Goal: Information Seeking & Learning: Learn about a topic

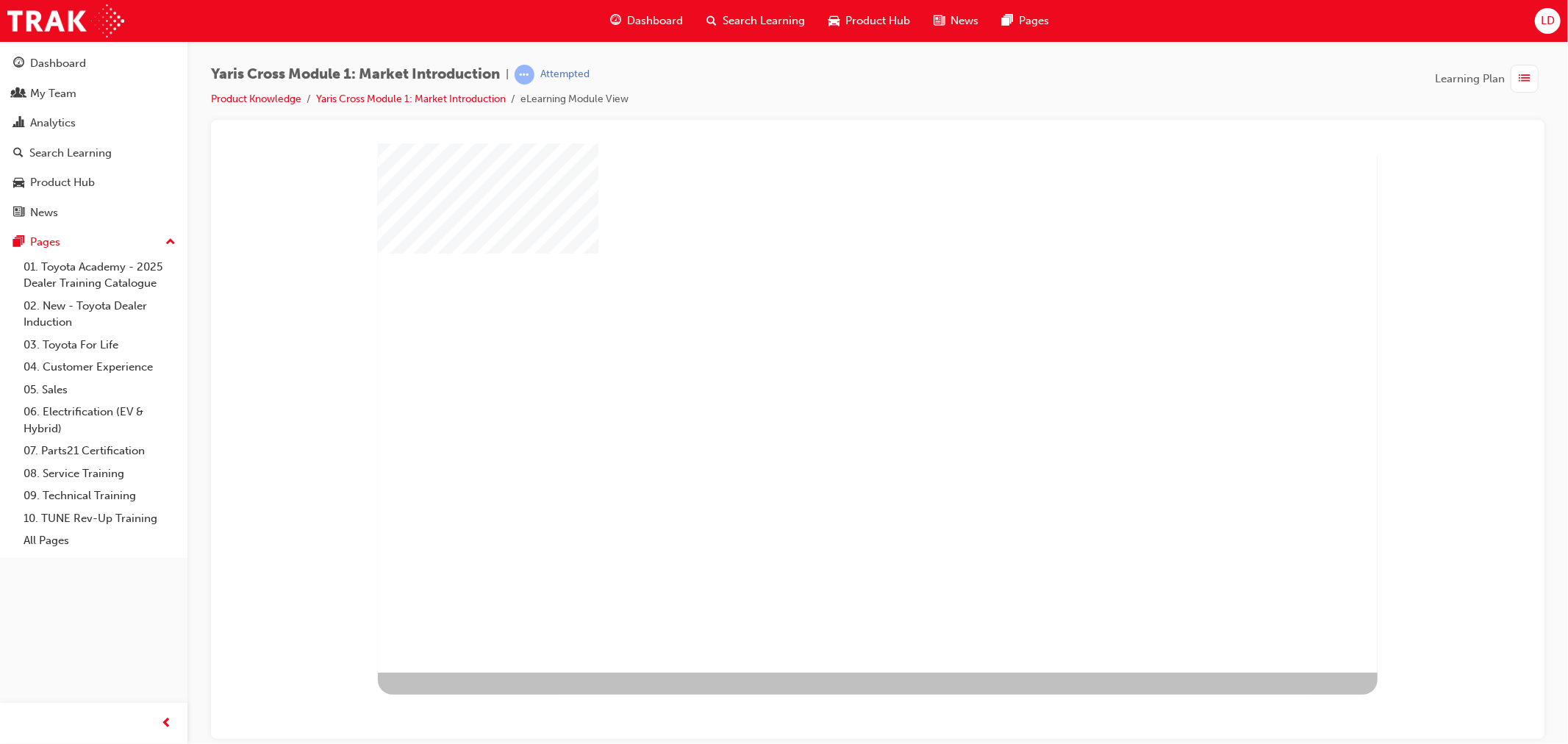
click at [834, 365] on div "play" at bounding box center [834, 365] width 0 height 0
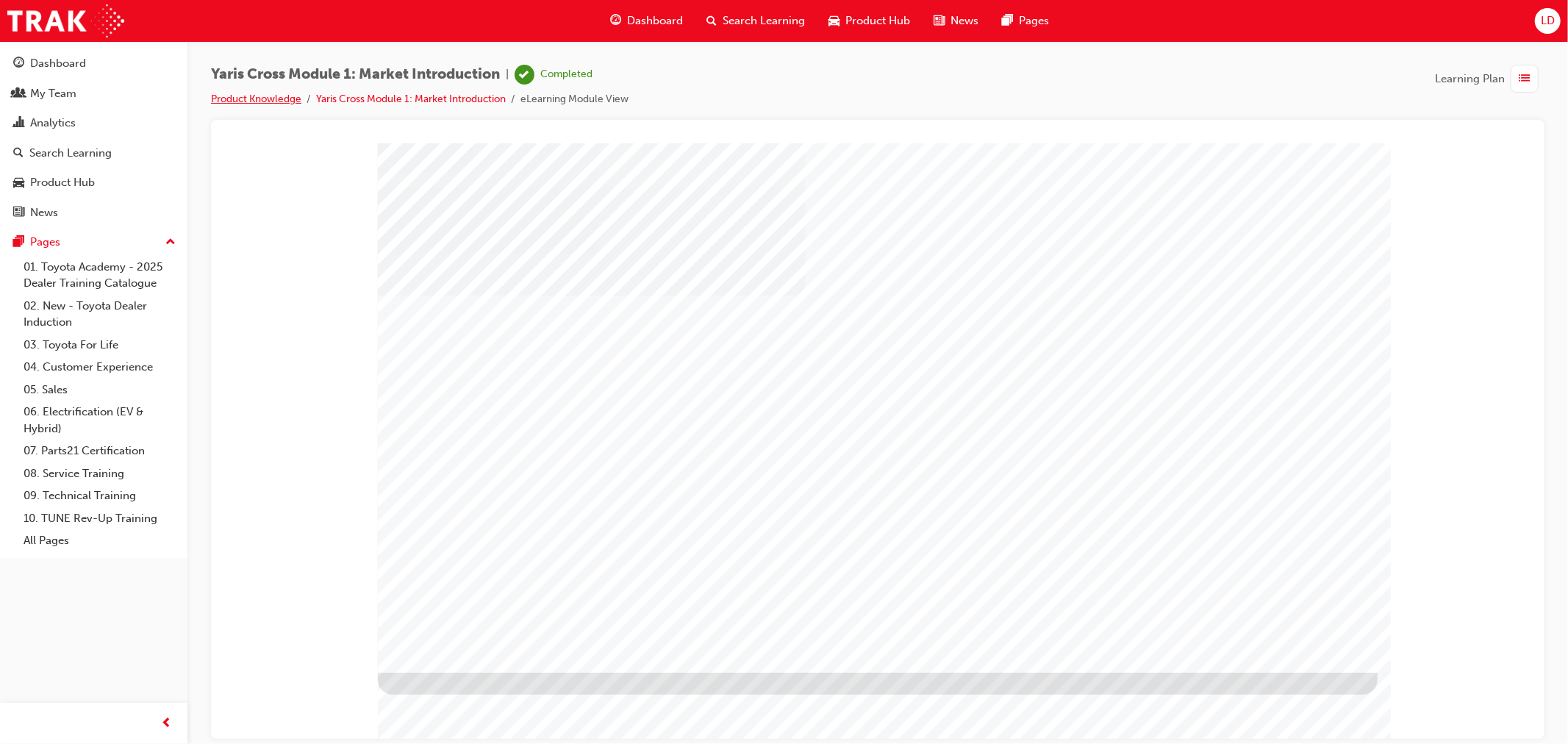
click at [247, 99] on link "Product Knowledge" at bounding box center [256, 99] width 90 height 13
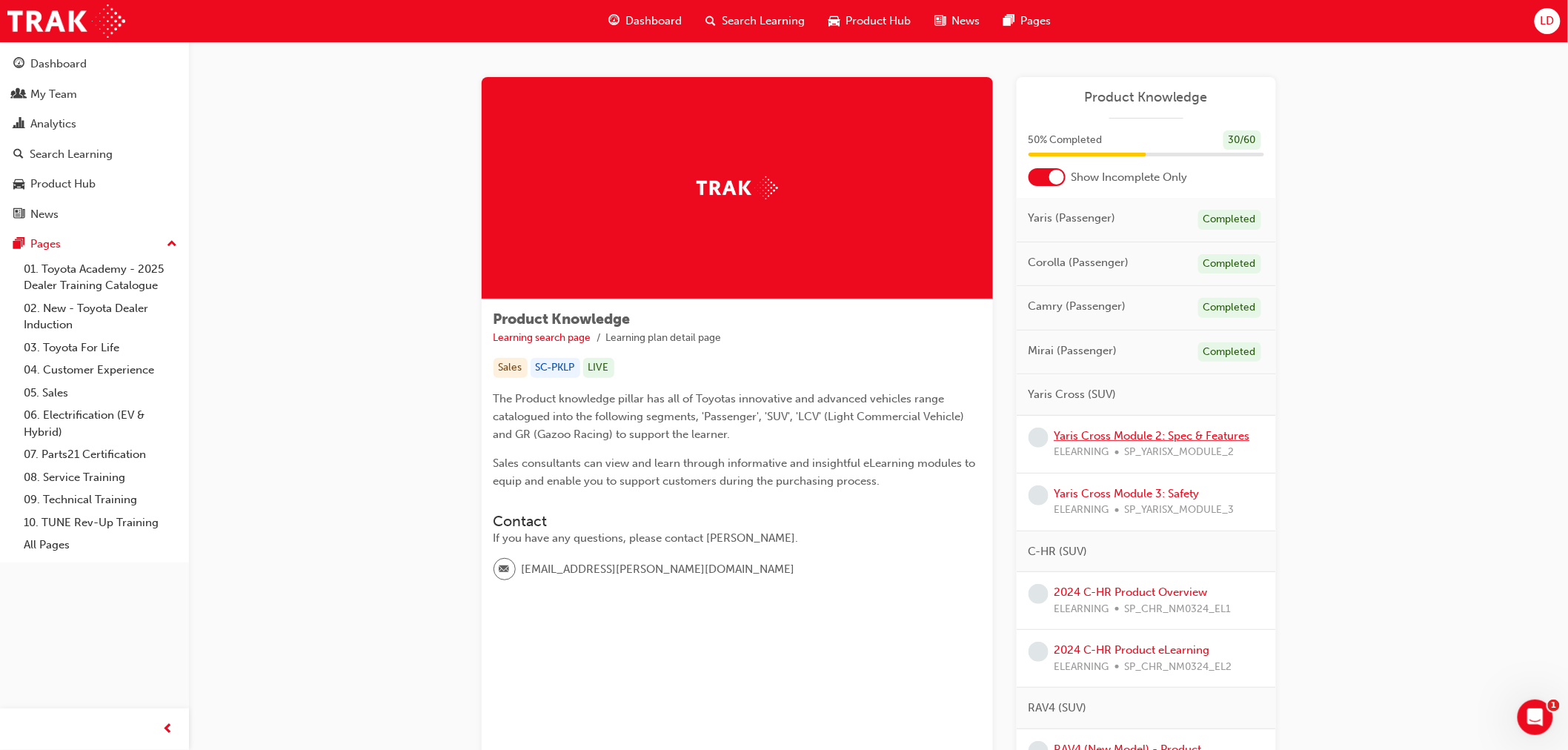
click at [1150, 433] on link "Yaris Cross Module 2: Spec & Features" at bounding box center [1152, 436] width 196 height 14
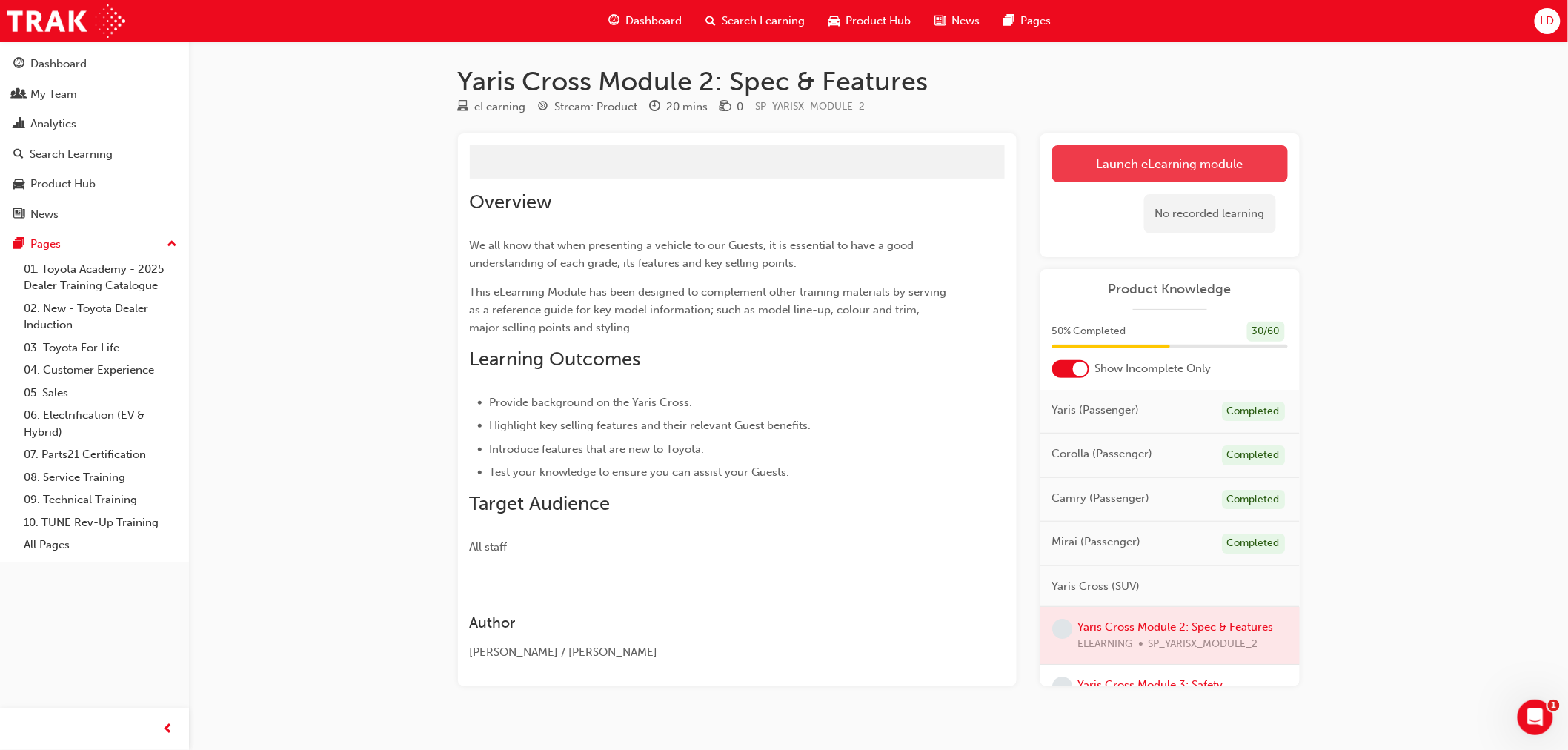
click at [1180, 178] on link "Launch eLearning module" at bounding box center [1170, 164] width 236 height 37
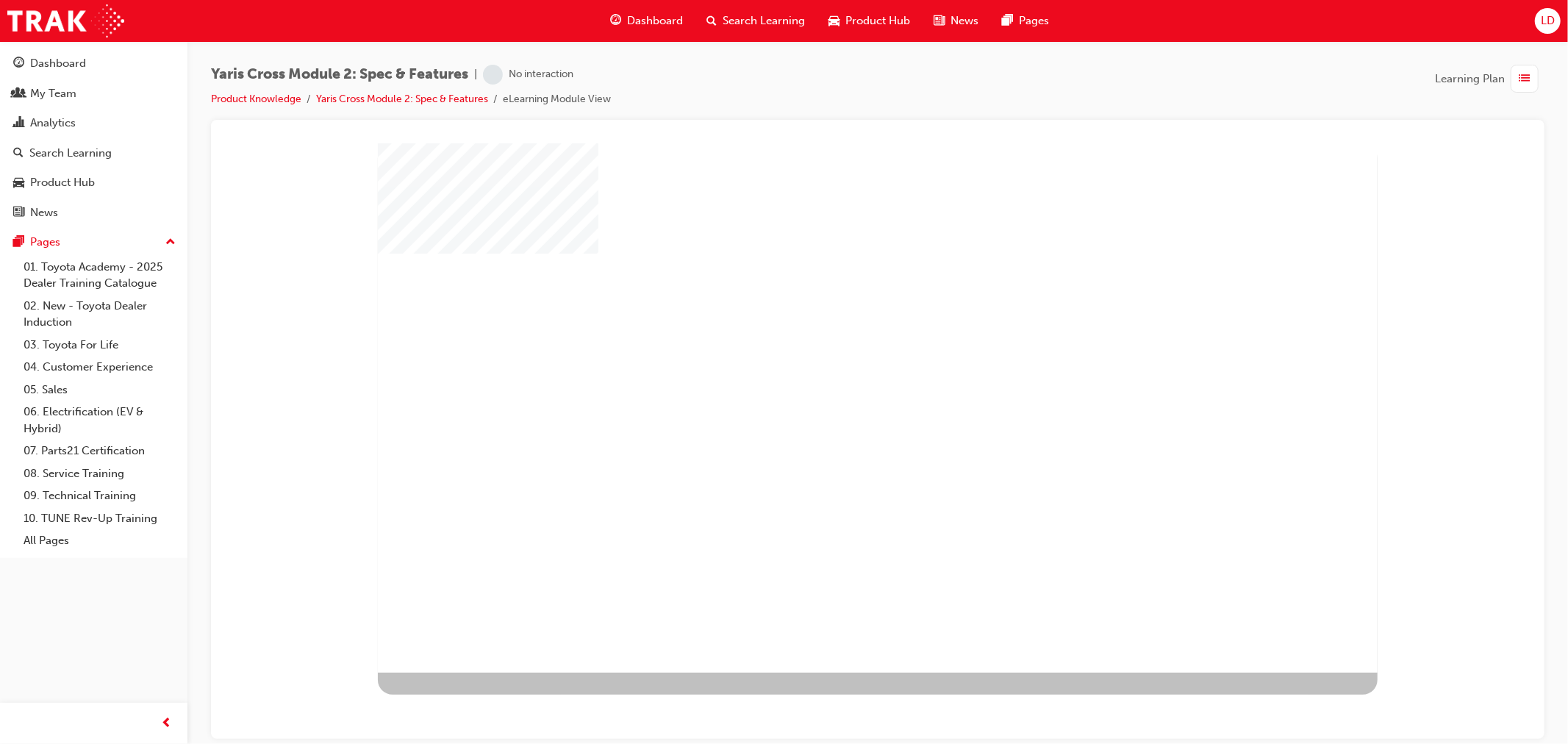
click at [834, 365] on div "play" at bounding box center [834, 365] width 0 height 0
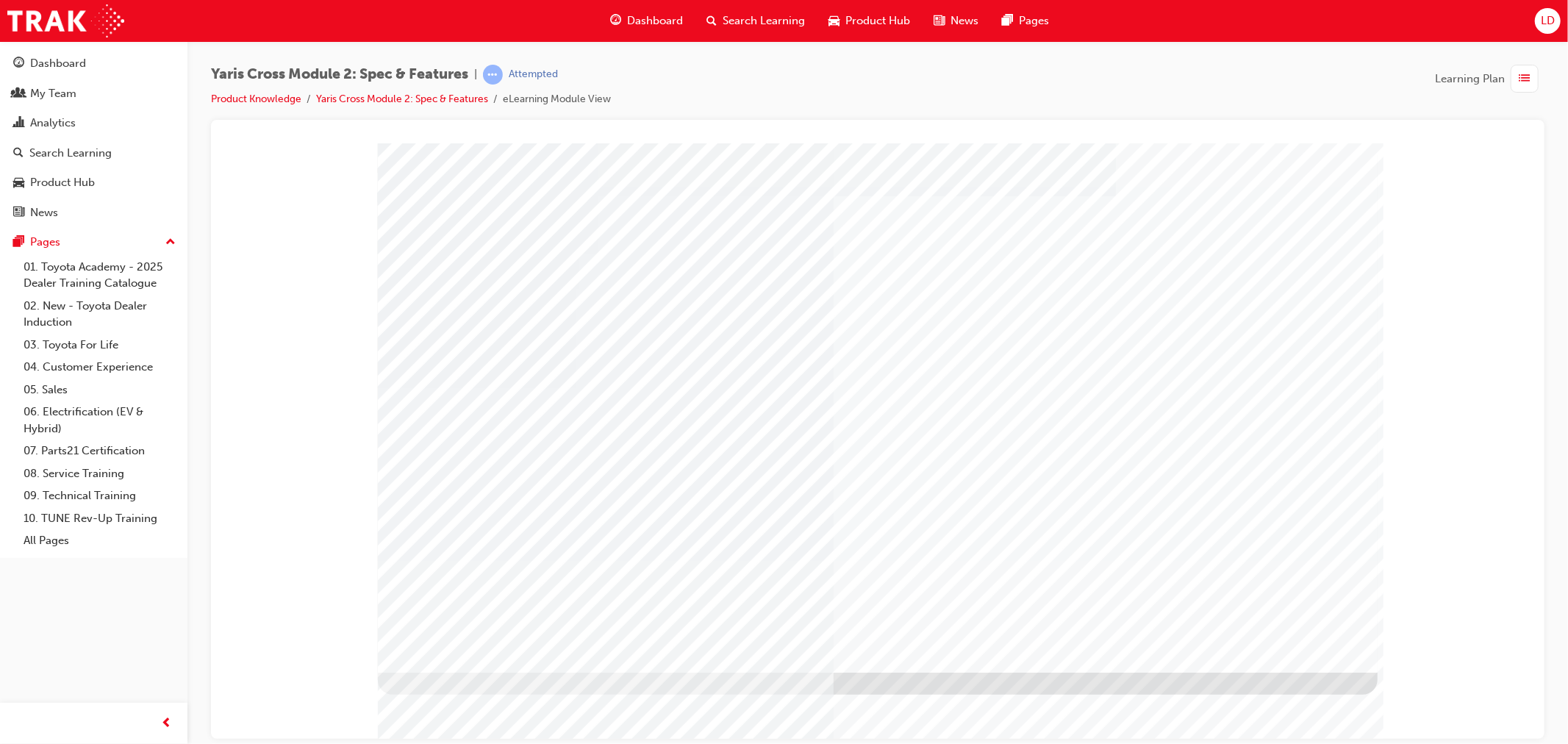
drag, startPoint x: 1153, startPoint y: 565, endPoint x: 1171, endPoint y: 567, distance: 18.1
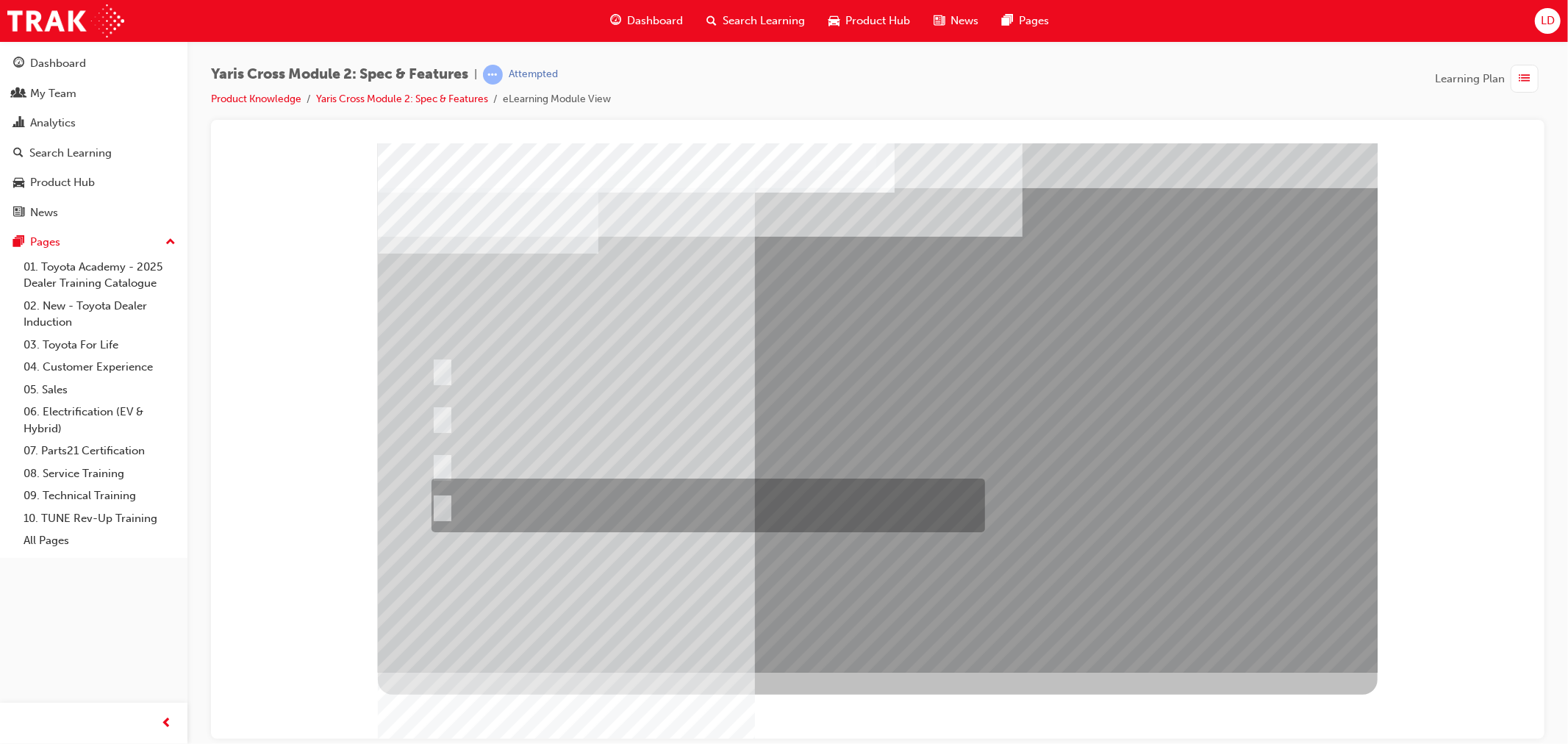
click at [465, 490] on div at bounding box center [703, 505] width 554 height 54
radio input "true"
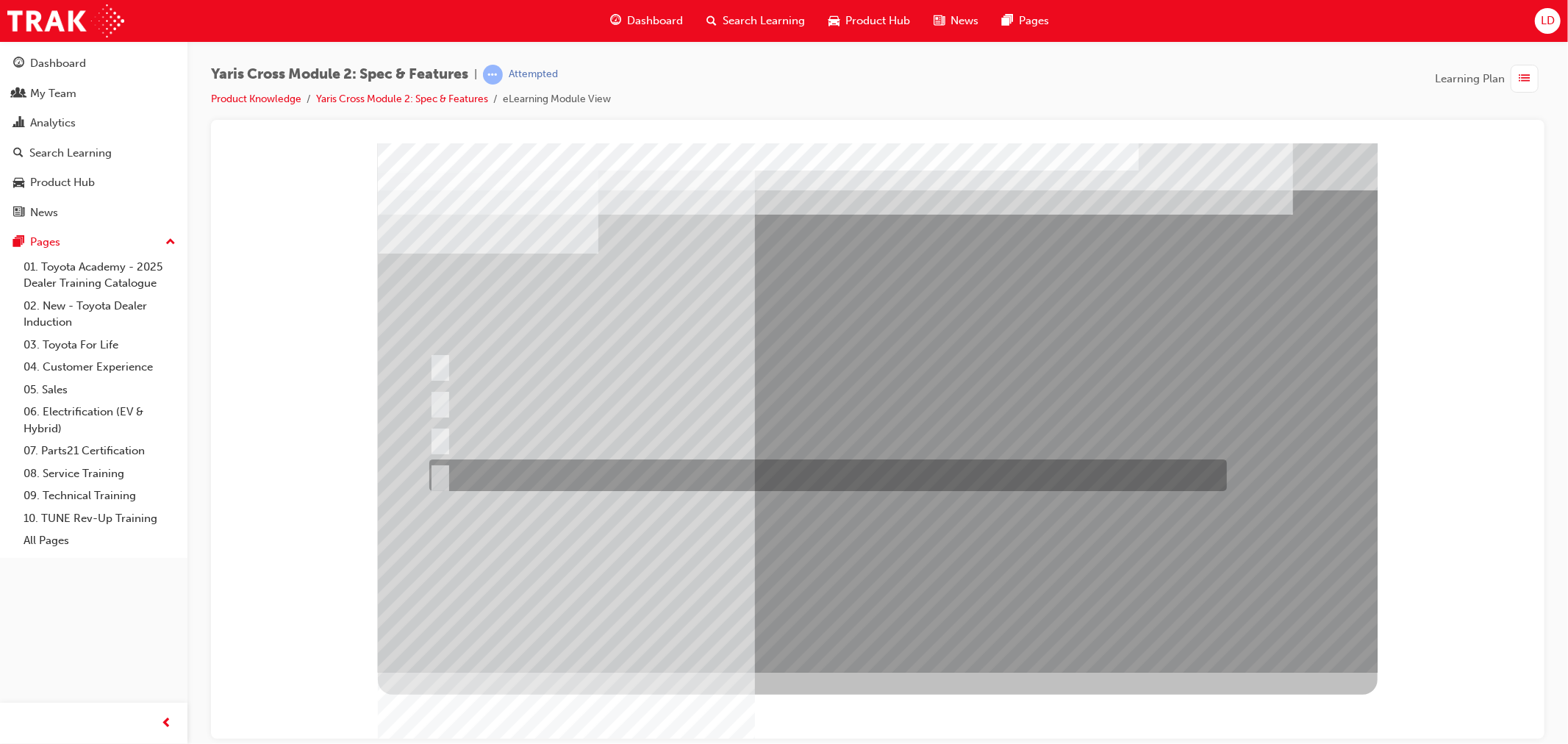
click at [443, 474] on input "GXL & Urban" at bounding box center [436, 475] width 16 height 16
radio input "true"
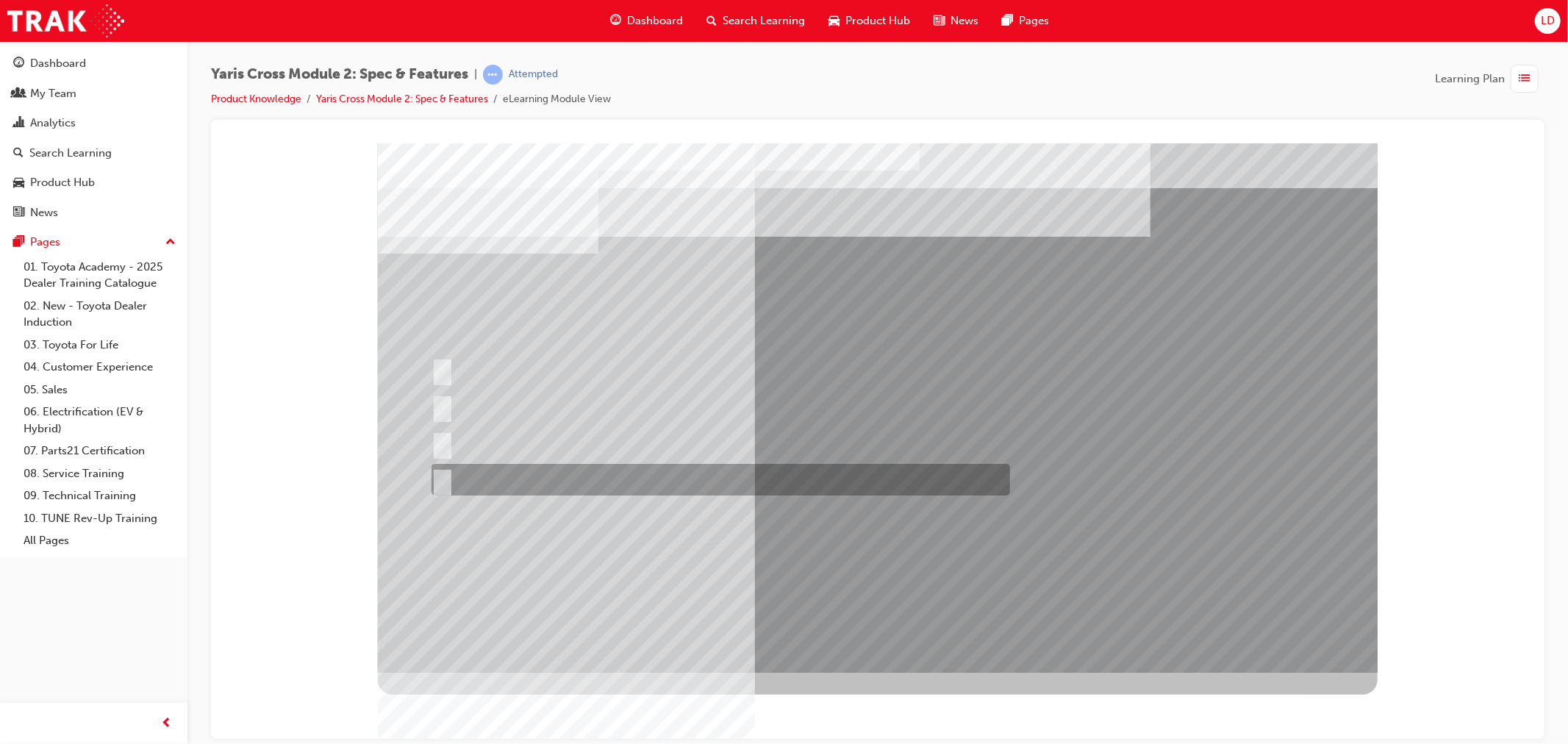
click at [443, 478] on input "All 2WD variants" at bounding box center [439, 480] width 16 height 16
radio input "true"
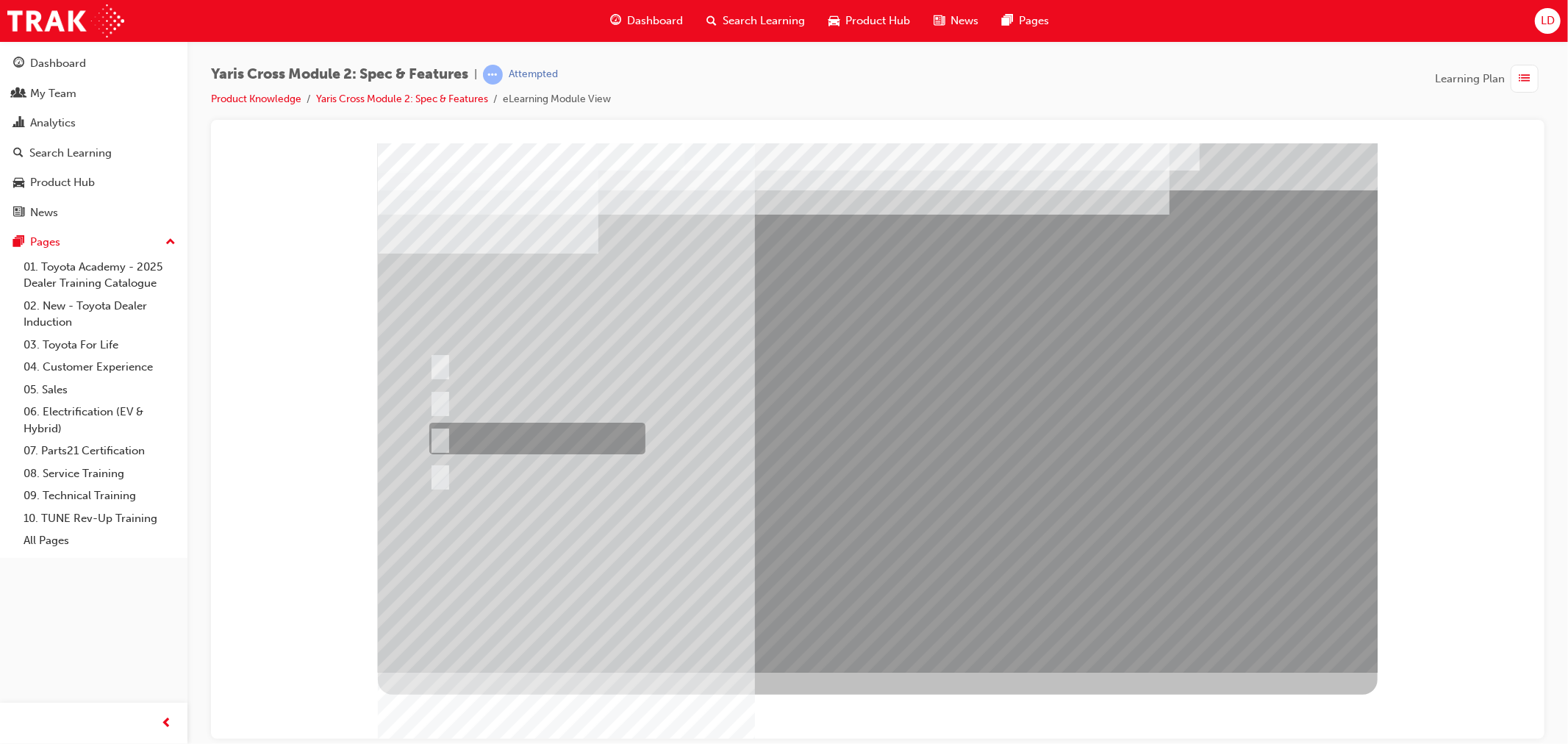
click at [445, 431] on div at bounding box center [533, 439] width 216 height 32
radio input "true"
drag, startPoint x: 894, startPoint y: 526, endPoint x: 901, endPoint y: 547, distance: 22.1
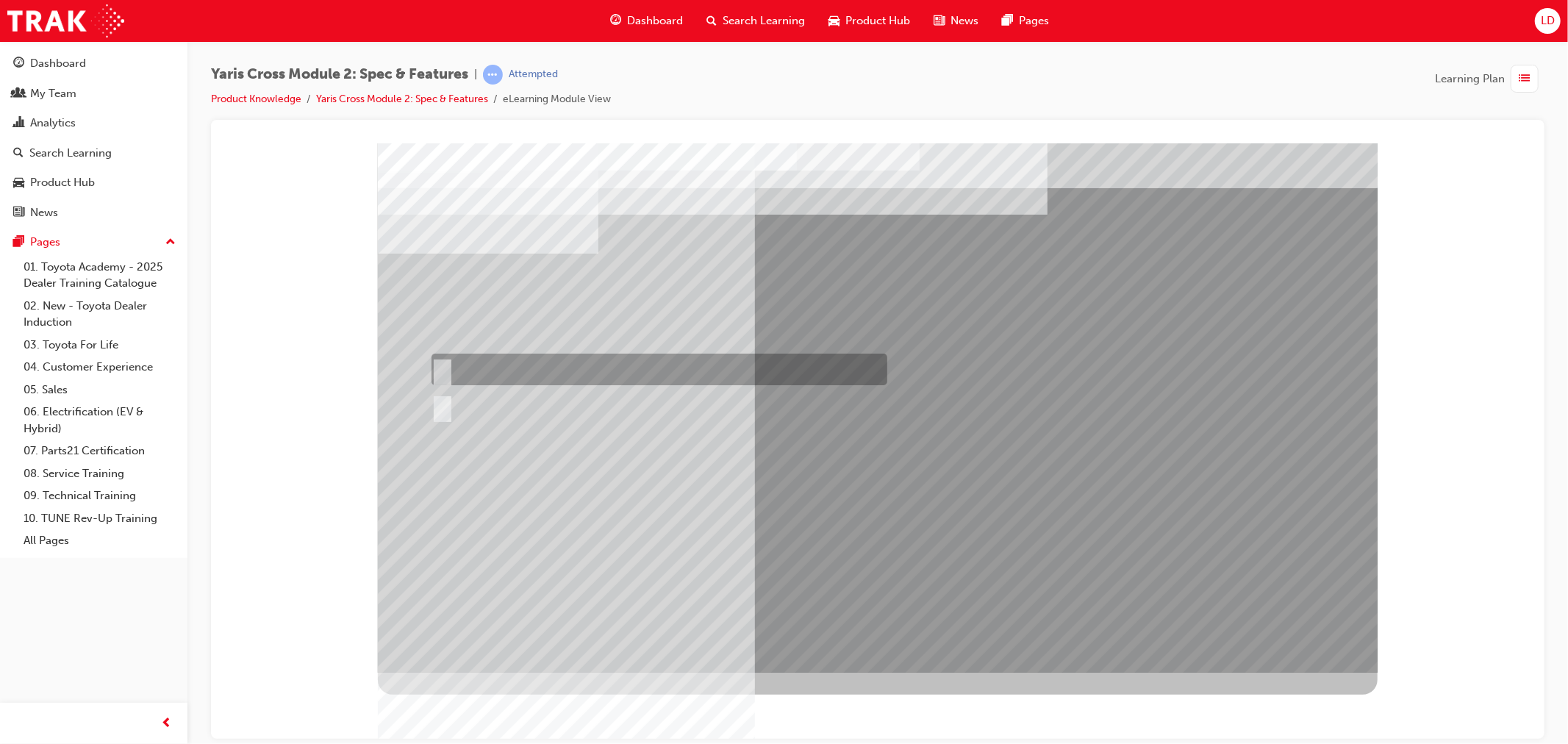
click at [446, 405] on input "True" at bounding box center [439, 406] width 16 height 16
radio input "true"
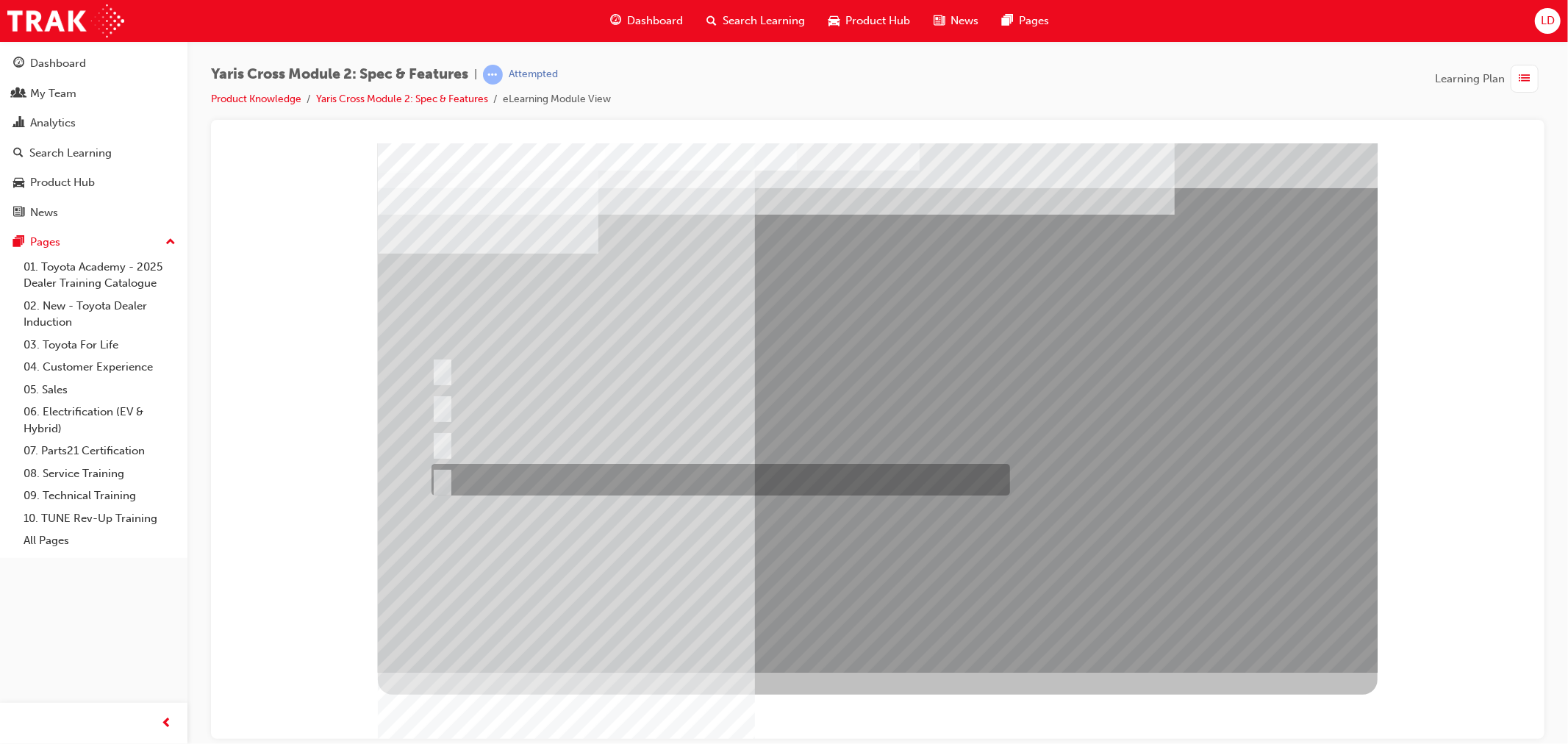
click at [444, 472] on input "Urban Only" at bounding box center [439, 480] width 16 height 16
radio input "true"
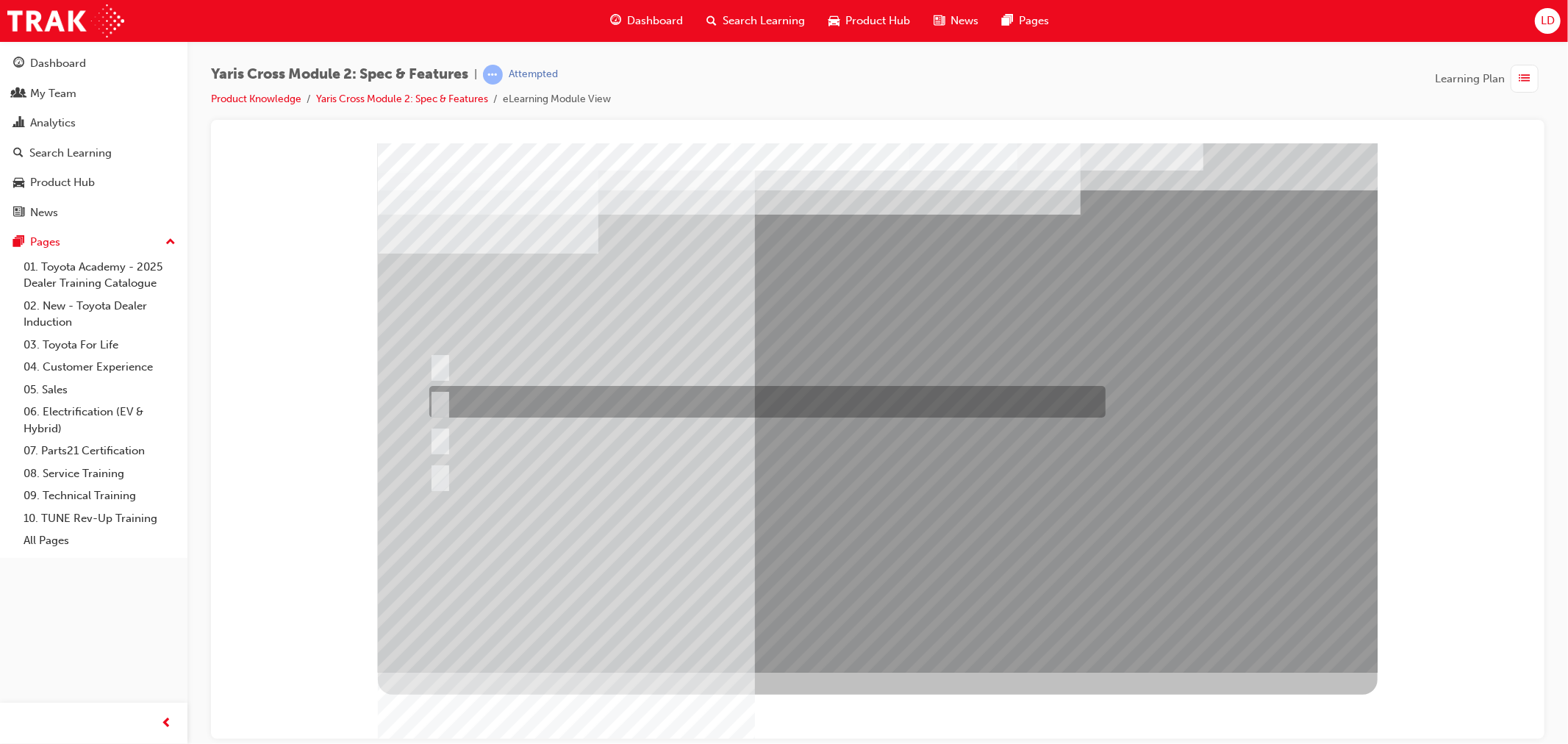
click at [490, 404] on div at bounding box center [763, 402] width 677 height 32
radio input "true"
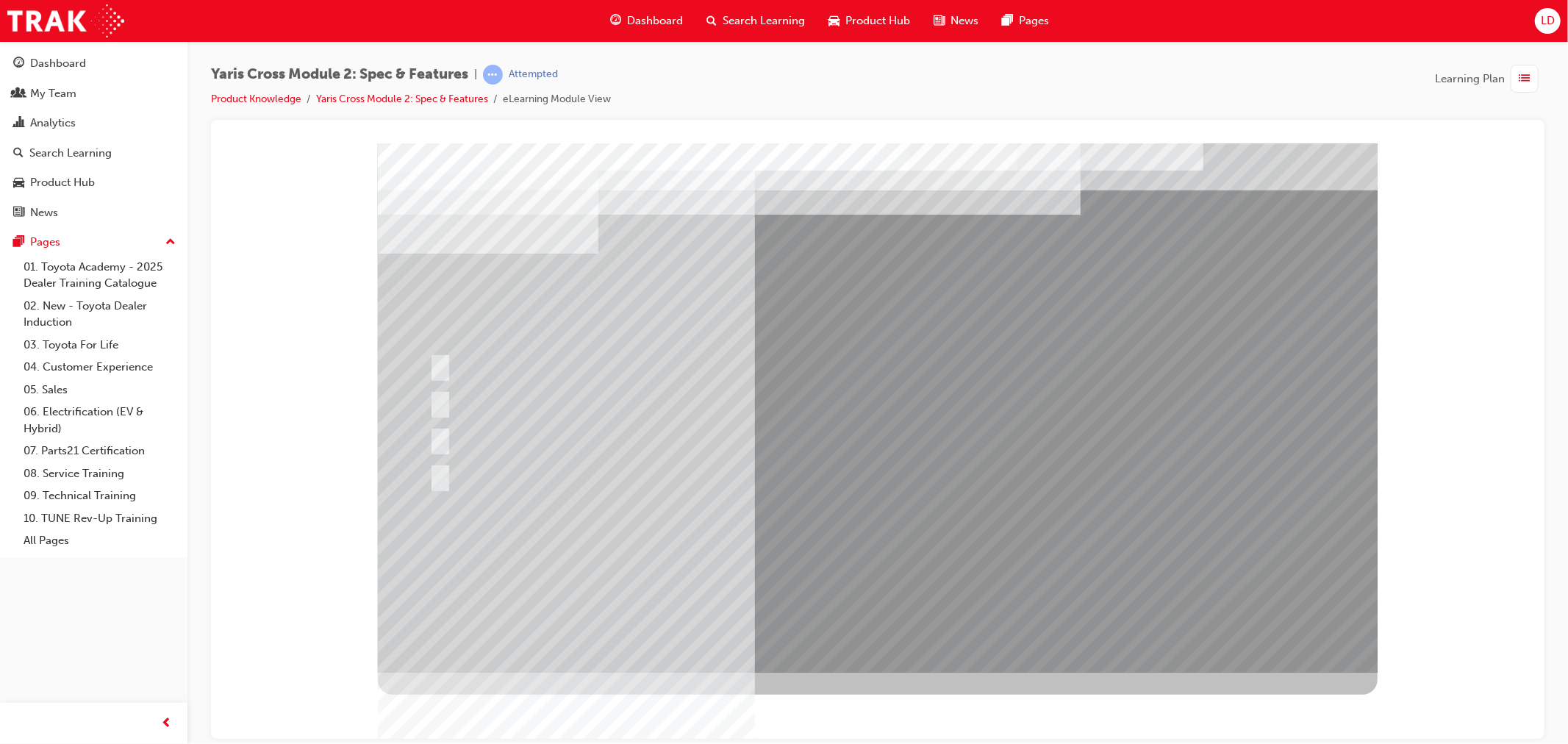
click at [838, 557] on div at bounding box center [876, 407] width 999 height 529
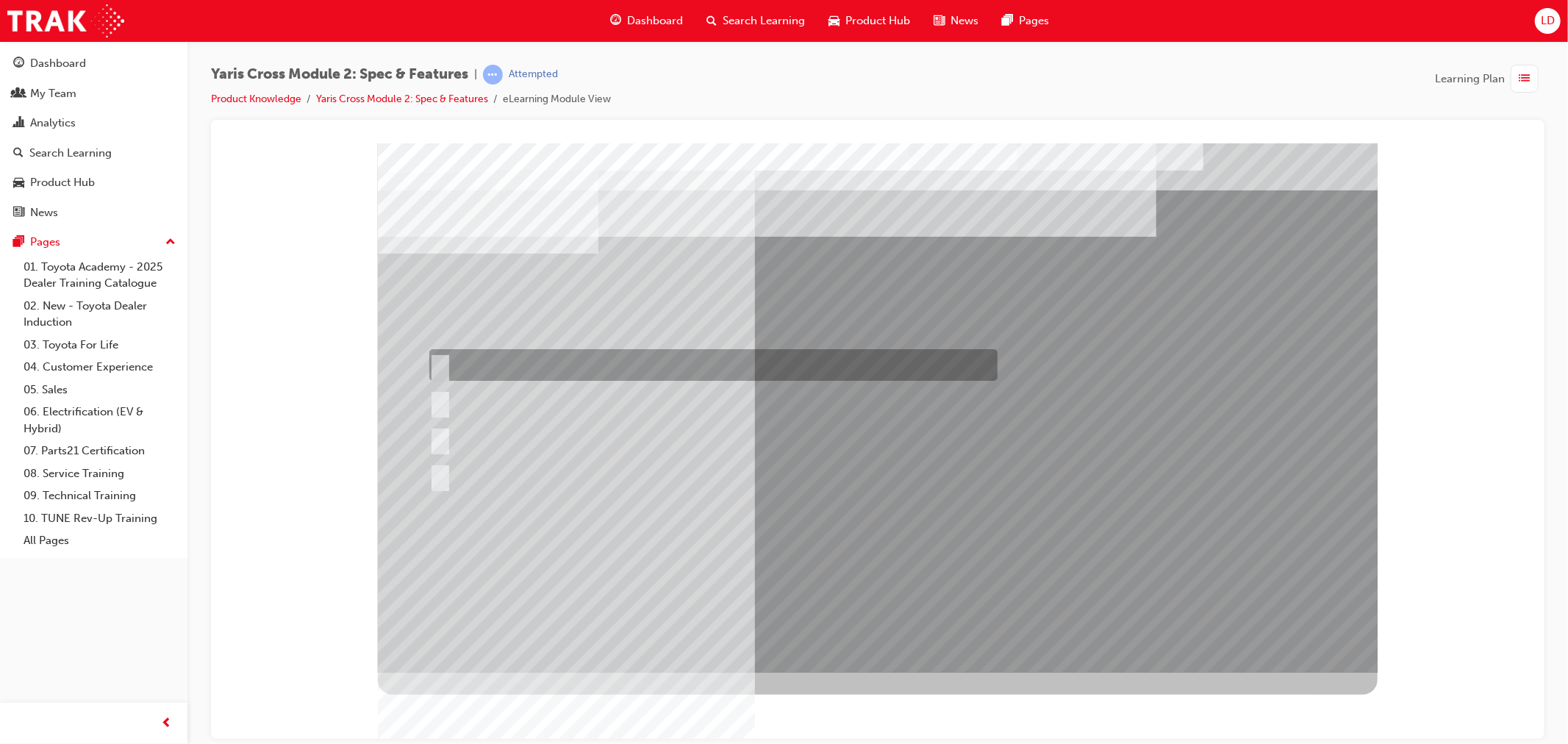
click at [463, 359] on div at bounding box center [709, 365] width 568 height 32
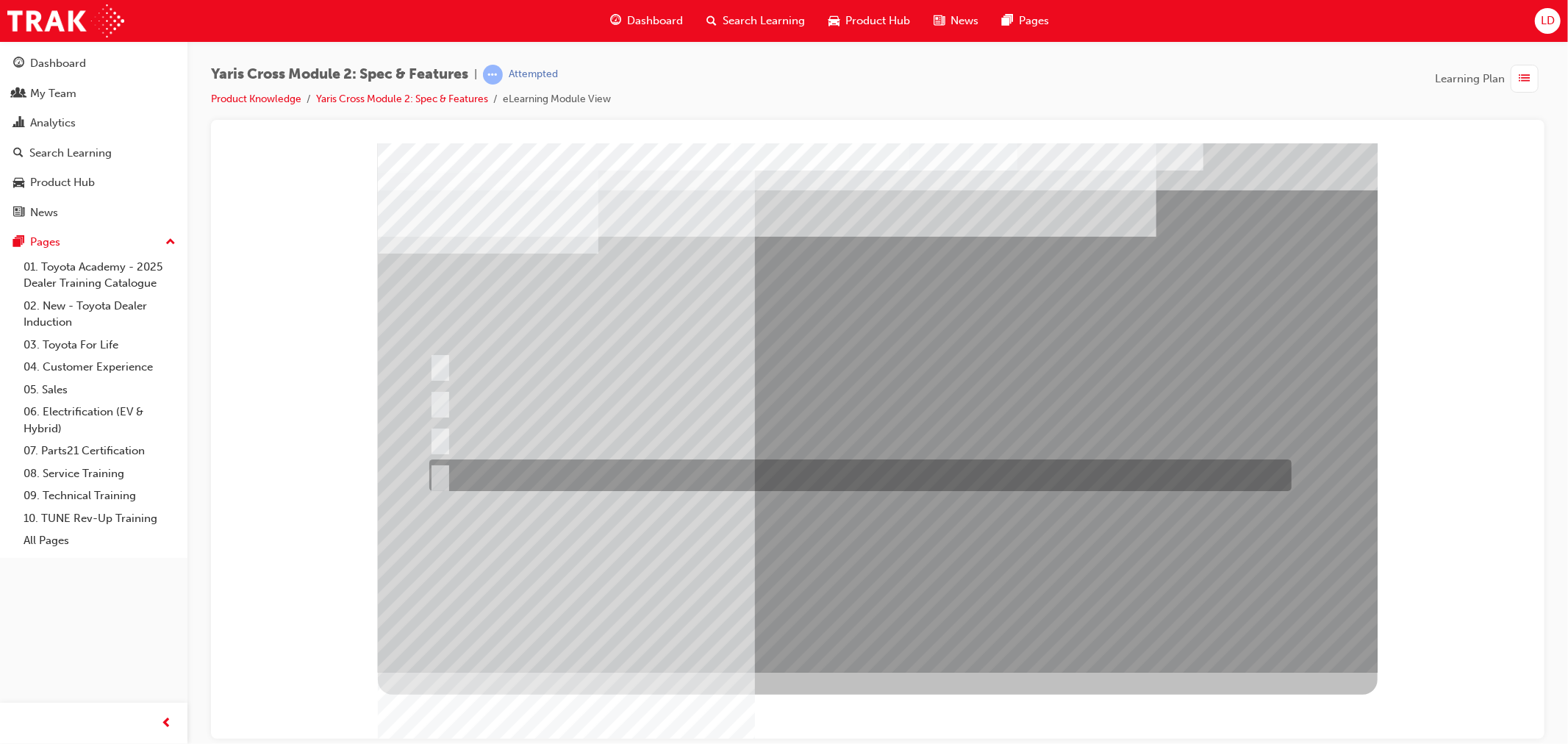
click at [466, 476] on div at bounding box center [856, 475] width 862 height 32
radio input "false"
radio input "true"
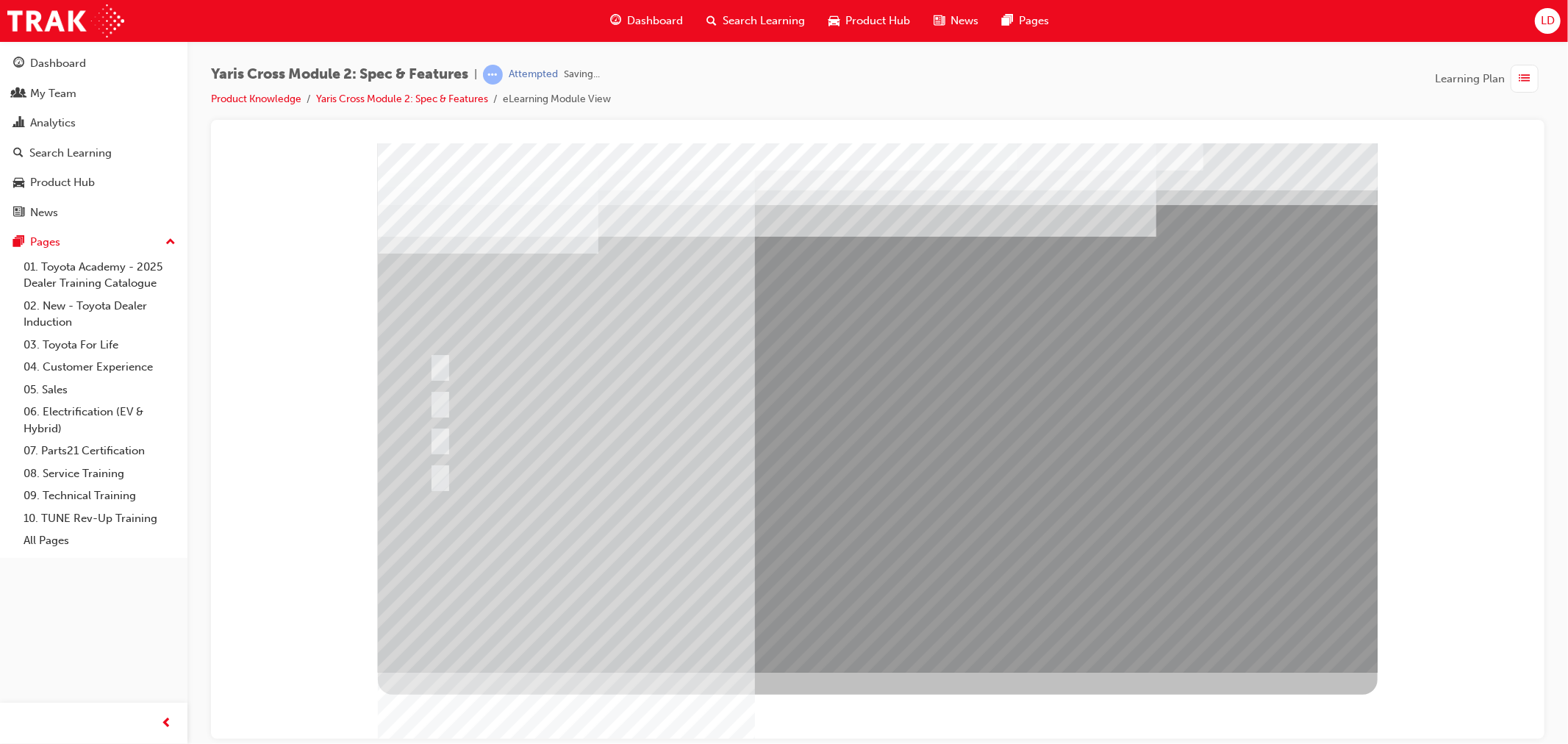
click at [864, 548] on div at bounding box center [876, 407] width 999 height 529
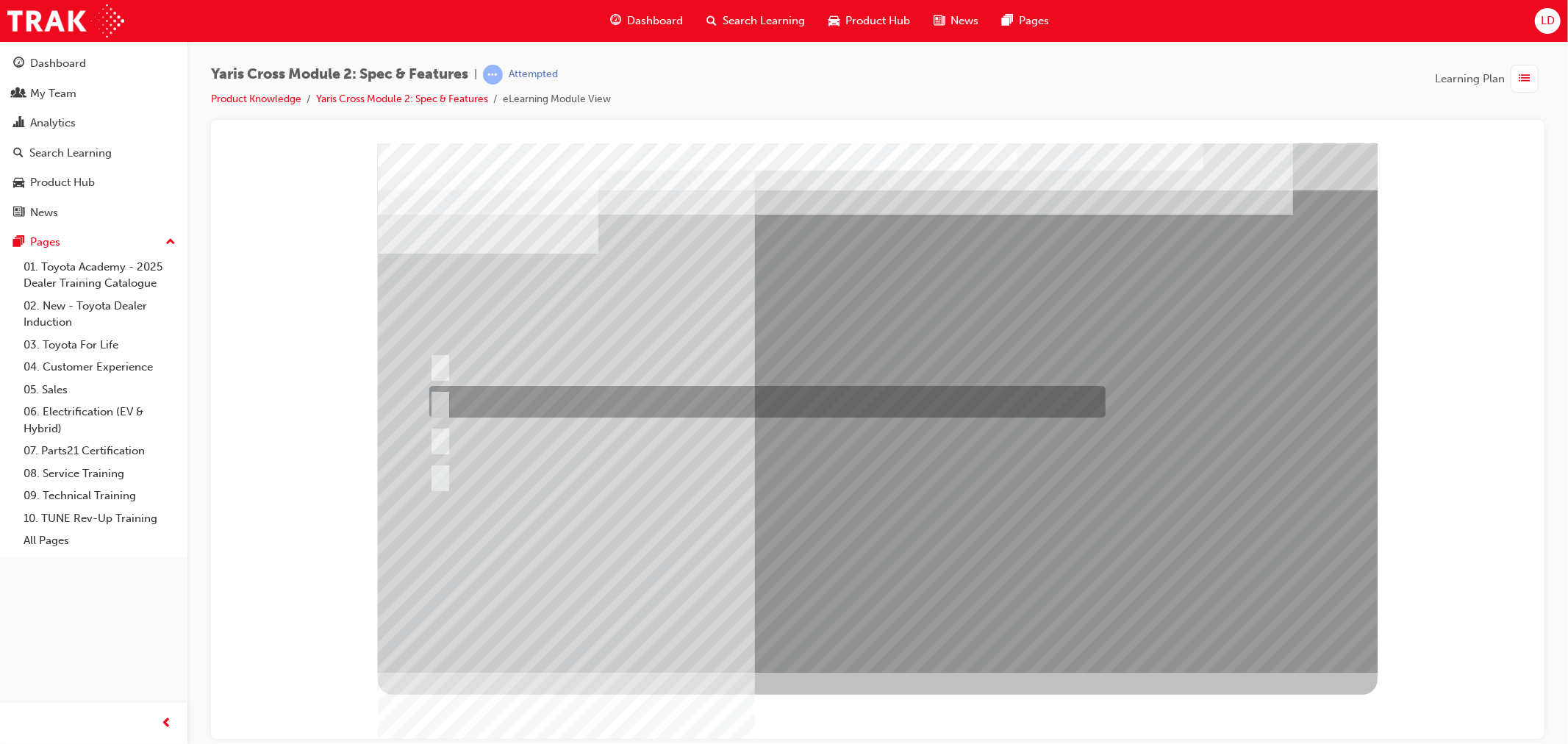
click at [446, 391] on div at bounding box center [763, 402] width 677 height 32
radio input "true"
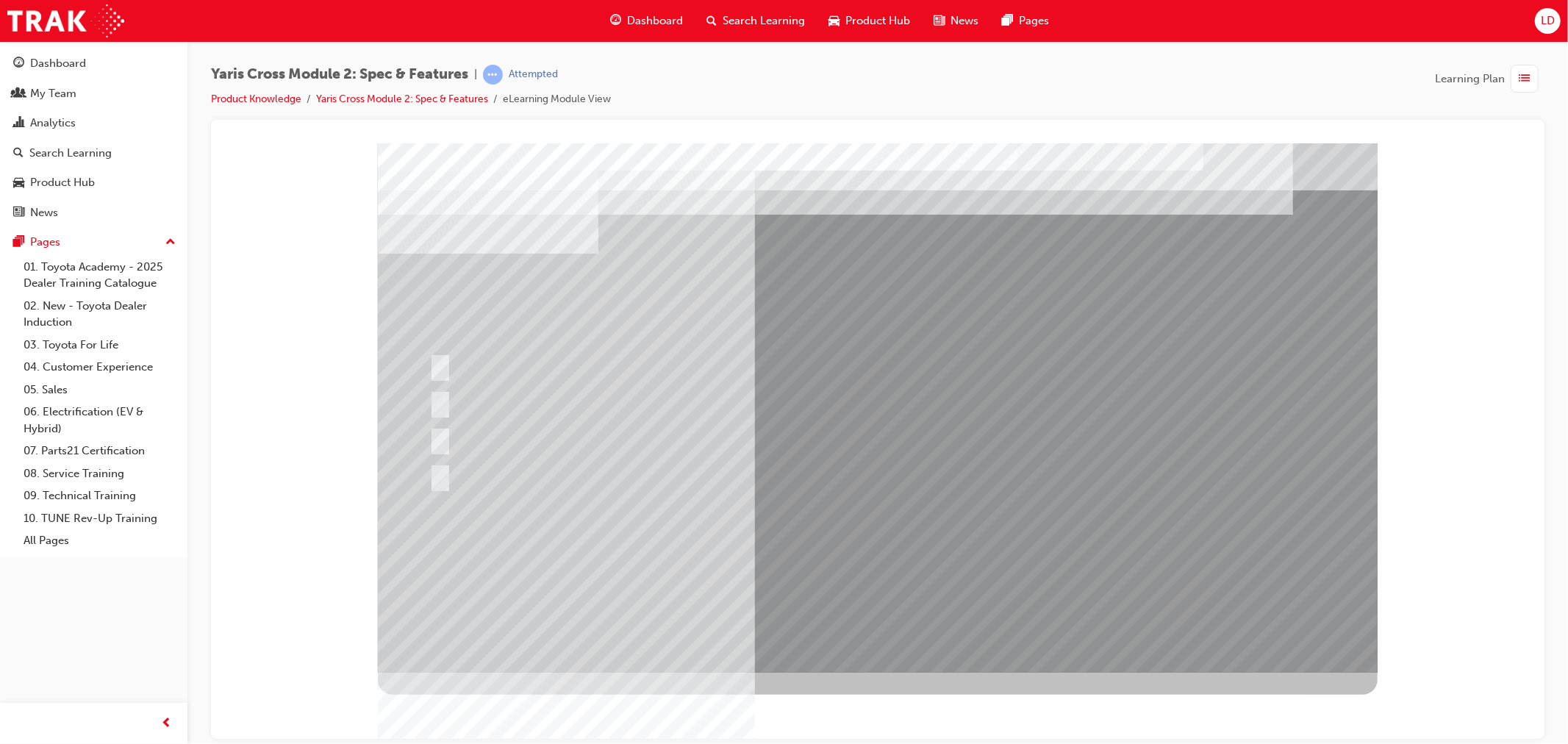
click at [868, 570] on div at bounding box center [876, 407] width 999 height 529
click at [463, 355] on div at bounding box center [772, 365] width 693 height 32
radio input "true"
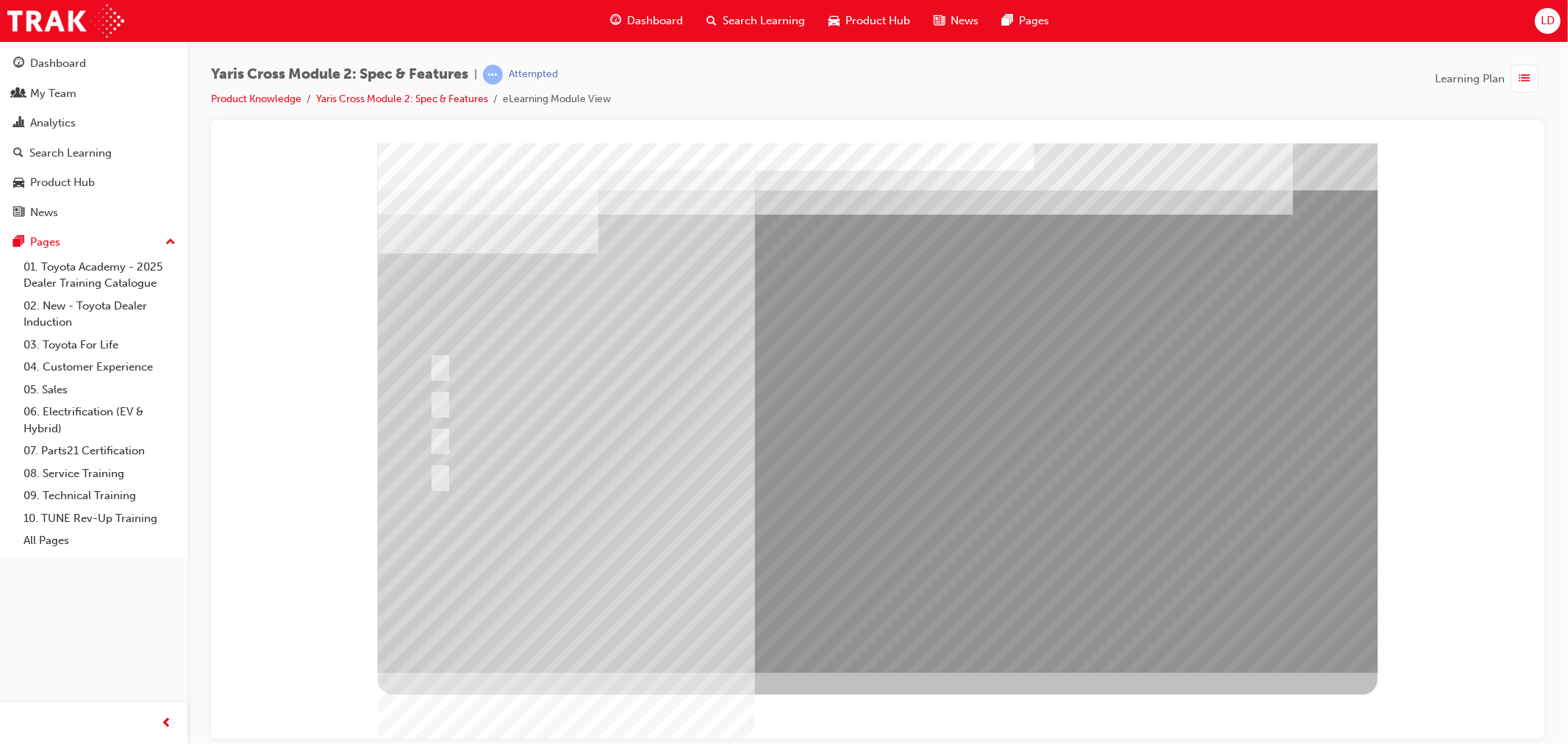
drag, startPoint x: 819, startPoint y: 545, endPoint x: 786, endPoint y: 508, distance: 49.6
click at [819, 546] on div at bounding box center [876, 407] width 999 height 529
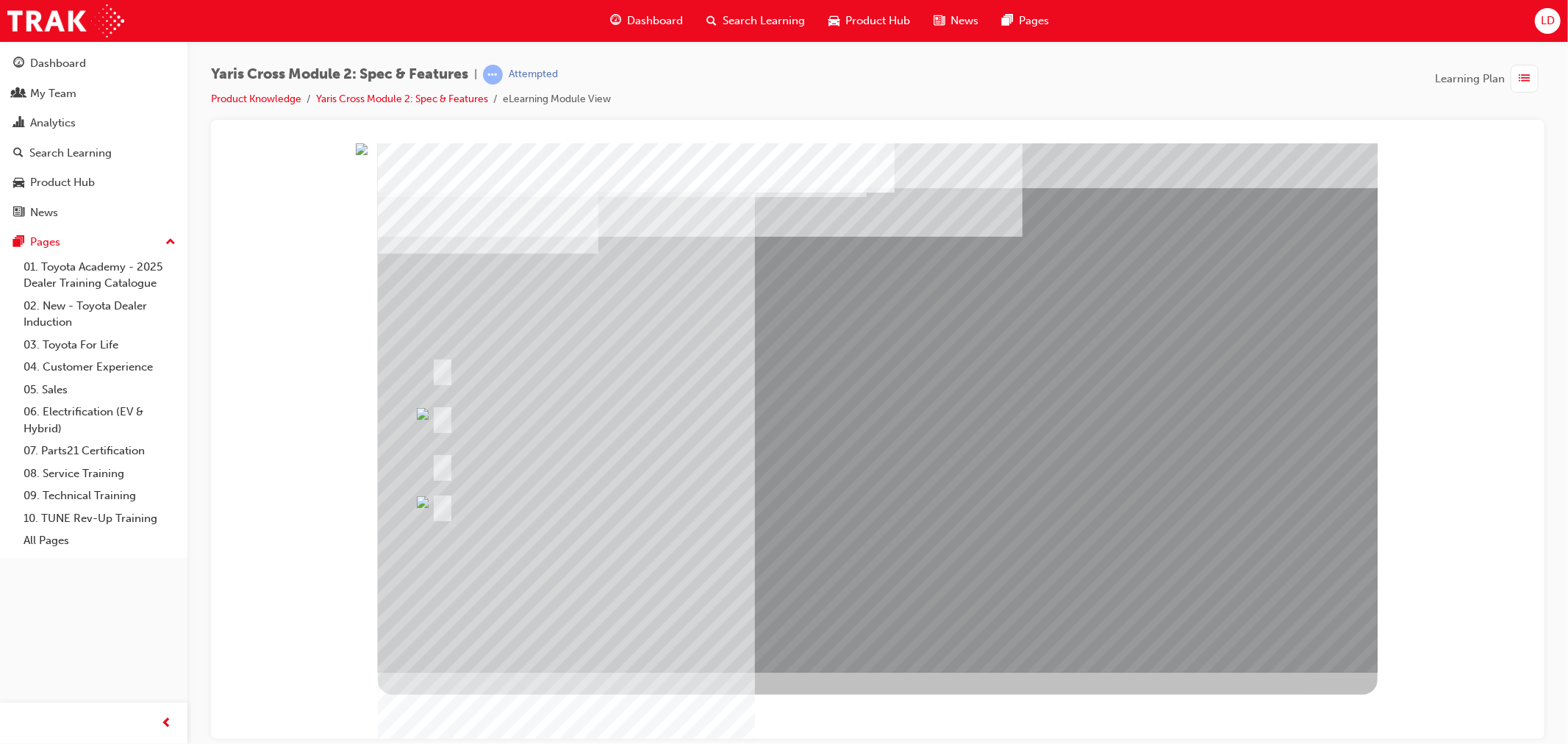
click at [699, 489] on div at bounding box center [703, 505] width 554 height 54
drag, startPoint x: 713, startPoint y: 554, endPoint x: 739, endPoint y: 550, distance: 26.3
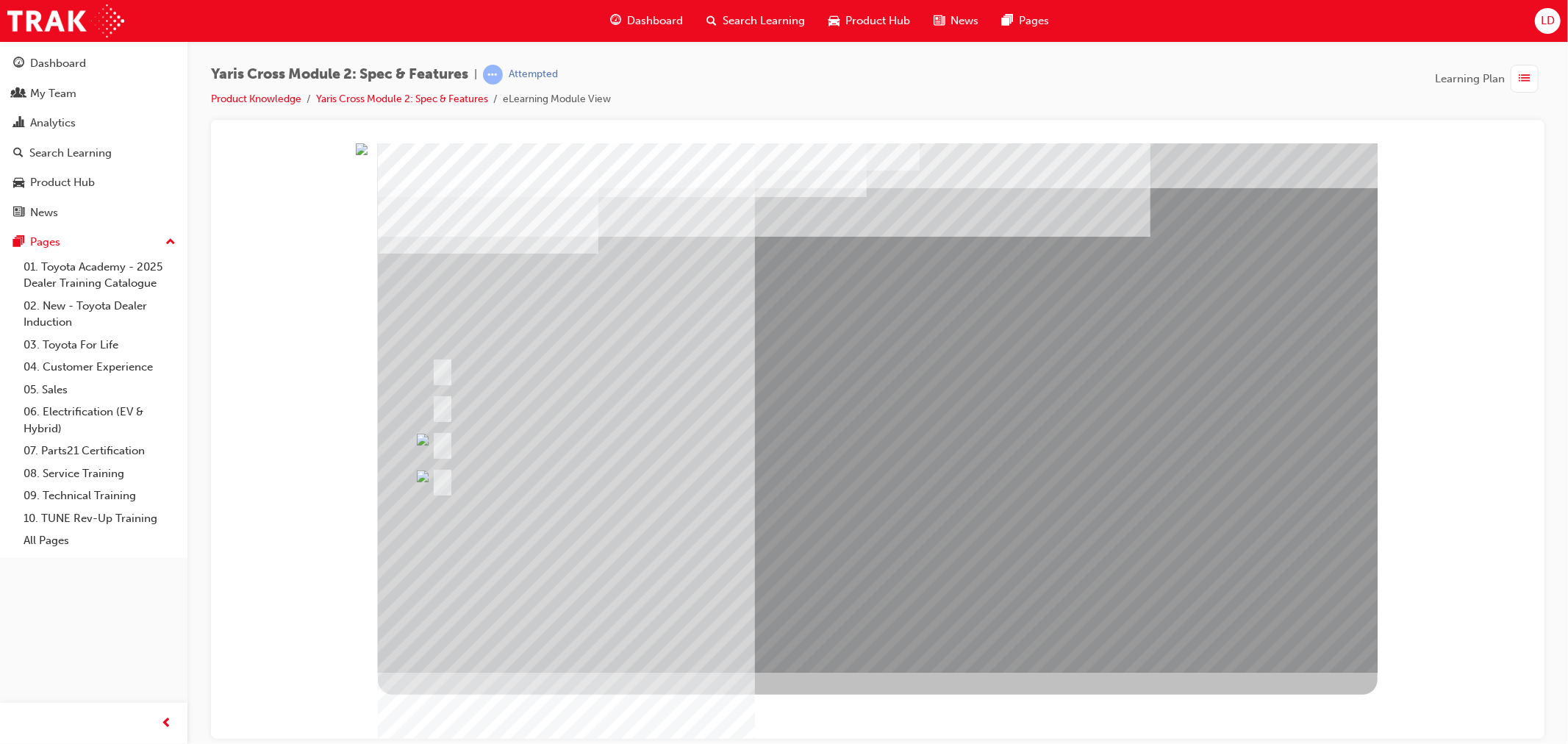
drag, startPoint x: 577, startPoint y: 643, endPoint x: 504, endPoint y: 624, distance: 75.4
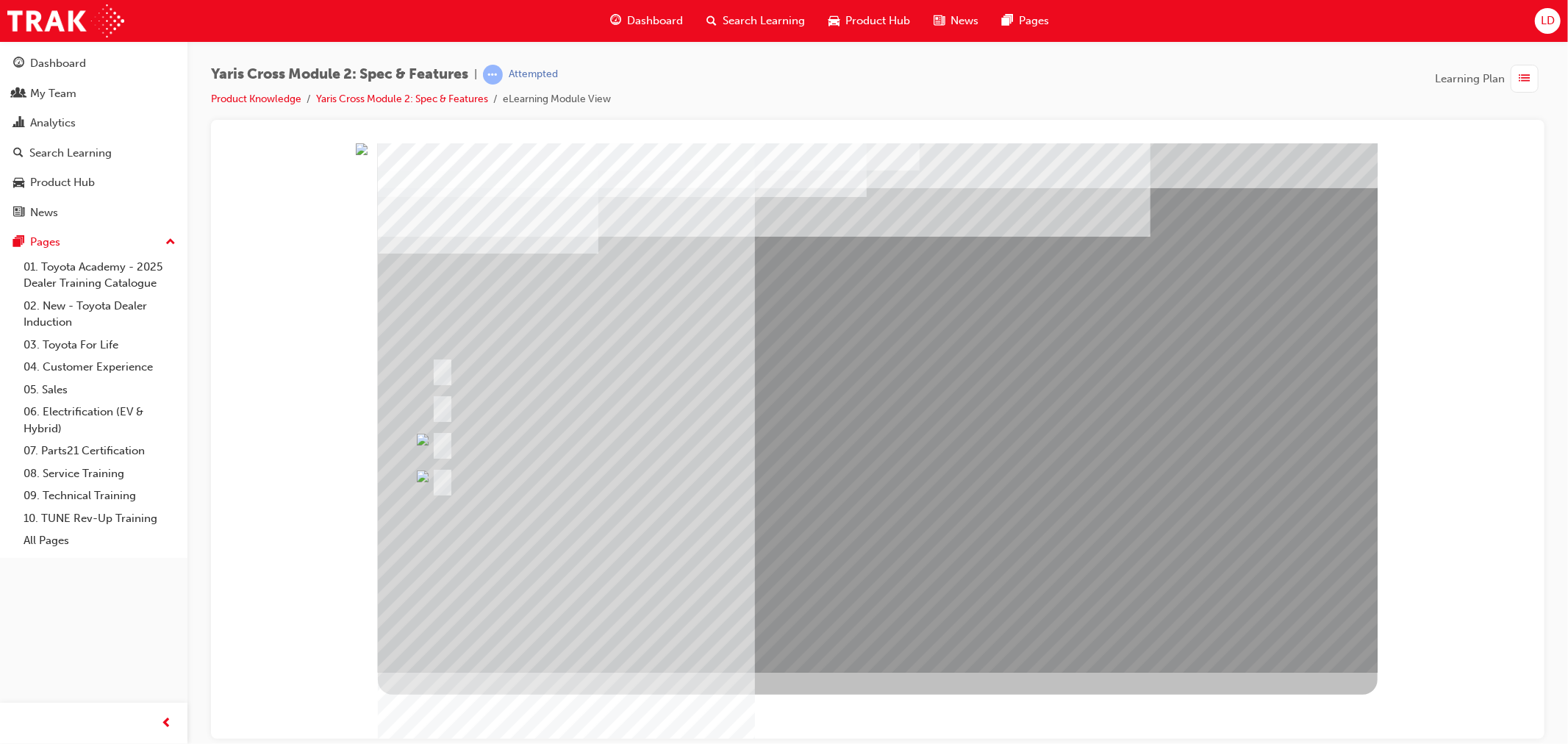
click at [790, 480] on div at bounding box center [715, 480] width 578 height 32
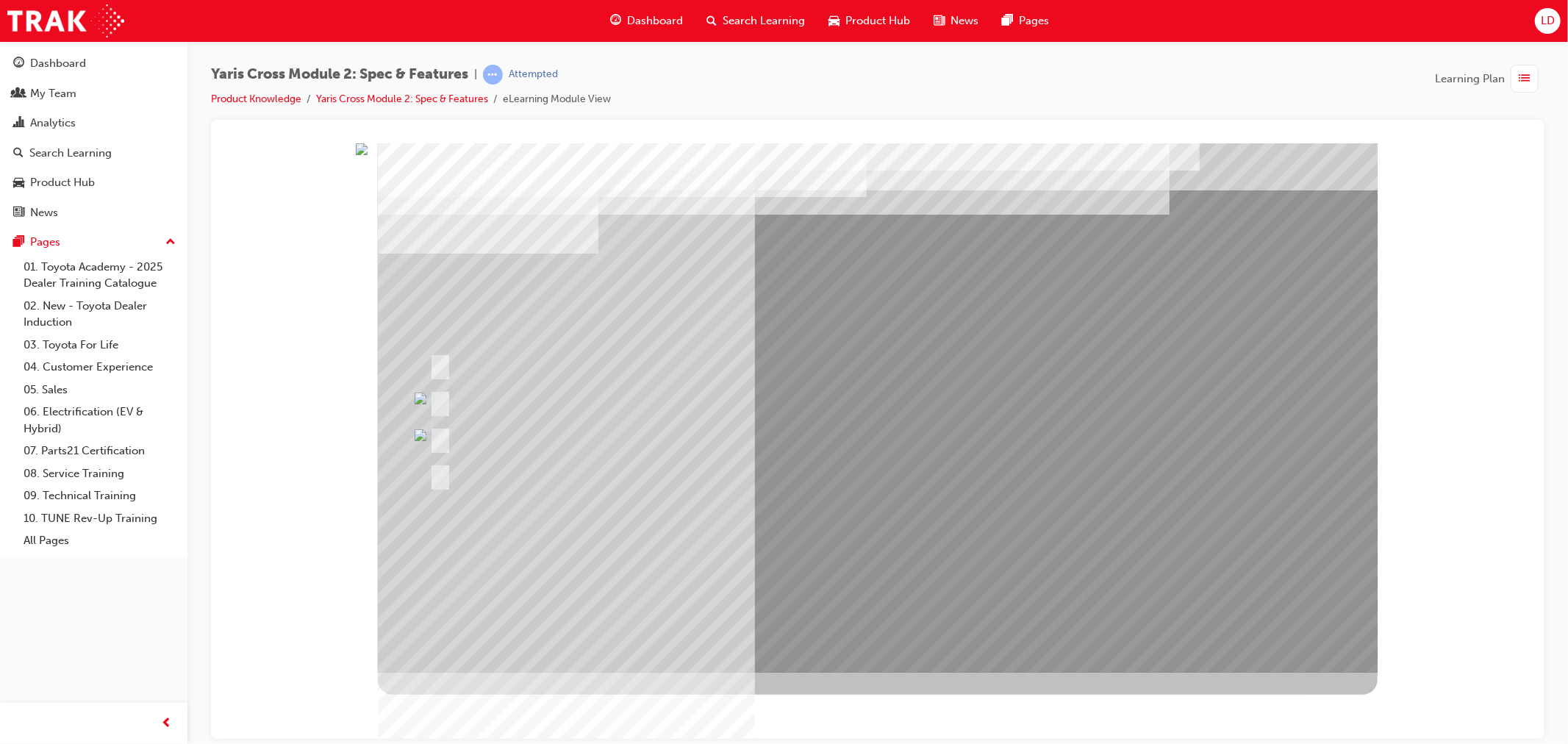
click at [973, 464] on div at bounding box center [876, 407] width 999 height 529
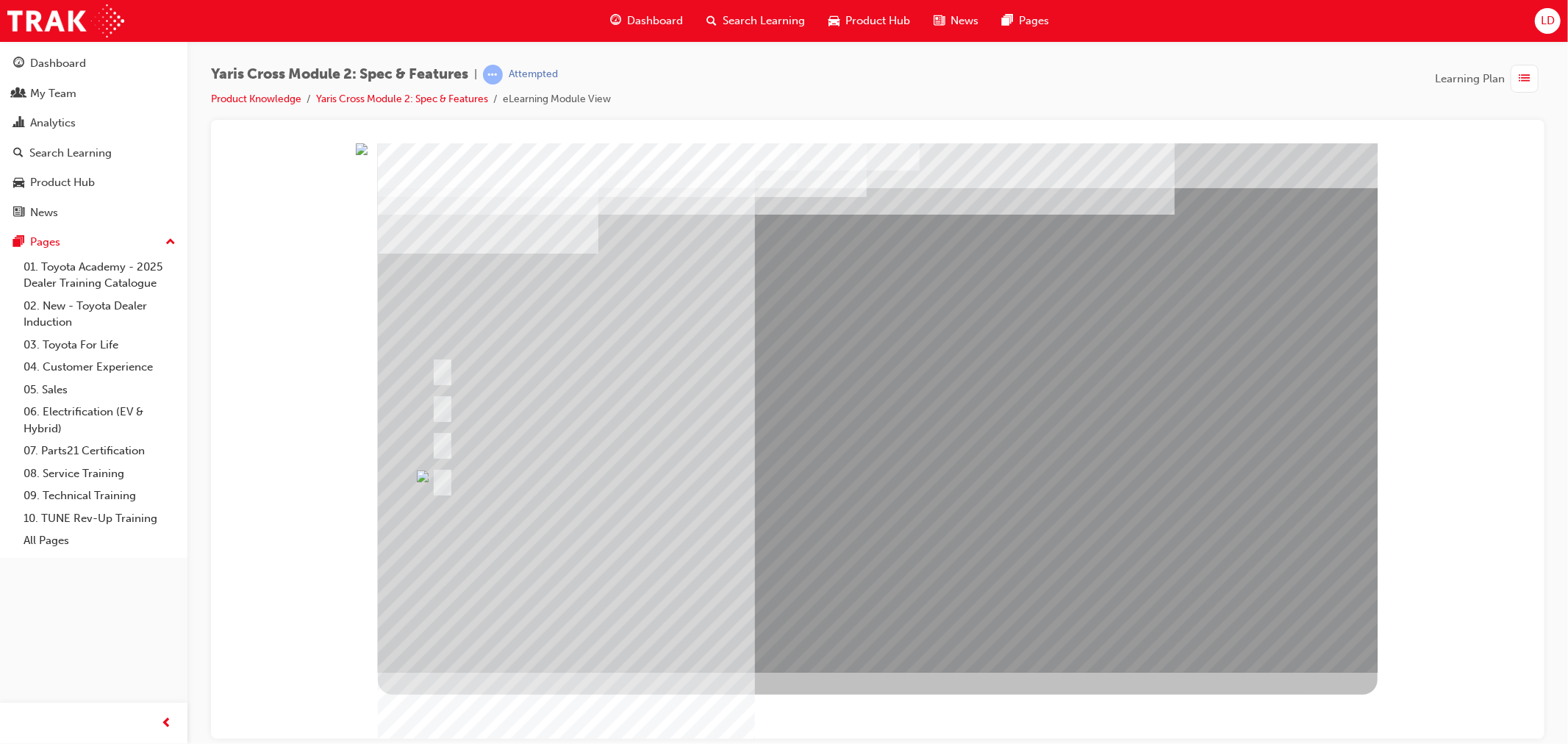
click at [869, 412] on div at bounding box center [654, 406] width 456 height 32
drag, startPoint x: 896, startPoint y: 428, endPoint x: 928, endPoint y: 629, distance: 203.5
click at [926, 523] on div at bounding box center [876, 407] width 999 height 529
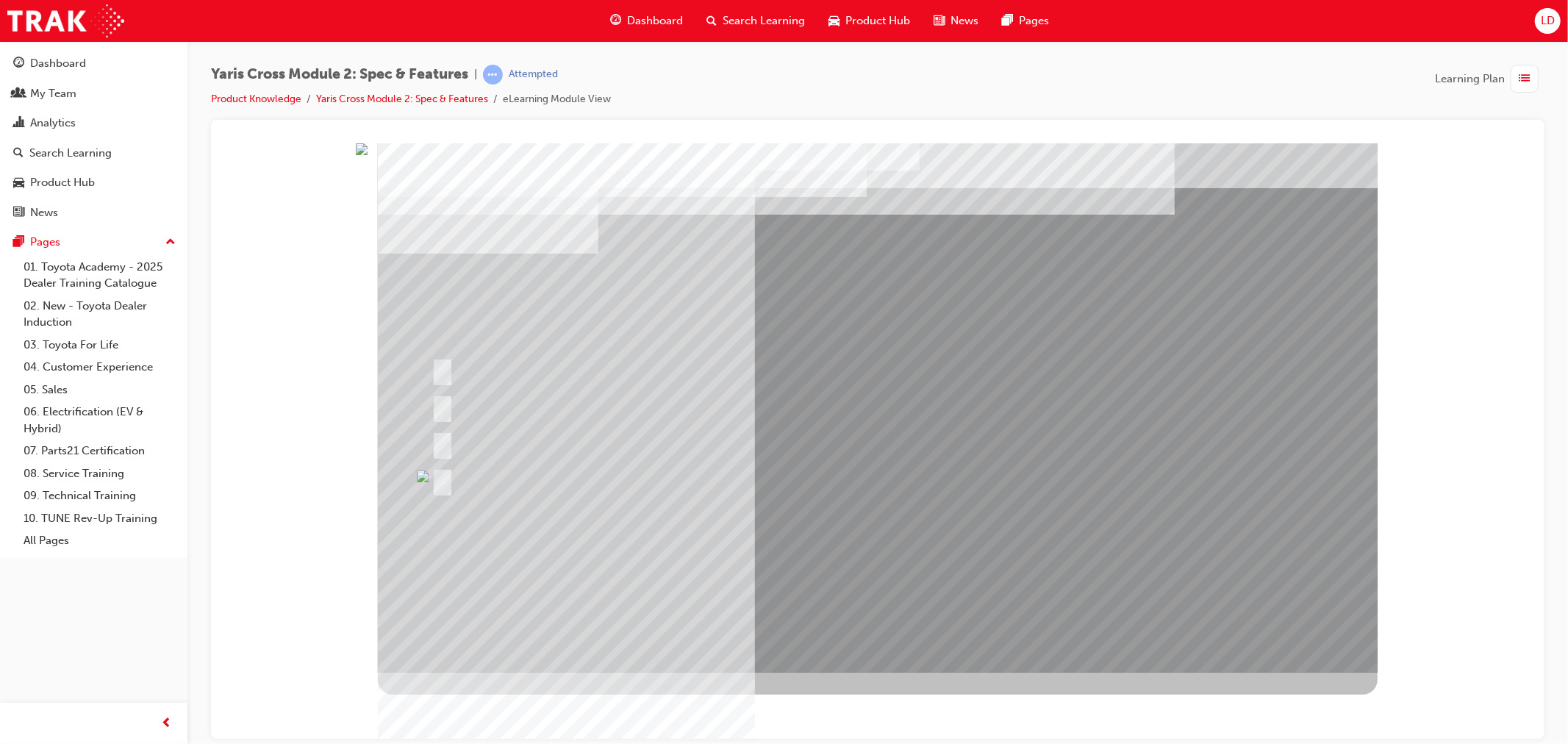
drag, startPoint x: 842, startPoint y: 658, endPoint x: 832, endPoint y: 664, distance: 11.7
drag, startPoint x: 781, startPoint y: 664, endPoint x: 696, endPoint y: 589, distance: 113.4
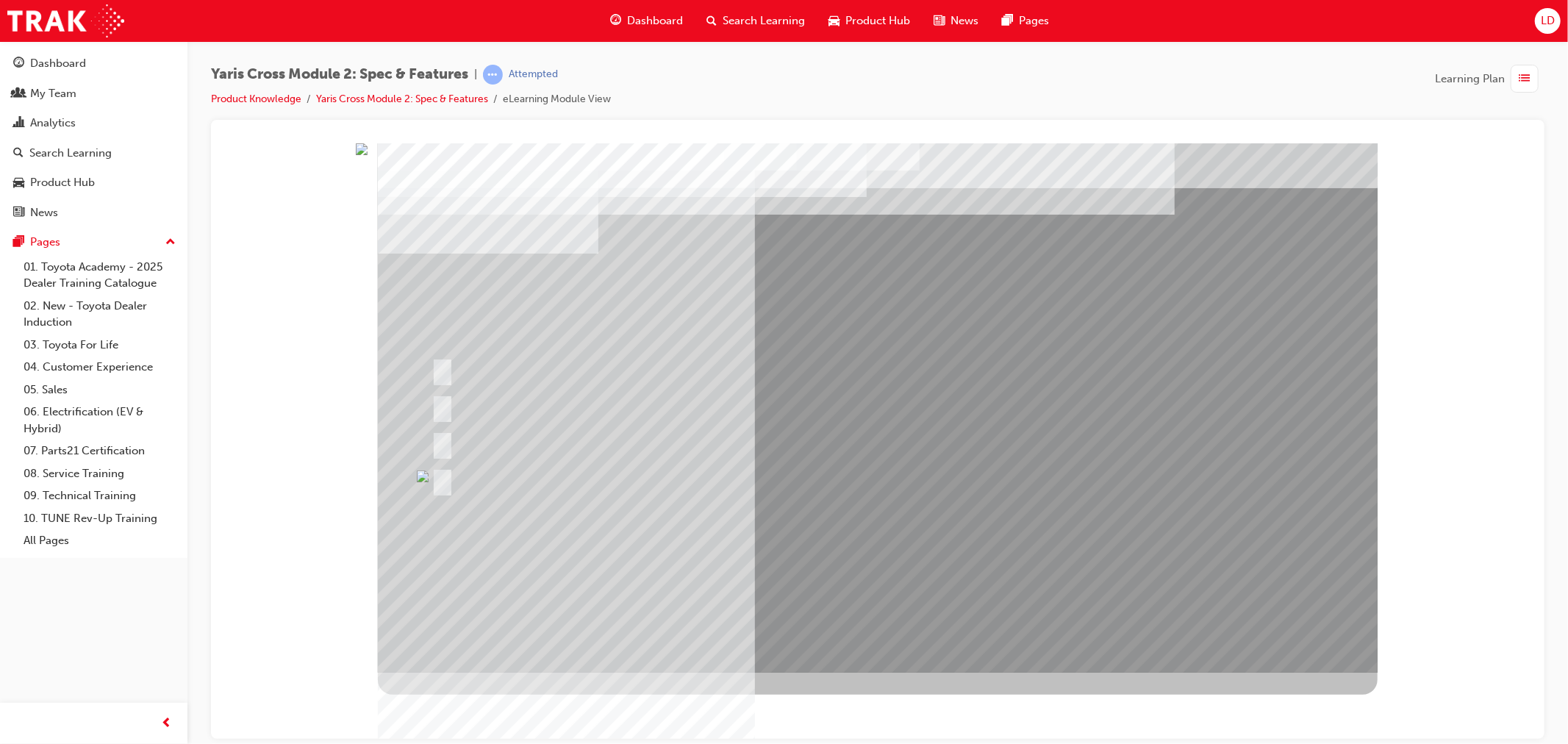
click at [899, 492] on div at bounding box center [715, 480] width 578 height 32
drag, startPoint x: 899, startPoint y: 492, endPoint x: 887, endPoint y: 485, distance: 13.9
click at [898, 490] on div at bounding box center [715, 480] width 578 height 32
click at [887, 485] on div at bounding box center [715, 480] width 578 height 32
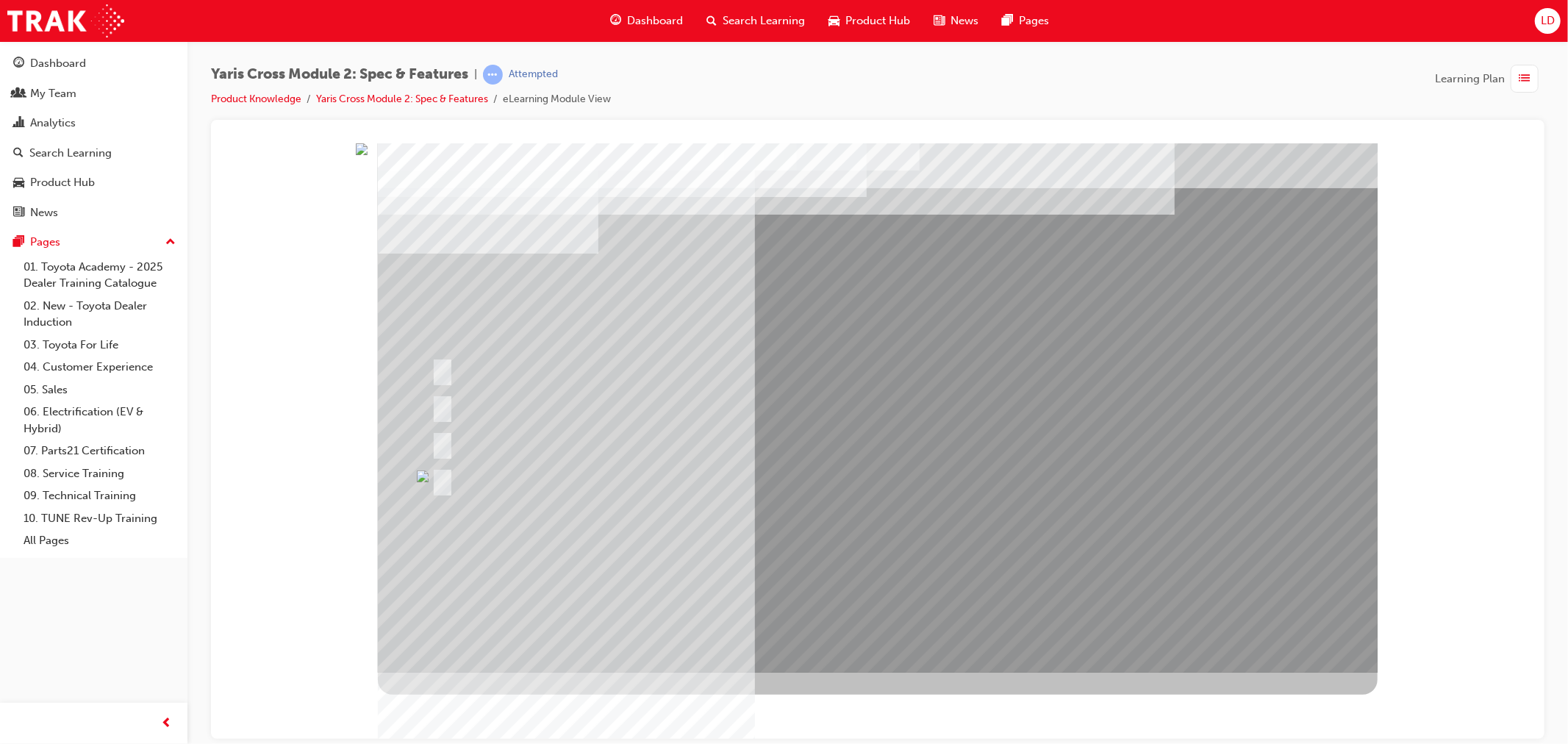
drag, startPoint x: 766, startPoint y: 263, endPoint x: 696, endPoint y: 212, distance: 86.6
click at [375, 98] on link "Yaris Cross Module 2: Spec & Features" at bounding box center [402, 99] width 172 height 13
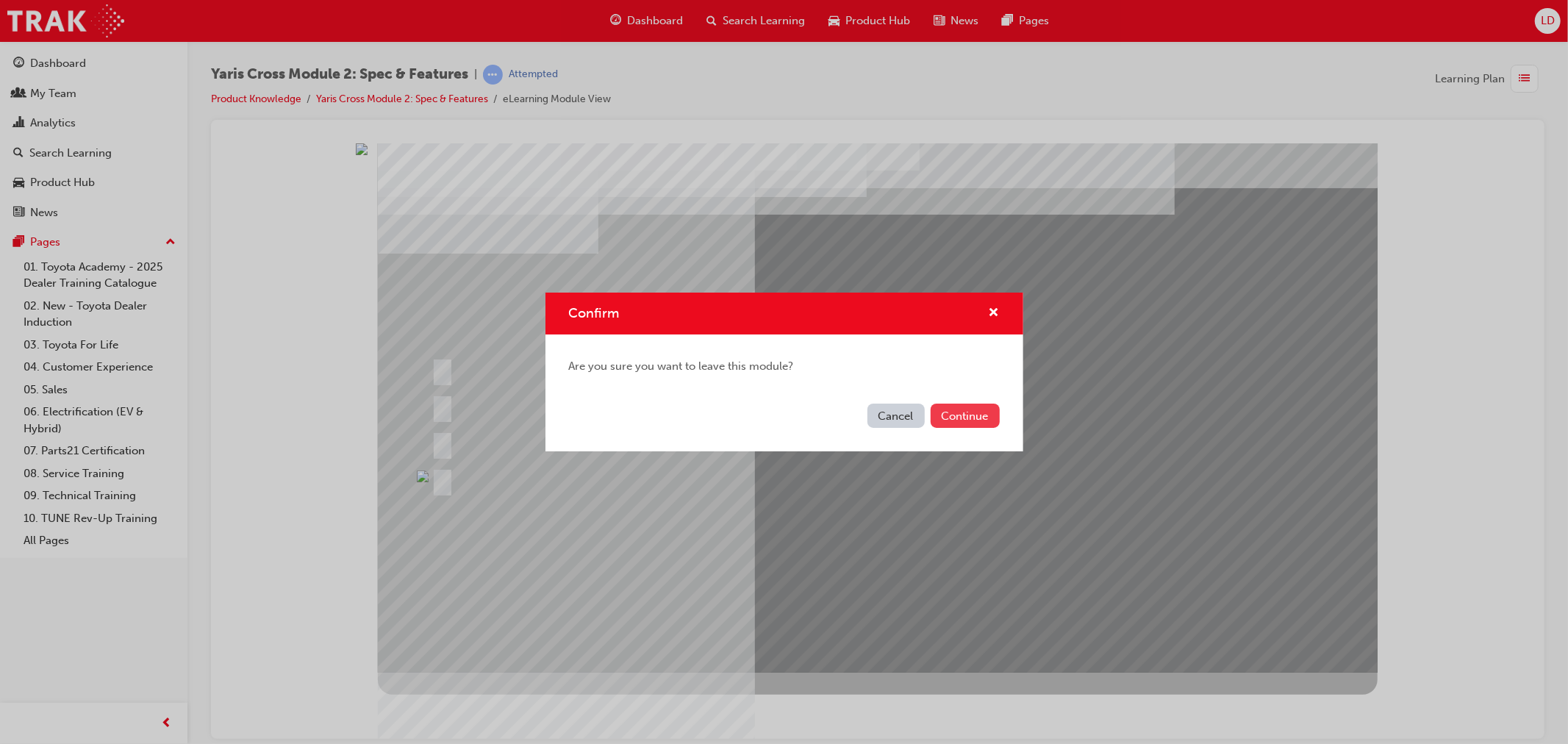
click at [972, 420] on button "Continue" at bounding box center [964, 416] width 69 height 25
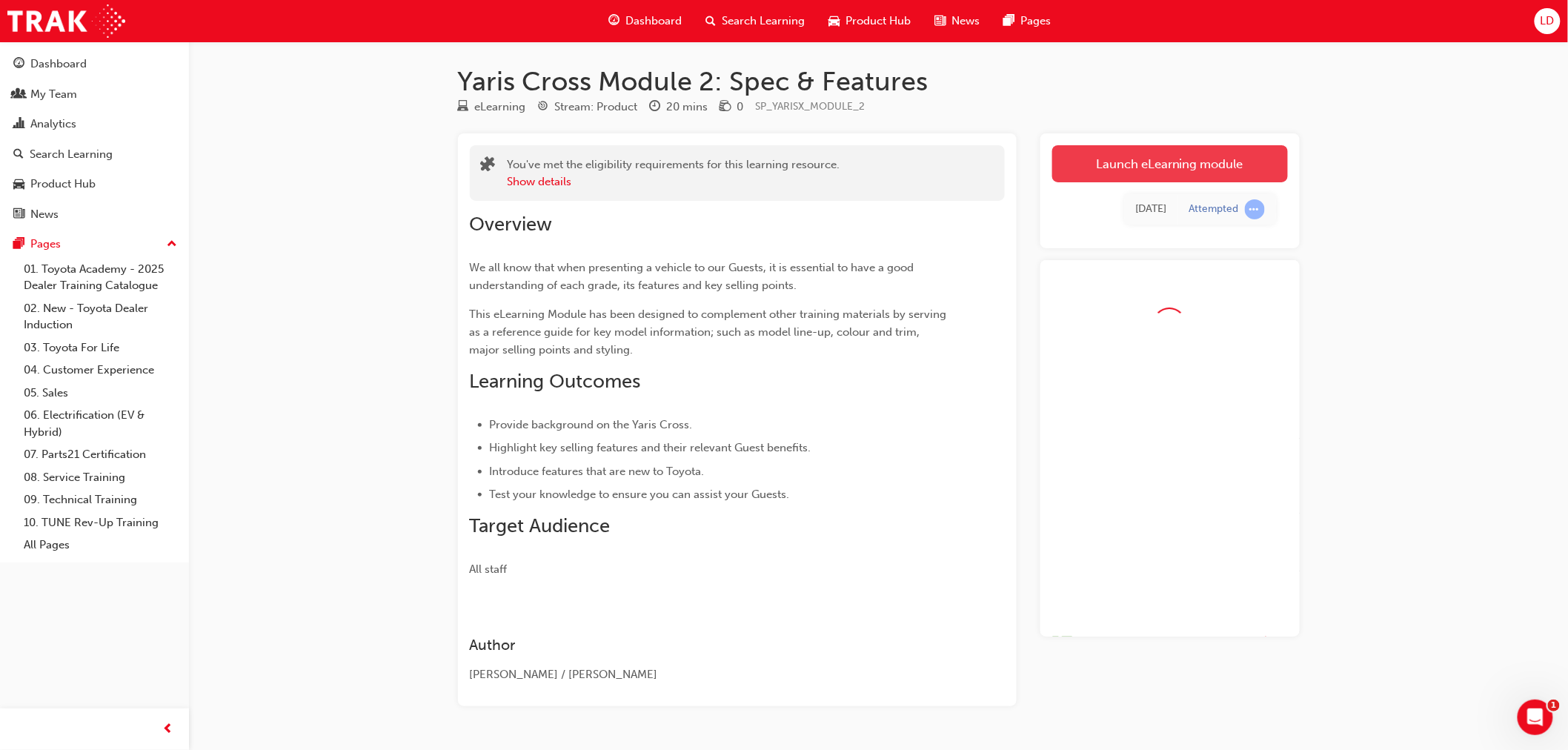
click at [1190, 165] on link "Launch eLearning module" at bounding box center [1170, 164] width 236 height 37
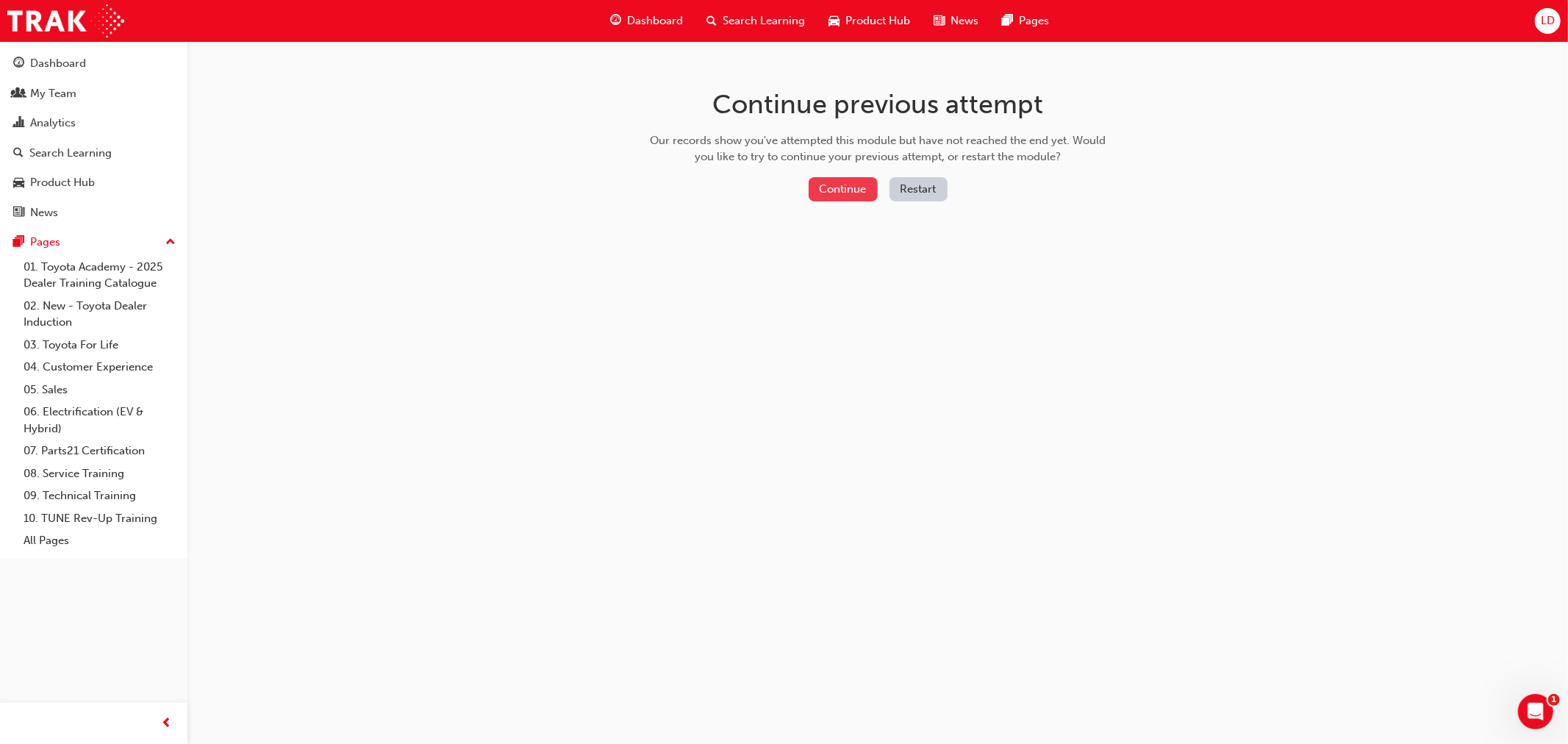
click at [850, 187] on button "Continue" at bounding box center [842, 189] width 69 height 25
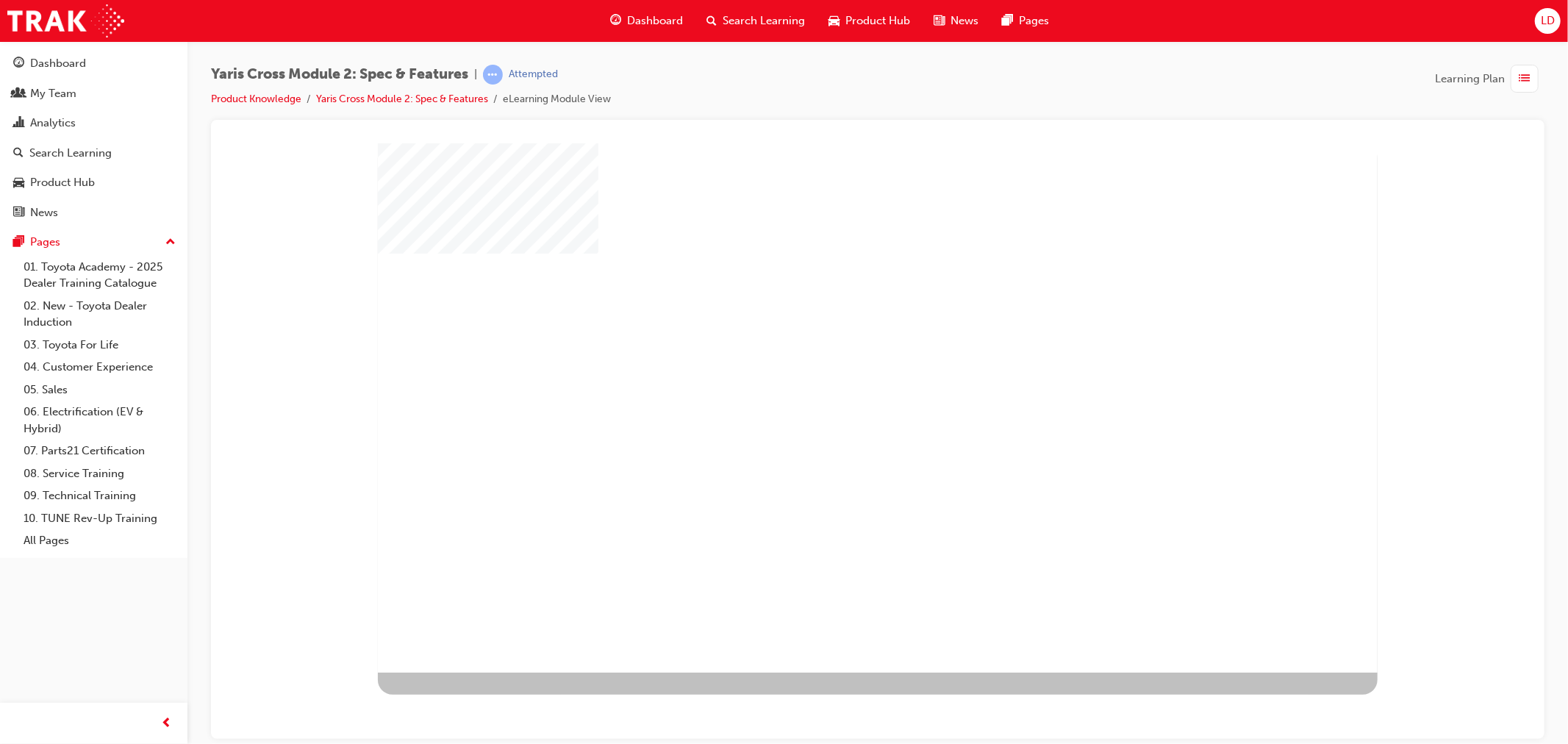
click at [834, 365] on div "play" at bounding box center [834, 365] width 0 height 0
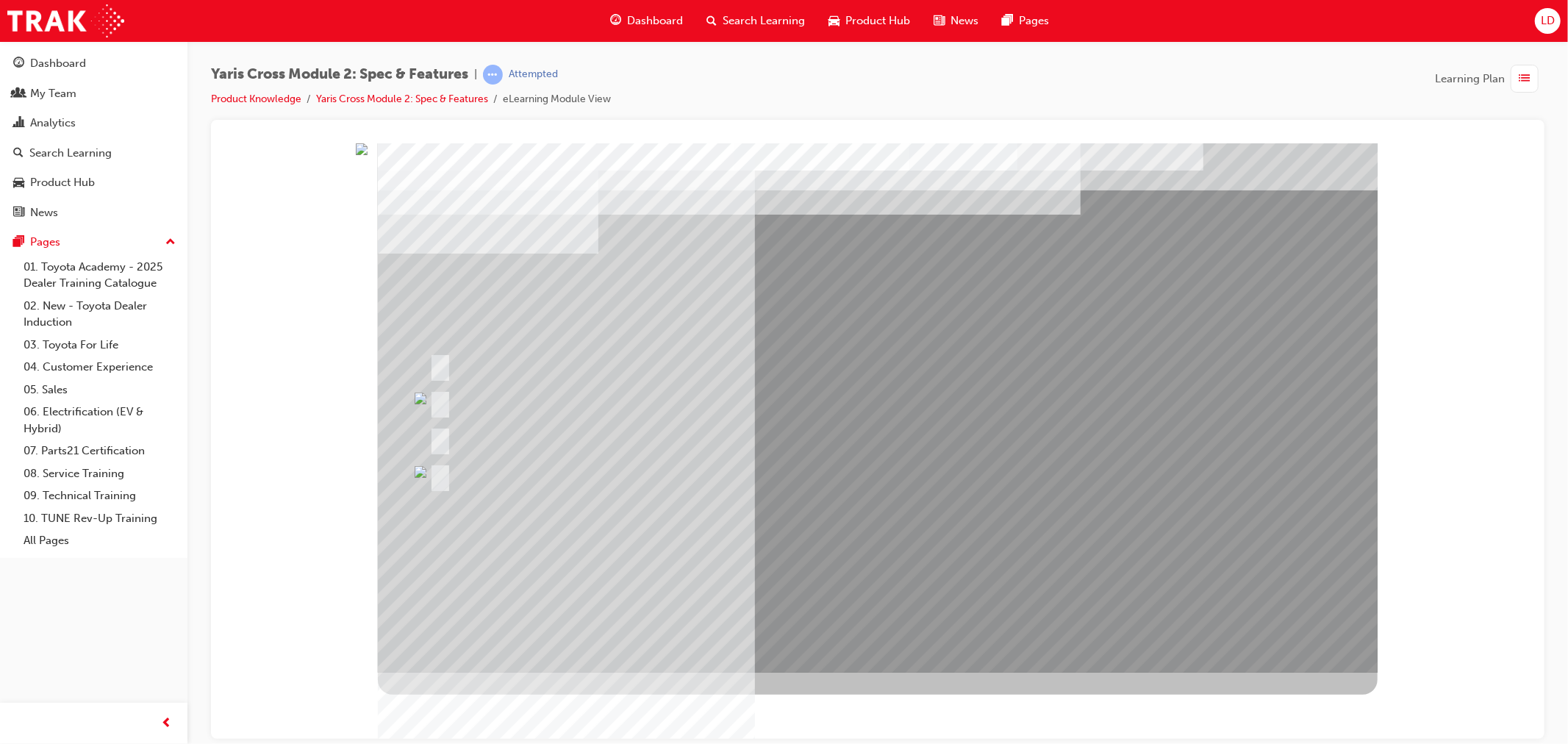
drag, startPoint x: 872, startPoint y: 506, endPoint x: 894, endPoint y: 516, distance: 24.2
click at [893, 516] on div at bounding box center [876, 407] width 999 height 529
drag, startPoint x: 1017, startPoint y: 535, endPoint x: 1026, endPoint y: 541, distance: 10.8
click at [1026, 537] on div at bounding box center [876, 407] width 999 height 529
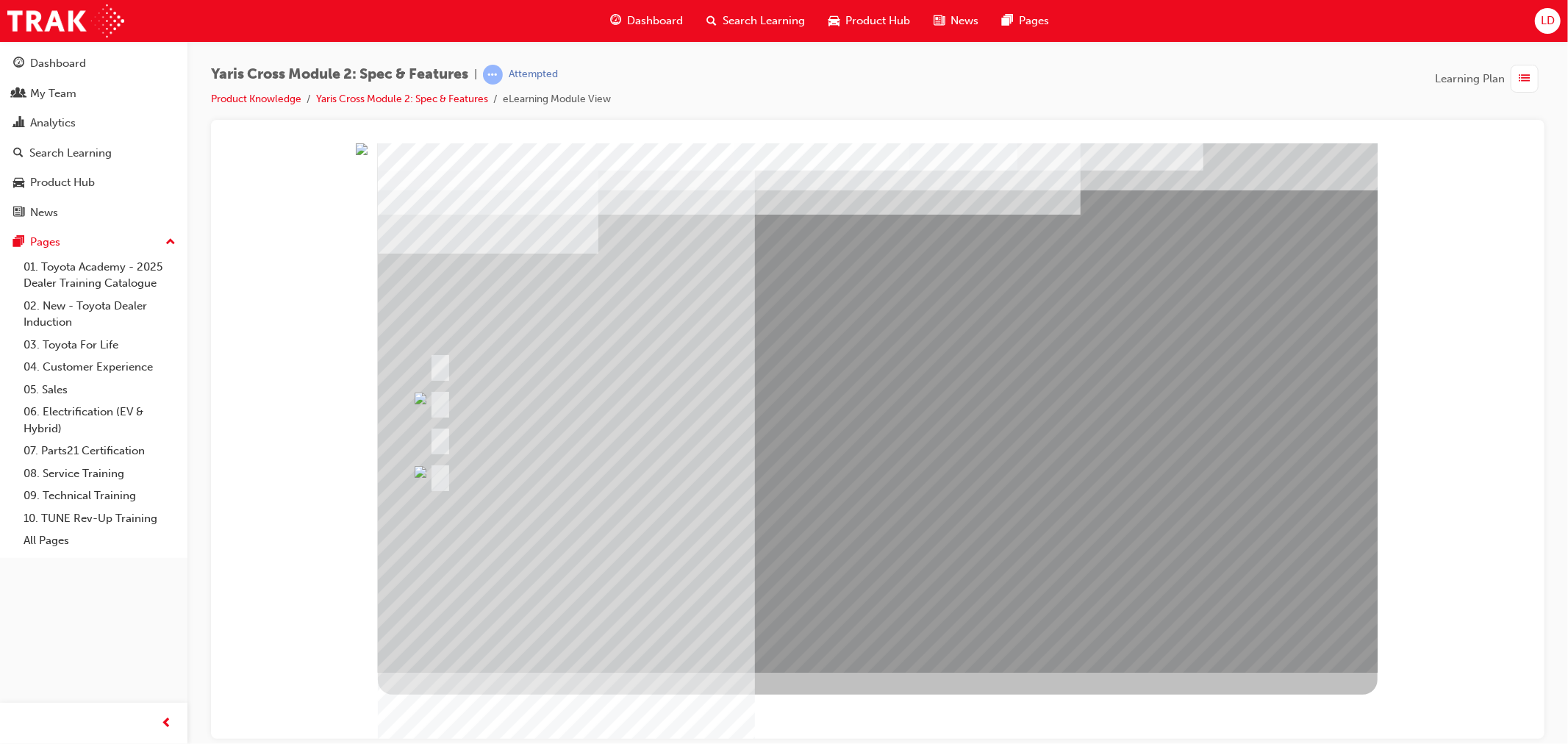
drag, startPoint x: 1026, startPoint y: 541, endPoint x: 1014, endPoint y: 622, distance: 81.9
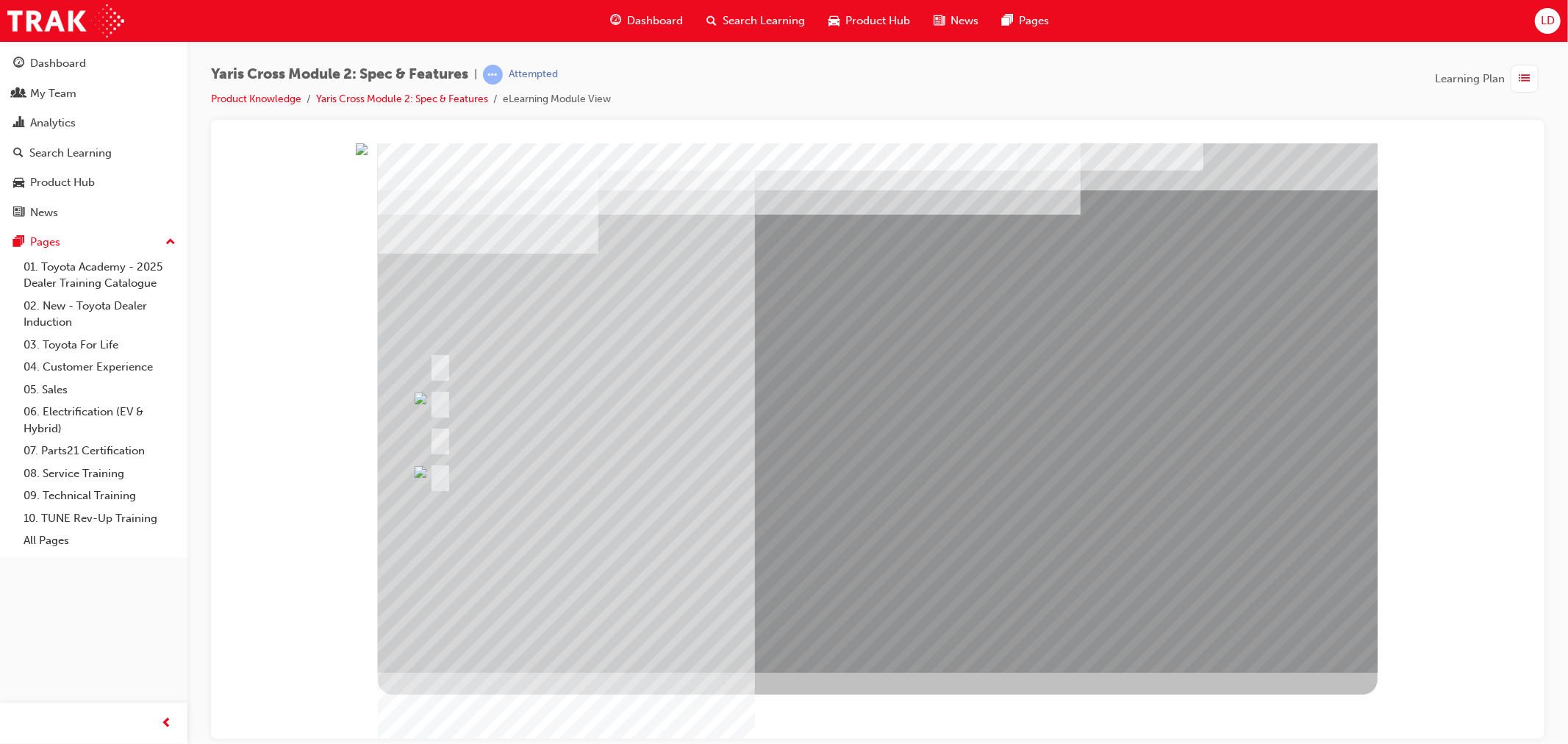
drag, startPoint x: 1174, startPoint y: 403, endPoint x: 1160, endPoint y: 420, distance: 22.0
click at [719, 480] on div at bounding box center [876, 407] width 999 height 529
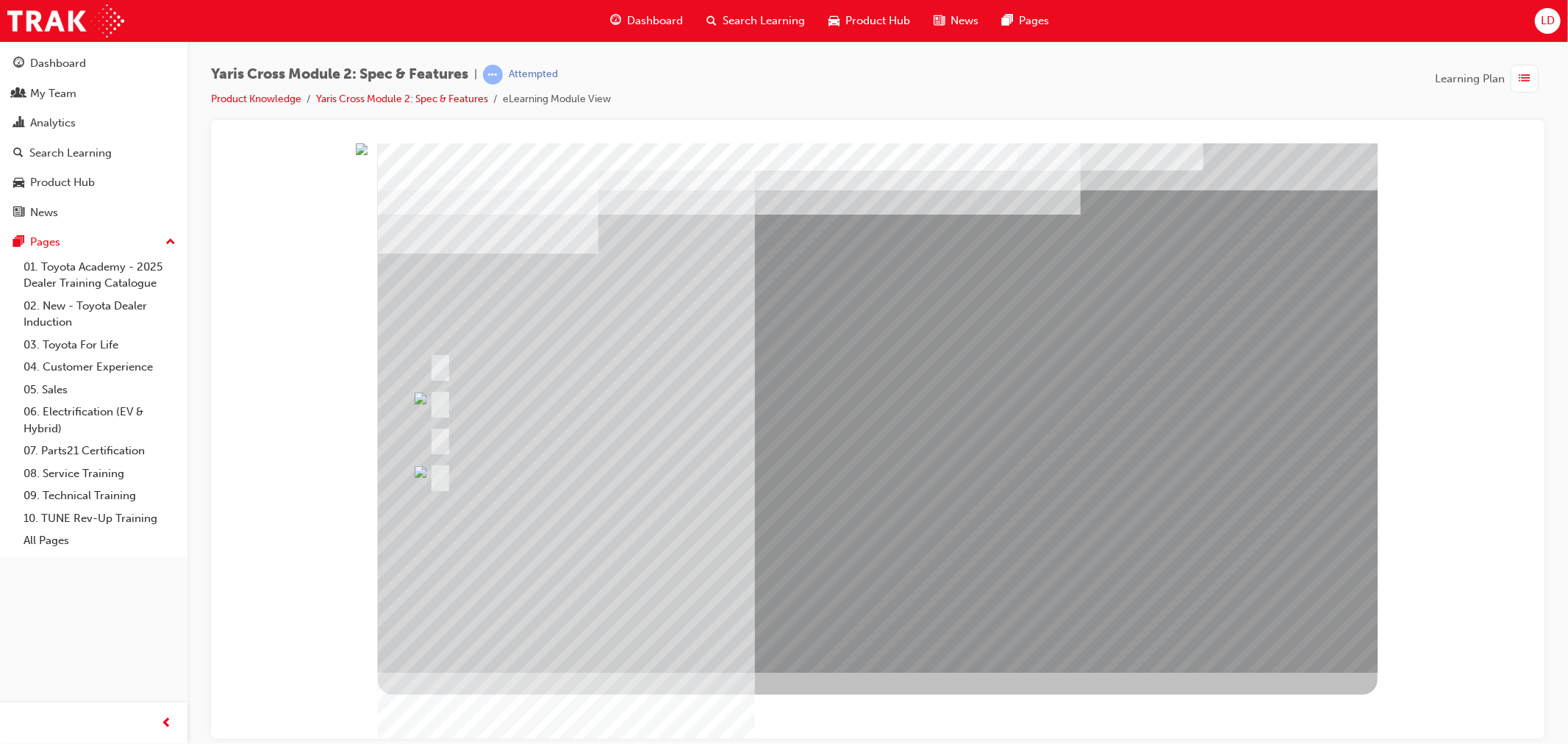
drag, startPoint x: 749, startPoint y: 577, endPoint x: 749, endPoint y: 550, distance: 27.0
drag, startPoint x: 960, startPoint y: 256, endPoint x: 999, endPoint y: 279, distance: 45.3
drag, startPoint x: 999, startPoint y: 279, endPoint x: 1012, endPoint y: 286, distance: 14.8
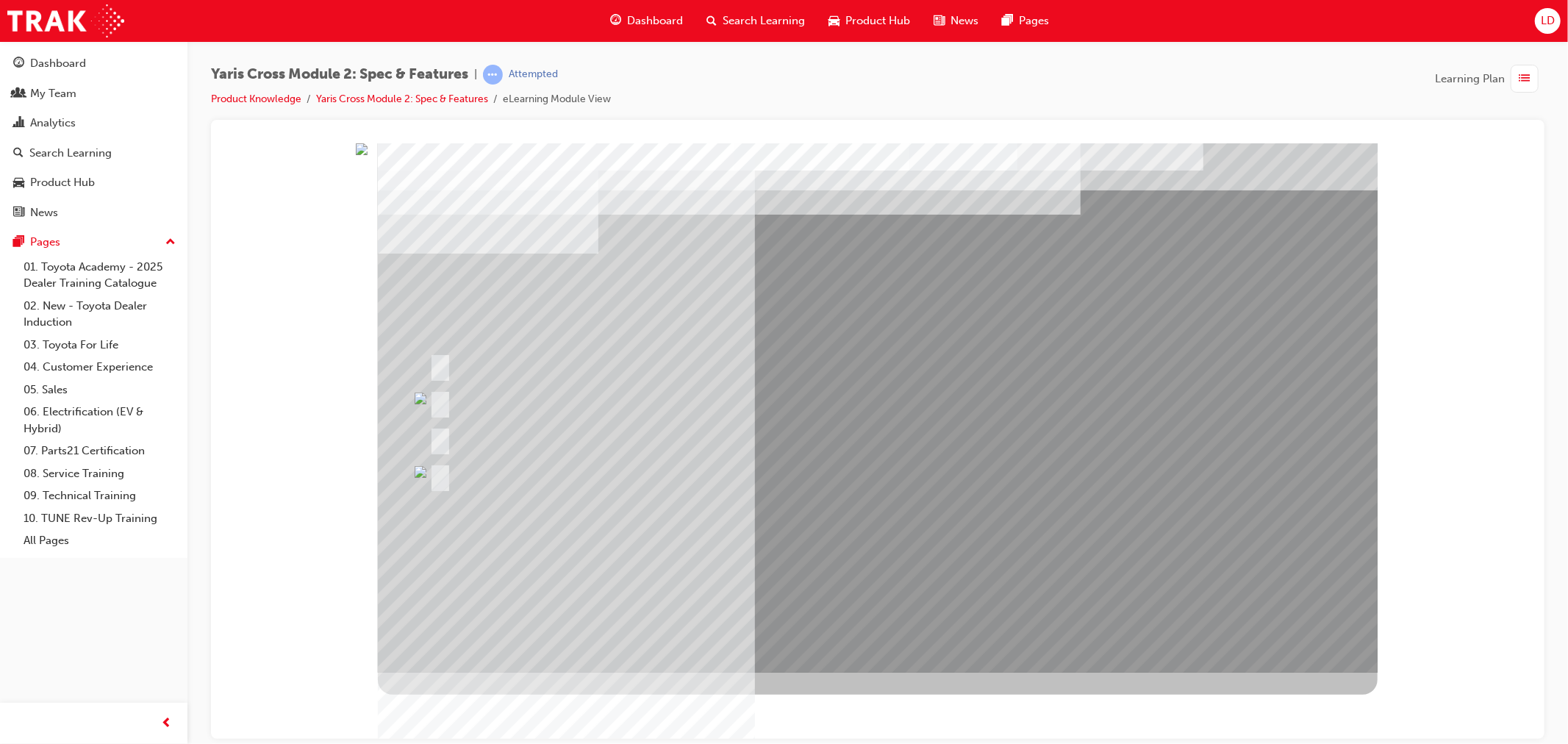
drag, startPoint x: 1012, startPoint y: 286, endPoint x: 861, endPoint y: 199, distance: 174.3
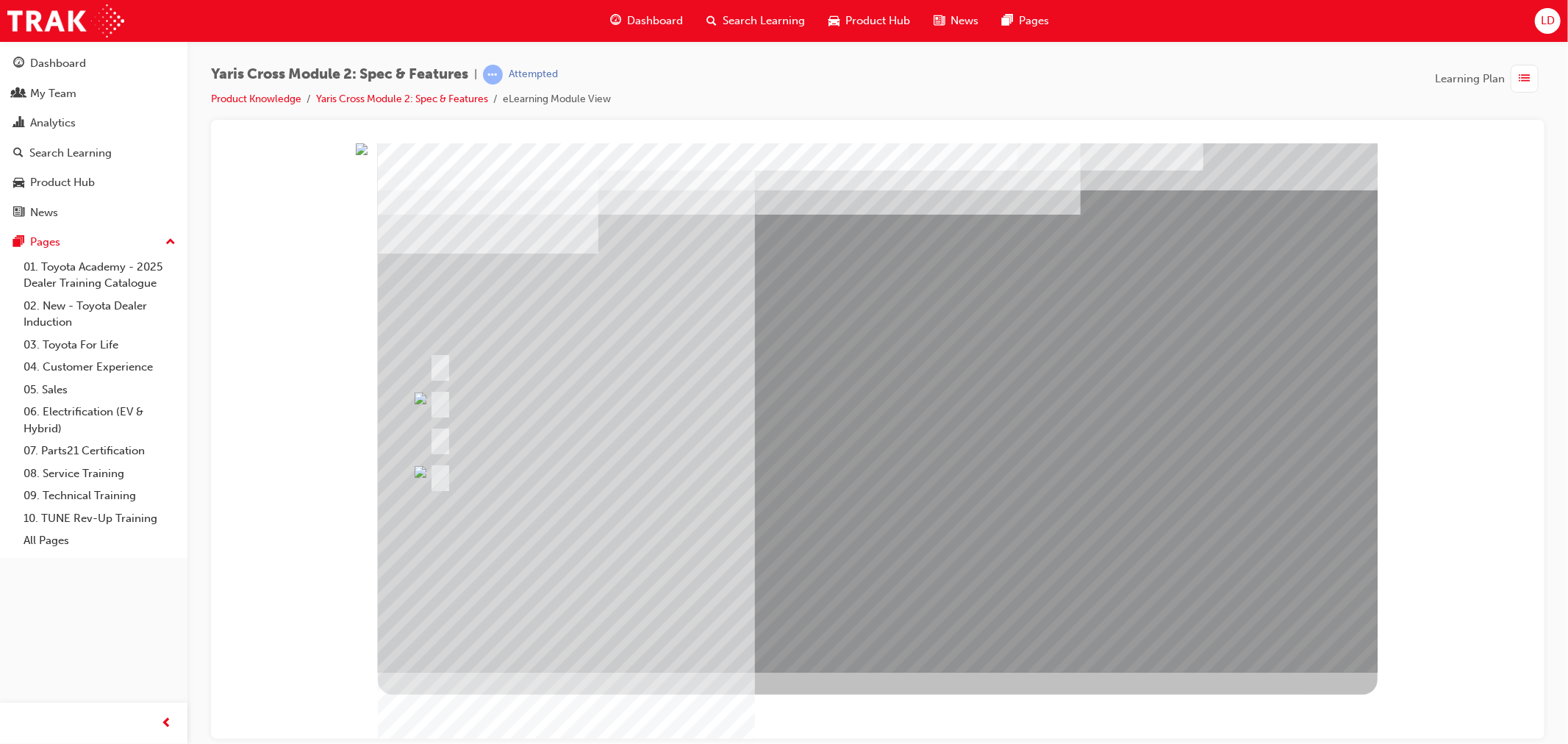
drag, startPoint x: 684, startPoint y: 221, endPoint x: 556, endPoint y: 328, distance: 166.8
click at [654, 243] on div at bounding box center [876, 407] width 999 height 529
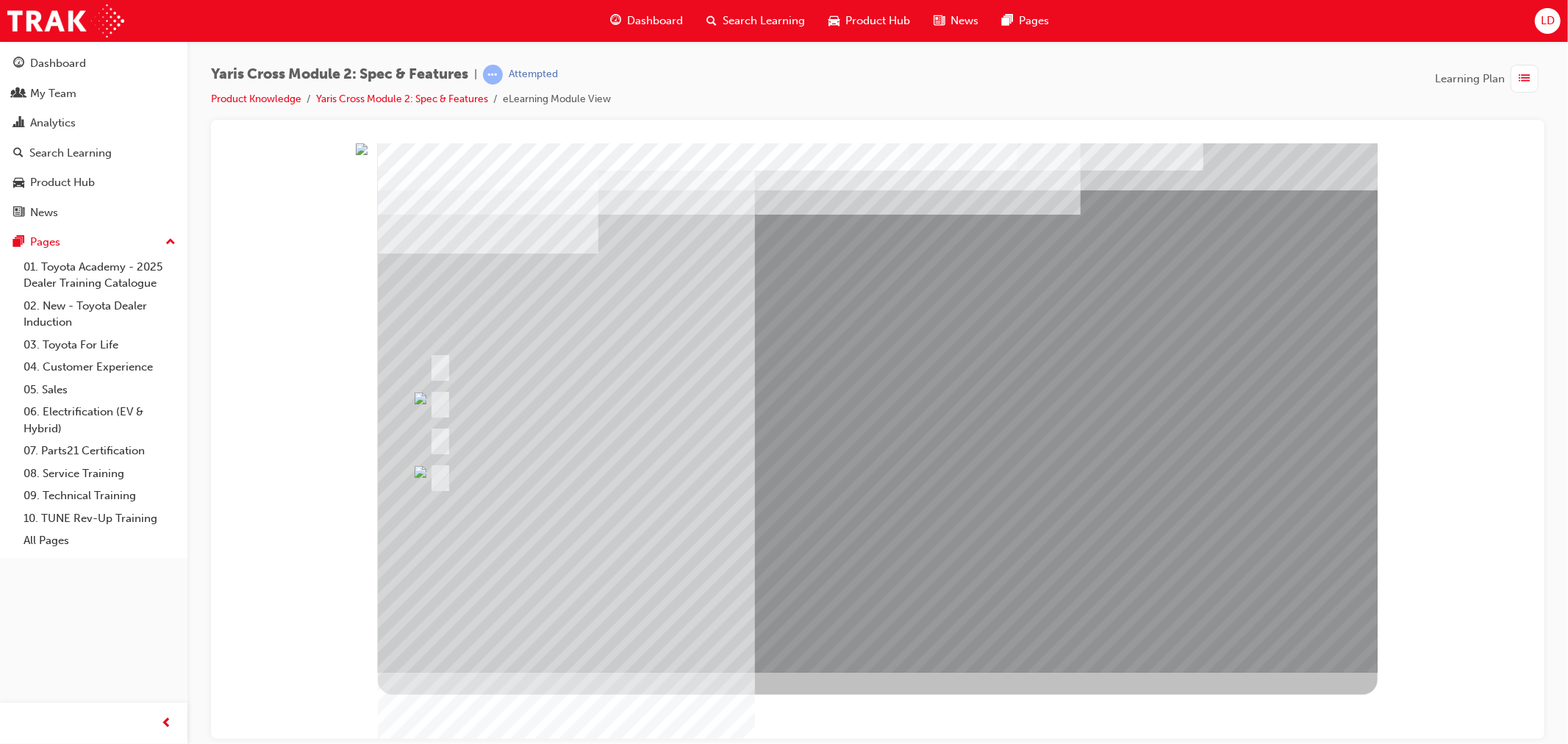
click at [425, 358] on div at bounding box center [709, 365] width 568 height 32
click at [440, 385] on div at bounding box center [876, 407] width 999 height 529
drag, startPoint x: 444, startPoint y: 427, endPoint x: 452, endPoint y: 437, distance: 12.8
click at [449, 432] on div at bounding box center [622, 439] width 393 height 32
drag, startPoint x: 452, startPoint y: 437, endPoint x: 437, endPoint y: 462, distance: 29.2
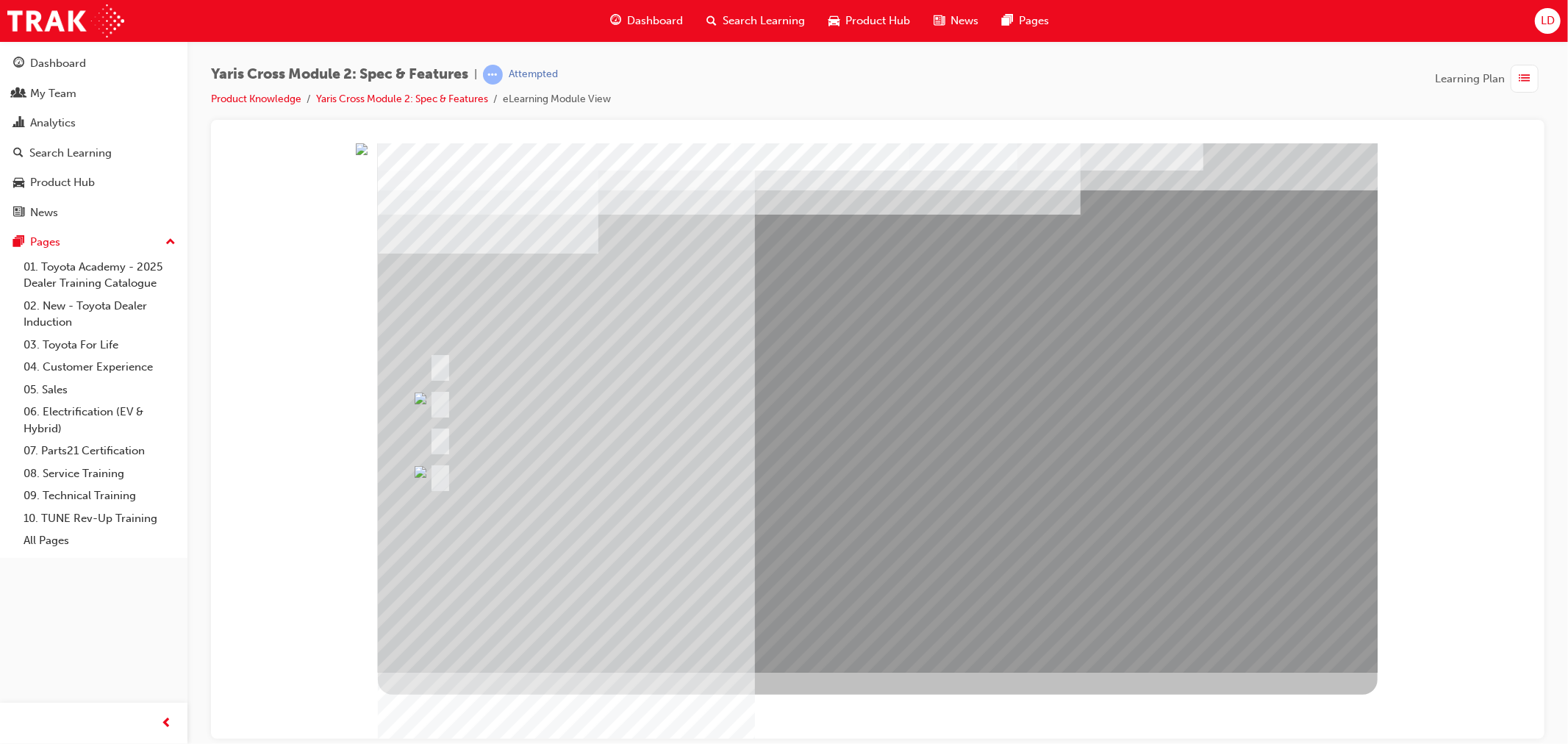
click at [445, 454] on div at bounding box center [625, 439] width 393 height 32
click at [507, 533] on div at bounding box center [876, 407] width 999 height 529
drag, startPoint x: 728, startPoint y: 643, endPoint x: 1014, endPoint y: 660, distance: 286.5
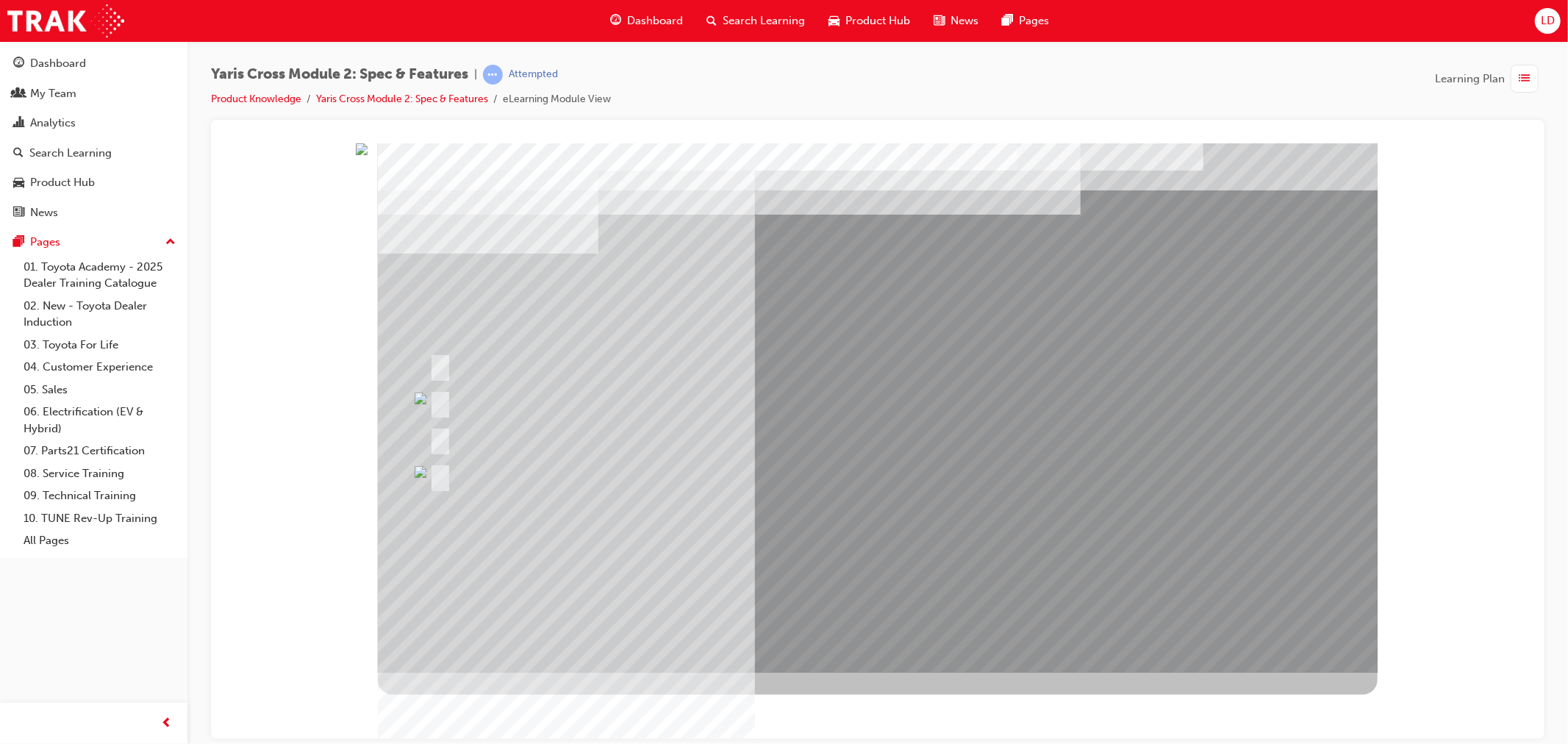
drag, startPoint x: 955, startPoint y: 640, endPoint x: 918, endPoint y: 645, distance: 37.3
drag, startPoint x: 807, startPoint y: 660, endPoint x: 823, endPoint y: 696, distance: 39.4
click at [806, 680] on div at bounding box center [876, 418] width 999 height 551
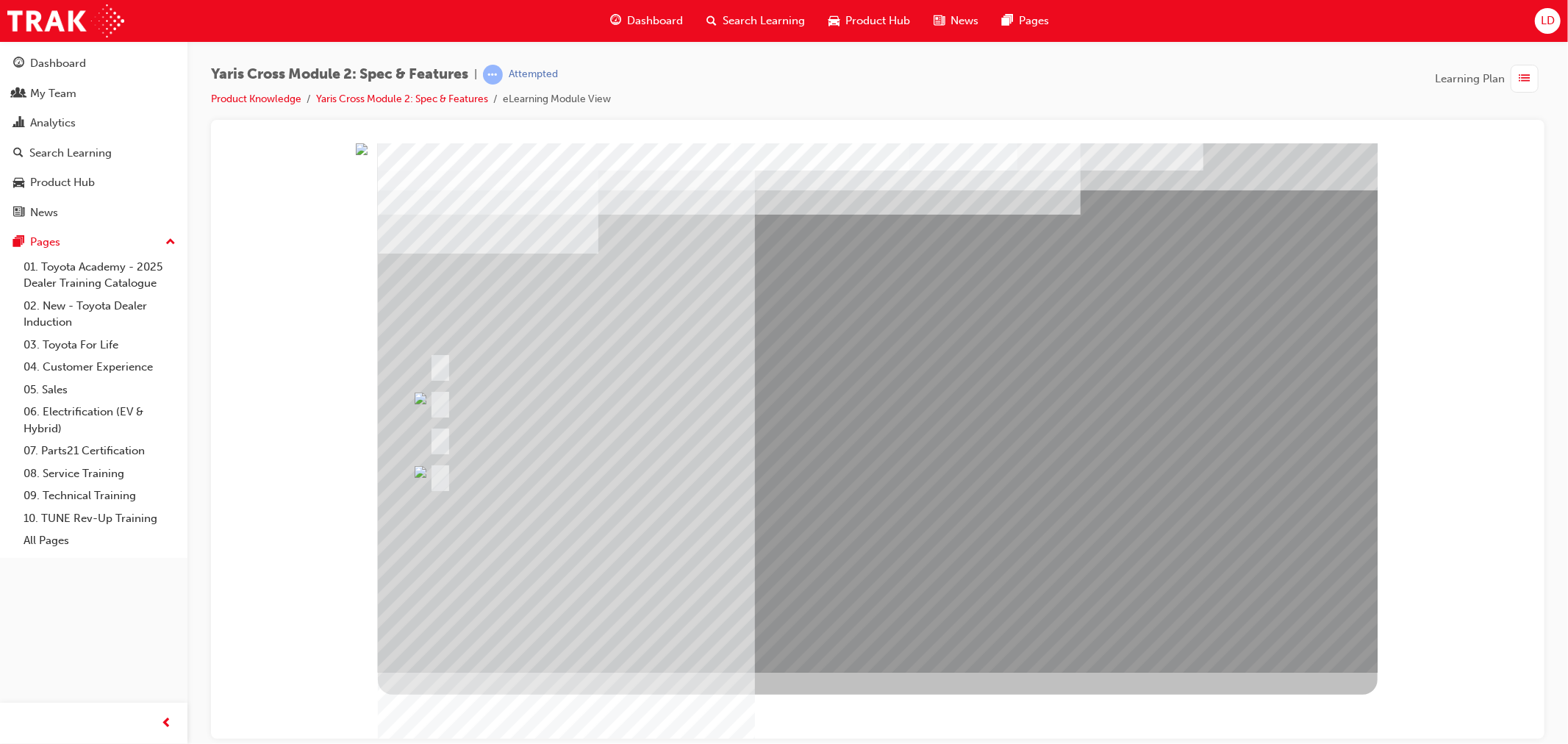
click at [826, 148] on div at bounding box center [876, 148] width 1298 height 0
drag, startPoint x: 834, startPoint y: 693, endPoint x: 876, endPoint y: 681, distance: 43.7
click at [872, 683] on div at bounding box center [876, 418] width 999 height 551
click at [876, 681] on div at bounding box center [876, 418] width 999 height 551
click at [850, 673] on div at bounding box center [876, 418] width 999 height 551
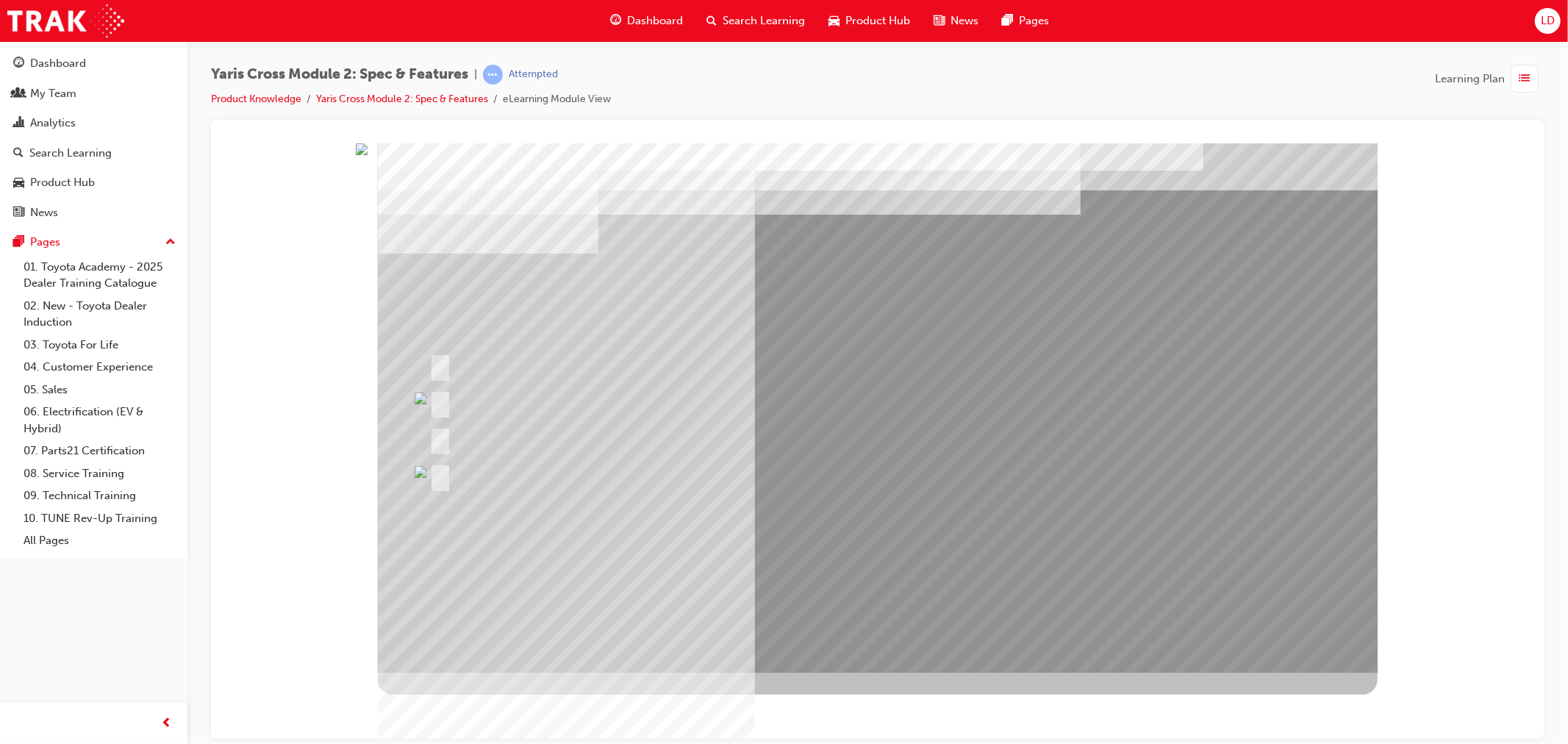
drag, startPoint x: 693, startPoint y: 616, endPoint x: 690, endPoint y: 561, distance: 55.1
click at [450, 251] on div at bounding box center [876, 407] width 999 height 529
click at [470, 425] on div at bounding box center [876, 407] width 999 height 529
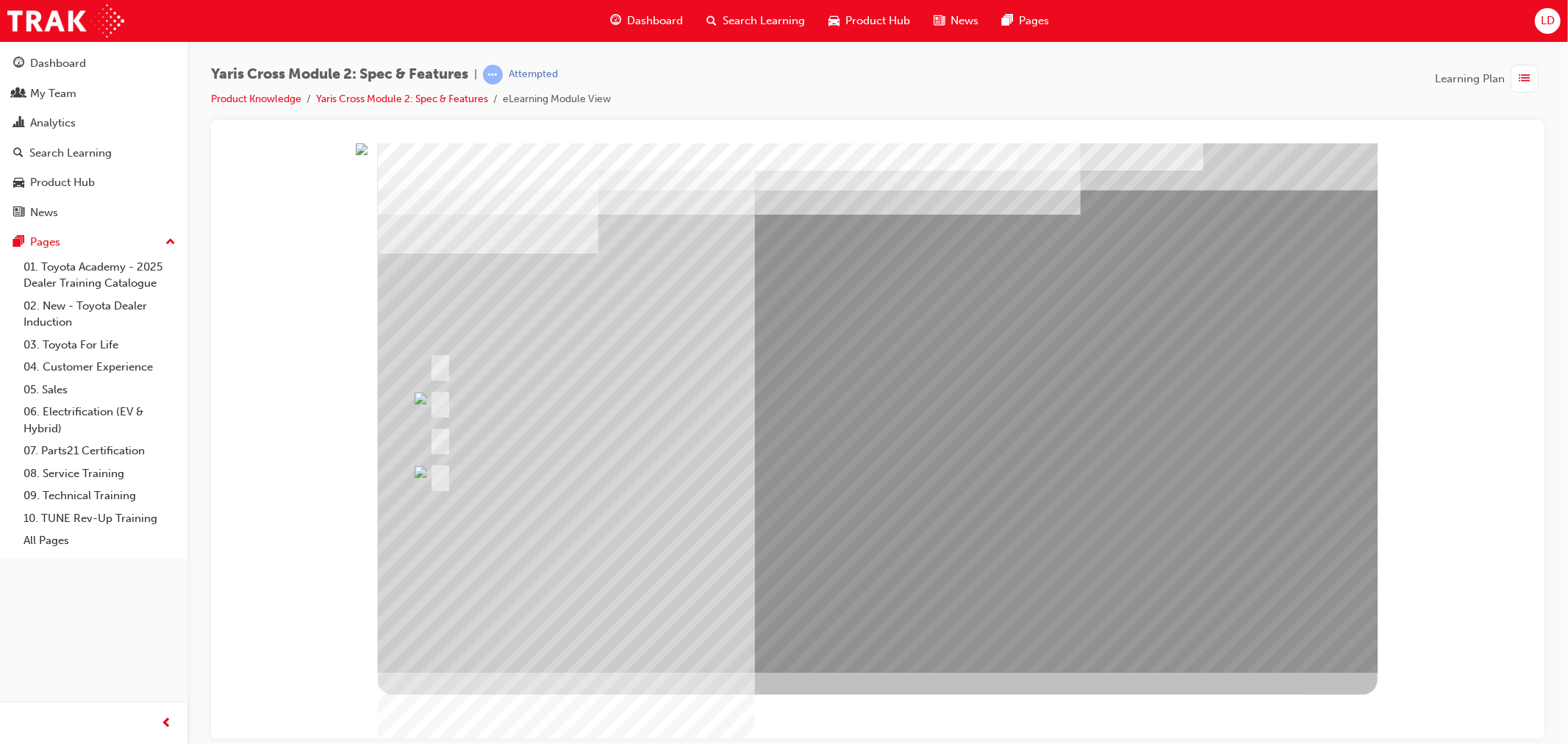
drag, startPoint x: 457, startPoint y: 414, endPoint x: 561, endPoint y: 276, distance: 172.8
click at [447, 397] on div at bounding box center [763, 402] width 677 height 32
drag, startPoint x: 714, startPoint y: 371, endPoint x: 758, endPoint y: 381, distance: 45.1
click at [723, 377] on div at bounding box center [709, 365] width 568 height 32
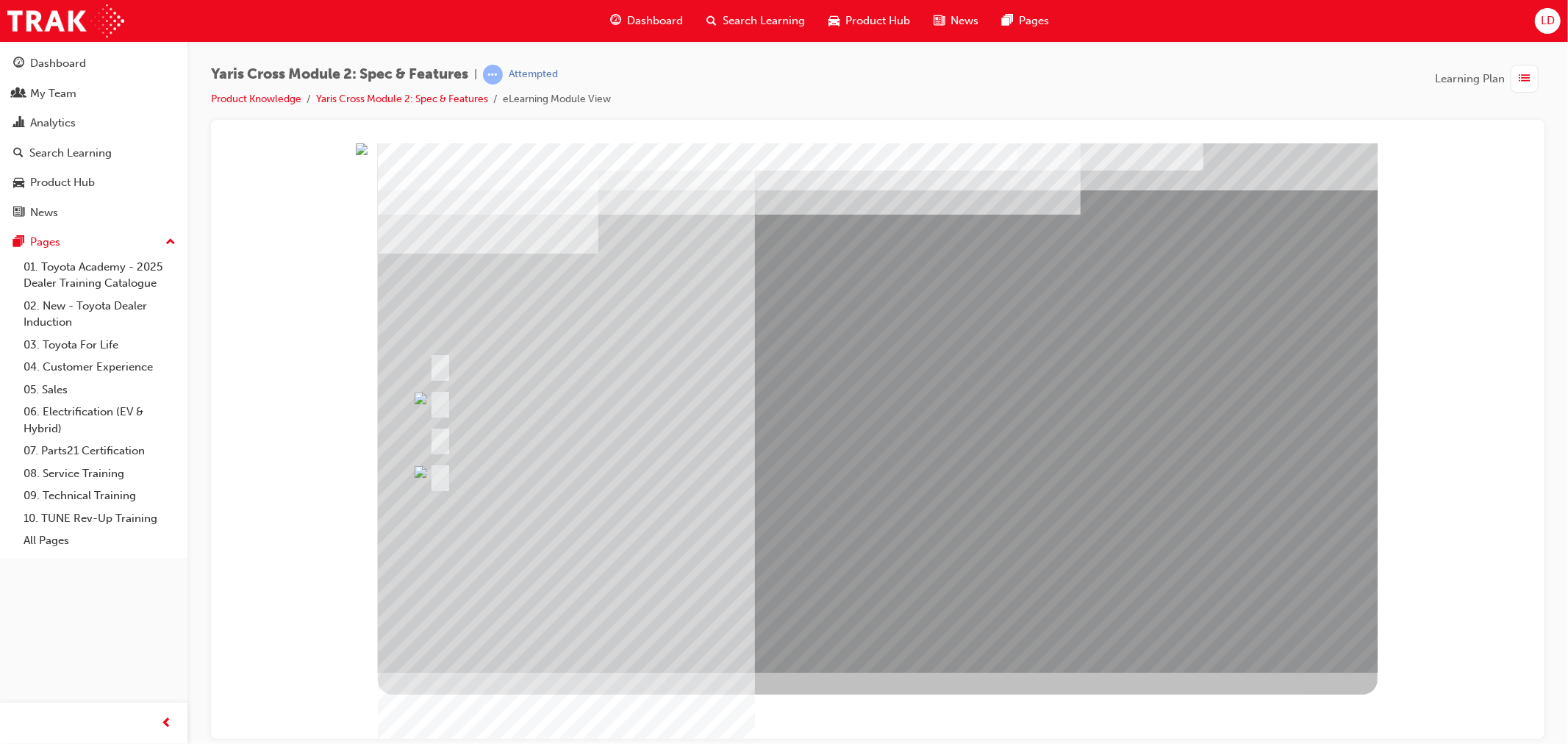
drag, startPoint x: 826, startPoint y: 271, endPoint x: 992, endPoint y: 255, distance: 166.8
drag, startPoint x: 992, startPoint y: 255, endPoint x: 1071, endPoint y: 267, distance: 79.9
drag, startPoint x: 1080, startPoint y: 378, endPoint x: 972, endPoint y: 546, distance: 199.7
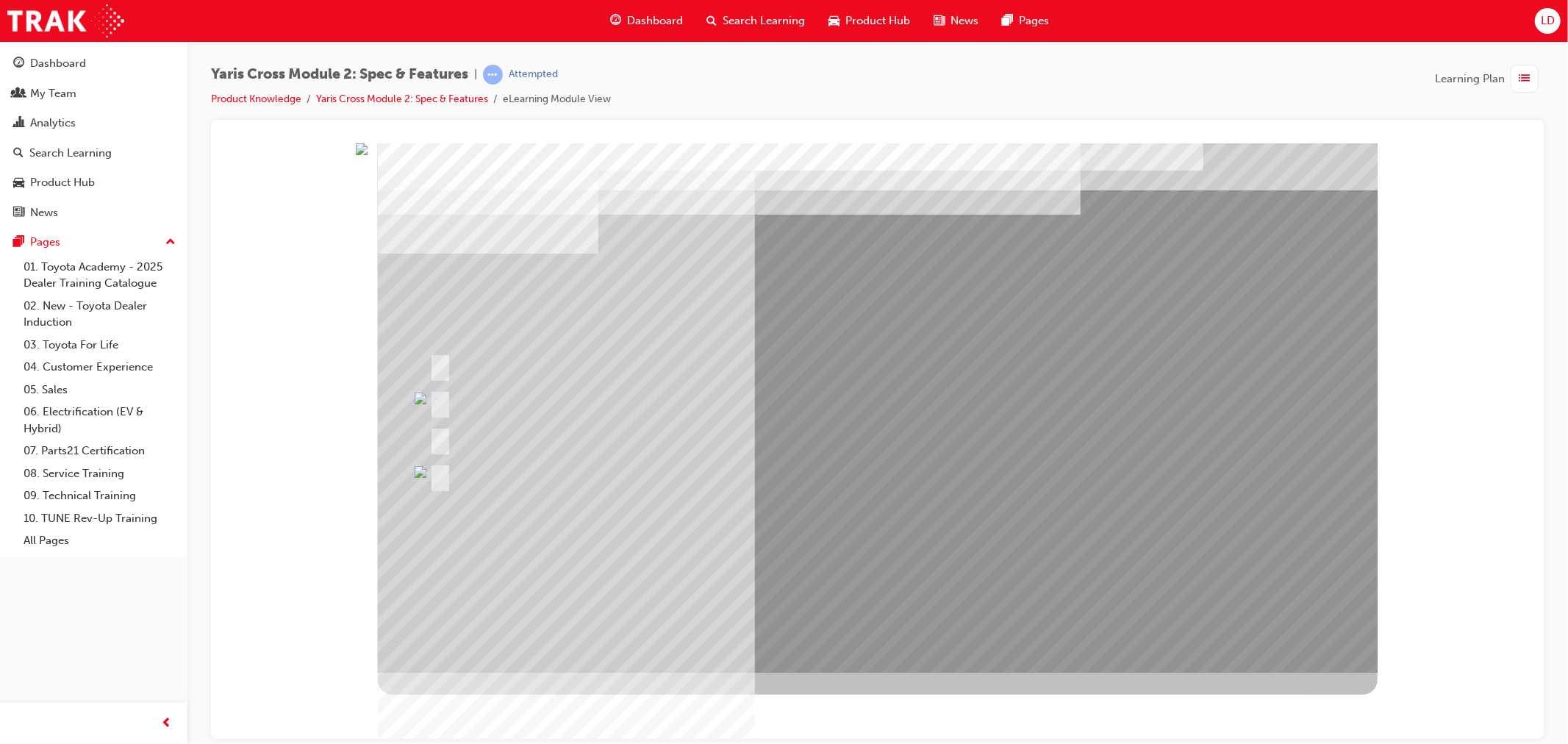
click at [1029, 487] on div at bounding box center [876, 407] width 999 height 529
drag, startPoint x: 972, startPoint y: 546, endPoint x: 962, endPoint y: 567, distance: 23.3
drag
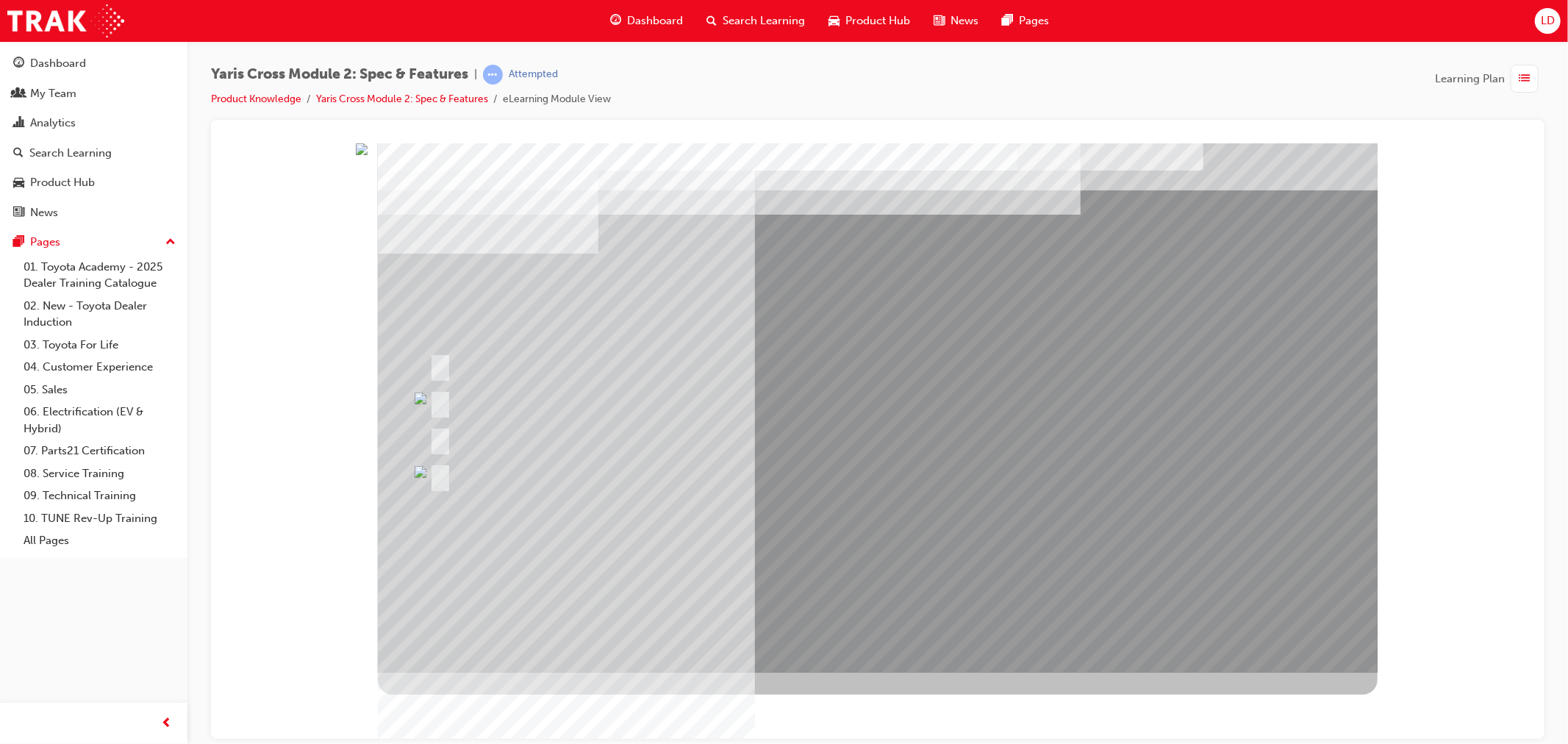
click at [860, 485] on div at bounding box center [876, 407] width 999 height 529
click at [1104, 462] on div at bounding box center [856, 475] width 862 height 32
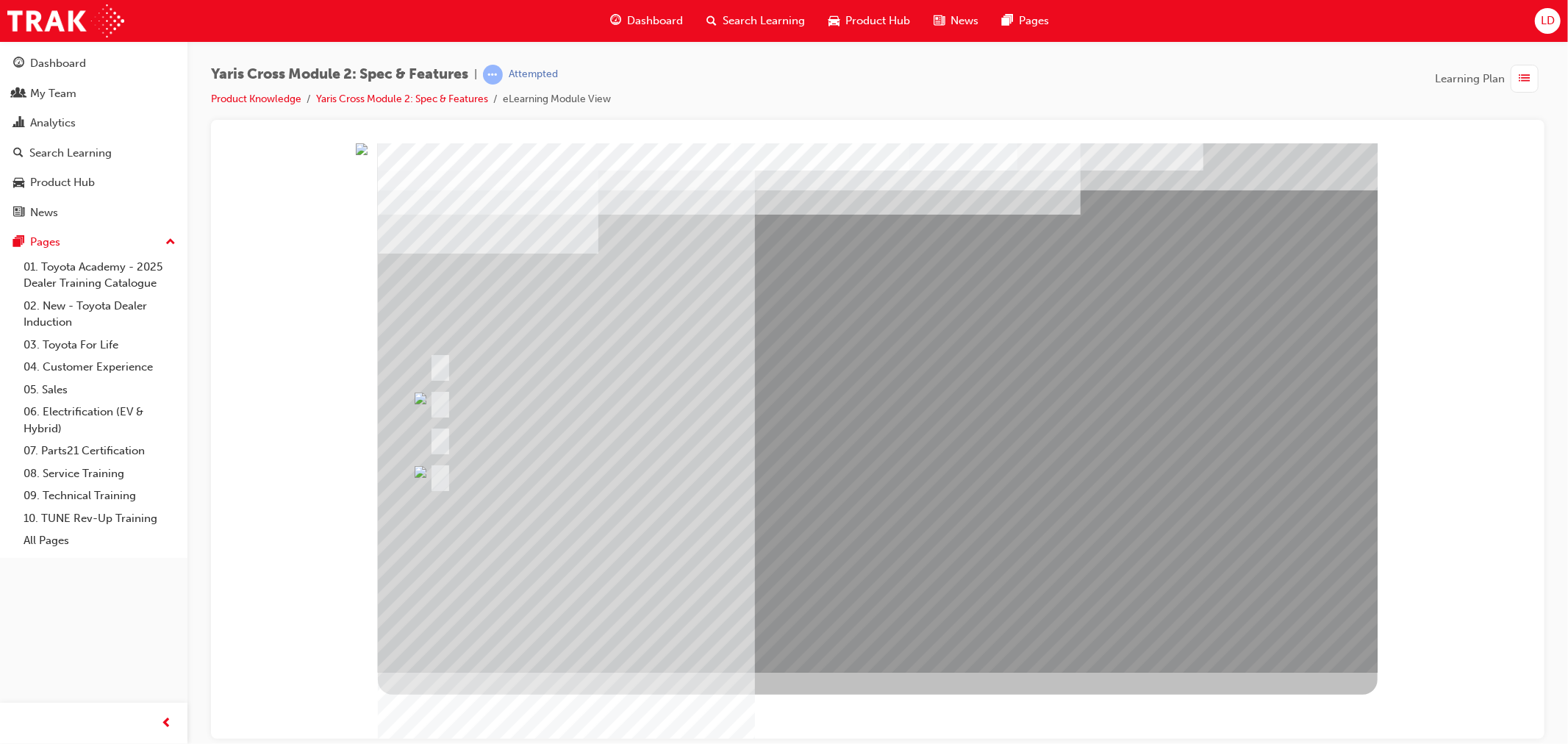
click at [930, 327] on div at bounding box center [876, 407] width 999 height 529
click at [1078, 358] on div at bounding box center [876, 407] width 999 height 529
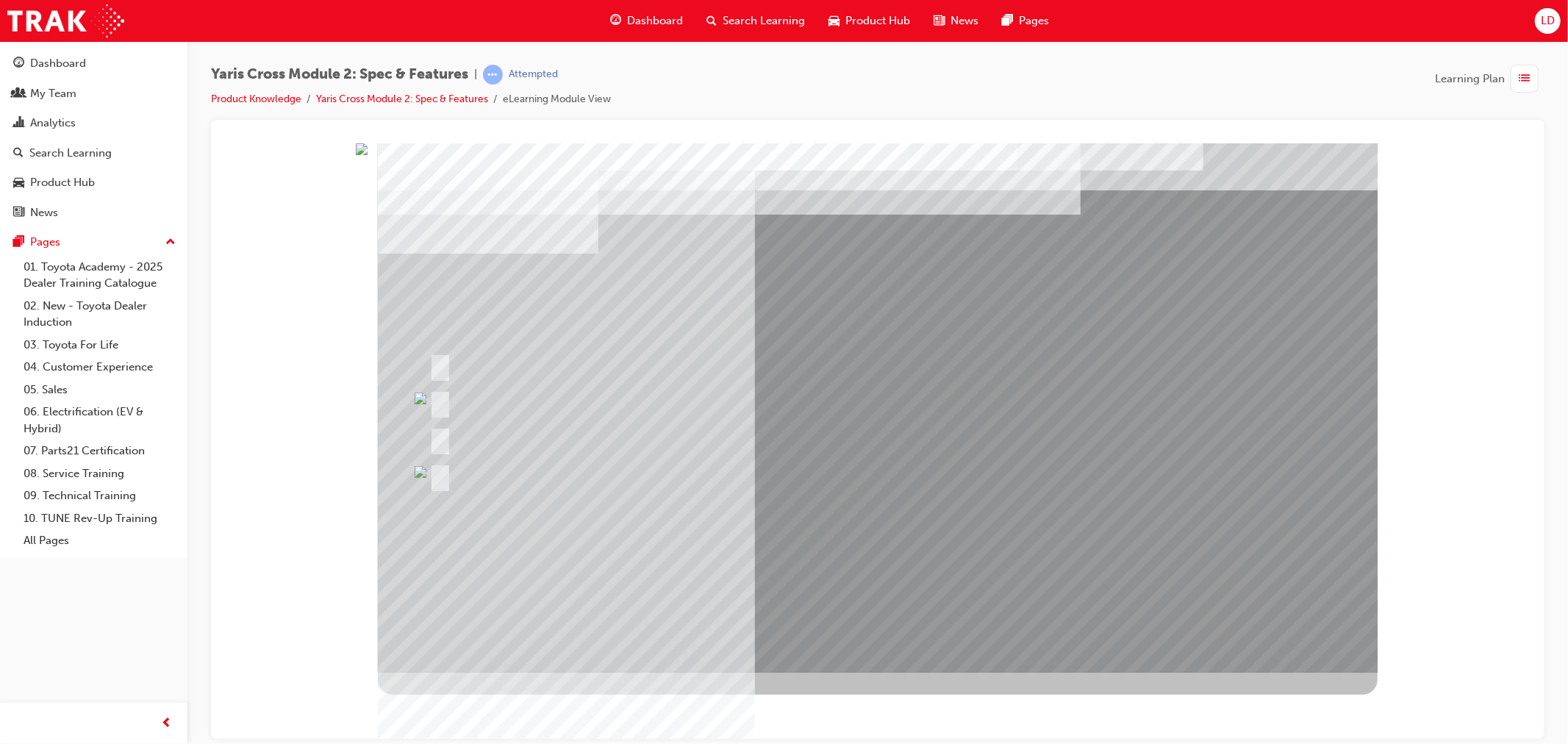
click at [394, 98] on link "Yaris Cross Module 2: Spec & Features" at bounding box center [402, 99] width 172 height 13
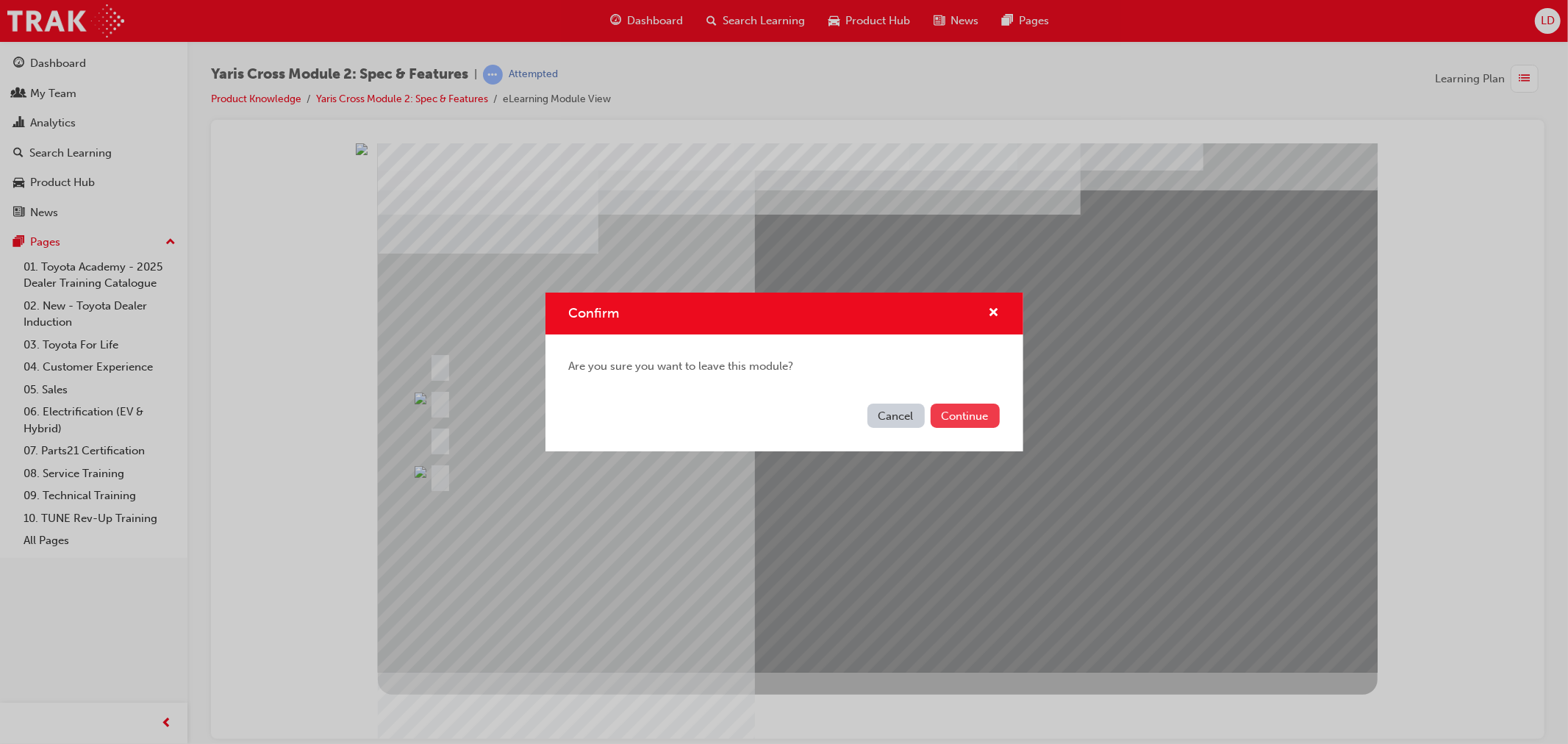
click at [960, 428] on button "Continue" at bounding box center [964, 416] width 69 height 25
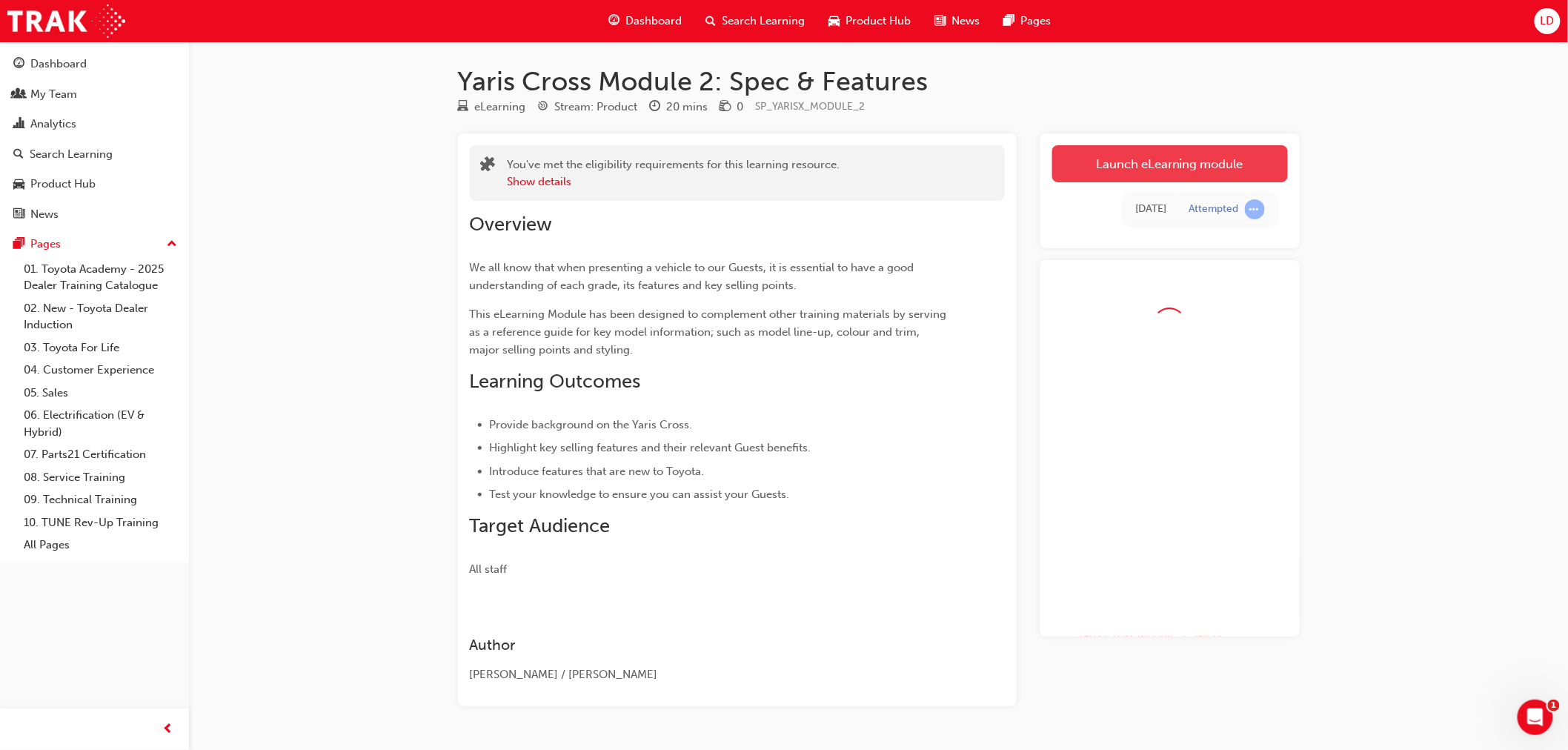
click at [1190, 162] on link "Launch eLearning module" at bounding box center [1170, 164] width 236 height 37
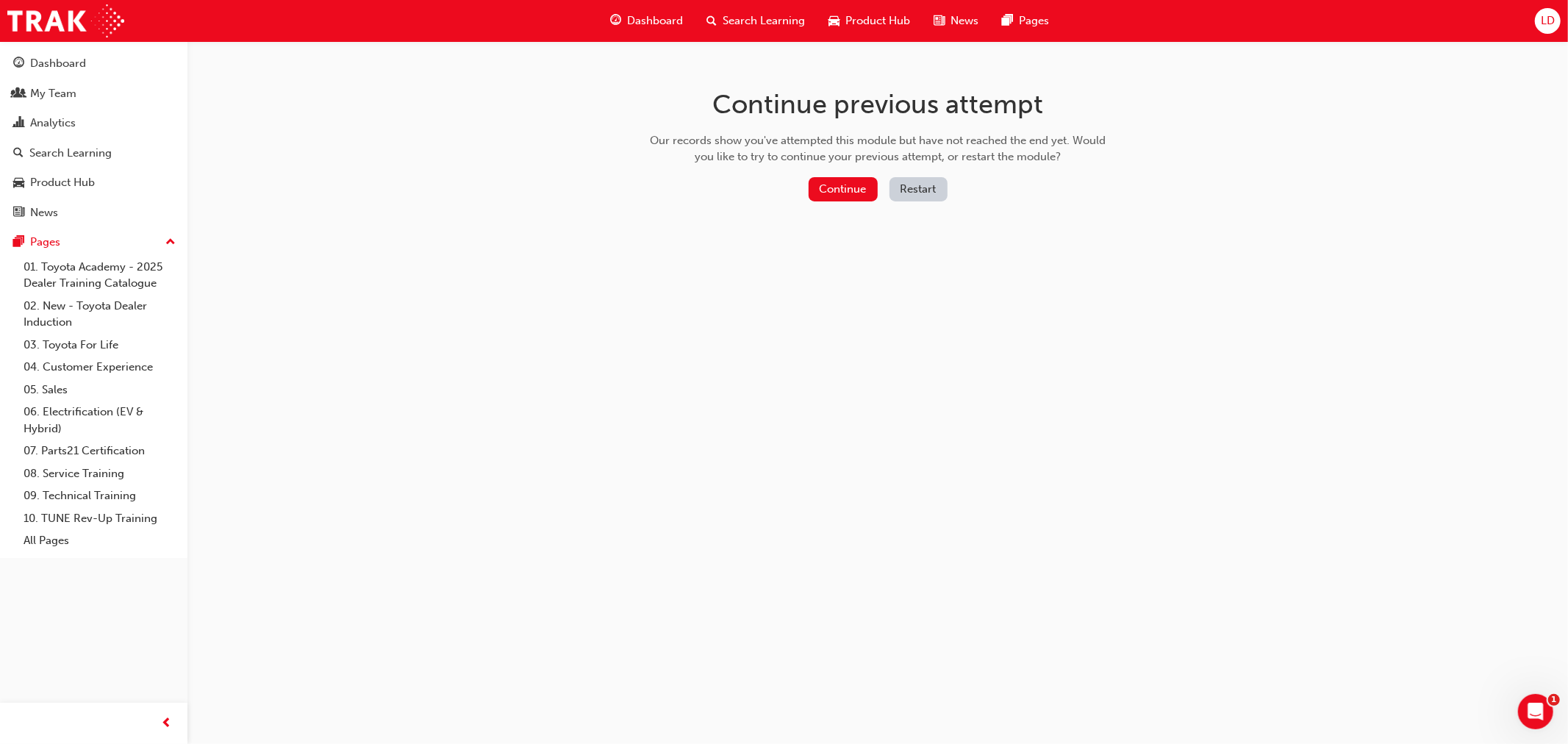
click at [921, 186] on button "Restart" at bounding box center [918, 189] width 58 height 25
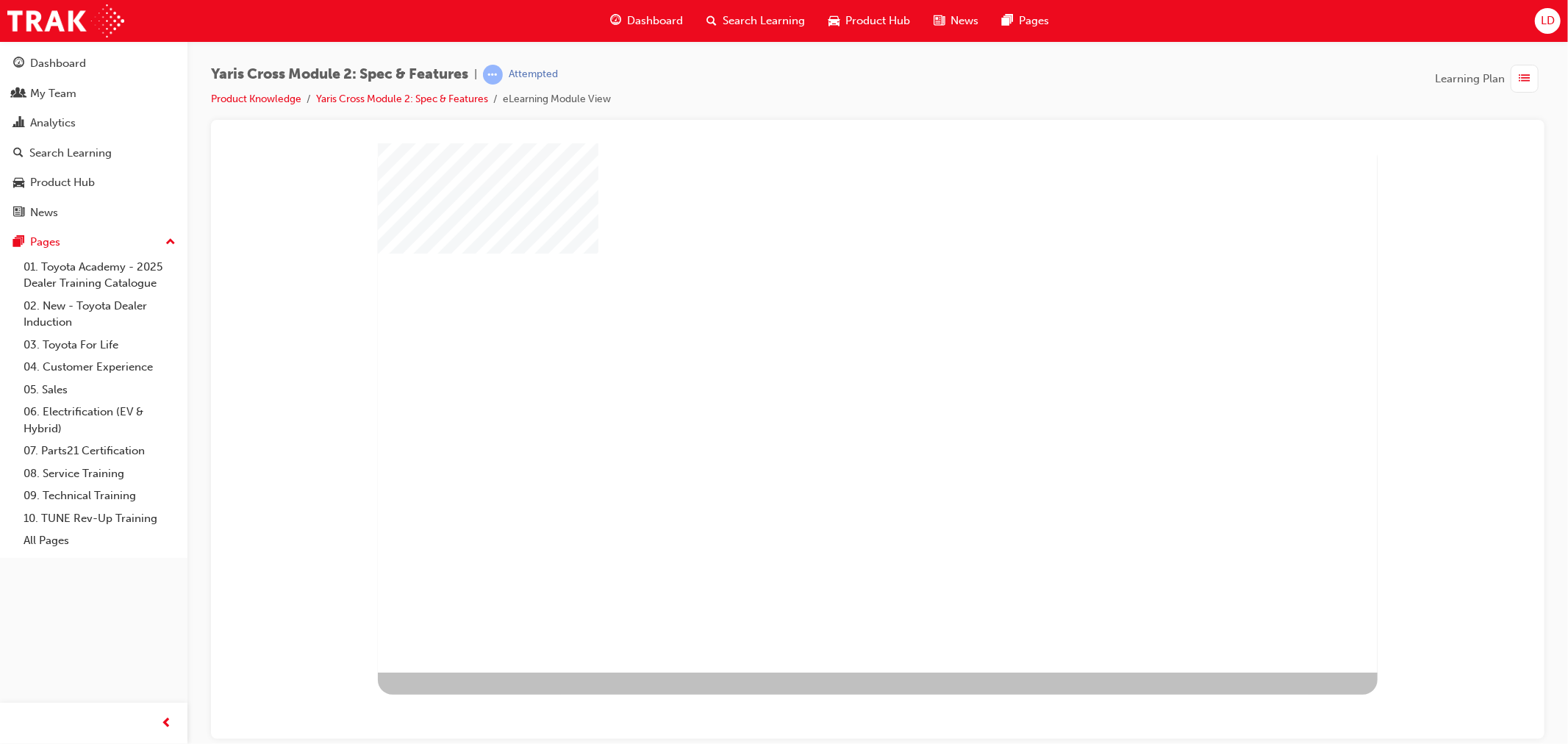
click at [834, 365] on div "play" at bounding box center [834, 365] width 0 height 0
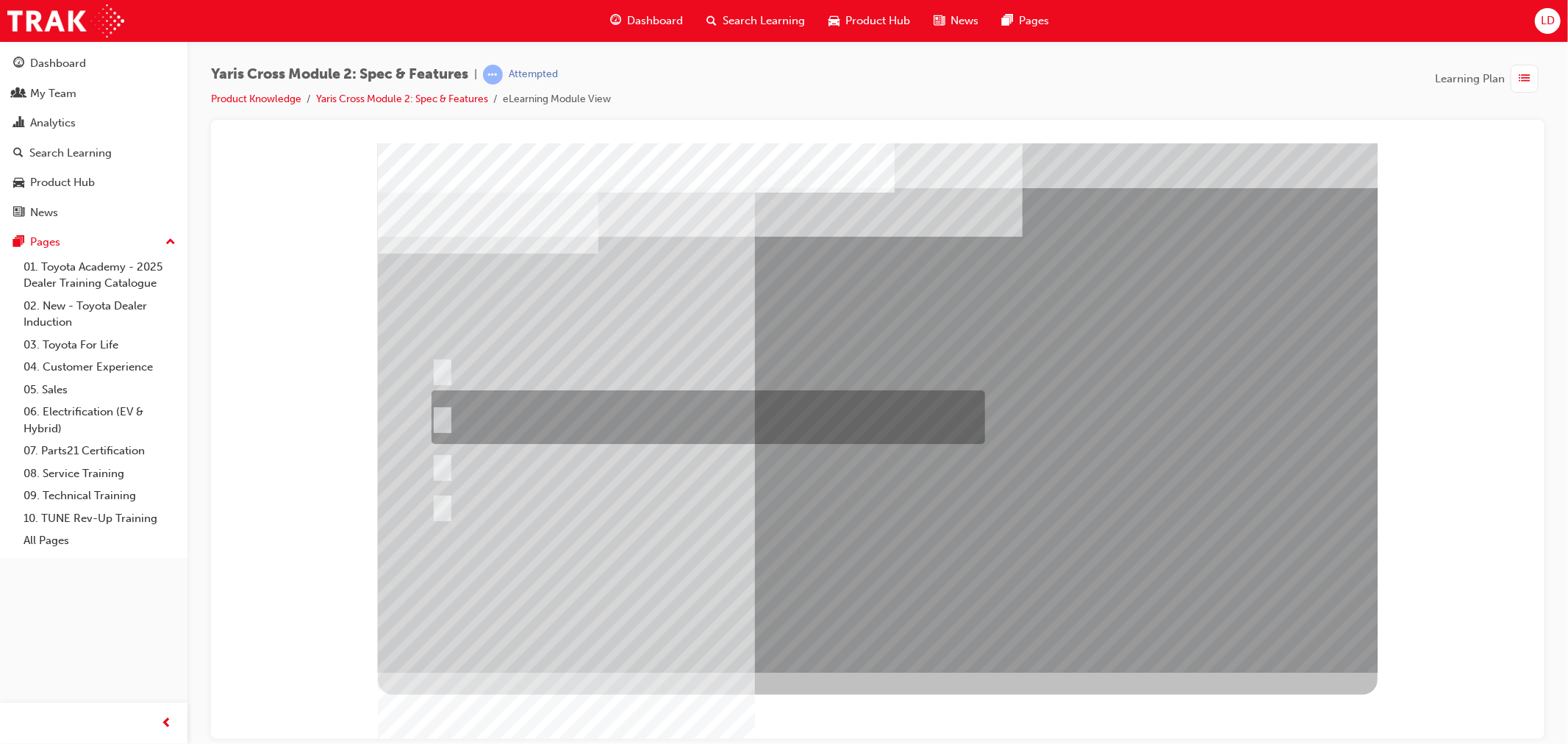
click at [523, 412] on div at bounding box center [703, 417] width 554 height 54
radio input "true"
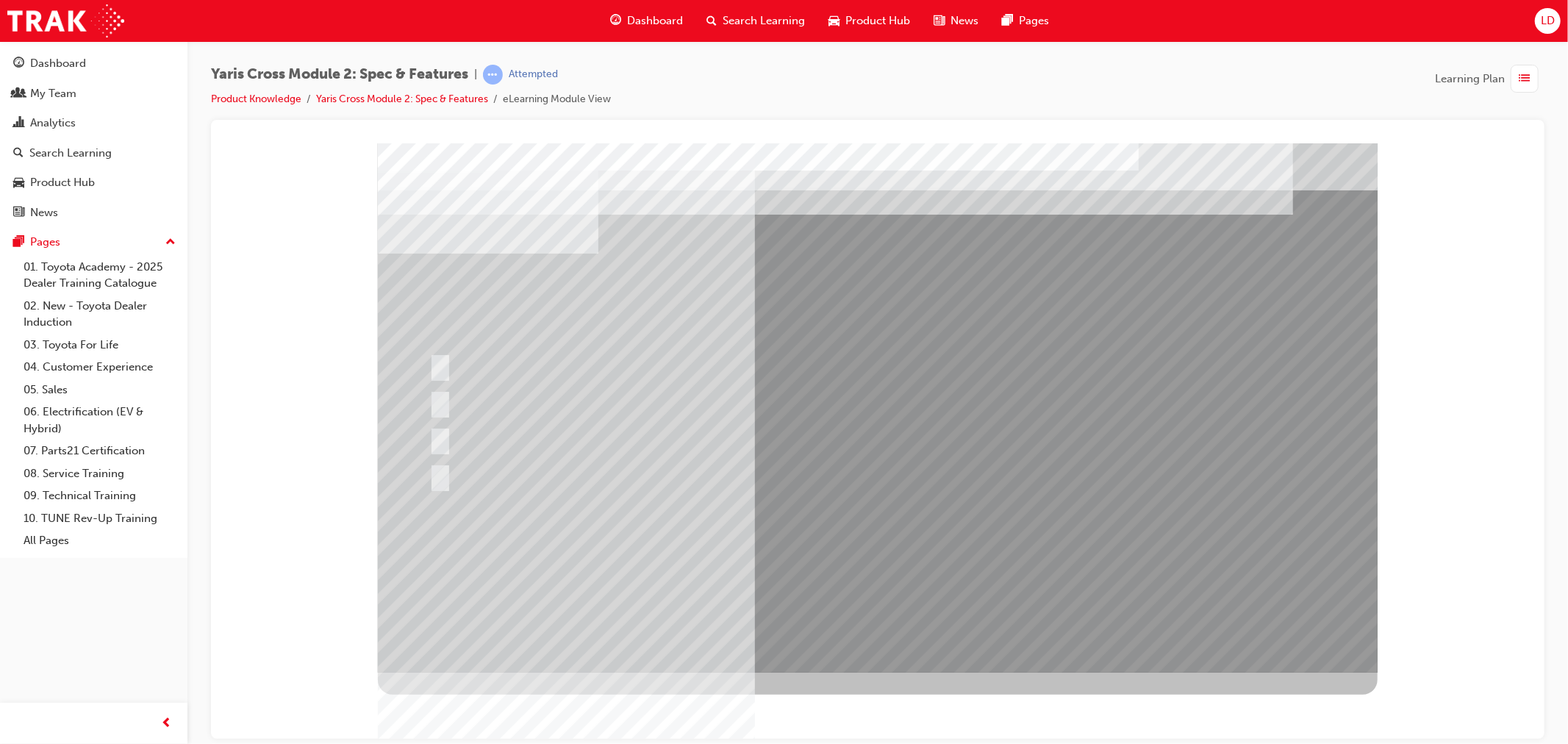
click at [1451, 148] on div at bounding box center [876, 148] width 1298 height 0
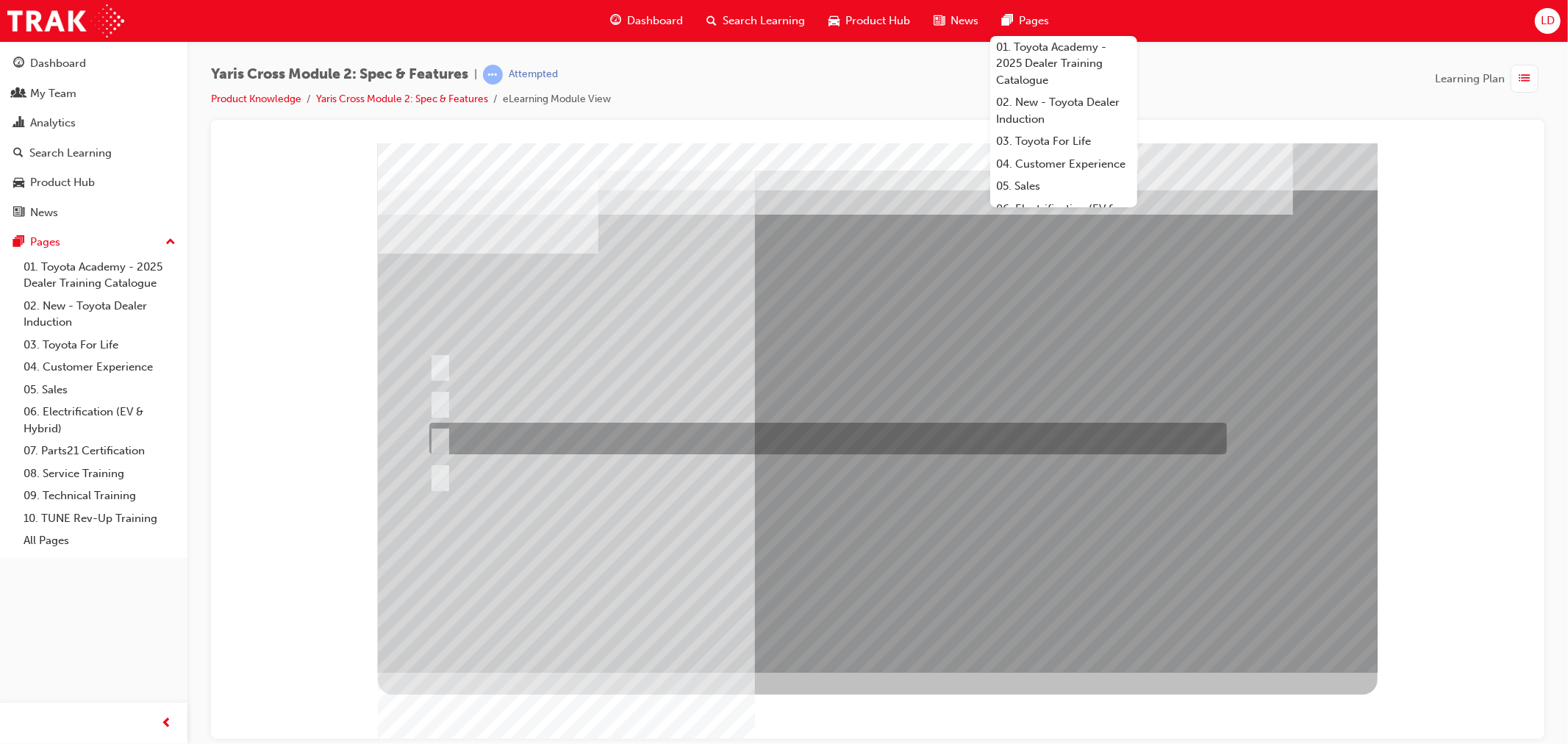
click at [448, 426] on div at bounding box center [824, 439] width 798 height 32
radio input "true"
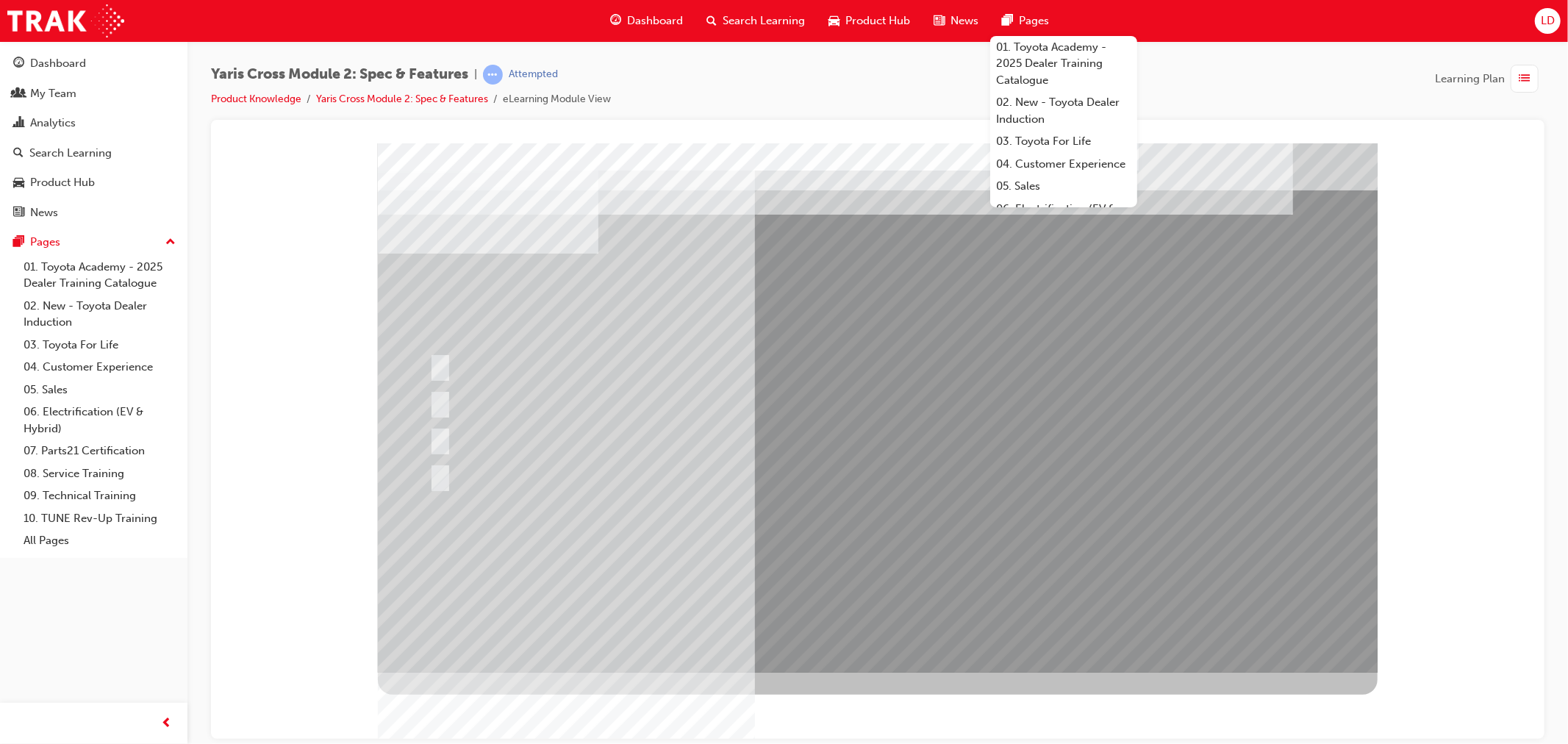
click at [945, 558] on div at bounding box center [876, 407] width 999 height 529
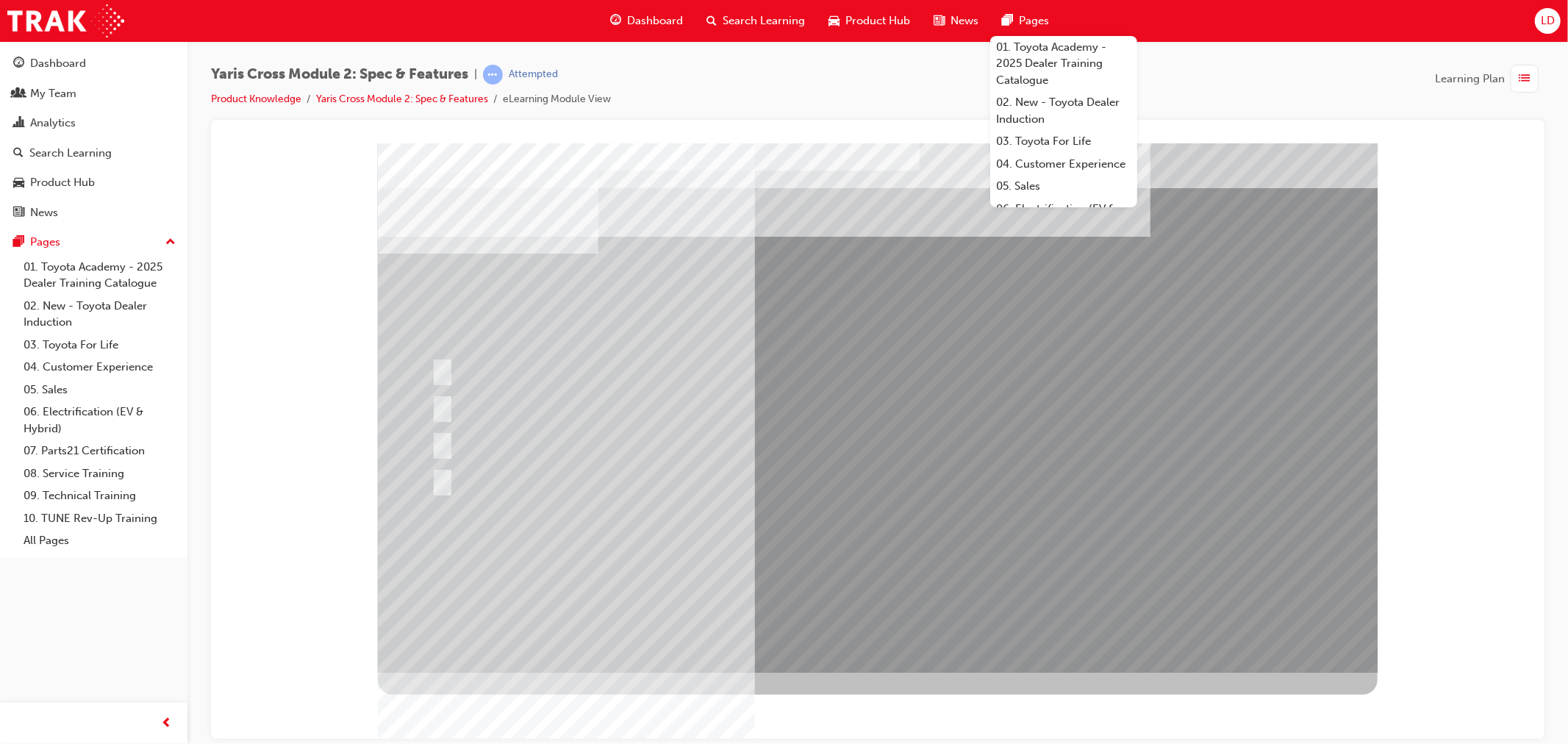
click at [1489, 148] on div at bounding box center [876, 148] width 1298 height 0
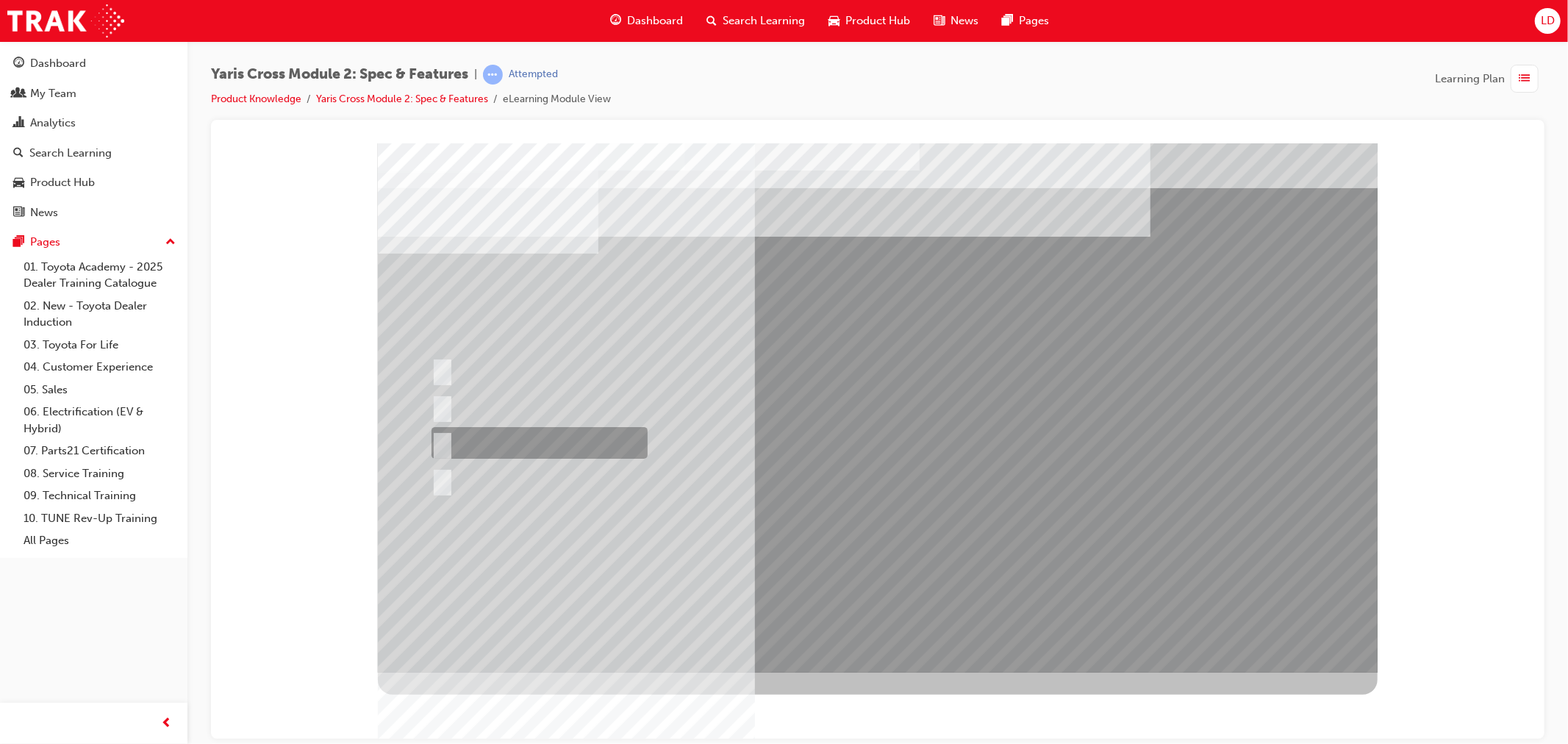
click at [453, 442] on div at bounding box center [535, 443] width 216 height 32
radio input "true"
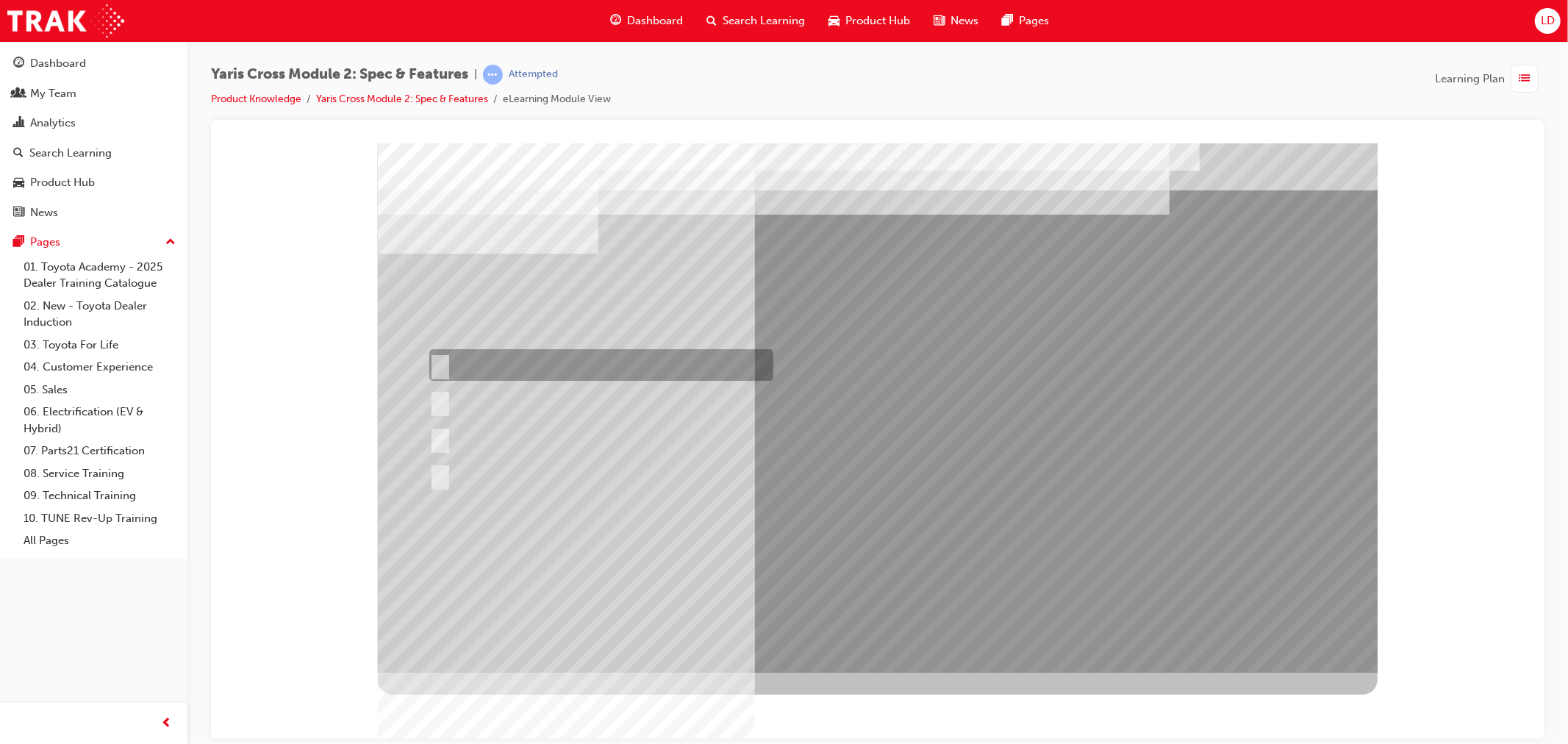
click at [437, 360] on input "Urban Only" at bounding box center [436, 365] width 16 height 16
radio input "true"
click at [789, 550] on div at bounding box center [876, 407] width 999 height 529
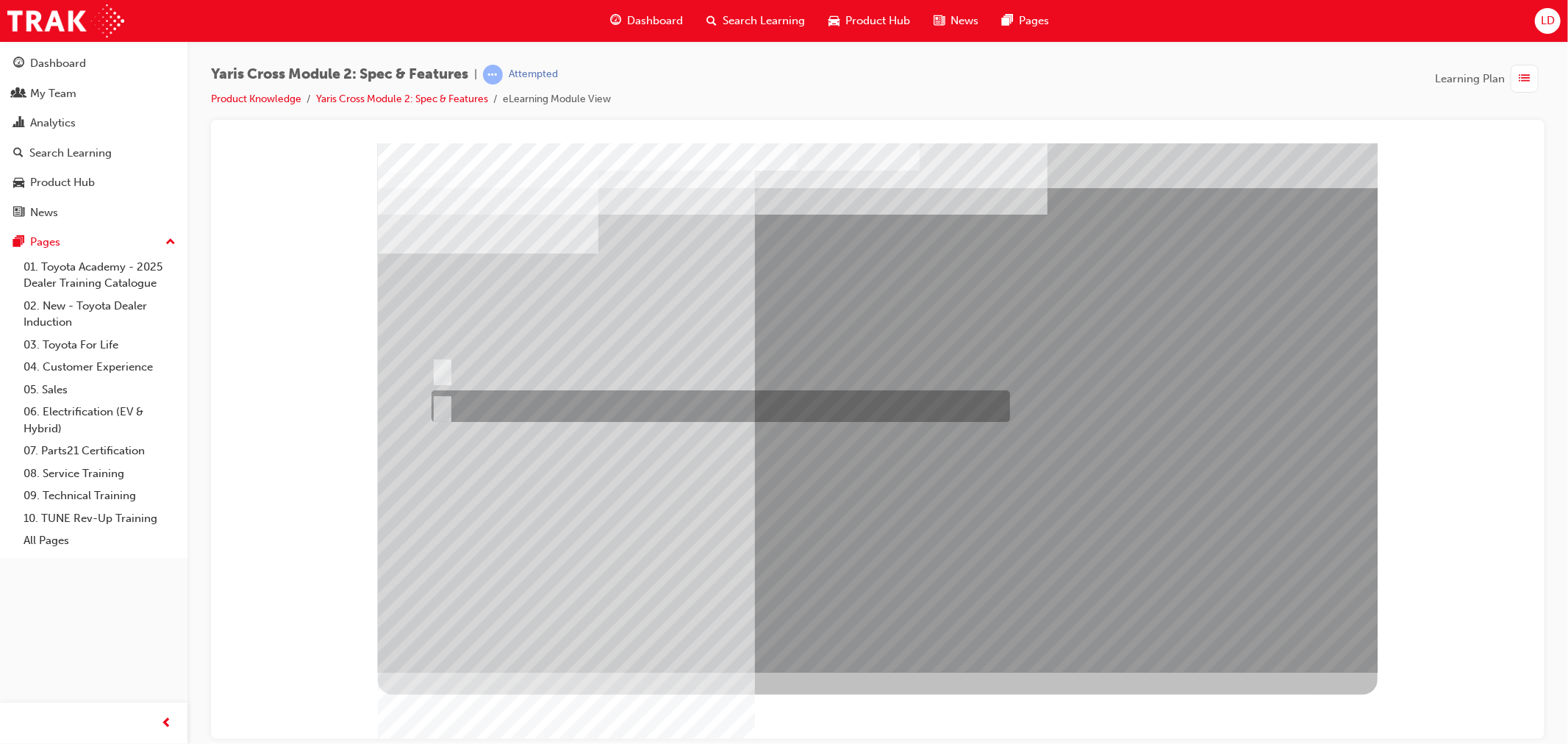
click at [461, 412] on div at bounding box center [715, 406] width 578 height 32
radio input "true"
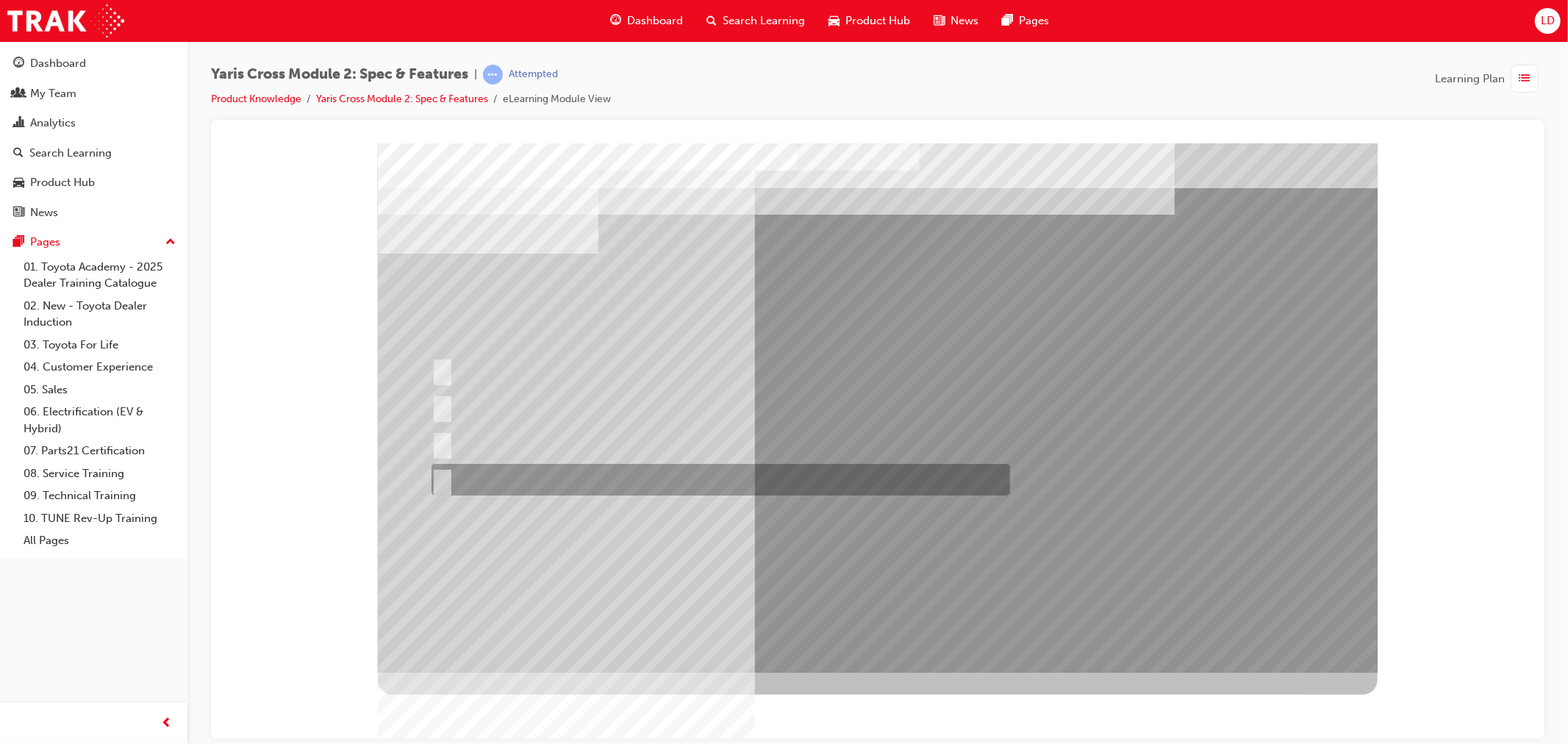
click at [457, 471] on div at bounding box center [715, 480] width 578 height 32
radio input "true"
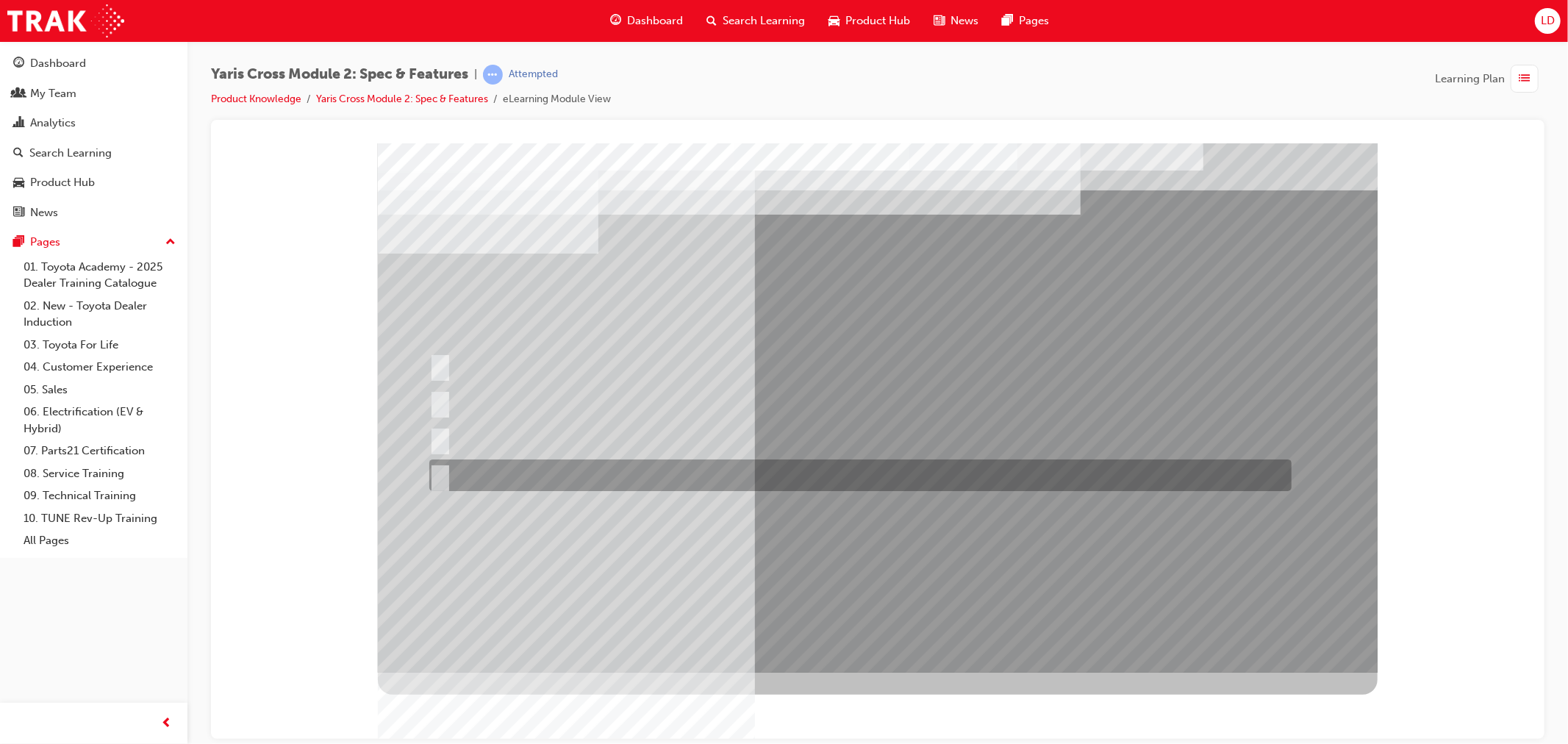
click at [465, 478] on div at bounding box center [856, 475] width 862 height 32
radio input "true"
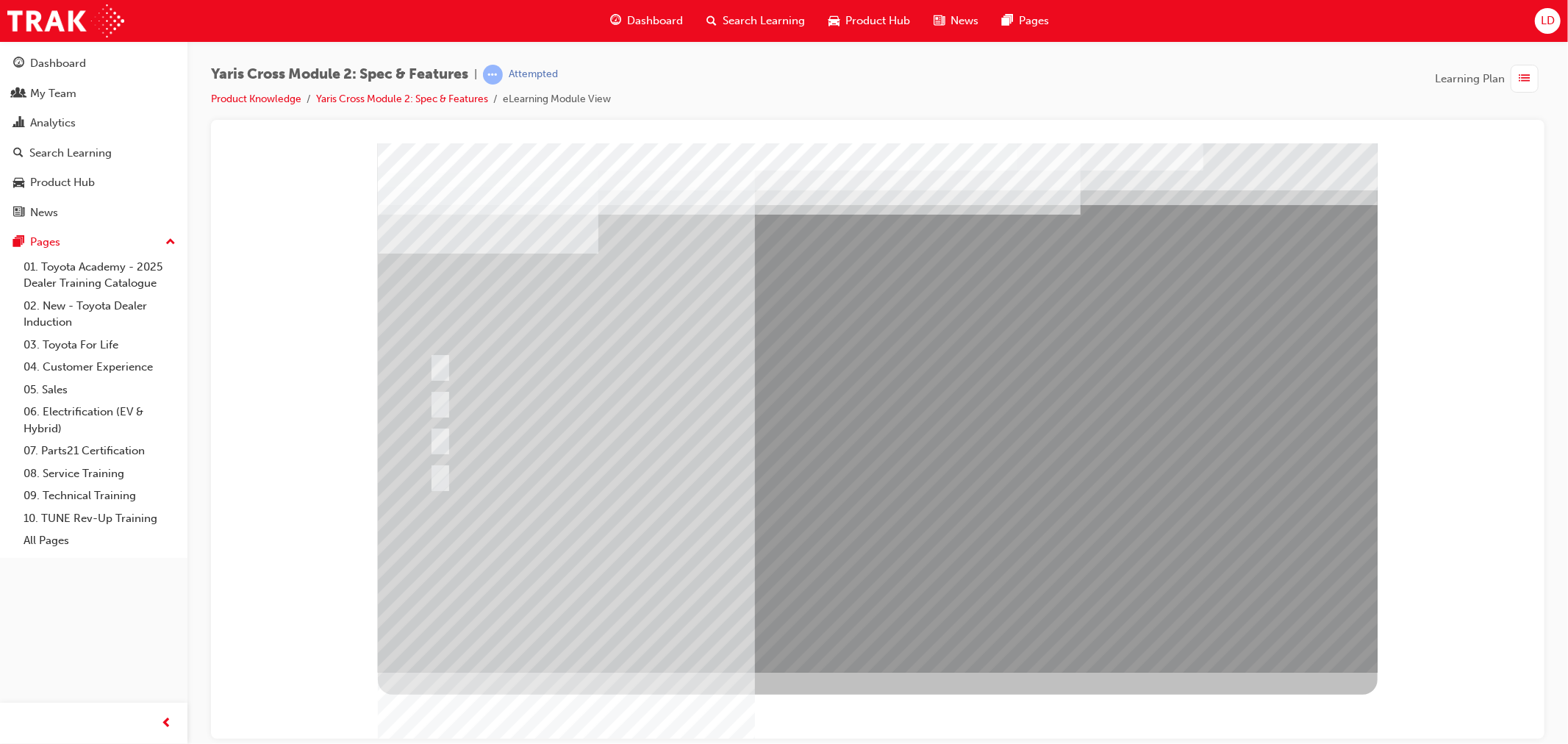
click at [867, 552] on div at bounding box center [876, 407] width 999 height 529
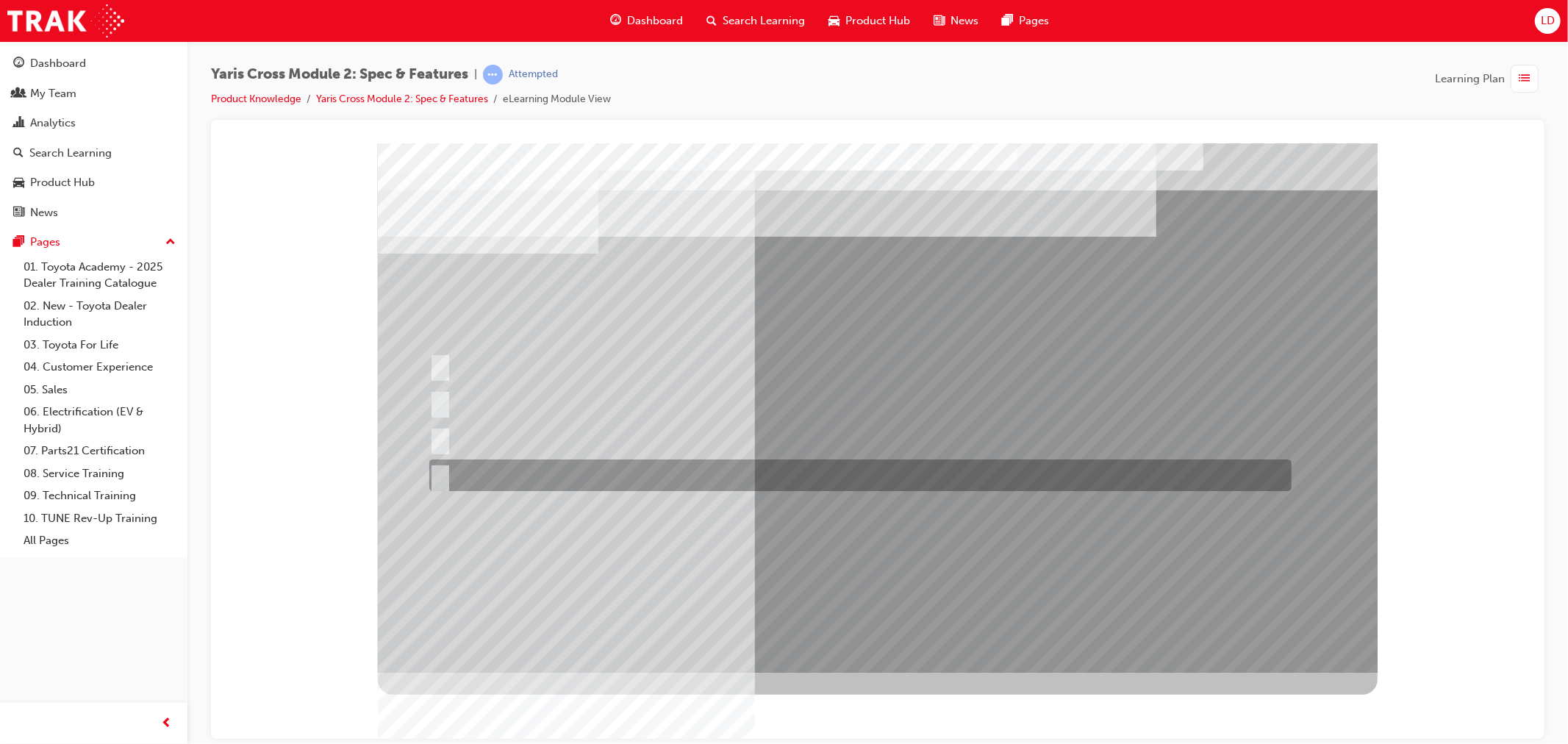
click at [487, 469] on div at bounding box center [856, 475] width 862 height 32
radio input "true"
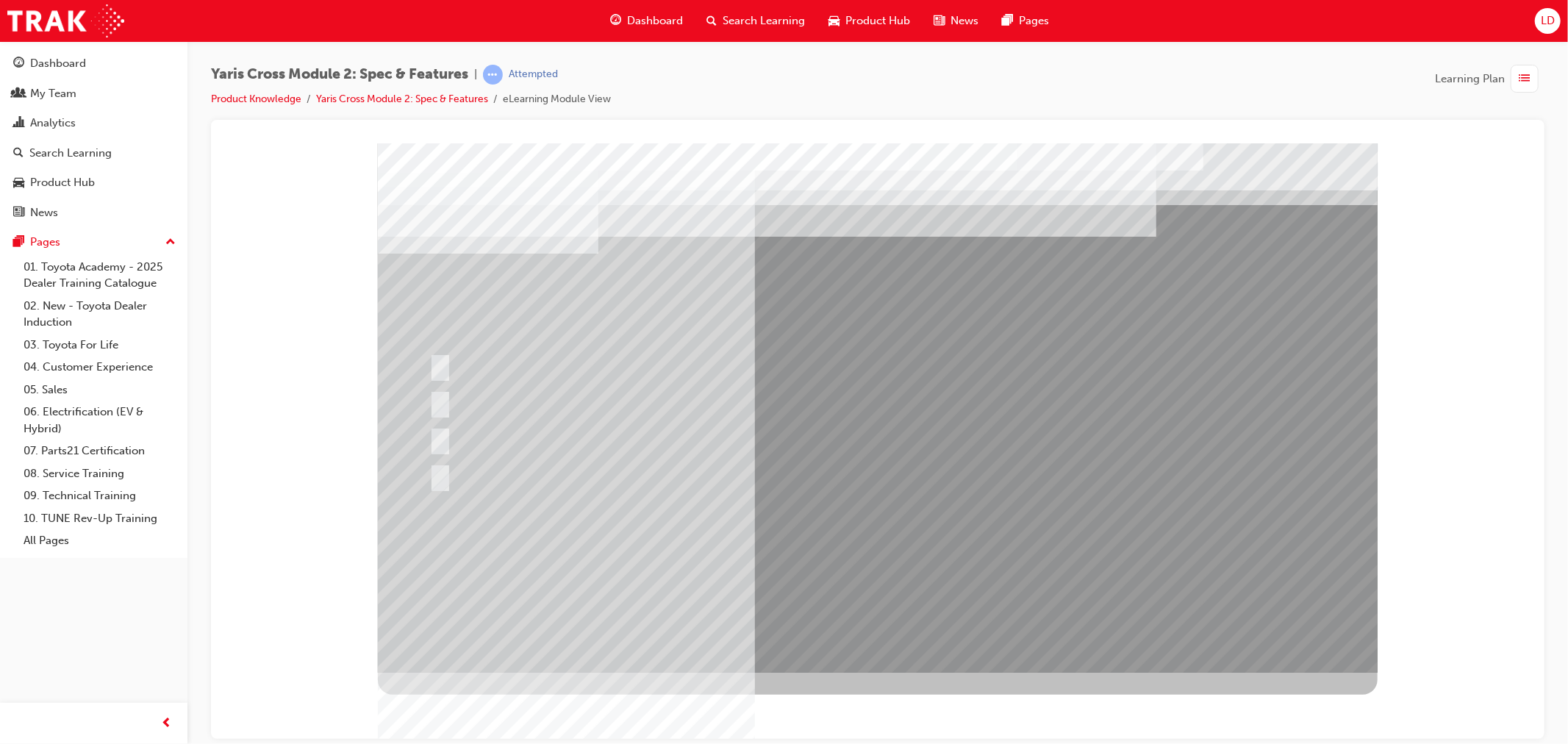
click at [822, 550] on div at bounding box center [876, 407] width 999 height 529
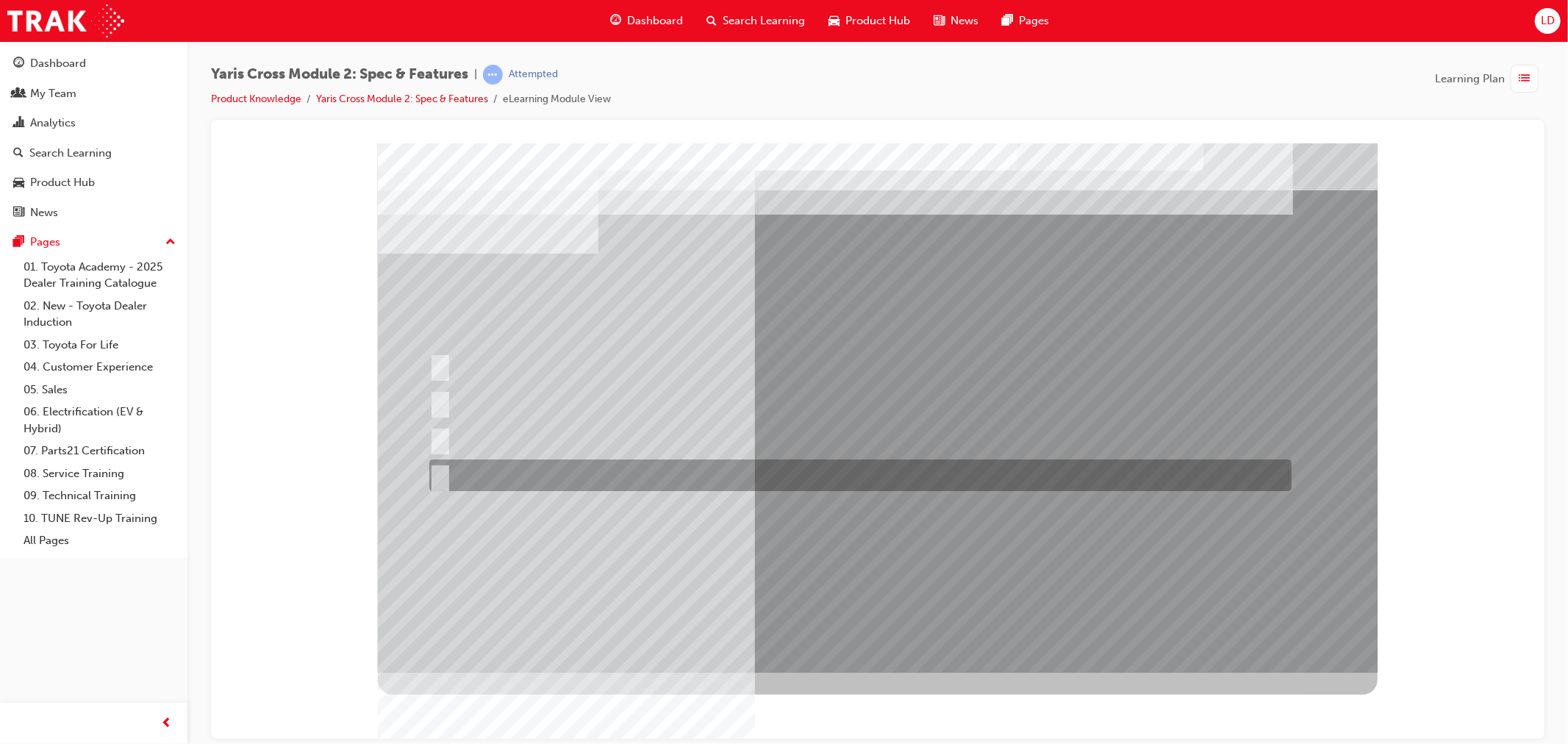
click at [463, 474] on div at bounding box center [856, 475] width 862 height 32
radio input "true"
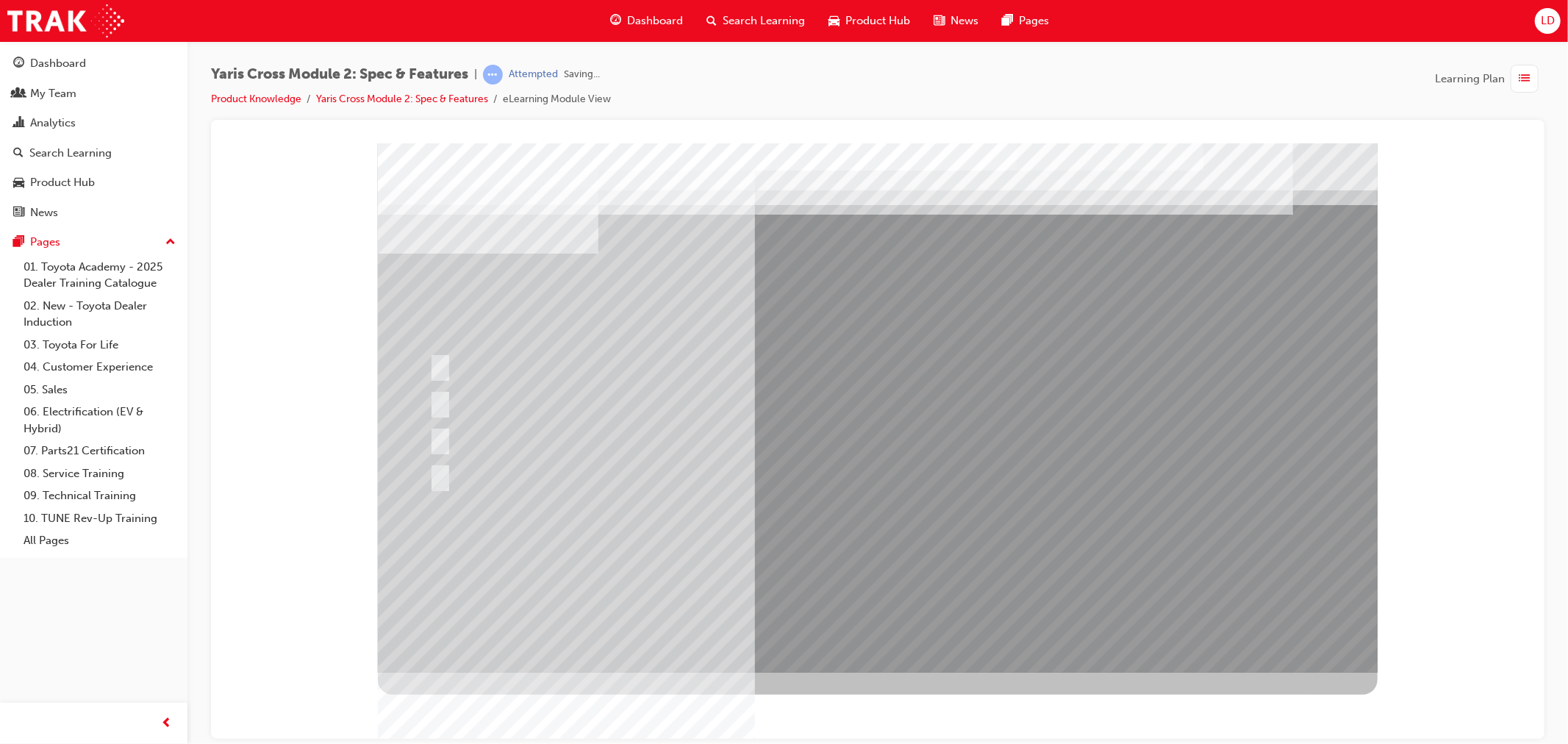
click at [799, 555] on div at bounding box center [876, 407] width 999 height 529
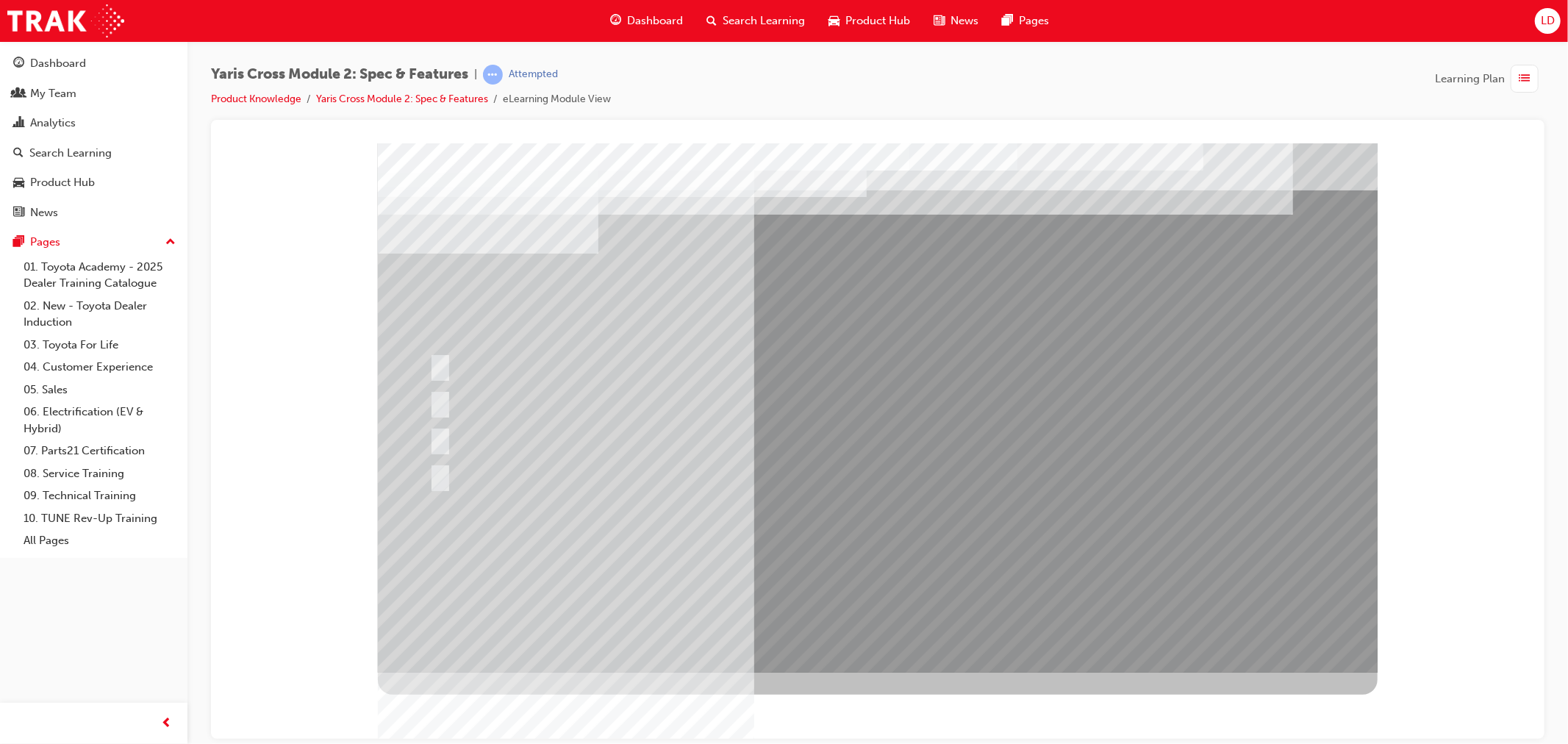
drag, startPoint x: 806, startPoint y: 543, endPoint x: 822, endPoint y: 545, distance: 16.1
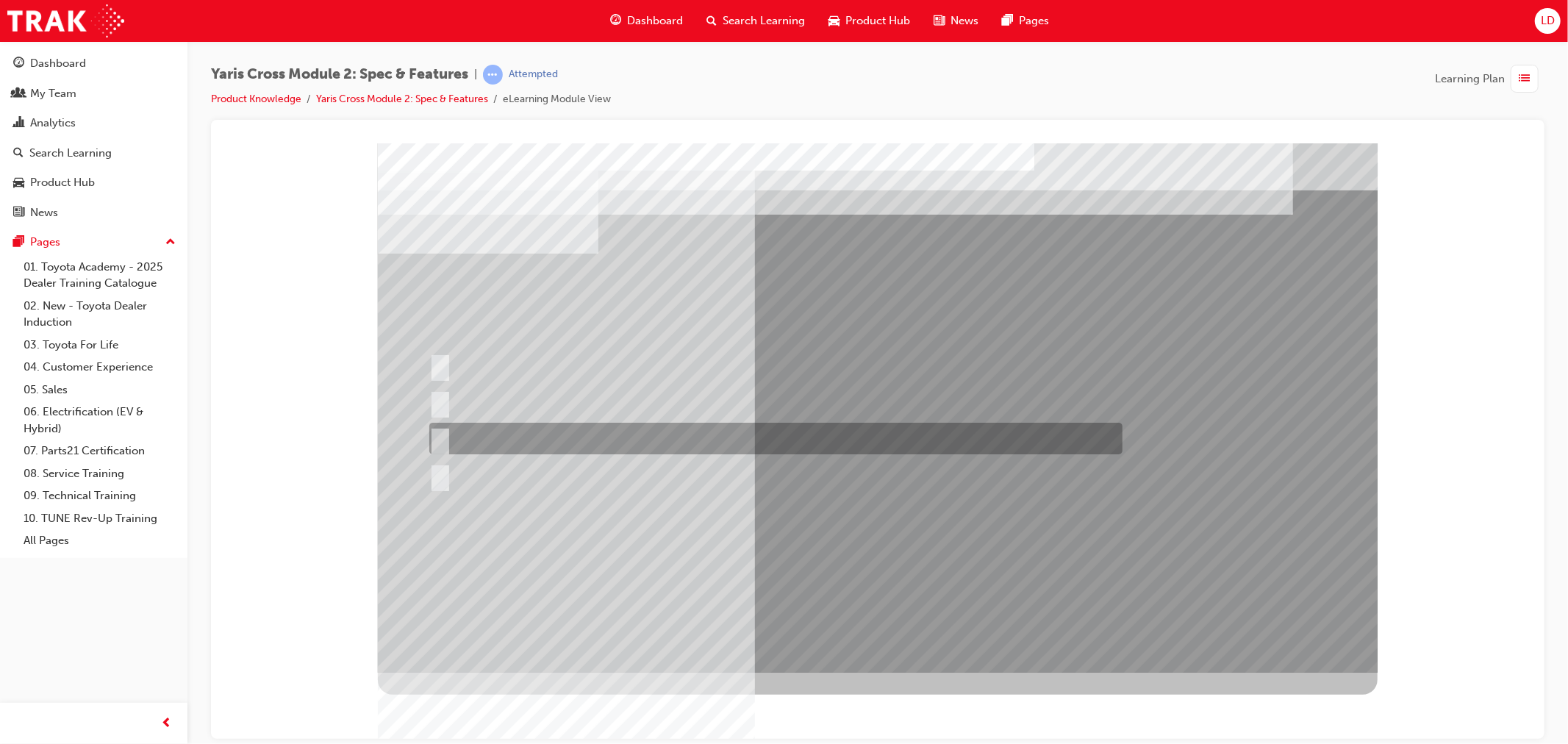
click at [449, 431] on div at bounding box center [772, 439] width 693 height 32
radio input "true"
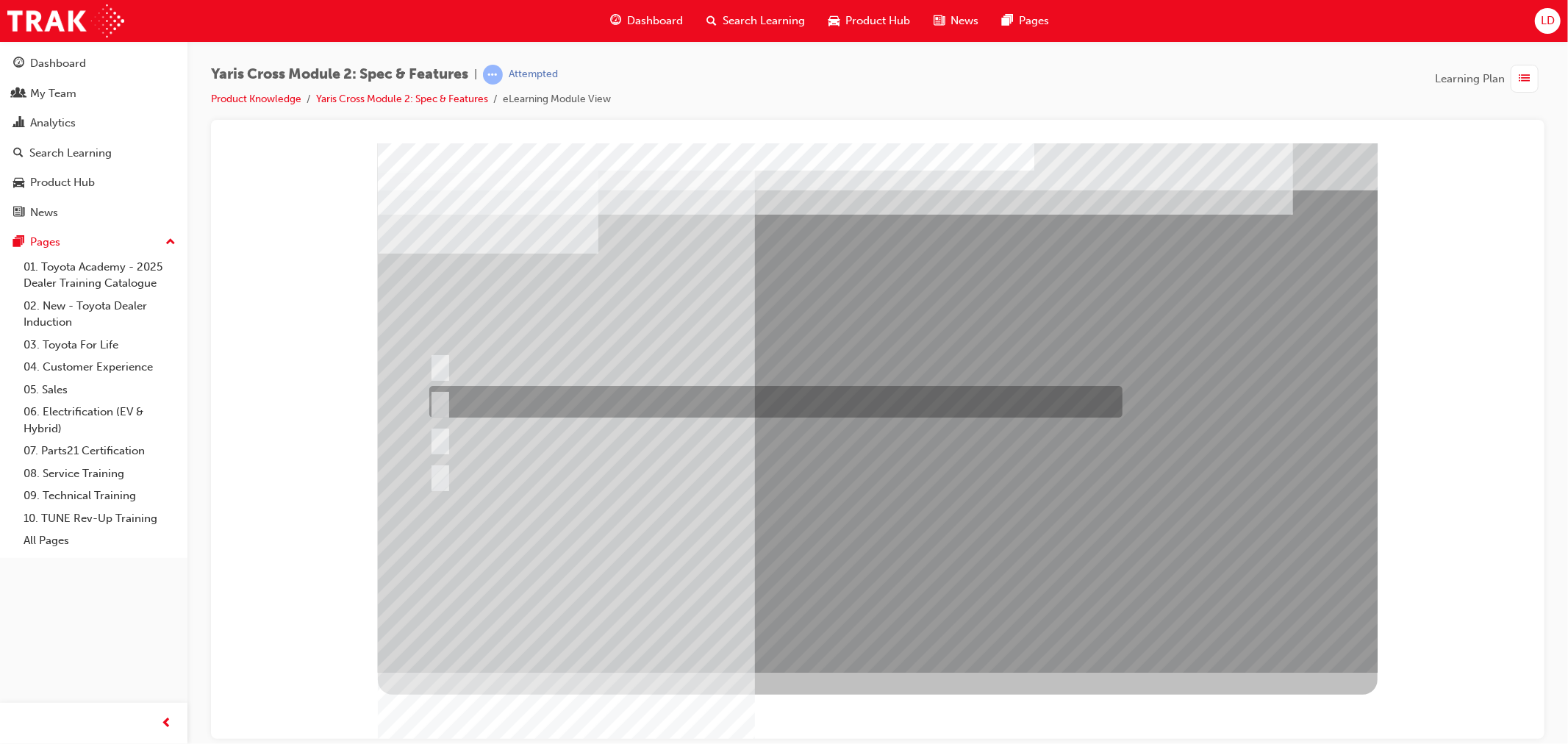
click at [456, 394] on div at bounding box center [772, 402] width 693 height 32
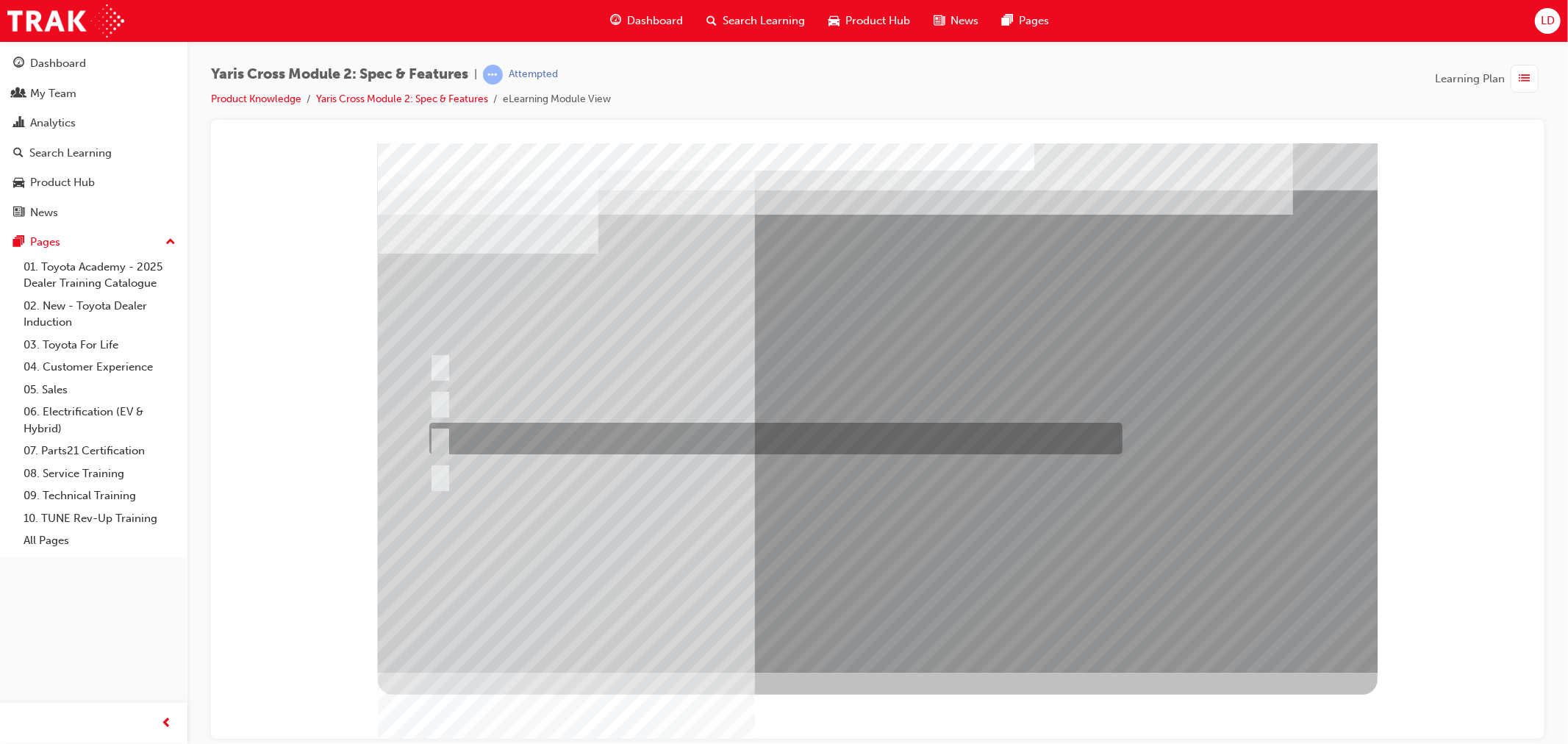
click at [467, 439] on div at bounding box center [772, 439] width 693 height 32
radio input "false"
radio input "true"
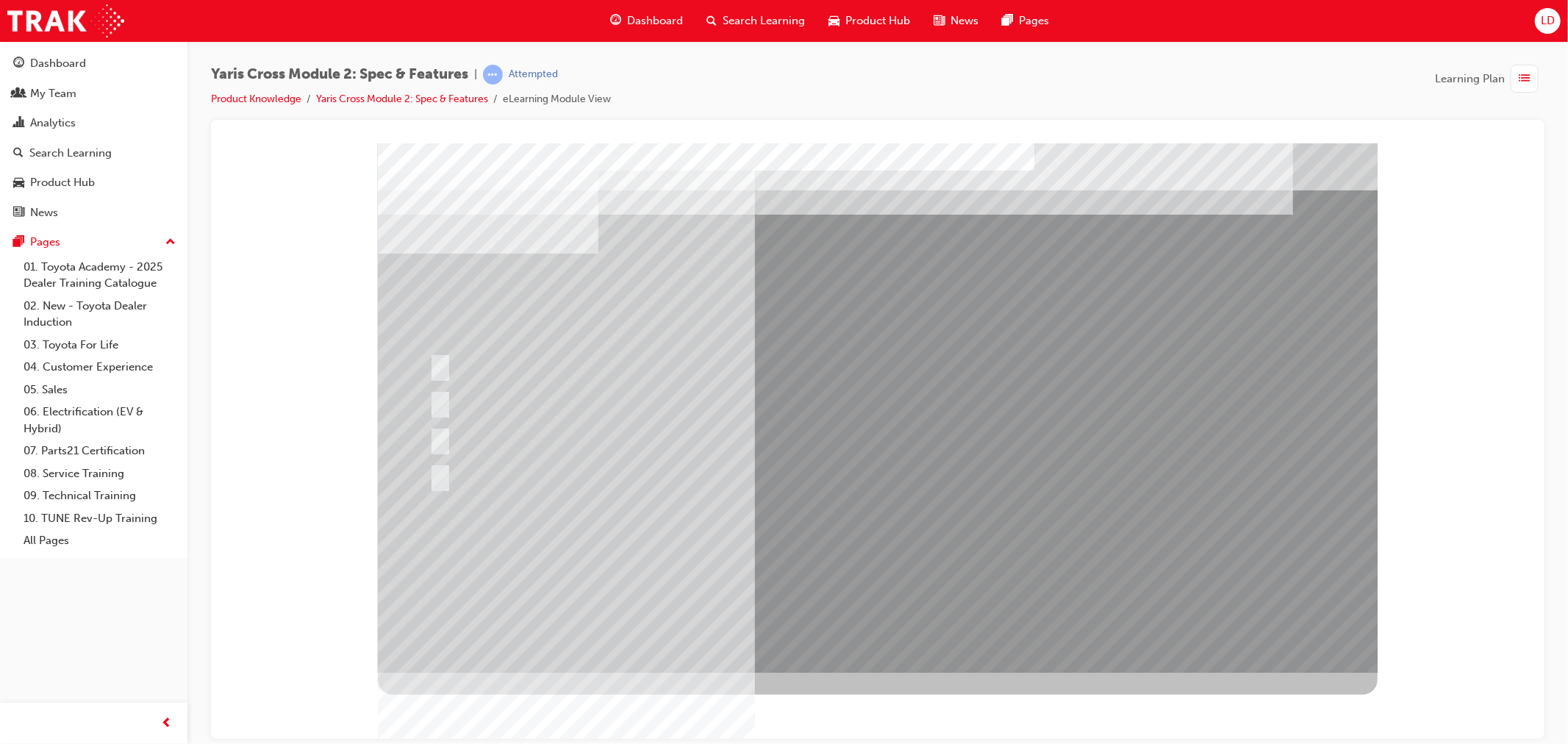
click at [876, 557] on div at bounding box center [876, 407] width 999 height 529
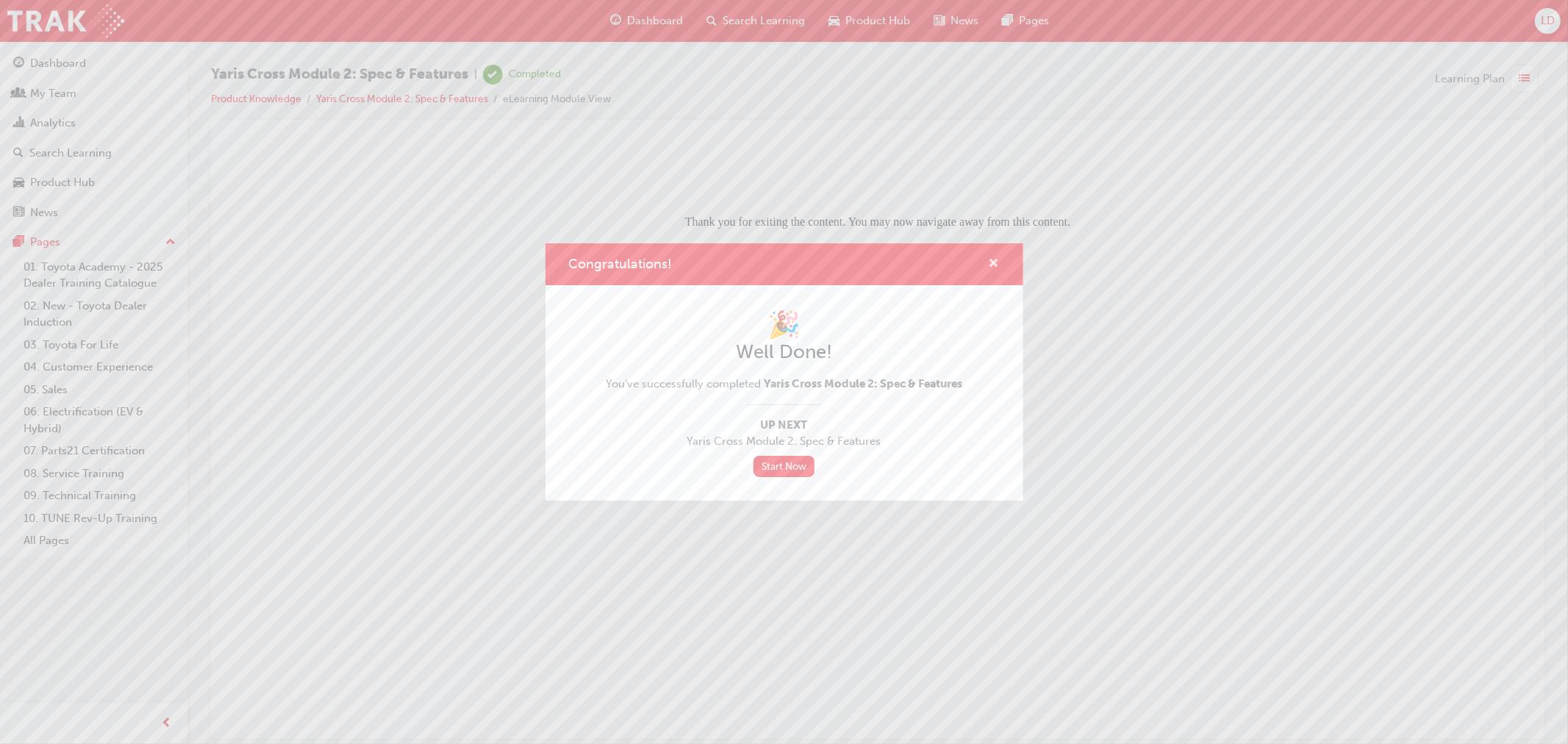
click at [995, 267] on span "cross-icon" at bounding box center [995, 264] width 11 height 13
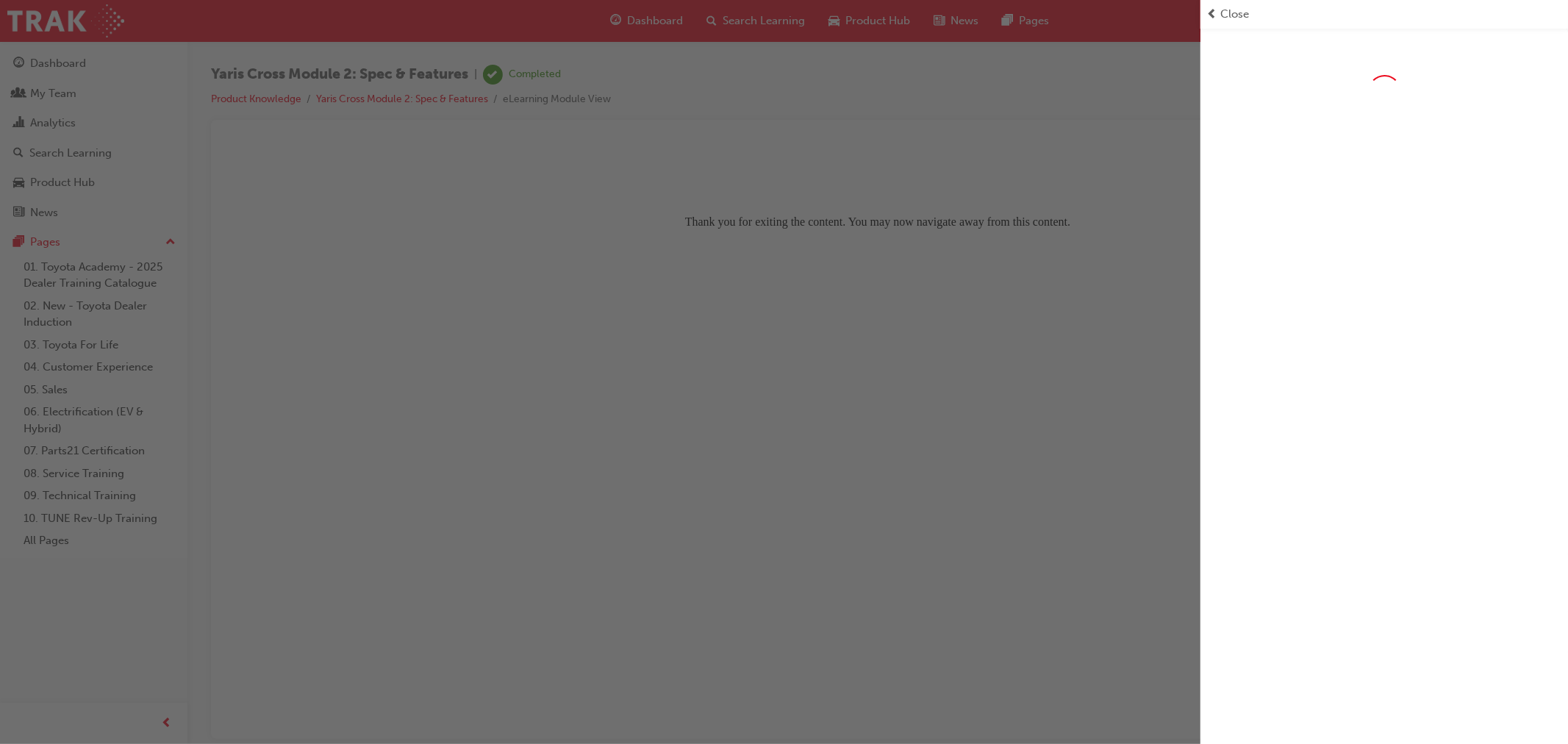
click at [1238, 8] on span "Close" at bounding box center [1235, 13] width 29 height 17
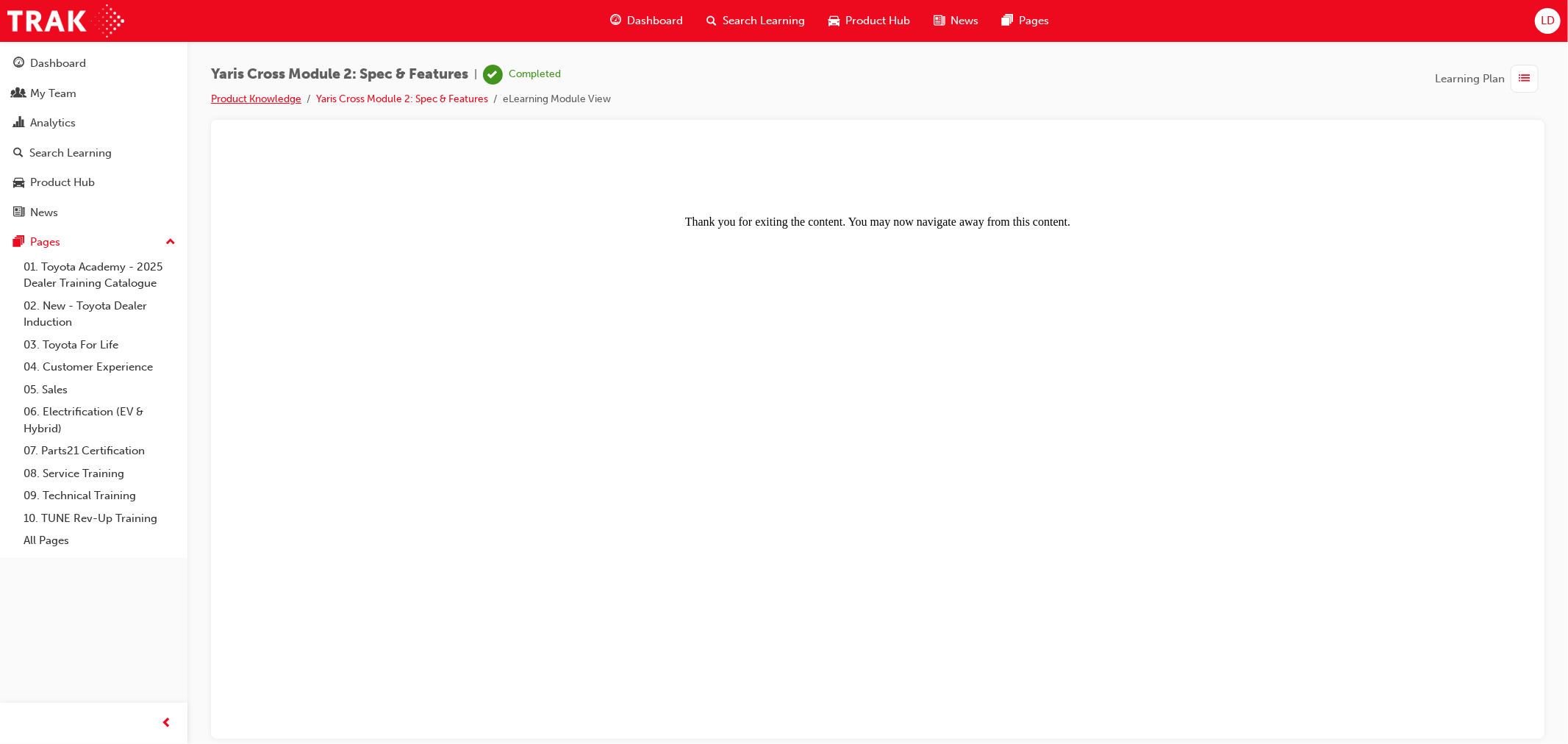
click at [267, 97] on link "Product Knowledge" at bounding box center [256, 99] width 90 height 13
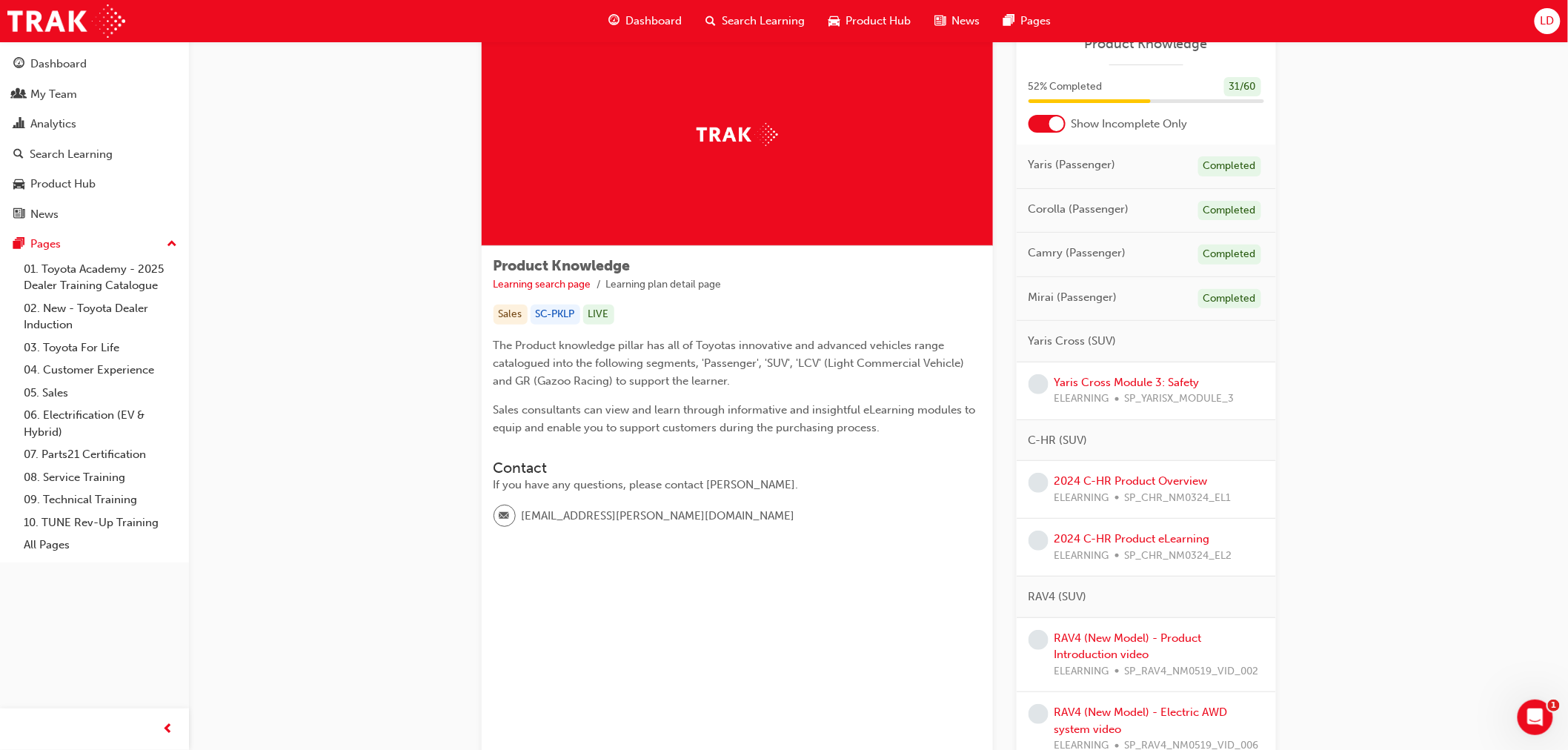
scroll to position [82, 0]
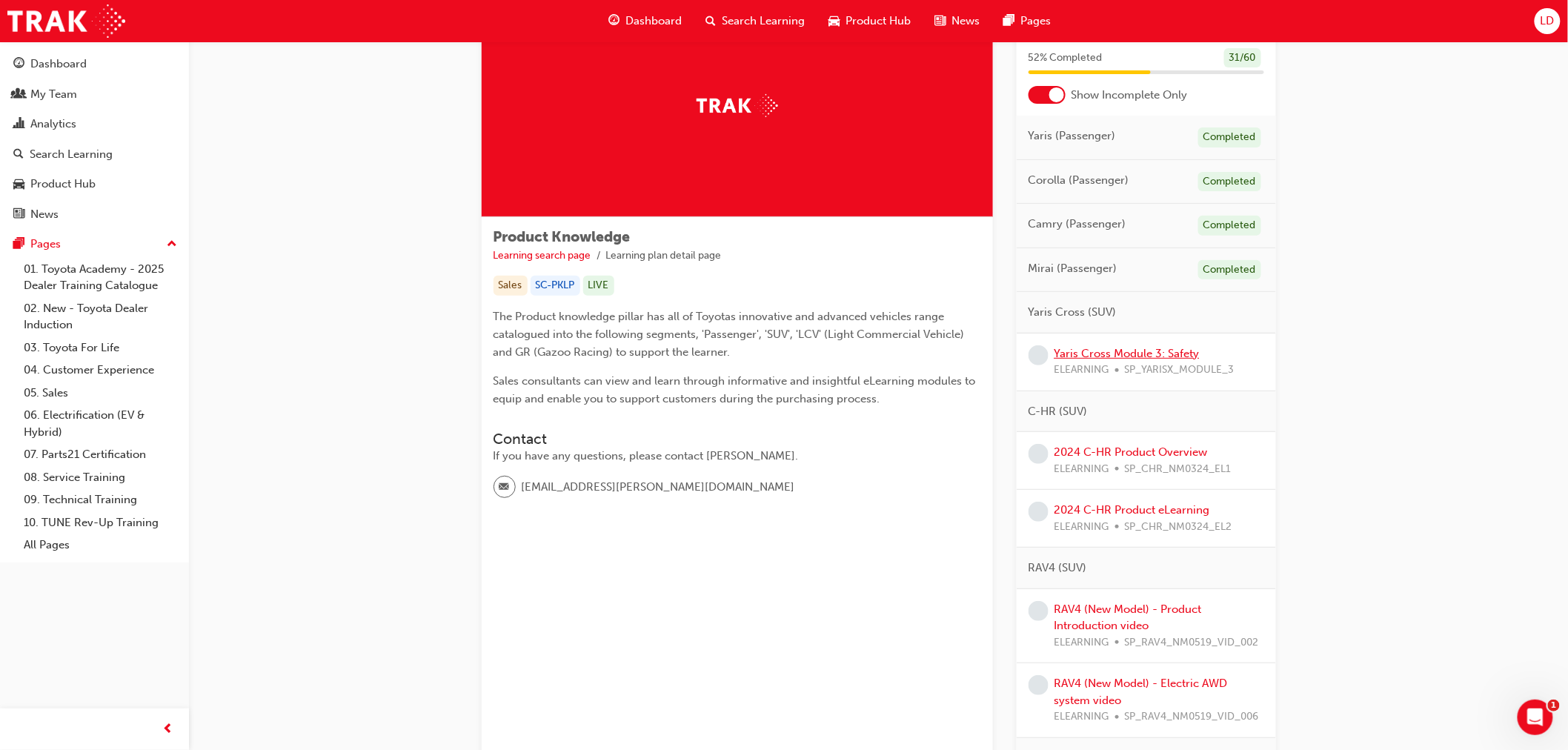
click at [1149, 353] on link "Yaris Cross Module 3: Safety" at bounding box center [1127, 353] width 146 height 14
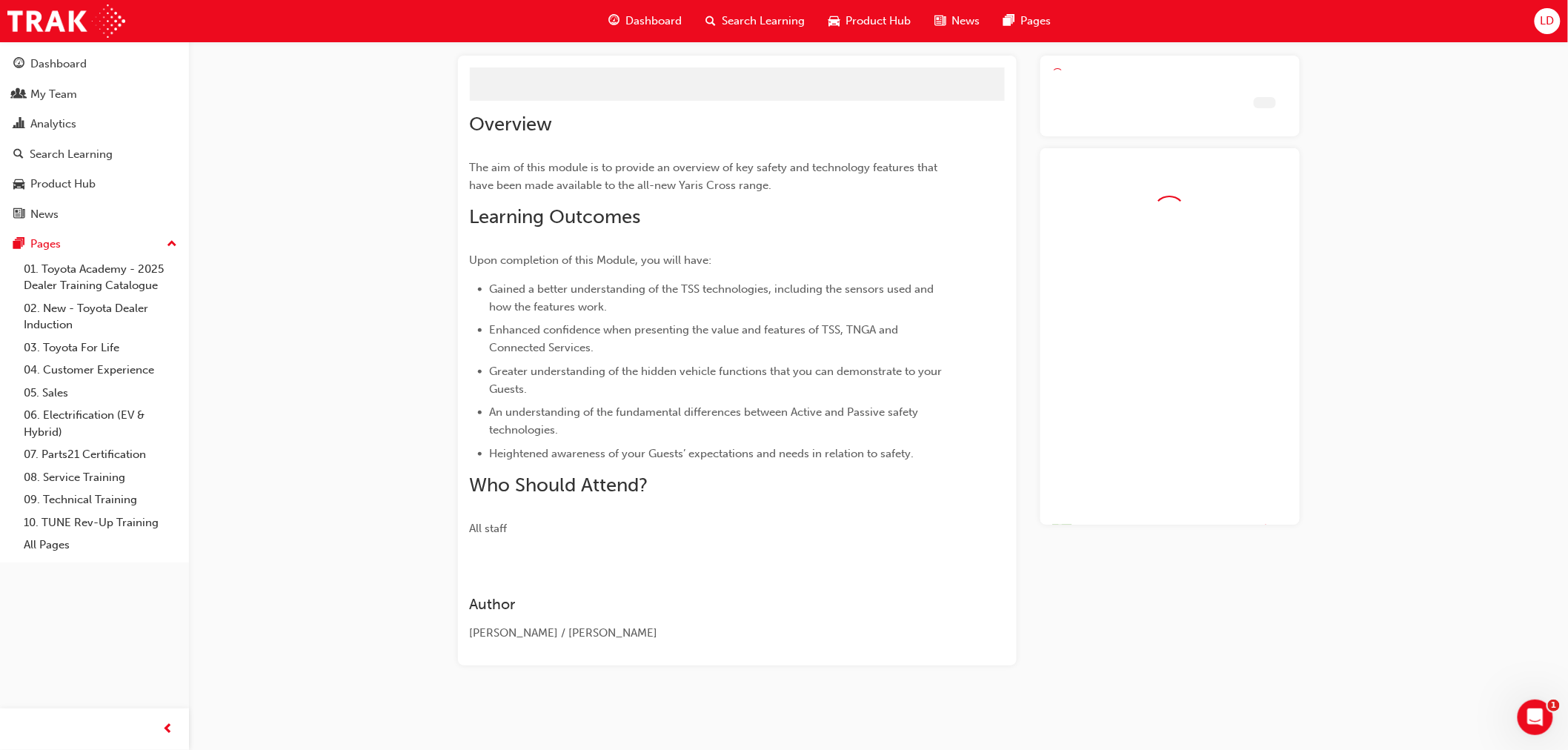
scroll to position [78, 0]
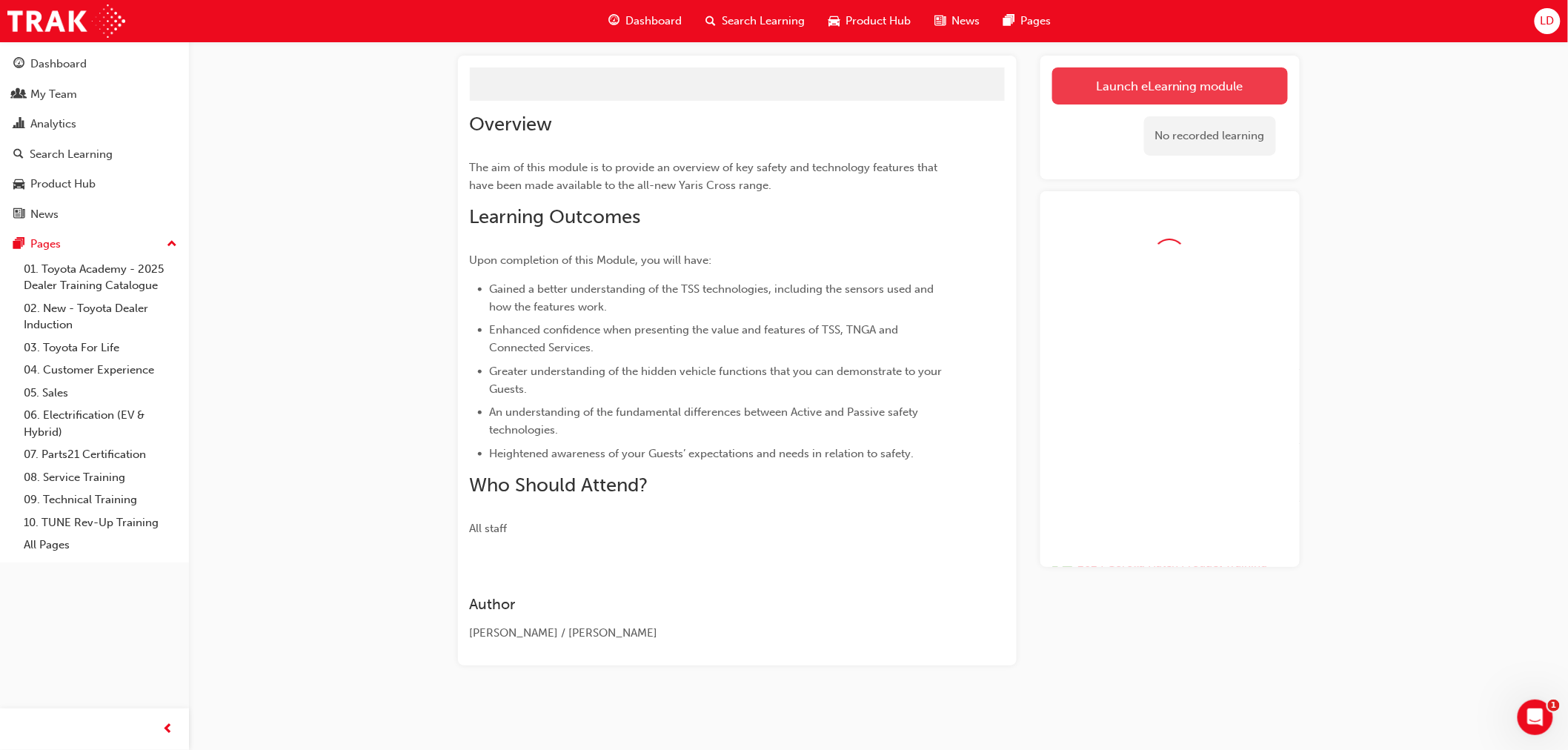
click at [1167, 84] on button "Launch eLearning module" at bounding box center [1170, 86] width 236 height 37
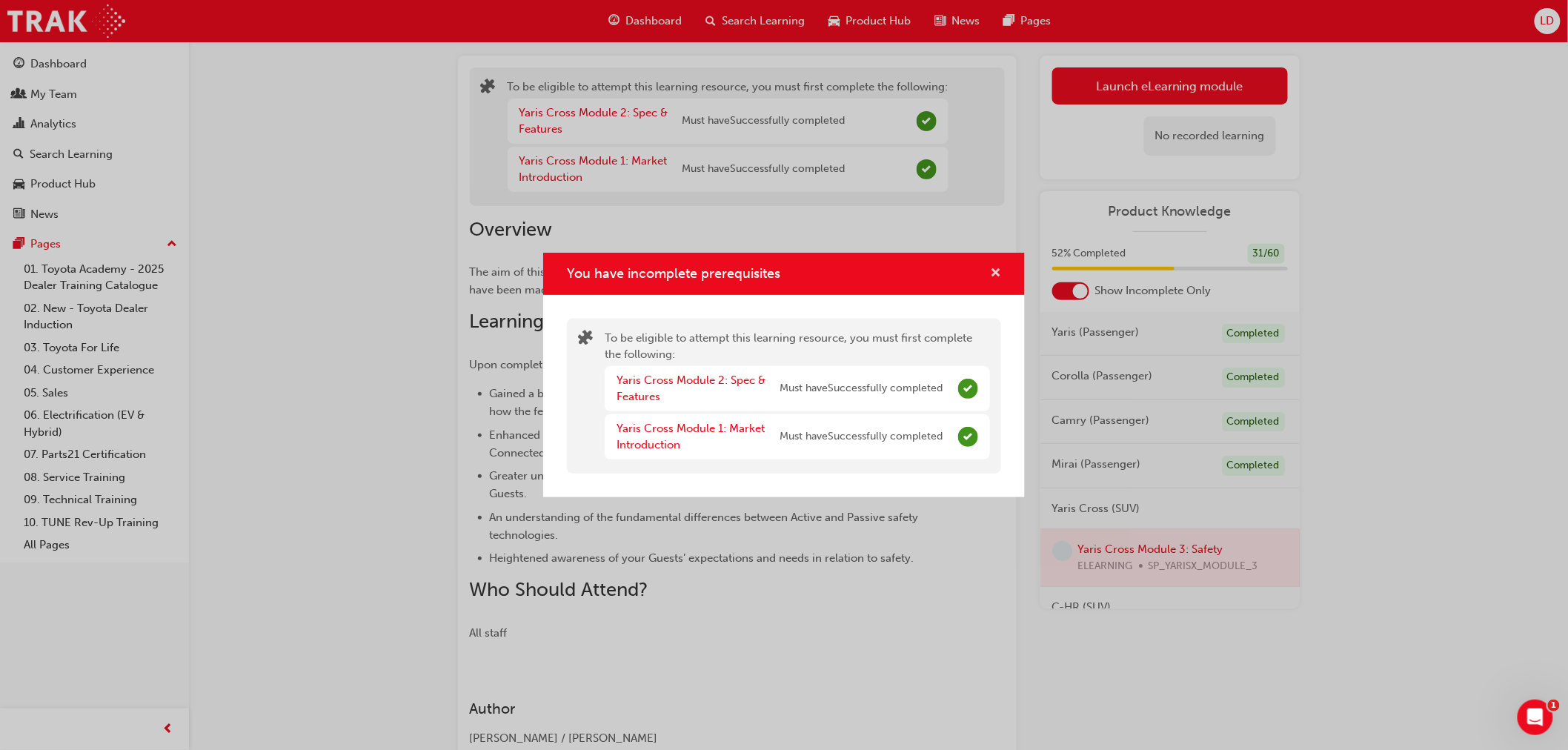
click at [997, 270] on span "cross-icon" at bounding box center [995, 274] width 11 height 14
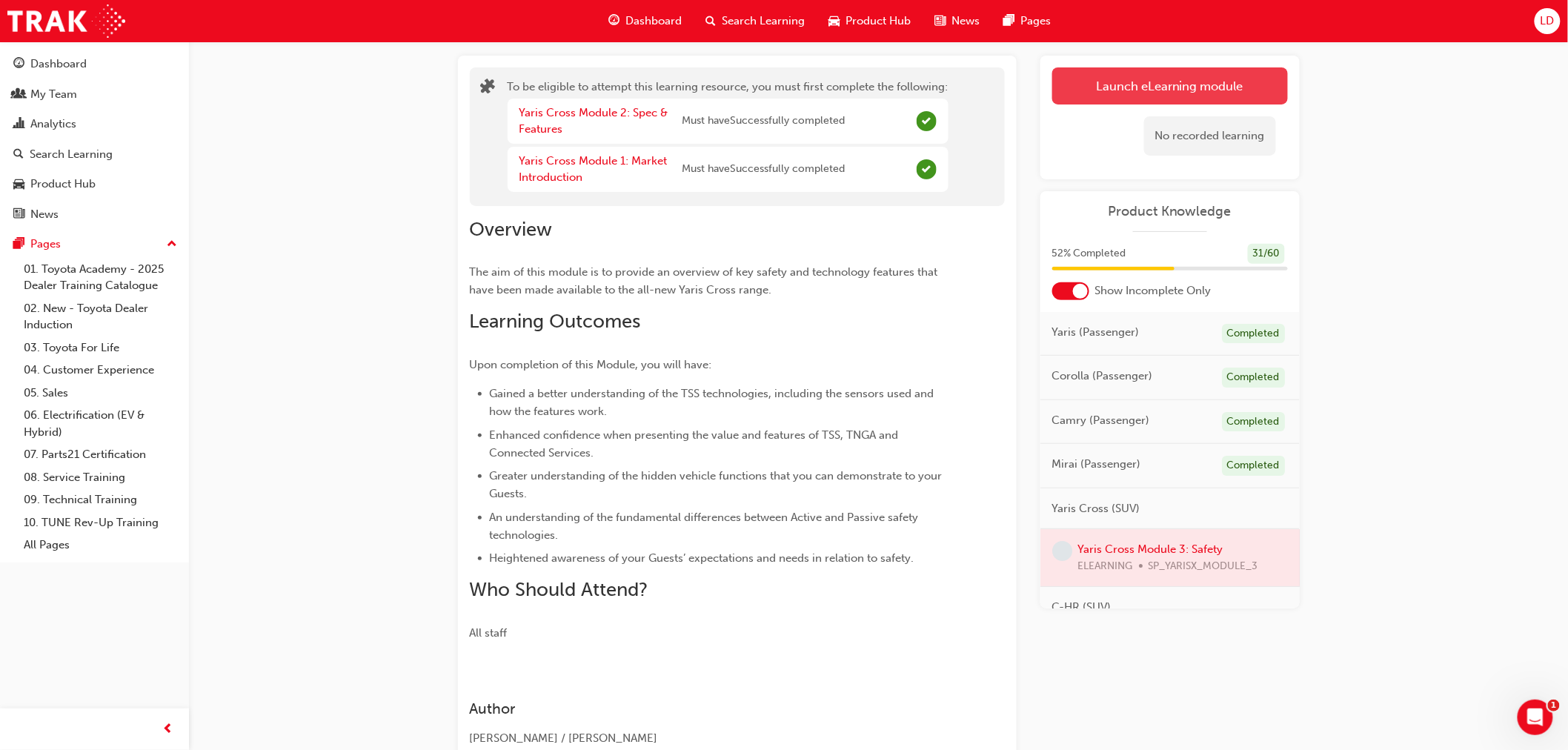
click at [1137, 90] on button "Launch eLearning module" at bounding box center [1170, 86] width 236 height 37
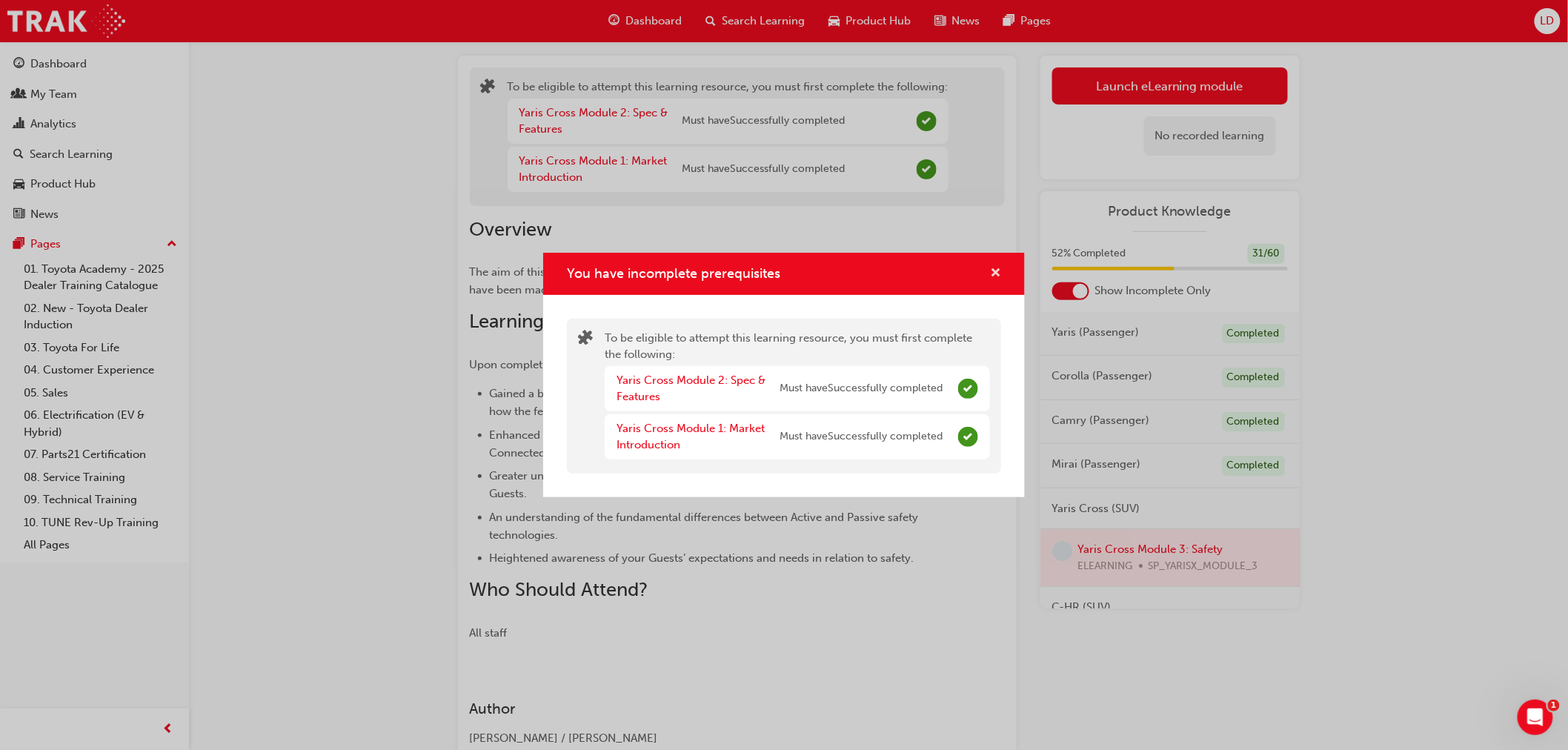
click at [994, 268] on span "cross-icon" at bounding box center [995, 274] width 11 height 14
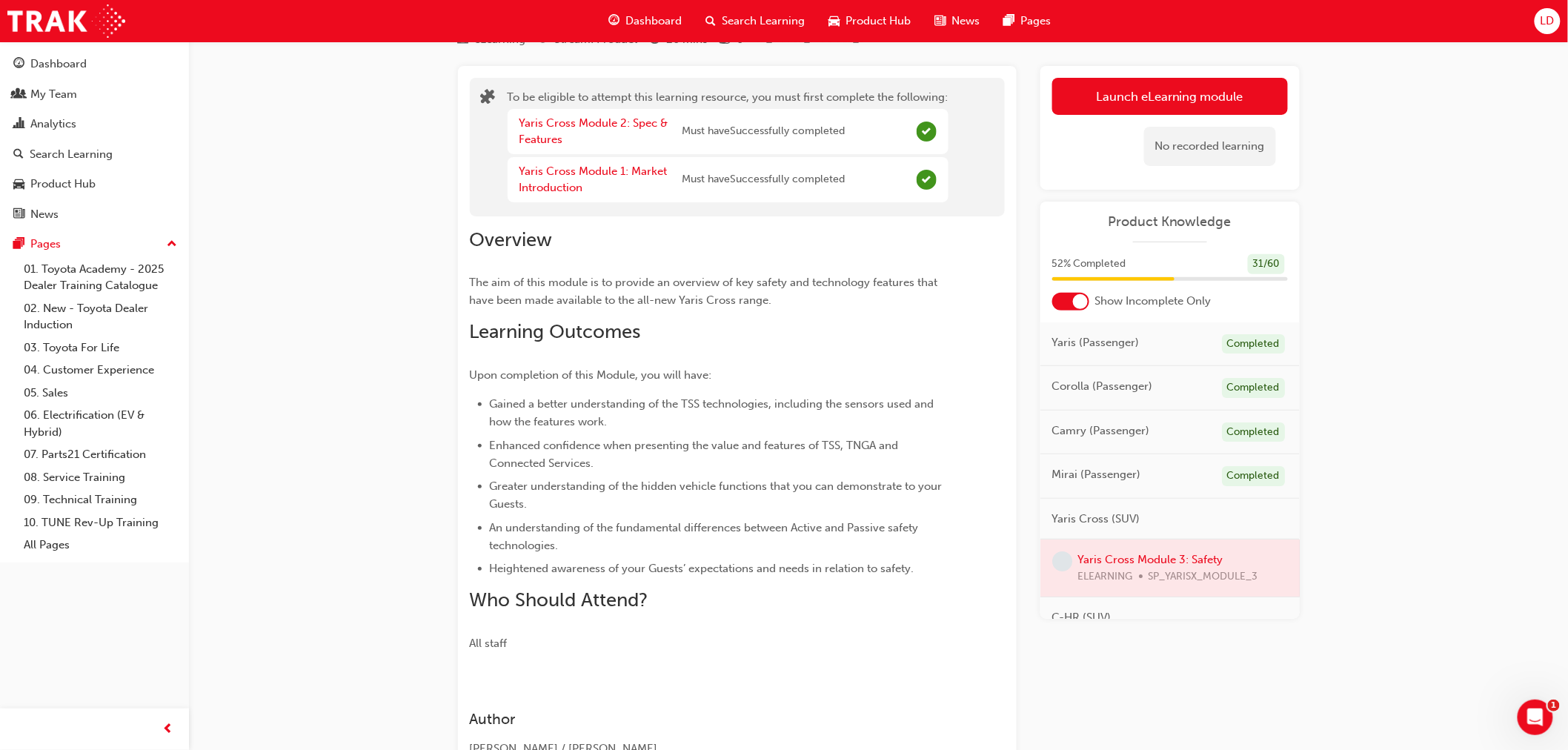
scroll to position [0, 0]
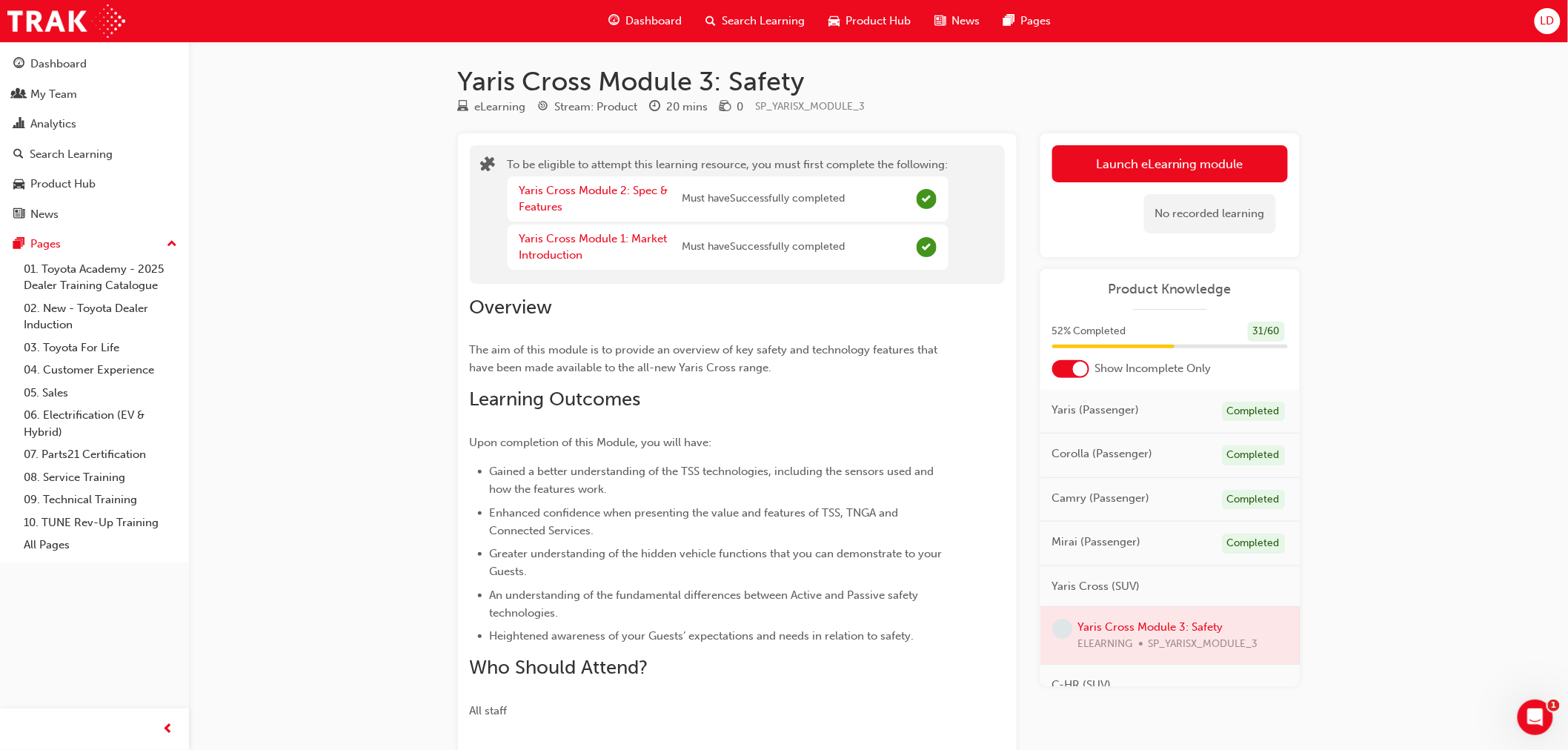
click at [734, 201] on span "Must have Successfully completed" at bounding box center [764, 198] width 163 height 17
click at [606, 187] on link "Yaris Cross Module 2: Spec & Features" at bounding box center [594, 199] width 149 height 30
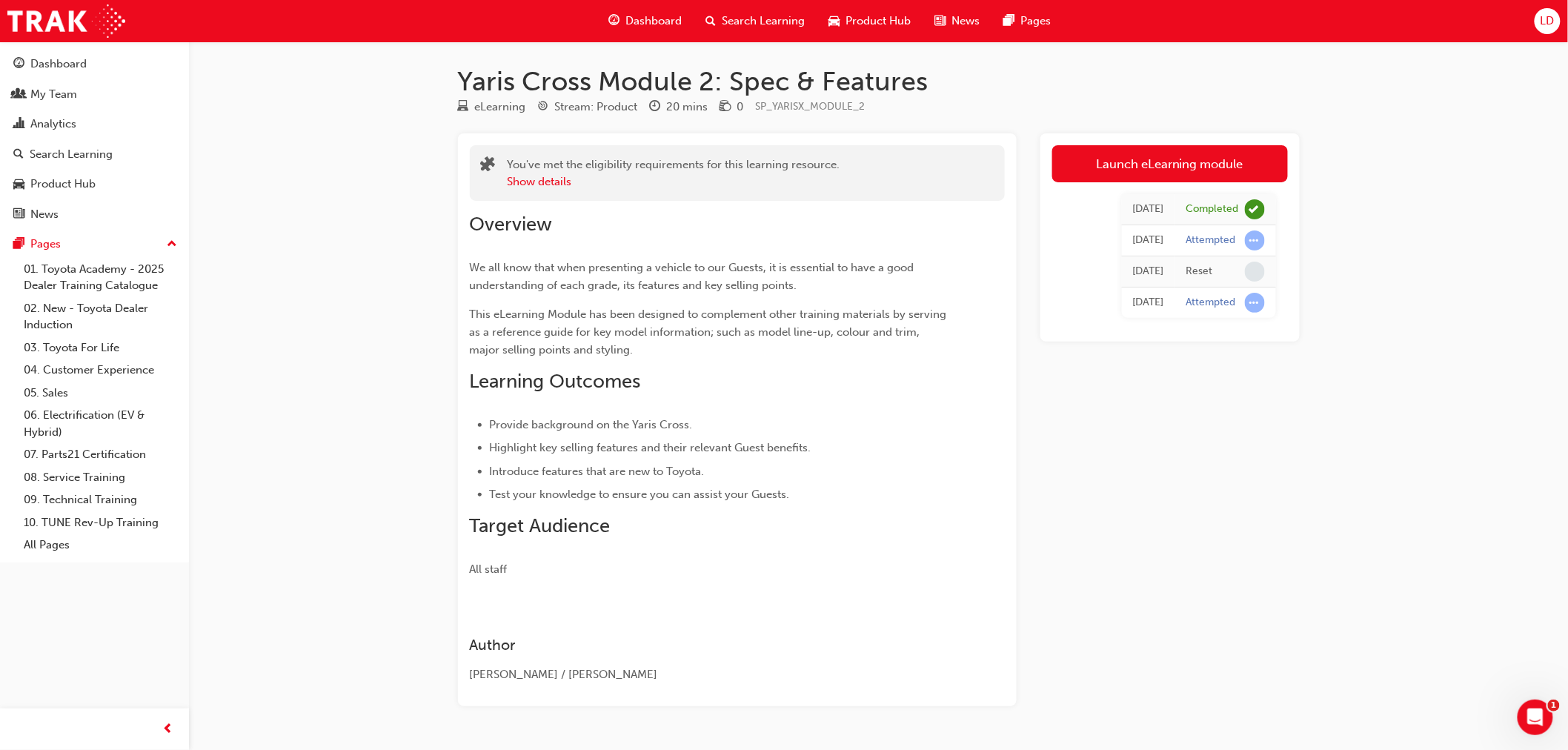
click at [769, 19] on span "Search Learning" at bounding box center [764, 21] width 83 height 17
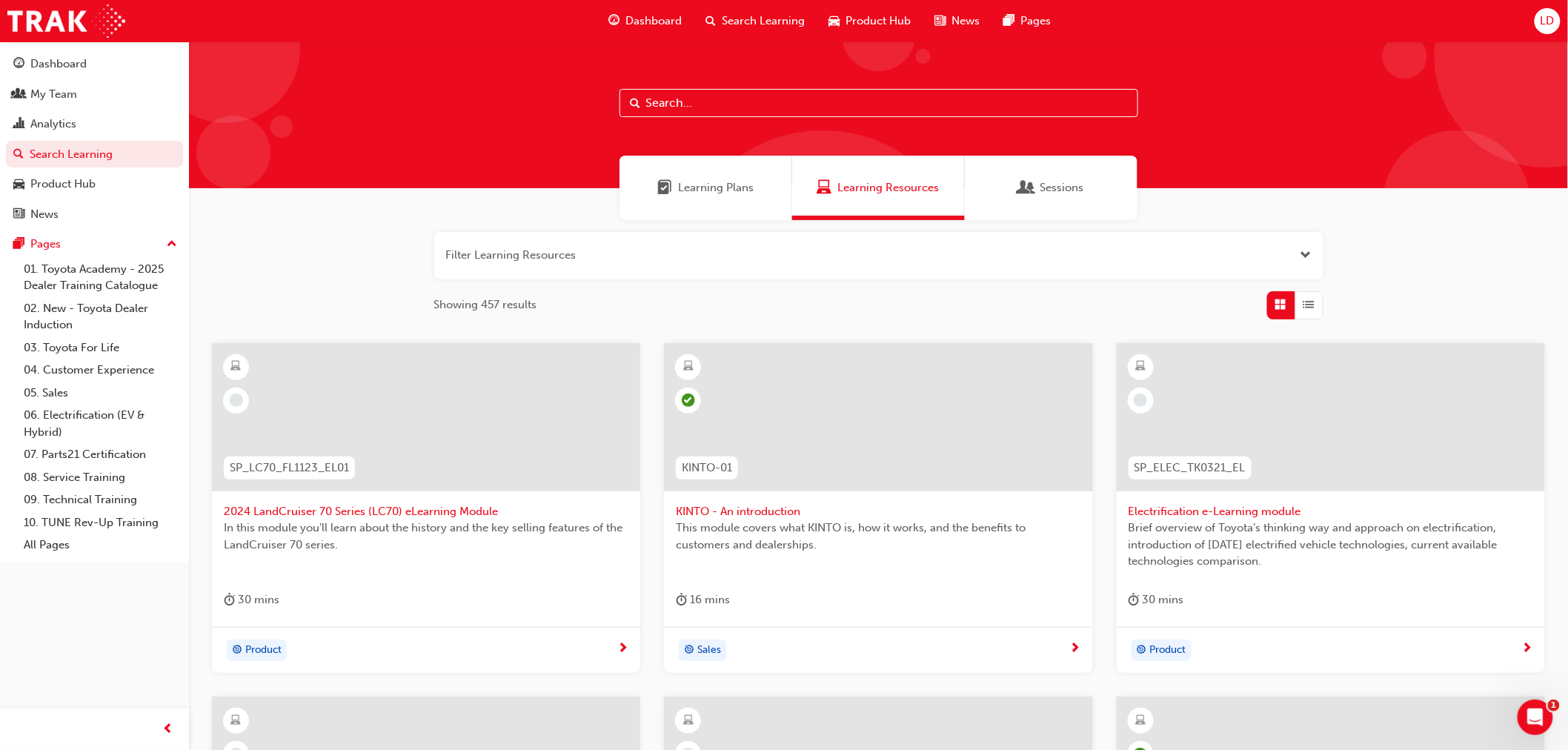
click at [679, 194] on span "Learning Plans" at bounding box center [716, 187] width 76 height 17
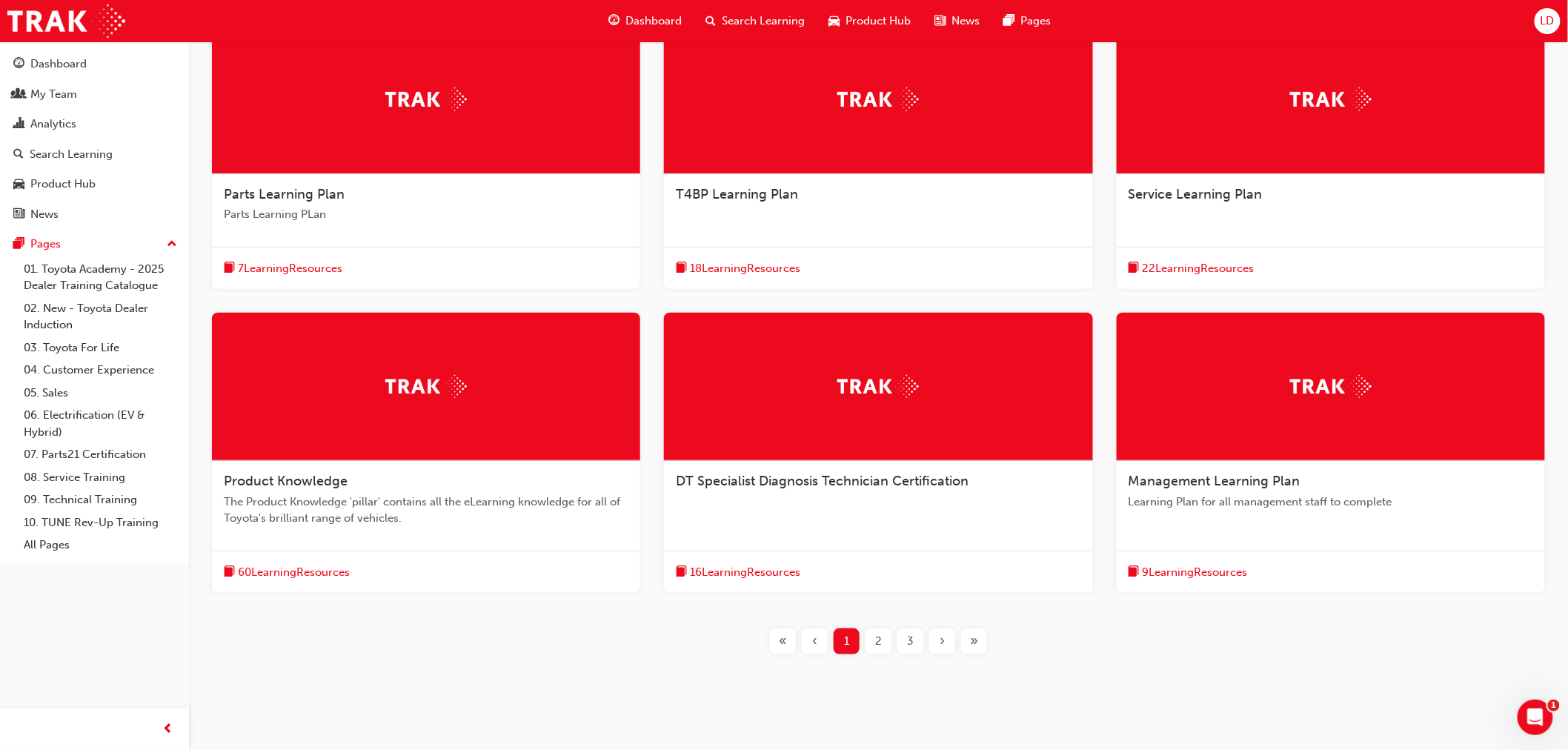
scroll to position [329, 0]
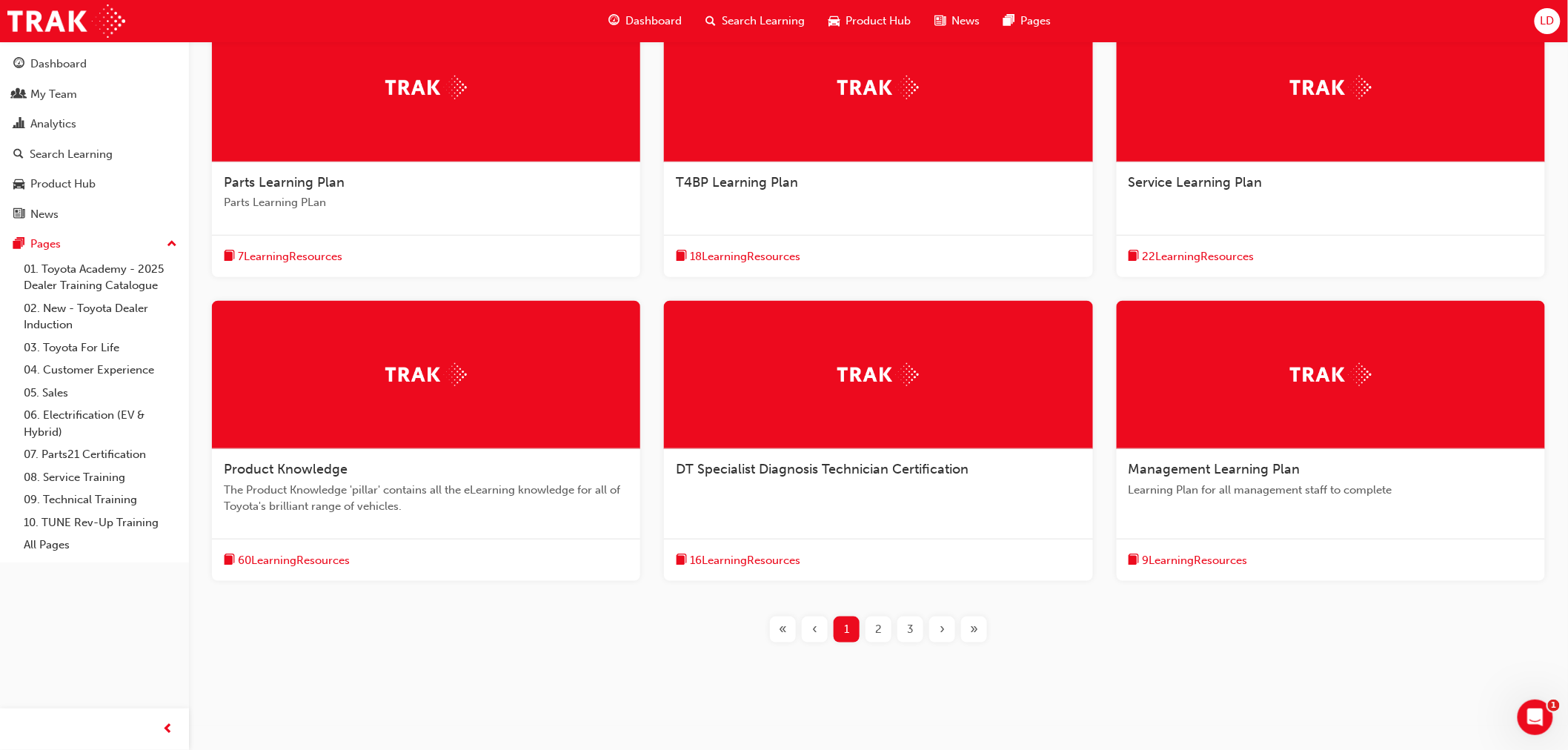
click at [331, 560] on span "60 Learning Resources" at bounding box center [294, 560] width 112 height 17
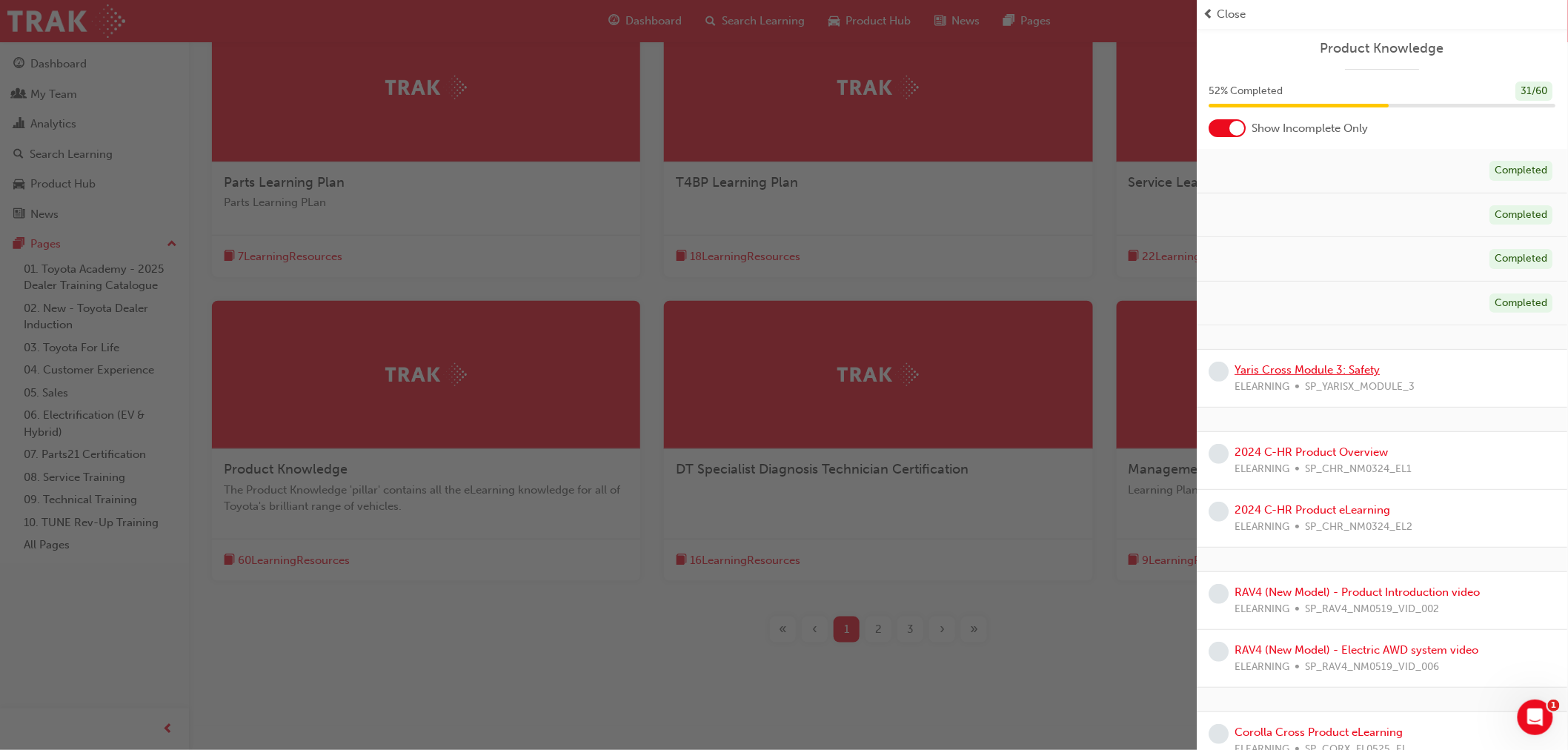
click at [1345, 370] on link "Yaris Cross Module 3: Safety" at bounding box center [1308, 369] width 146 height 14
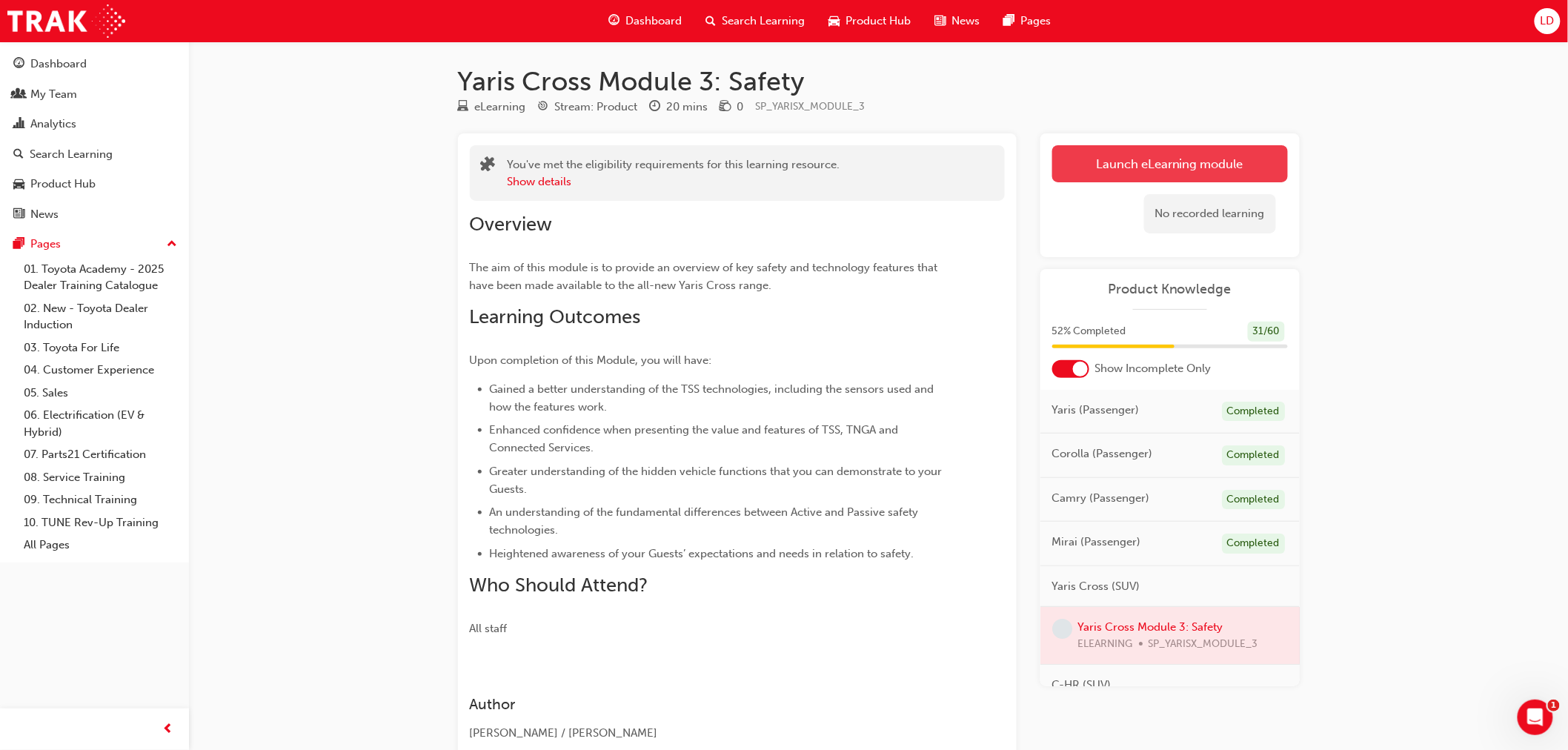
click at [1147, 162] on link "Launch eLearning module" at bounding box center [1170, 164] width 236 height 37
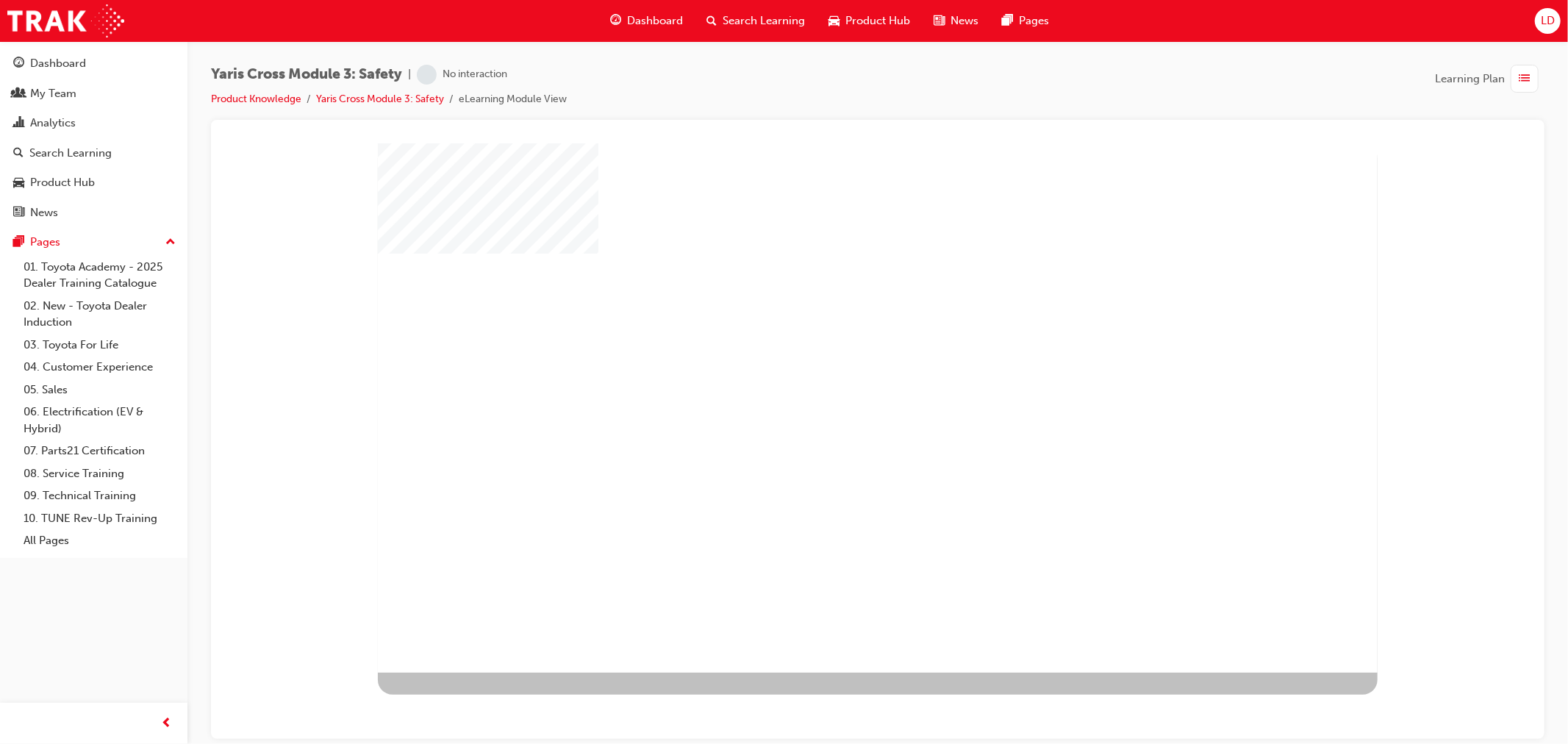
click at [834, 365] on div "play" at bounding box center [834, 365] width 0 height 0
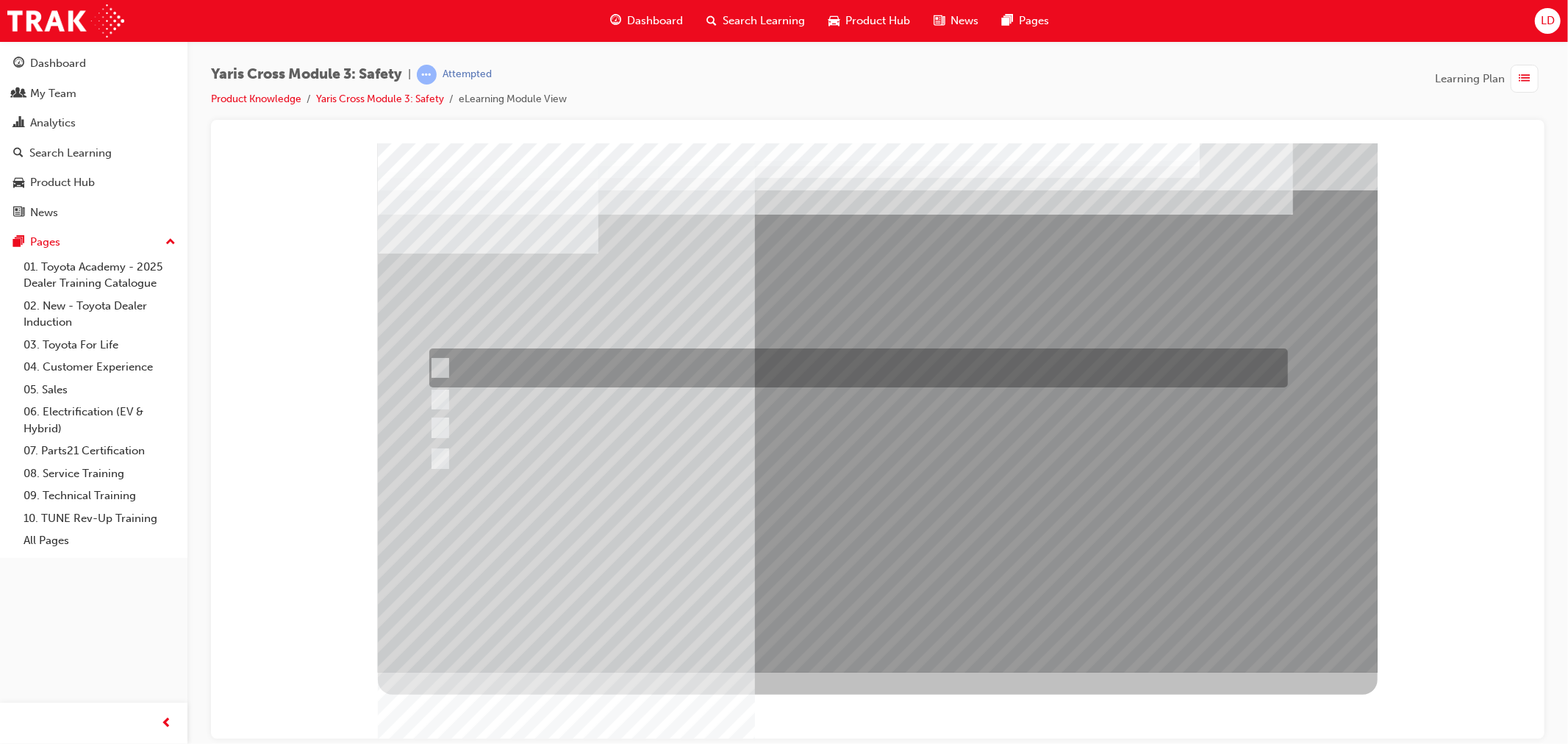
click at [451, 366] on div at bounding box center [854, 367] width 859 height 39
checkbox input "true"
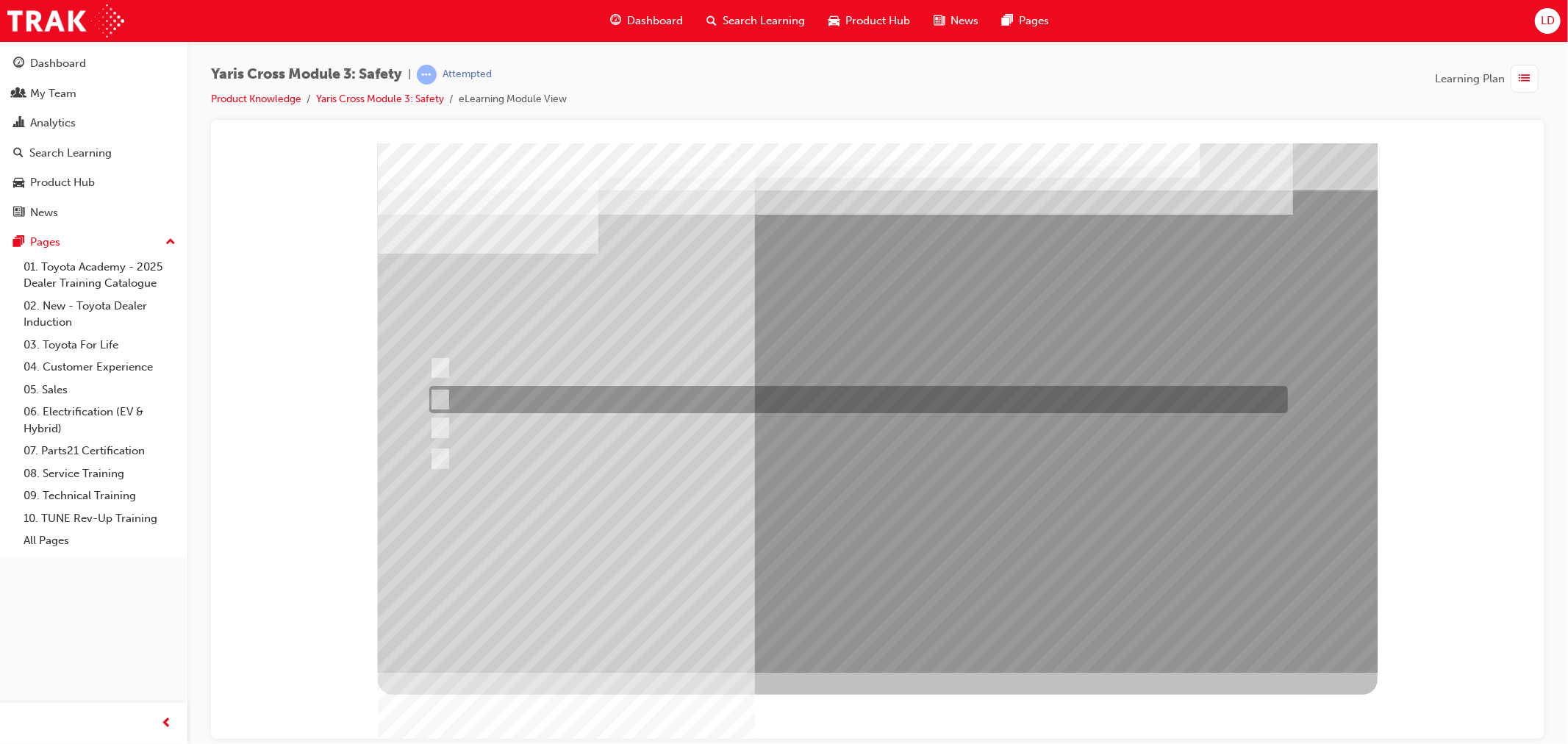
click at [443, 397] on input "SRS Airbags" at bounding box center [435, 400] width 16 height 16
checkbox input "true"
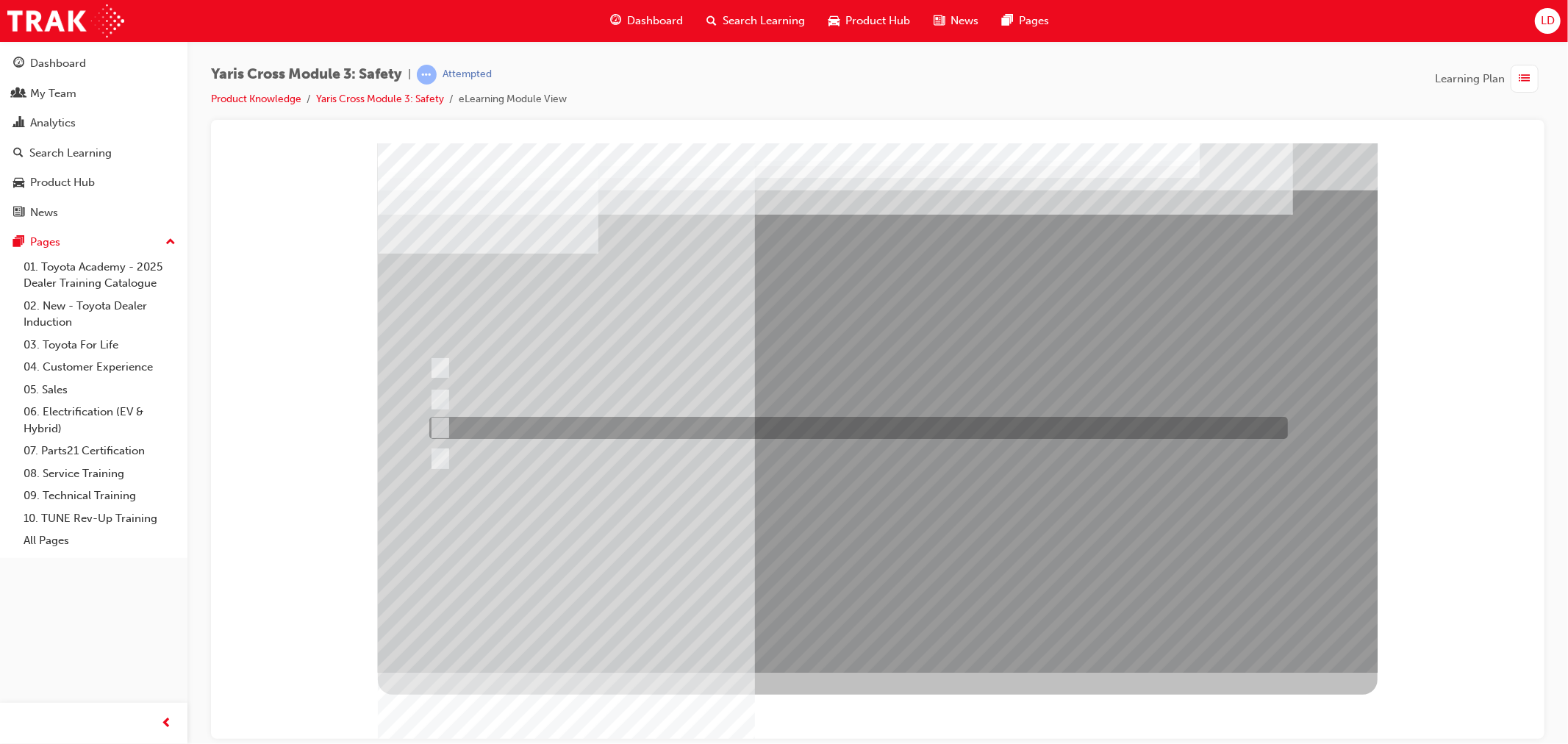
click at [440, 423] on input "Pre-Collision System (PCS)" at bounding box center [435, 428] width 16 height 16
checkbox input "true"
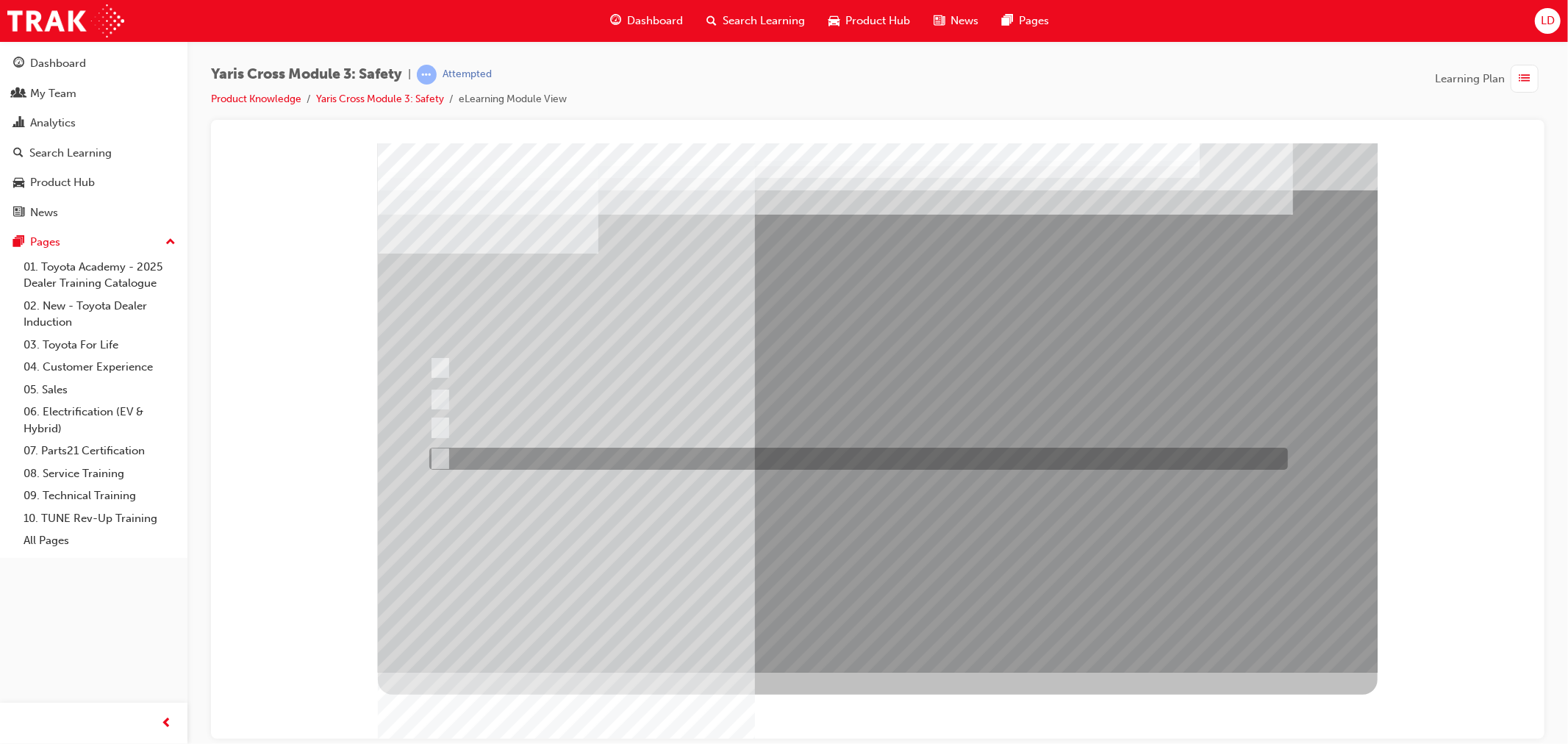
click at [431, 460] on input "Blind Spot Monitor (BSM)" at bounding box center [435, 458] width 16 height 16
checkbox input "true"
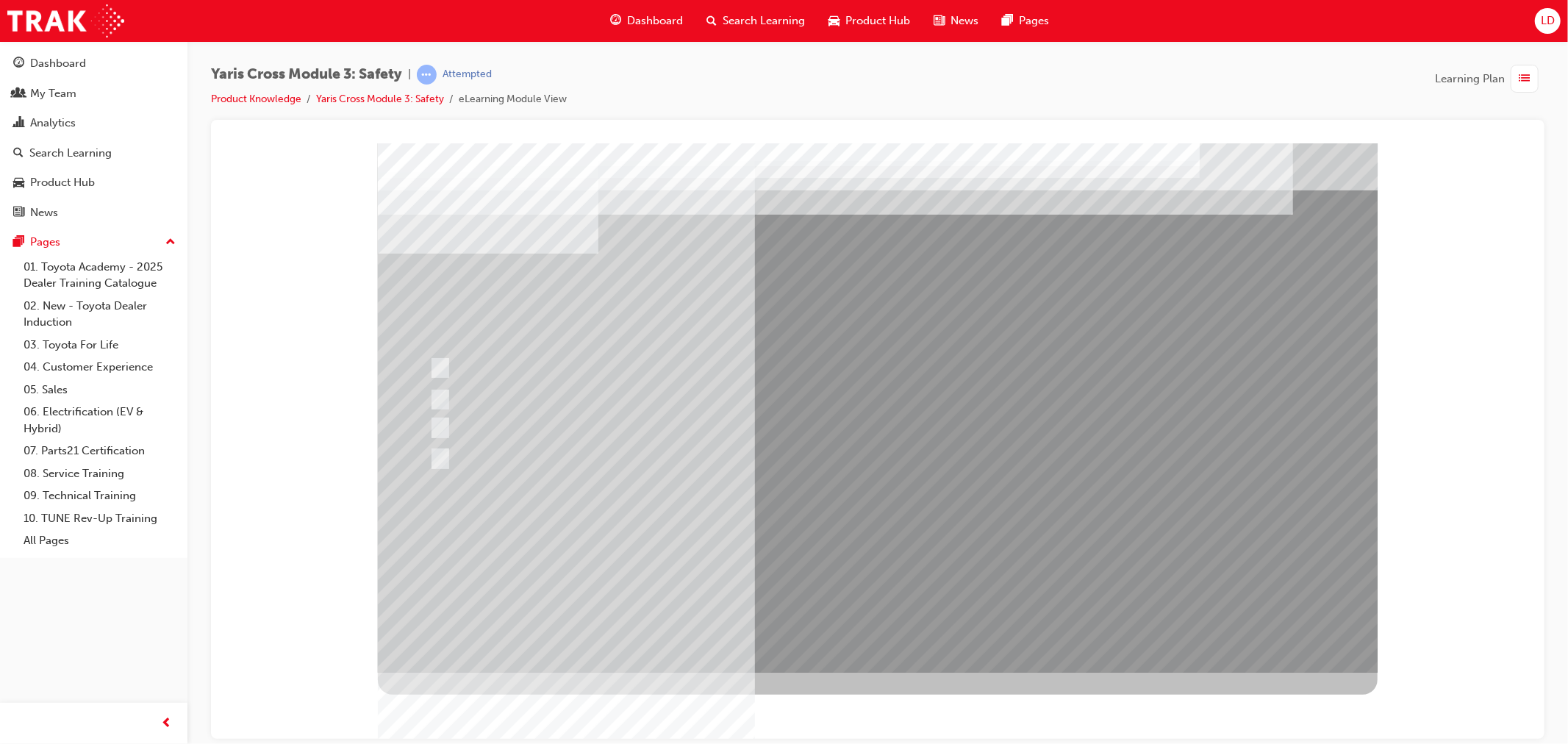
click at [440, 395] on div at bounding box center [876, 407] width 999 height 529
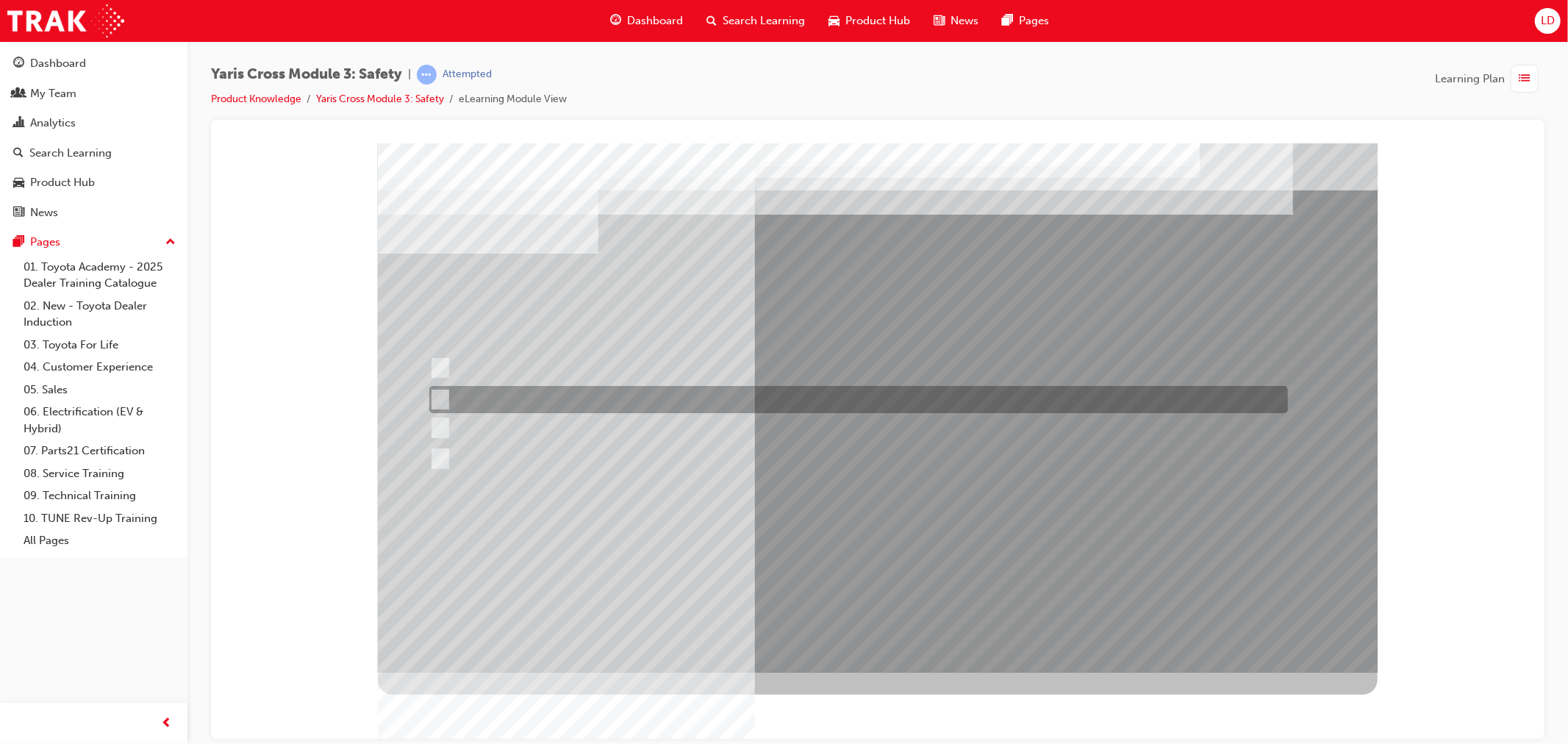
click at [456, 390] on div at bounding box center [854, 400] width 859 height 27
radio input "true"
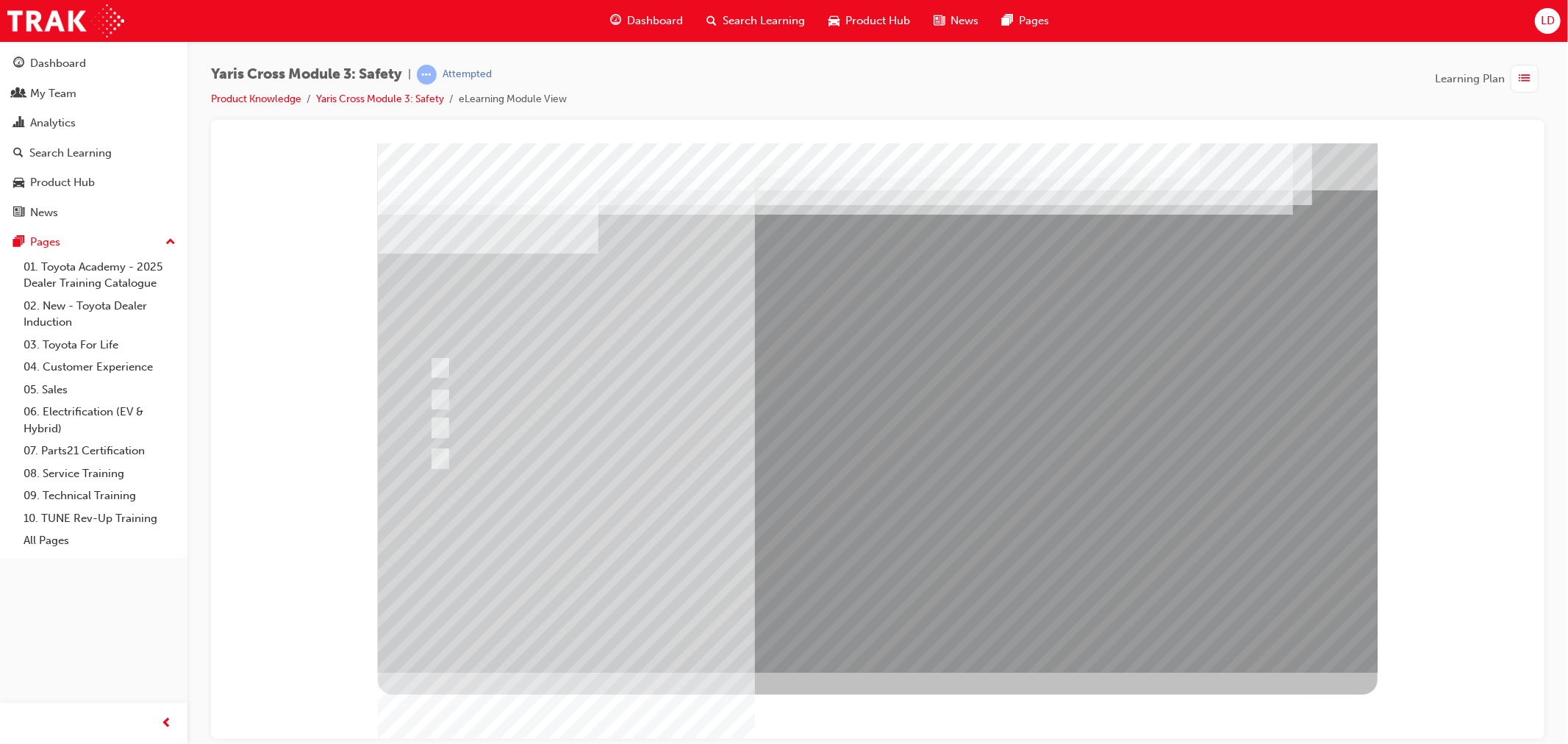
click at [887, 554] on div at bounding box center [876, 407] width 999 height 529
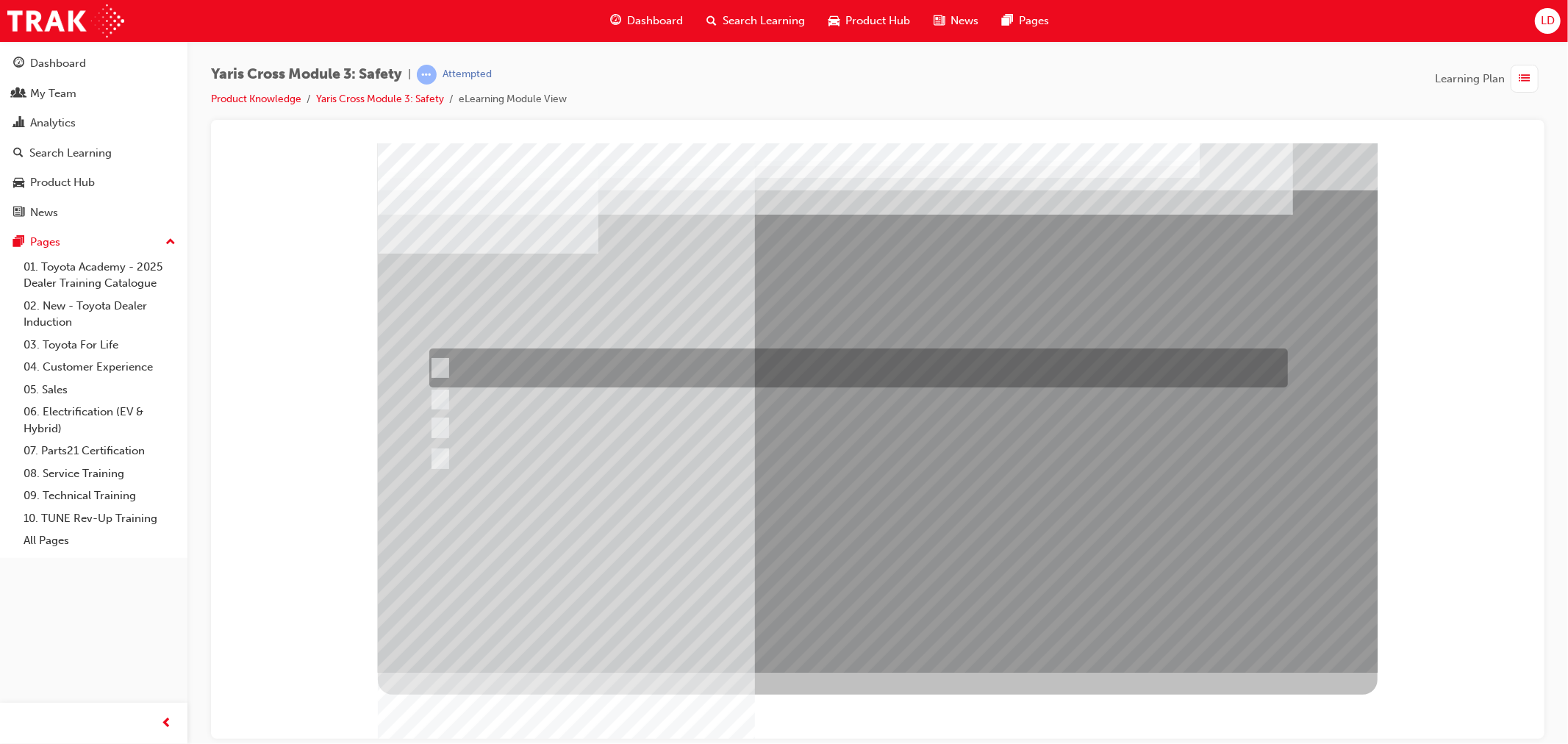
click at [441, 368] on input "Stop Sign" at bounding box center [436, 368] width 16 height 16
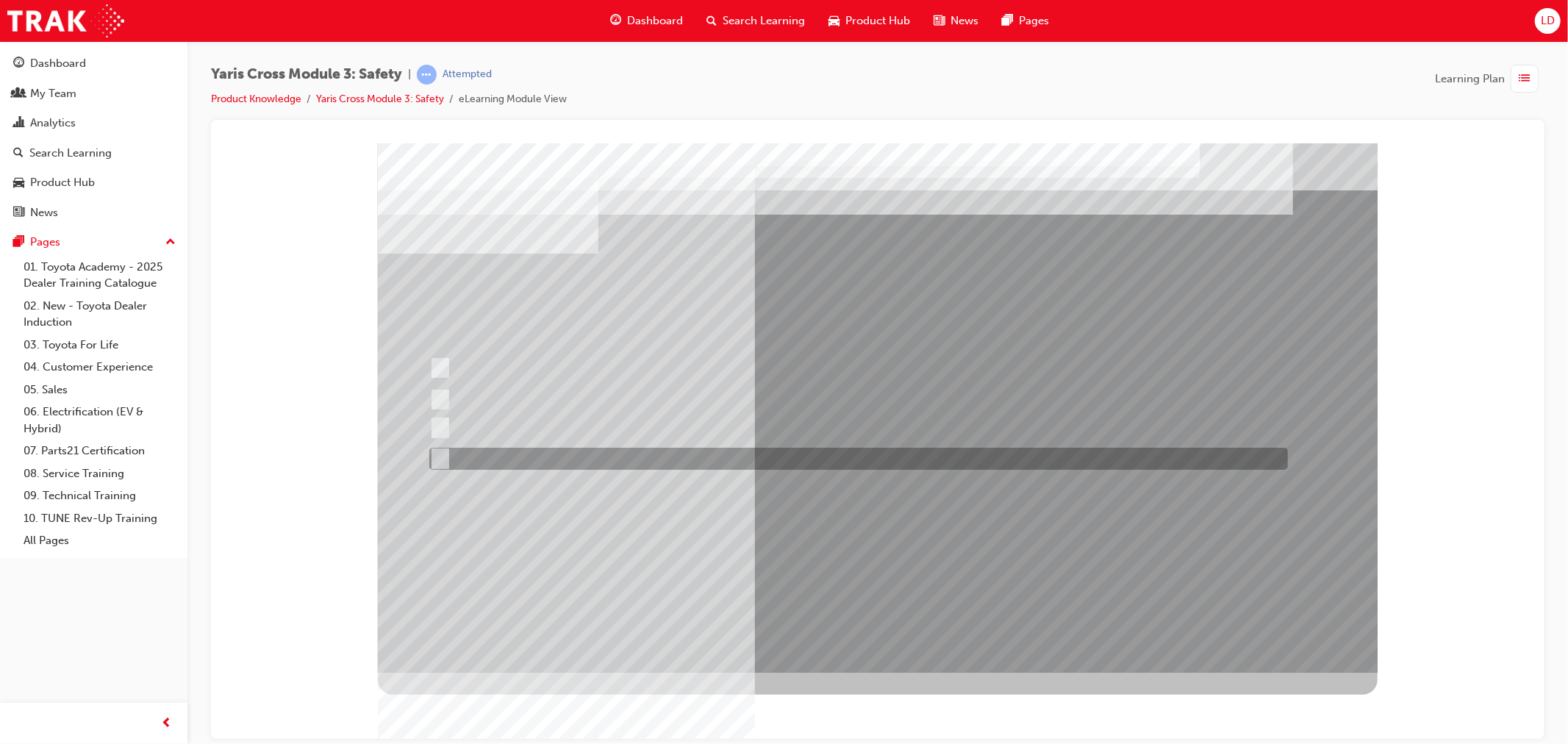
click at [447, 454] on div at bounding box center [854, 458] width 859 height 22
radio input "false"
radio input "true"
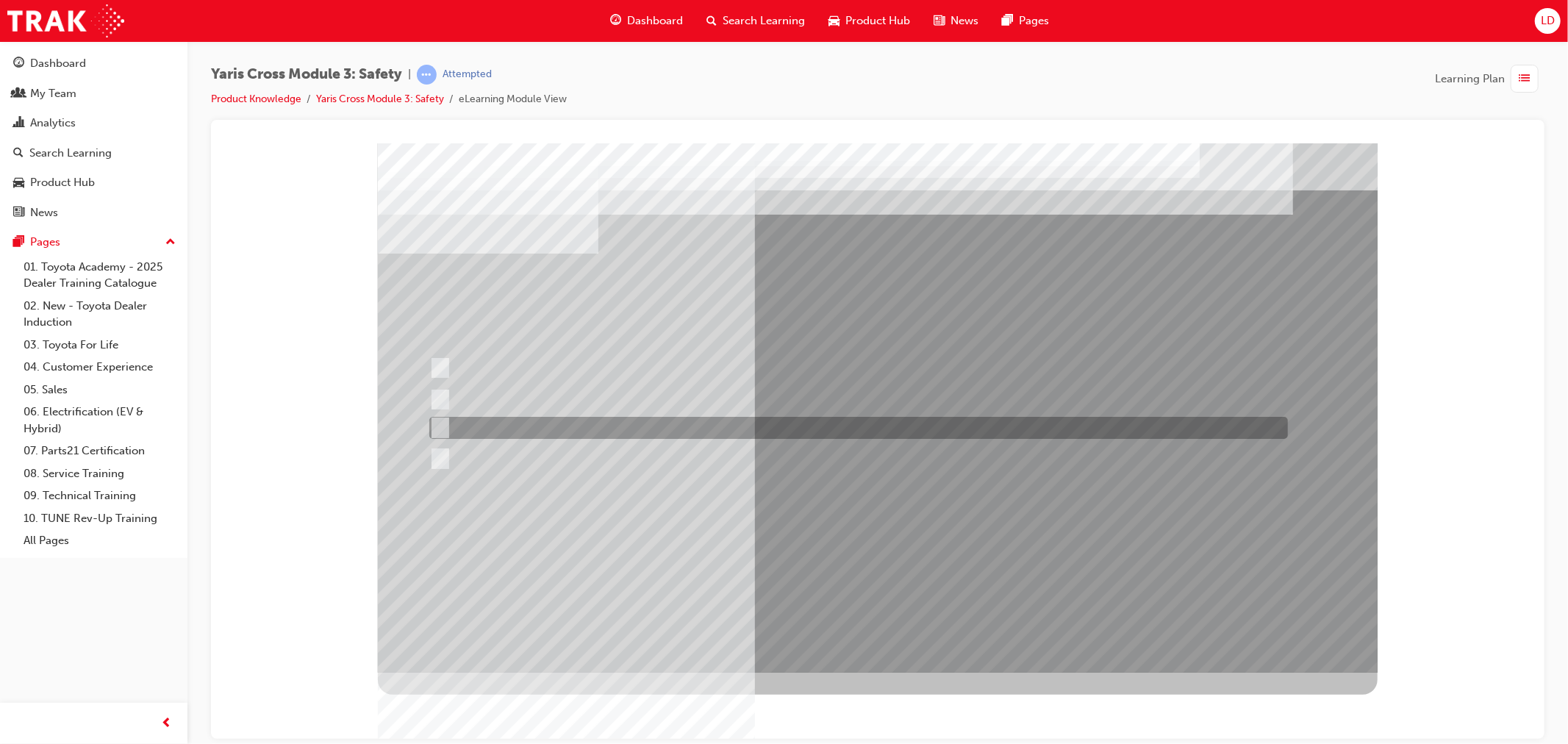
click at [467, 424] on div at bounding box center [854, 428] width 859 height 22
radio input "true"
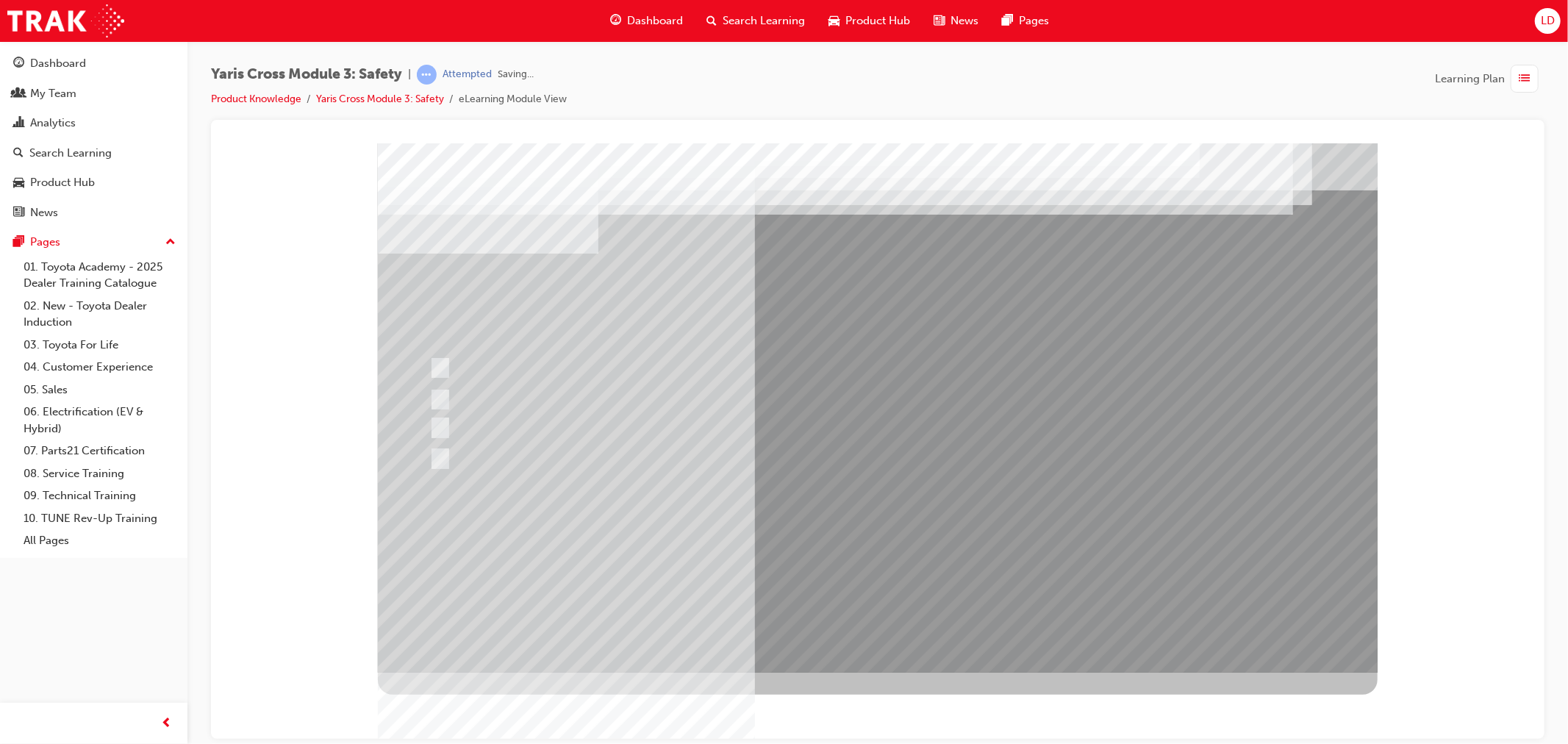
click at [834, 552] on div at bounding box center [876, 407] width 999 height 529
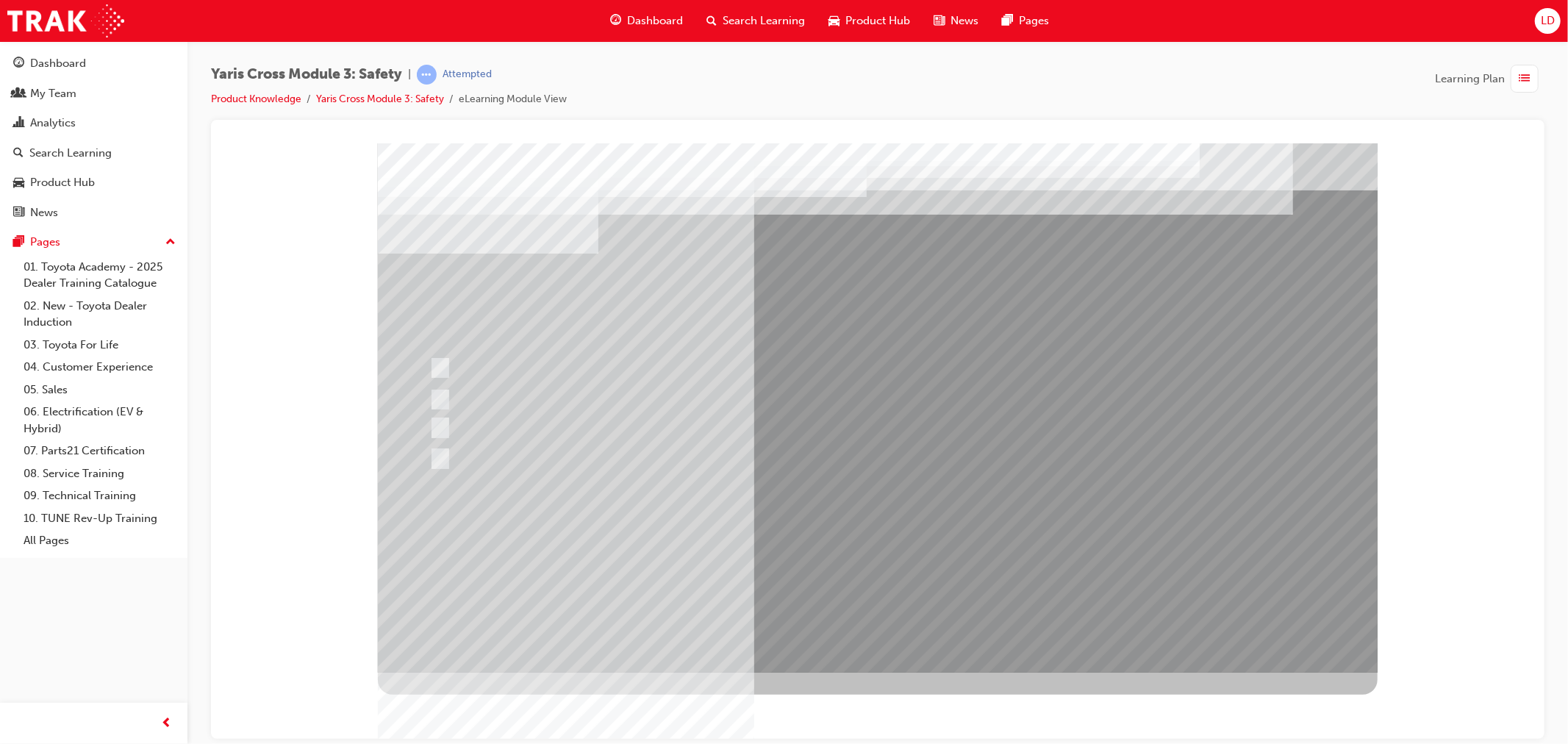
drag, startPoint x: 955, startPoint y: 566, endPoint x: 949, endPoint y: 548, distance: 19.0
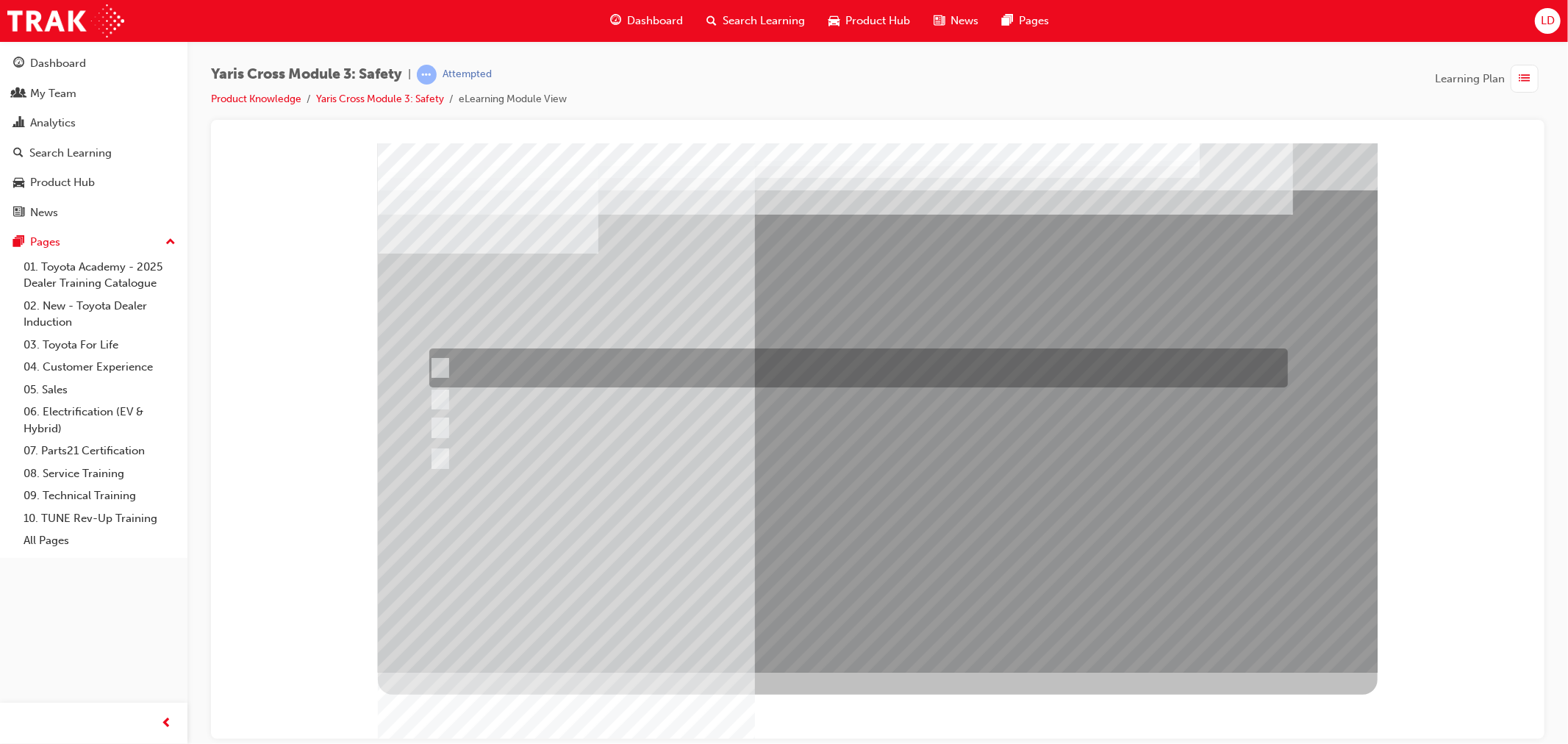
click at [566, 366] on div at bounding box center [854, 367] width 859 height 39
radio input "true"
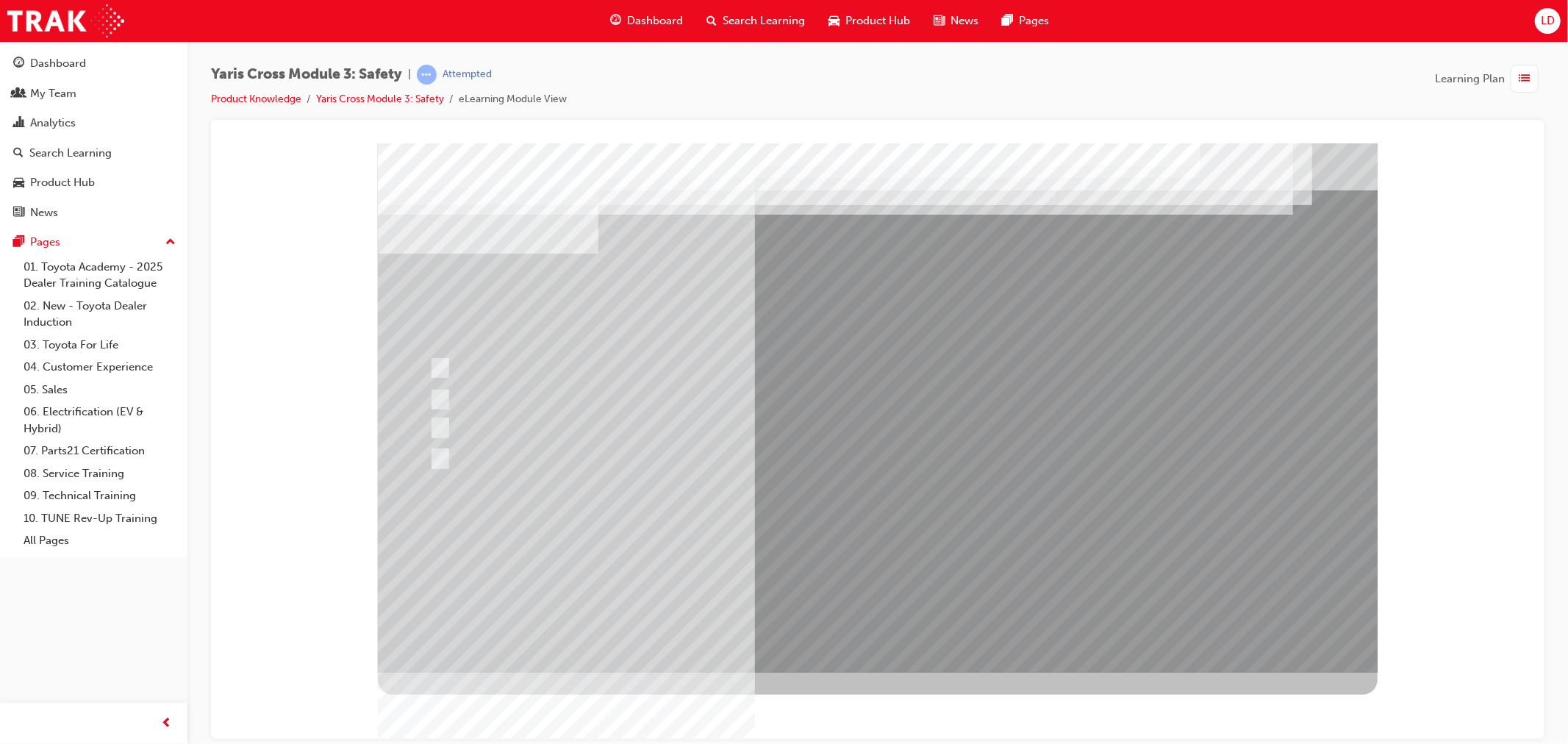
click at [860, 552] on div at bounding box center [876, 407] width 999 height 529
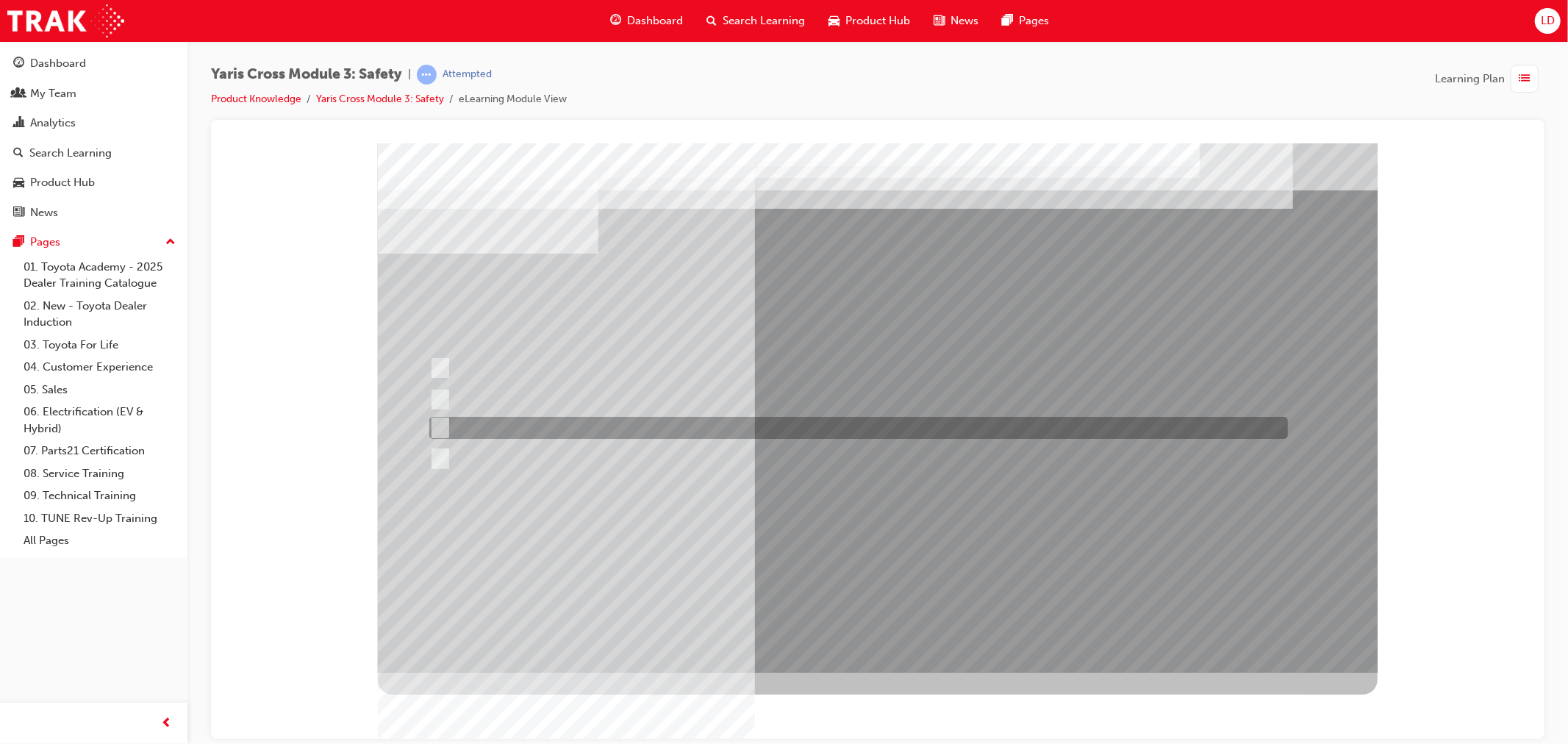
click at [451, 427] on div at bounding box center [854, 428] width 859 height 22
radio input "true"
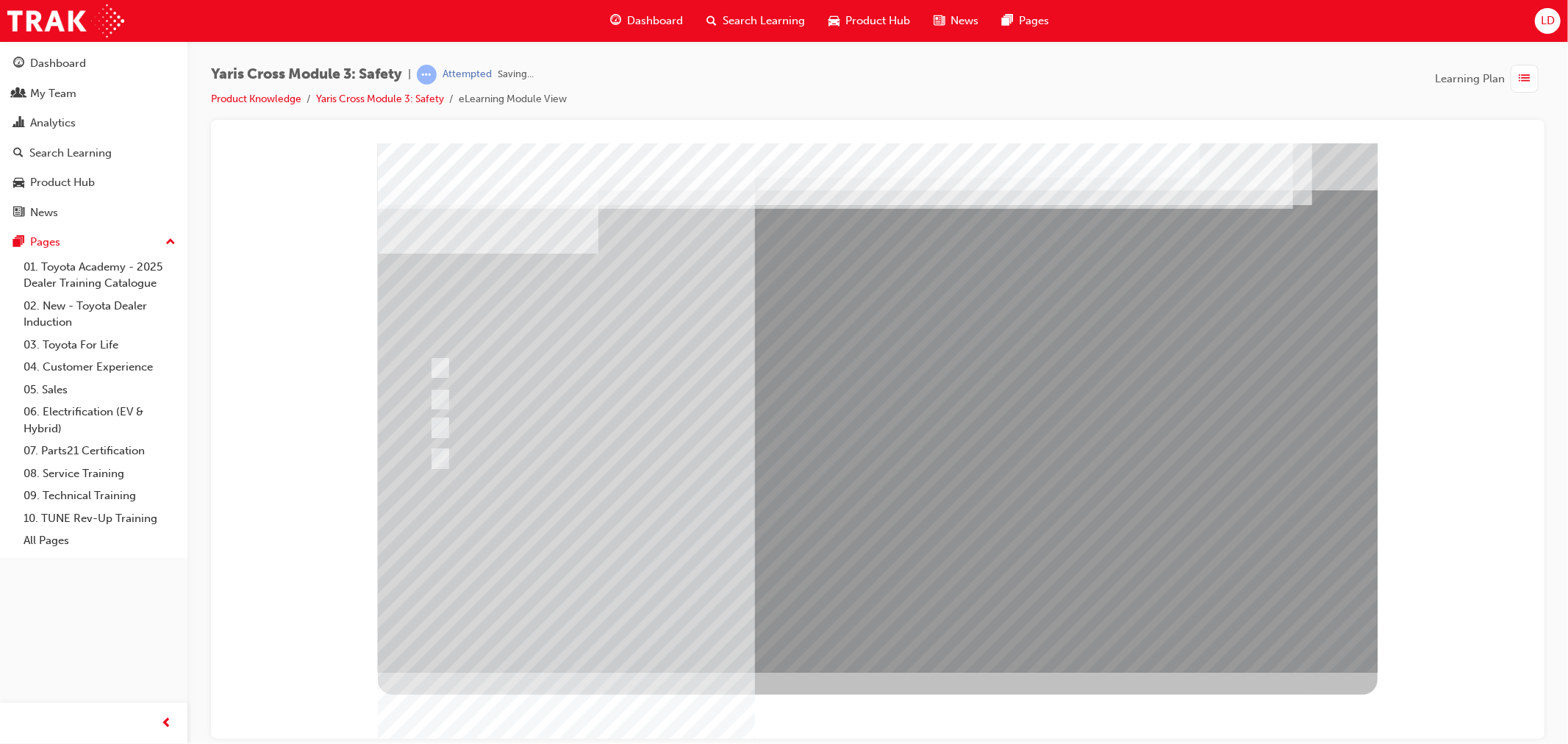
click at [876, 548] on div at bounding box center [876, 407] width 999 height 529
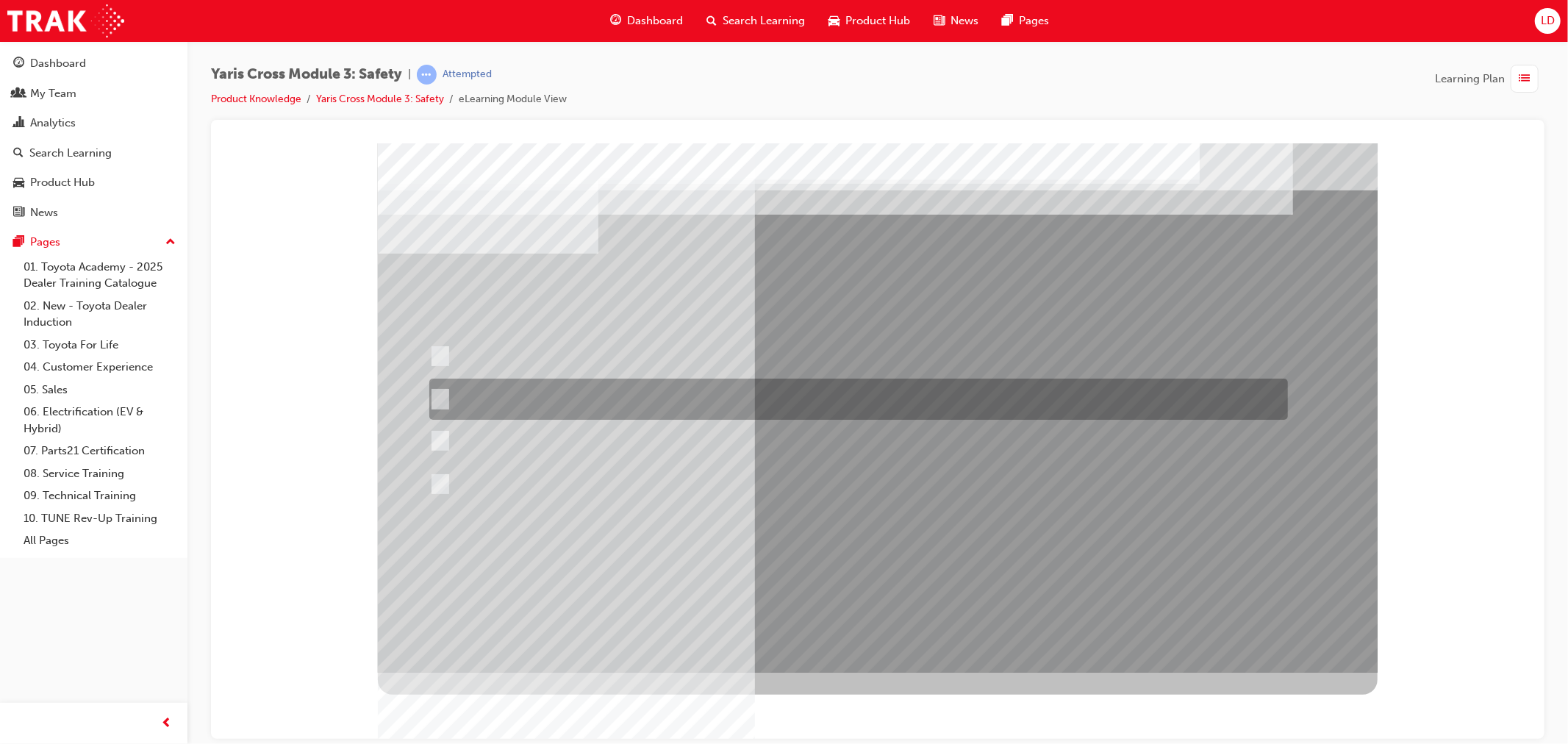
click at [528, 403] on div at bounding box center [854, 399] width 859 height 41
radio input "true"
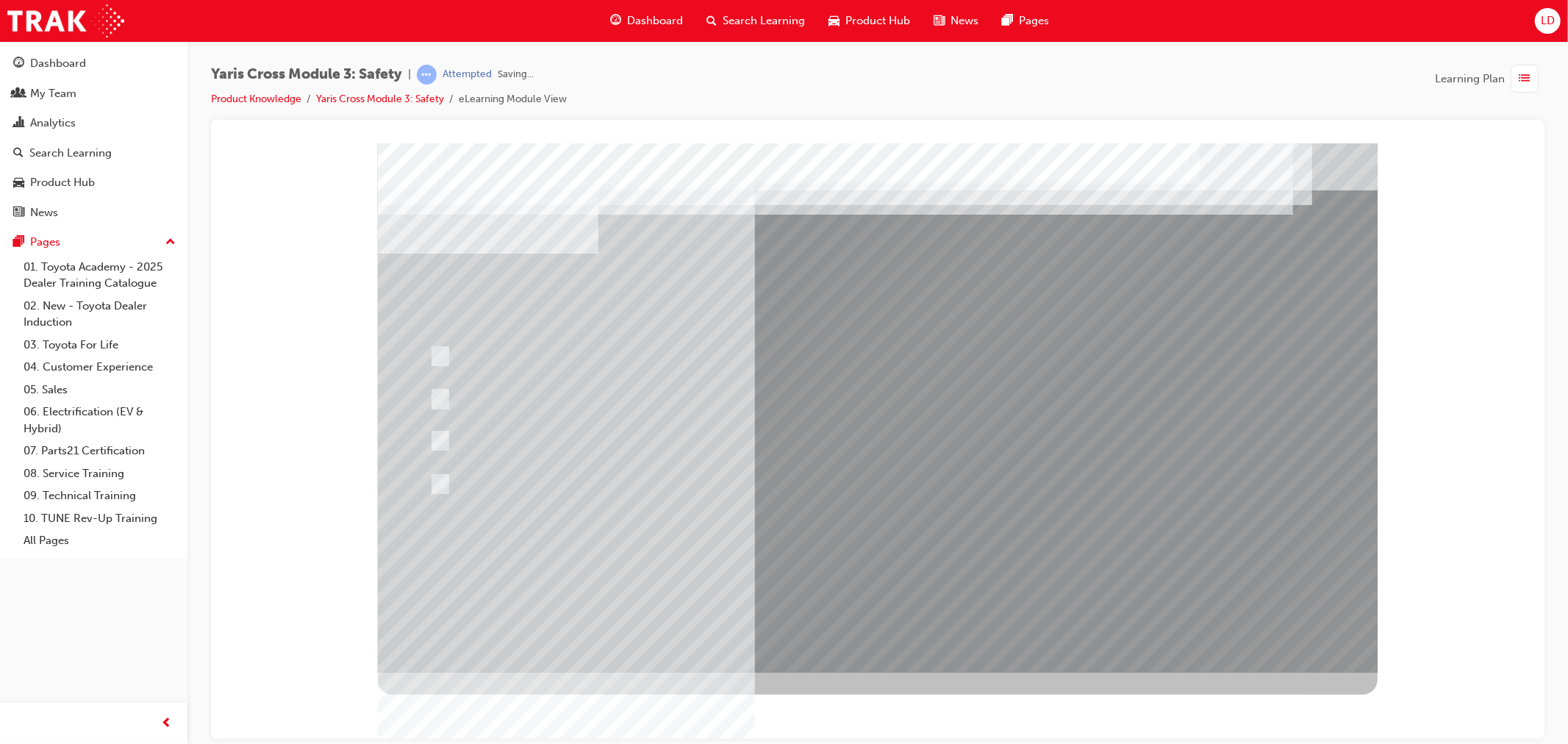
click at [828, 557] on div at bounding box center [876, 407] width 999 height 529
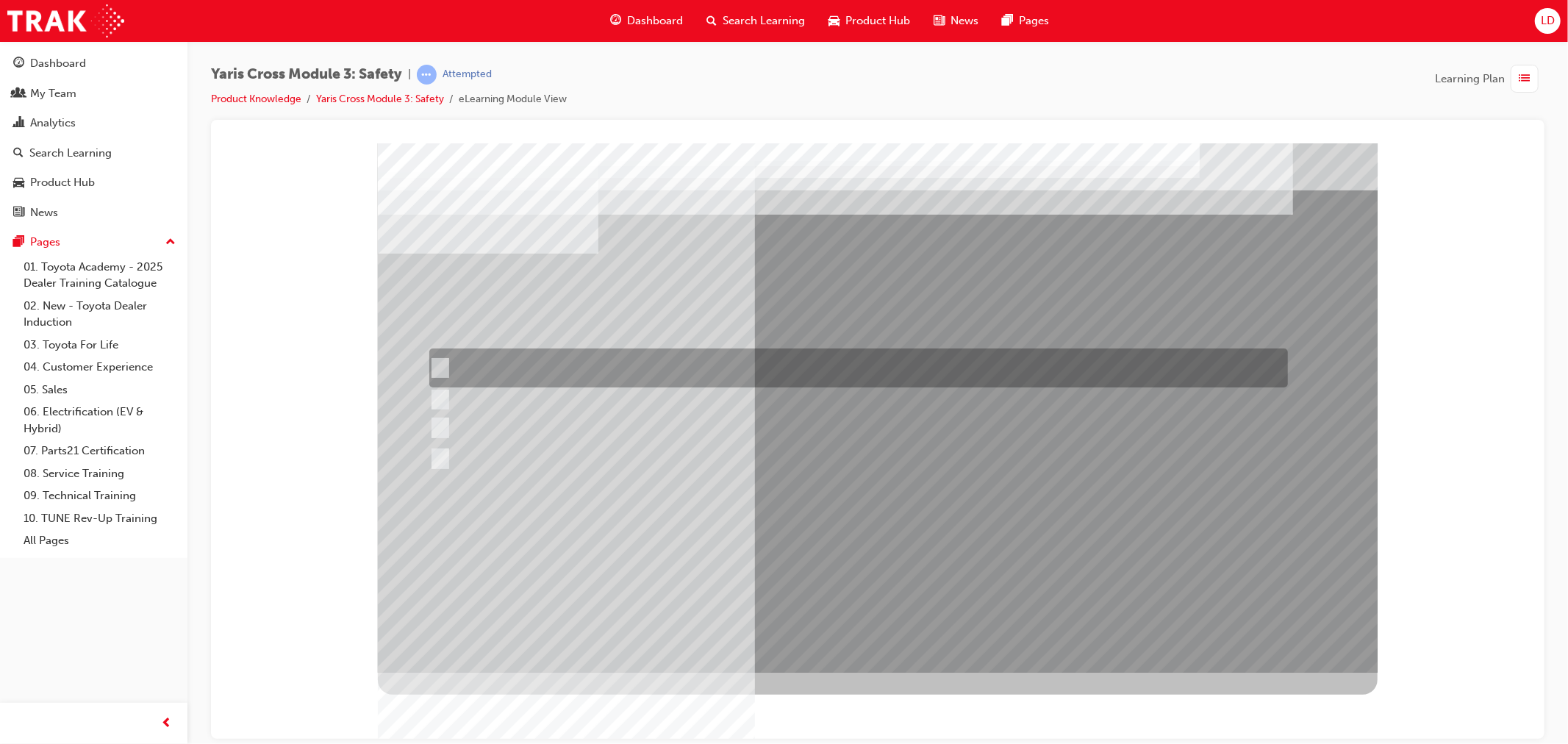
click at [554, 366] on div at bounding box center [854, 367] width 859 height 39
radio input "true"
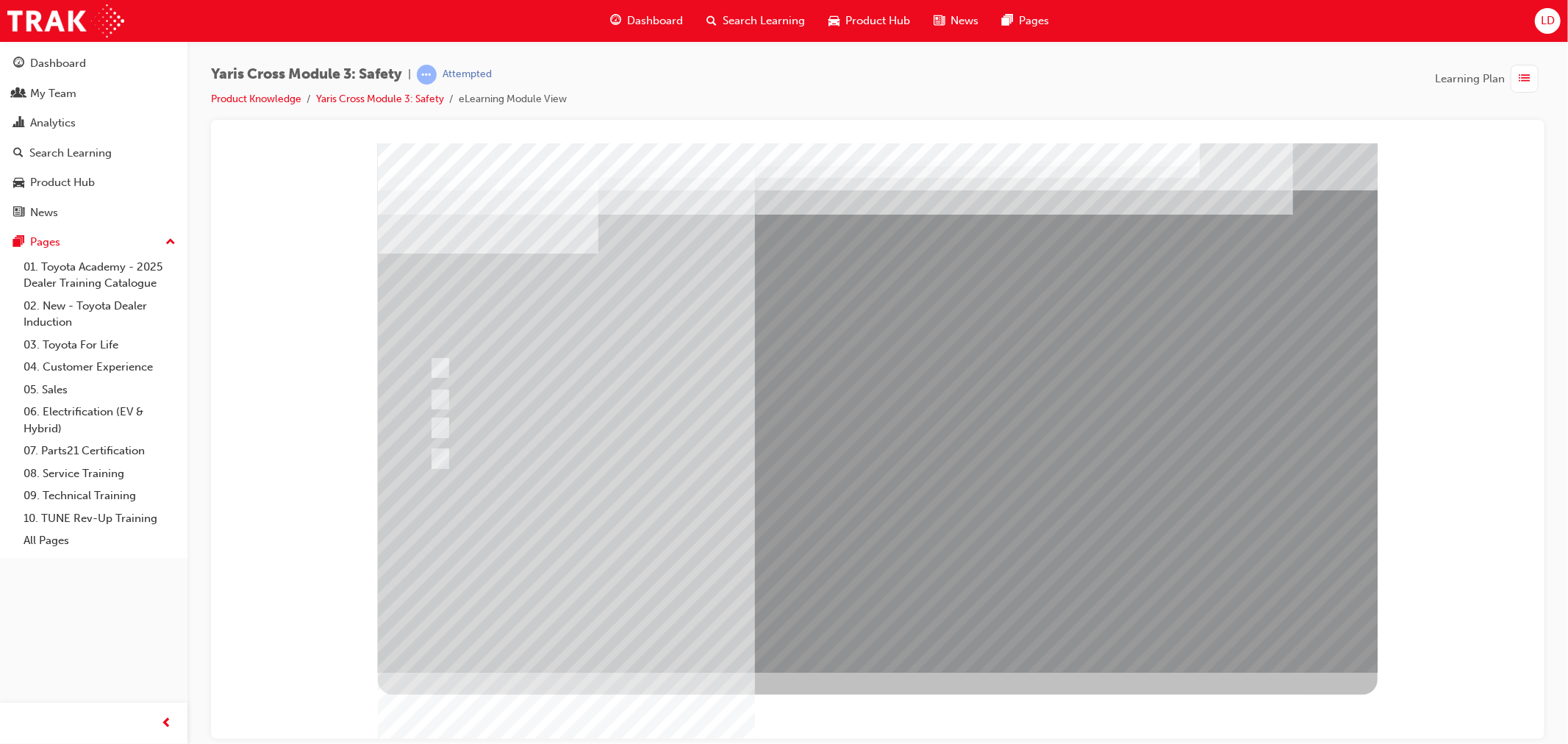
click at [826, 556] on div at bounding box center [876, 407] width 999 height 529
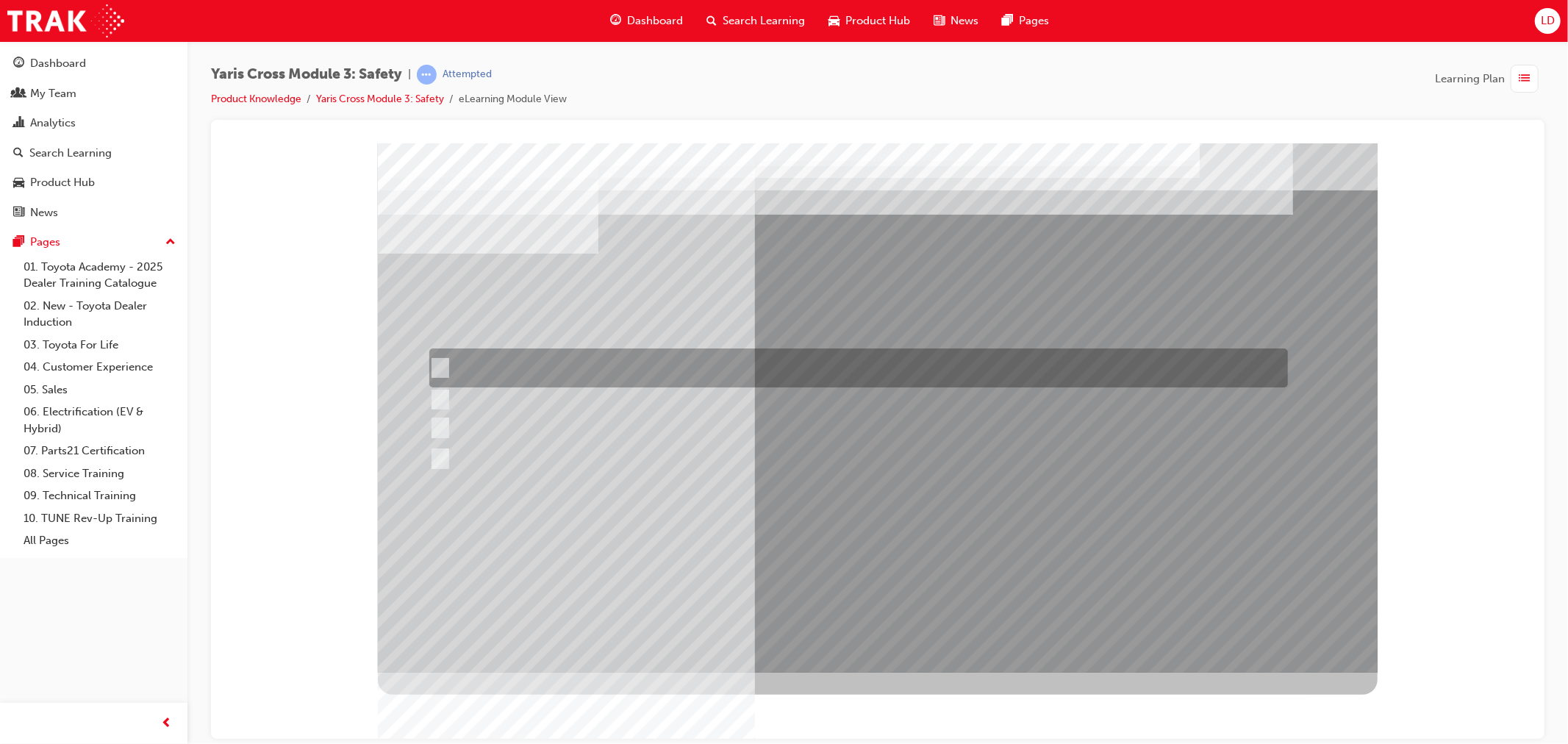
click at [488, 362] on div at bounding box center [854, 367] width 859 height 39
checkbox input "true"
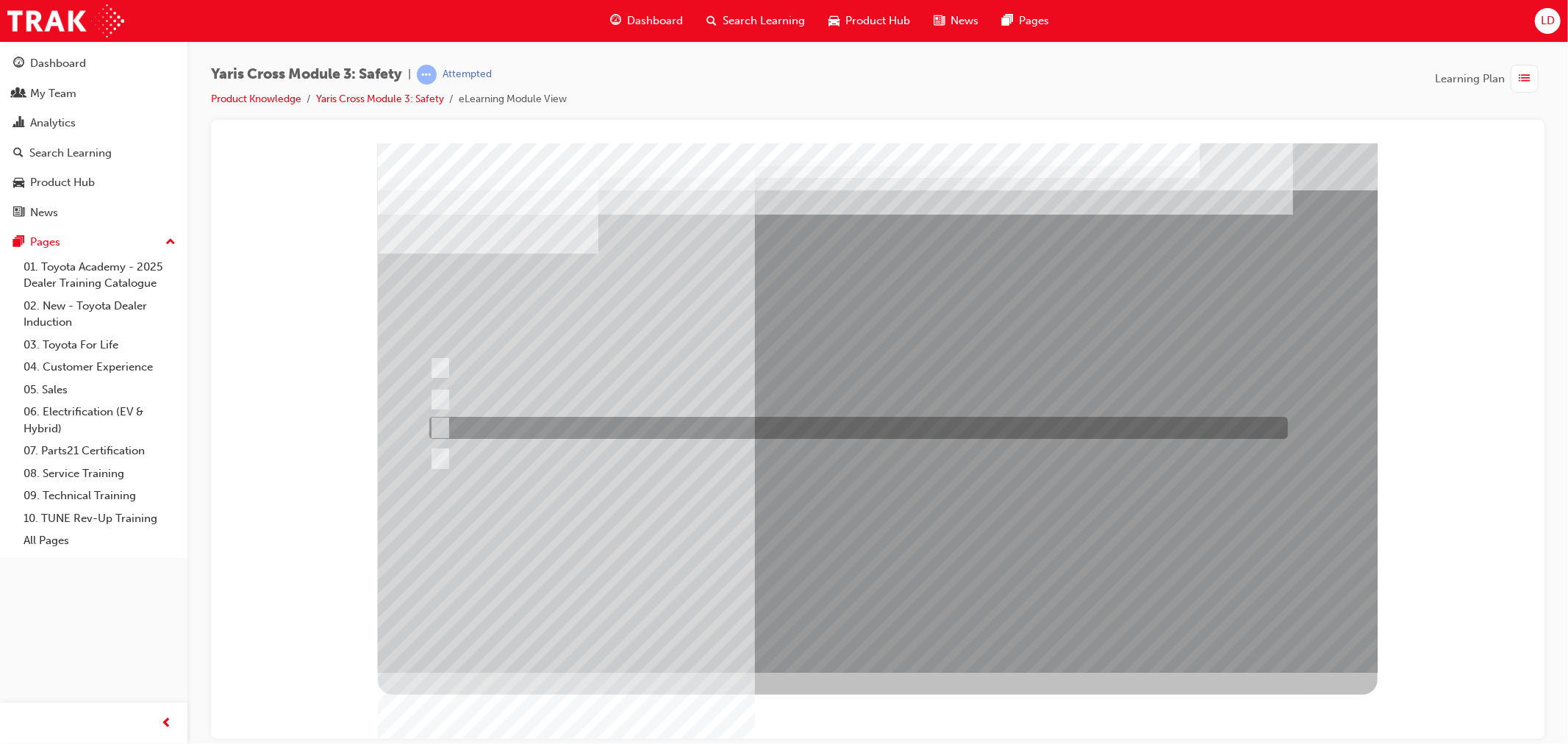
click at [453, 424] on div at bounding box center [854, 428] width 859 height 22
checkbox input "true"
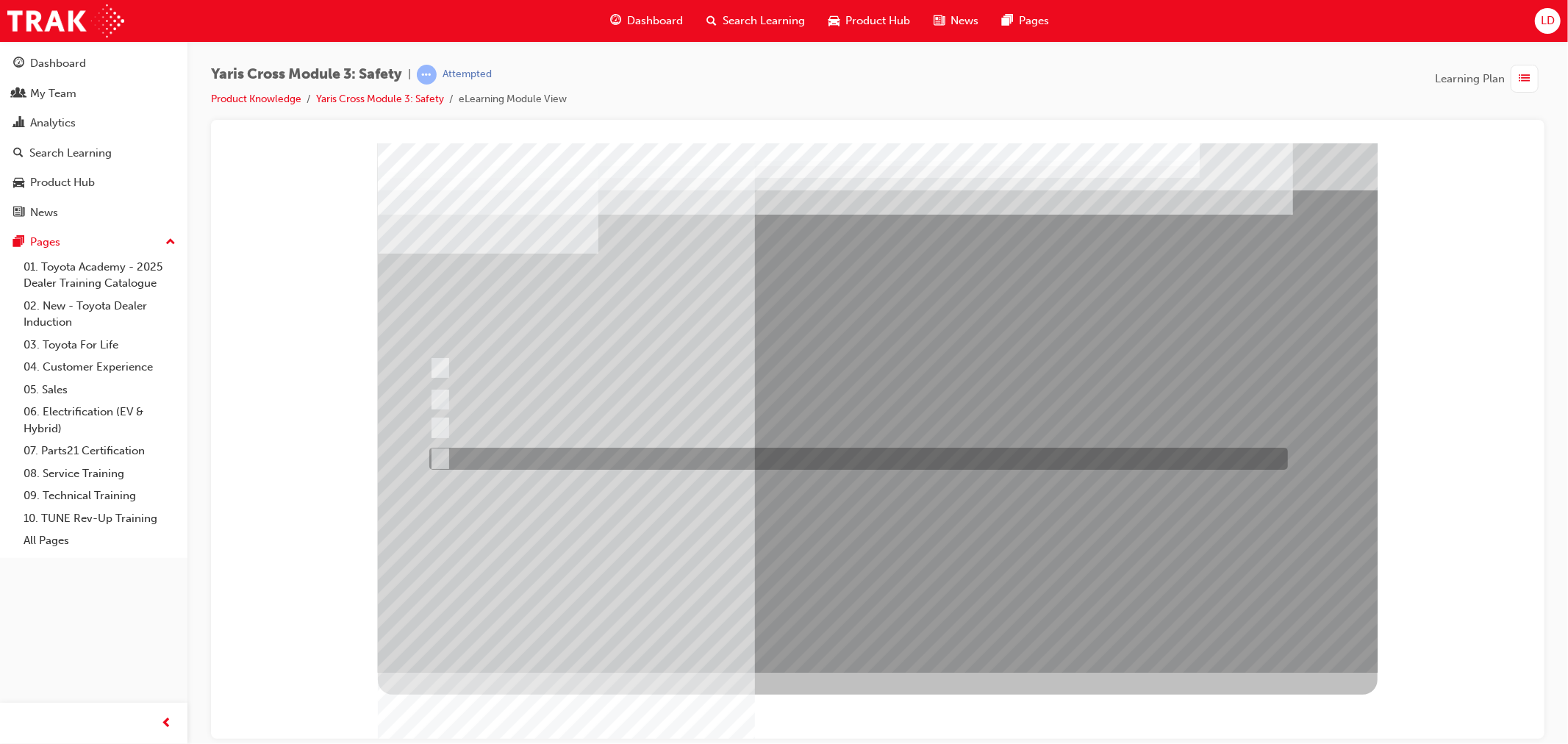
click at [435, 458] on input "SVT – Stolen Vehicle Tracking" at bounding box center [435, 458] width 16 height 16
checkbox input "true"
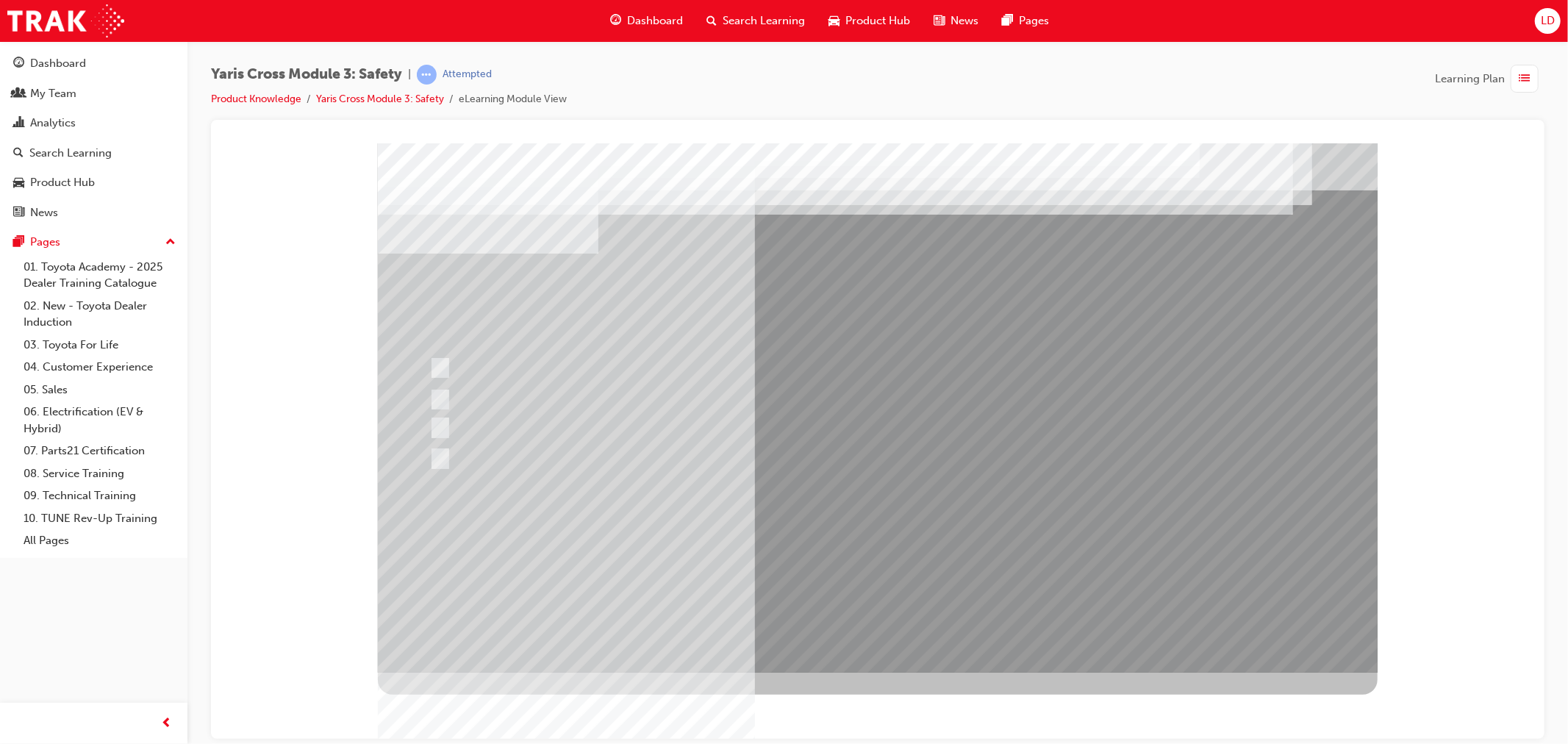
click at [900, 550] on div at bounding box center [876, 407] width 999 height 529
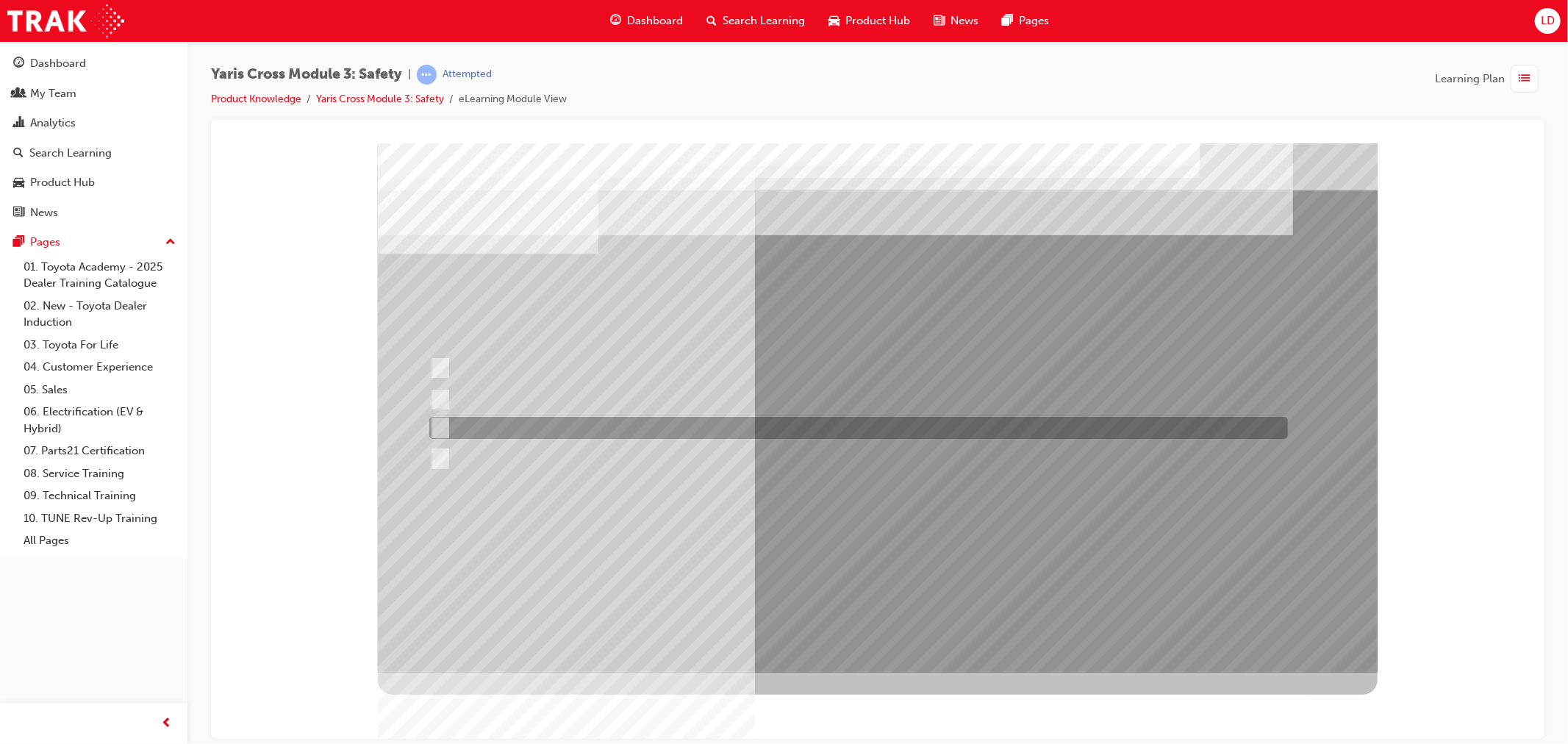
click at [464, 419] on div at bounding box center [854, 428] width 859 height 22
radio input "true"
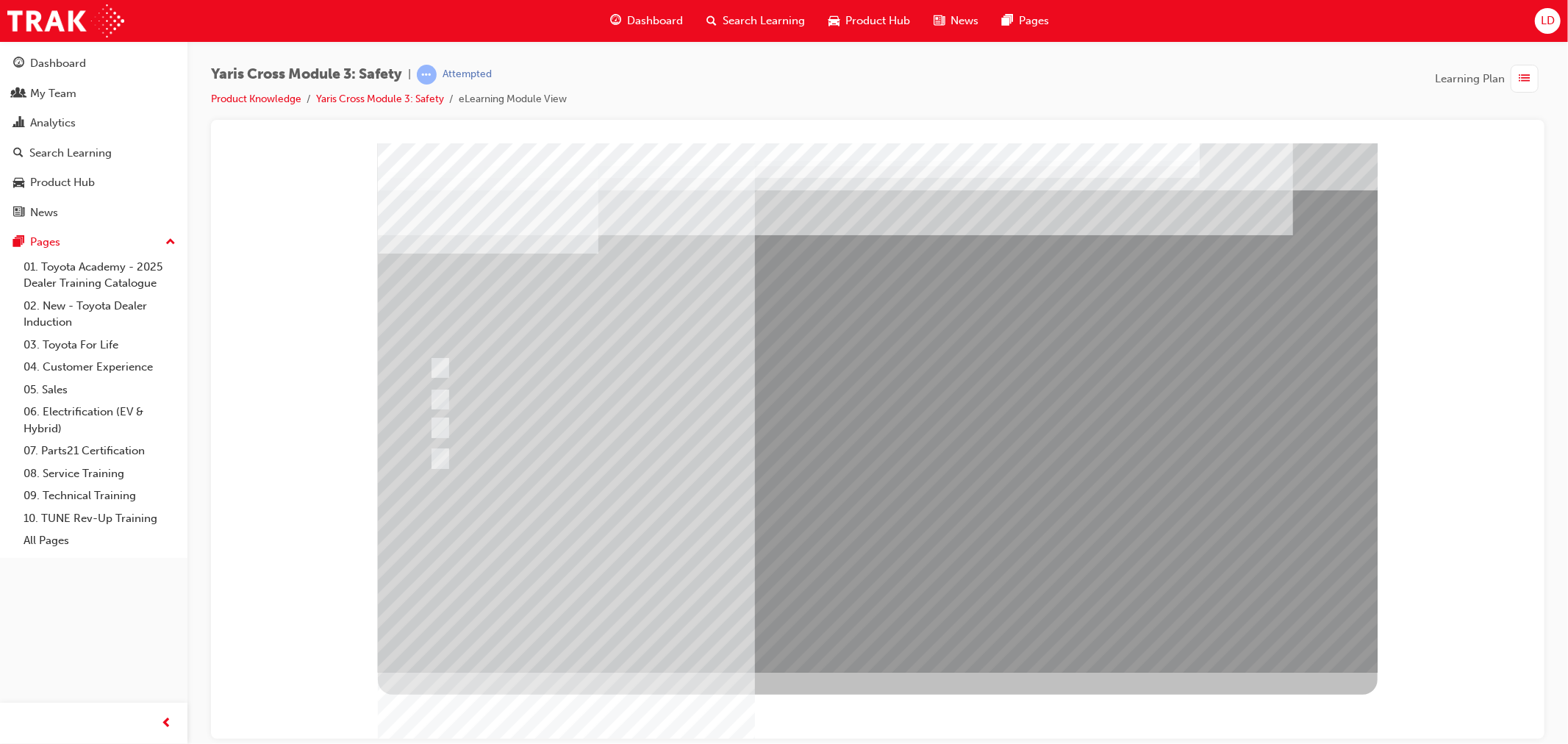
click at [886, 558] on div at bounding box center [876, 407] width 999 height 529
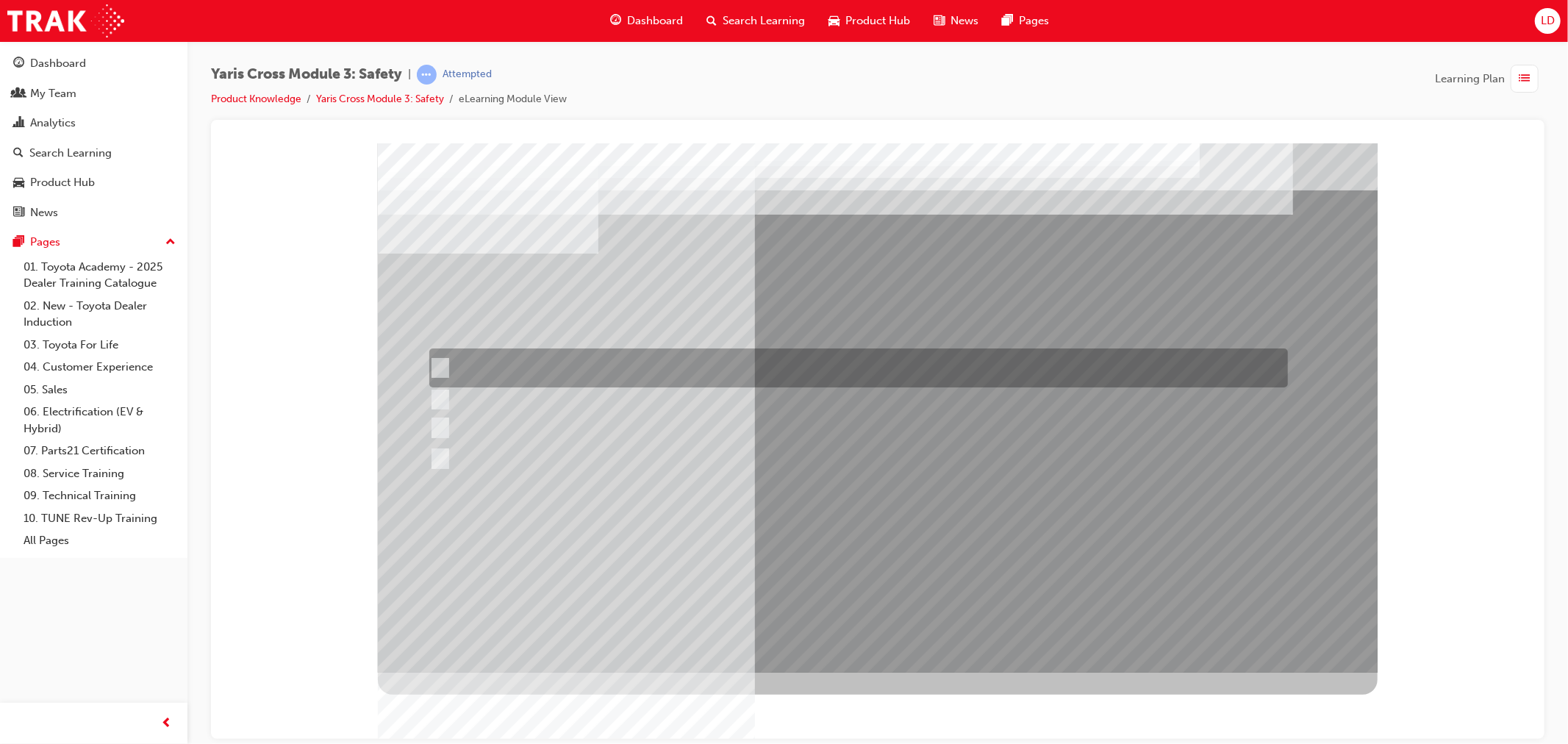
click at [470, 358] on div at bounding box center [854, 367] width 859 height 39
radio input "true"
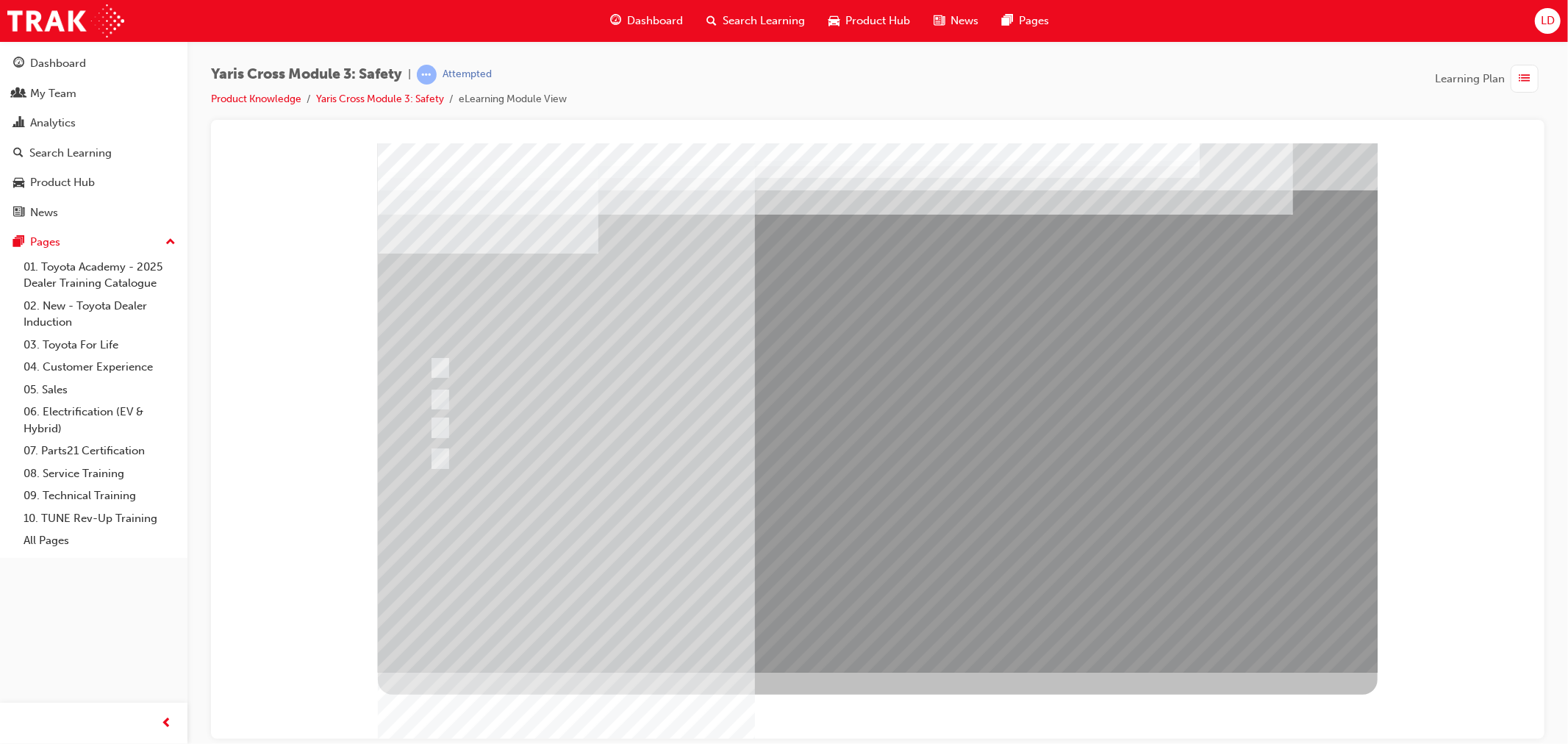
click at [843, 556] on div at bounding box center [876, 407] width 999 height 529
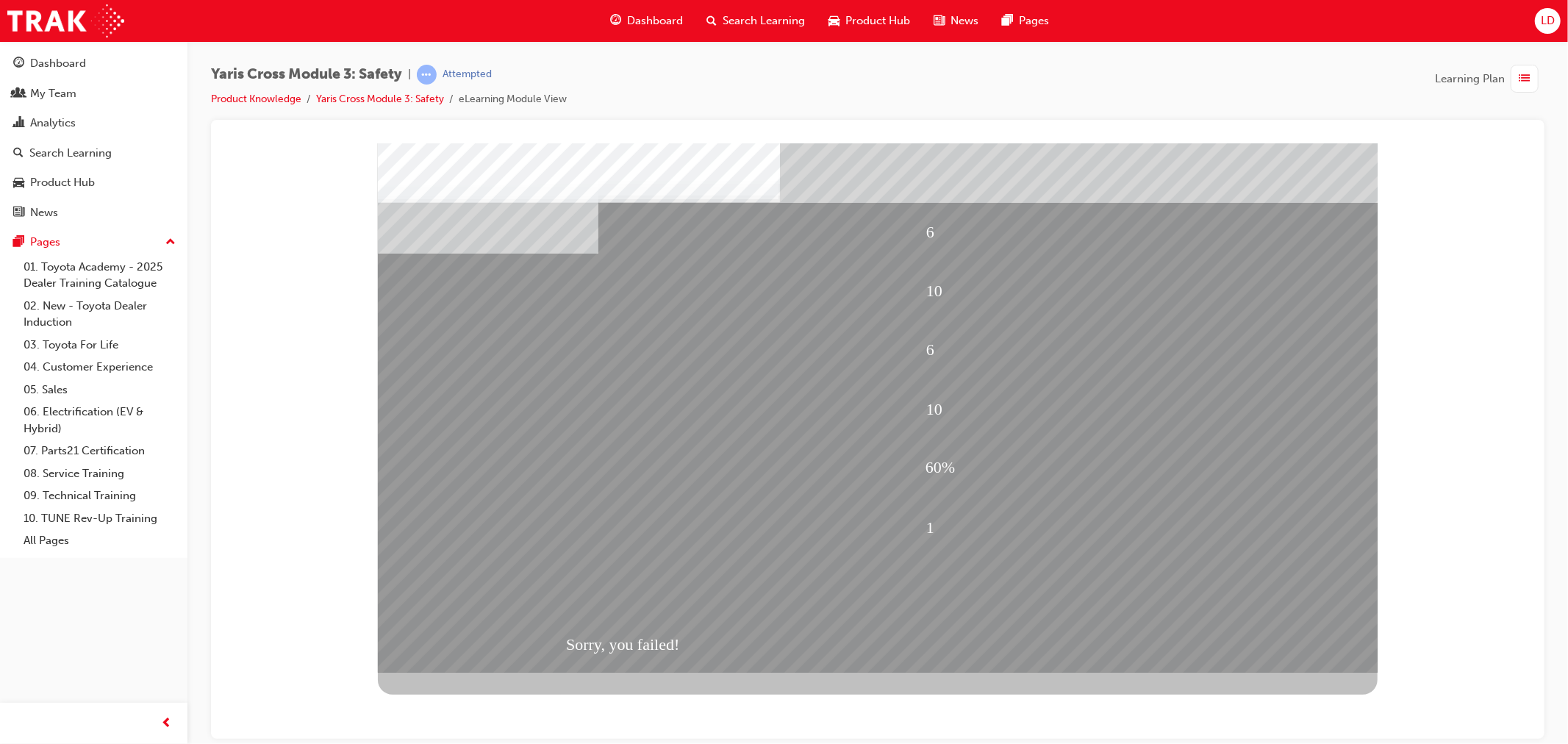
click at [646, 645] on div "Sorry, you failed!" at bounding box center [877, 644] width 624 height 59
click at [930, 328] on div "6" at bounding box center [1126, 349] width 402 height 56
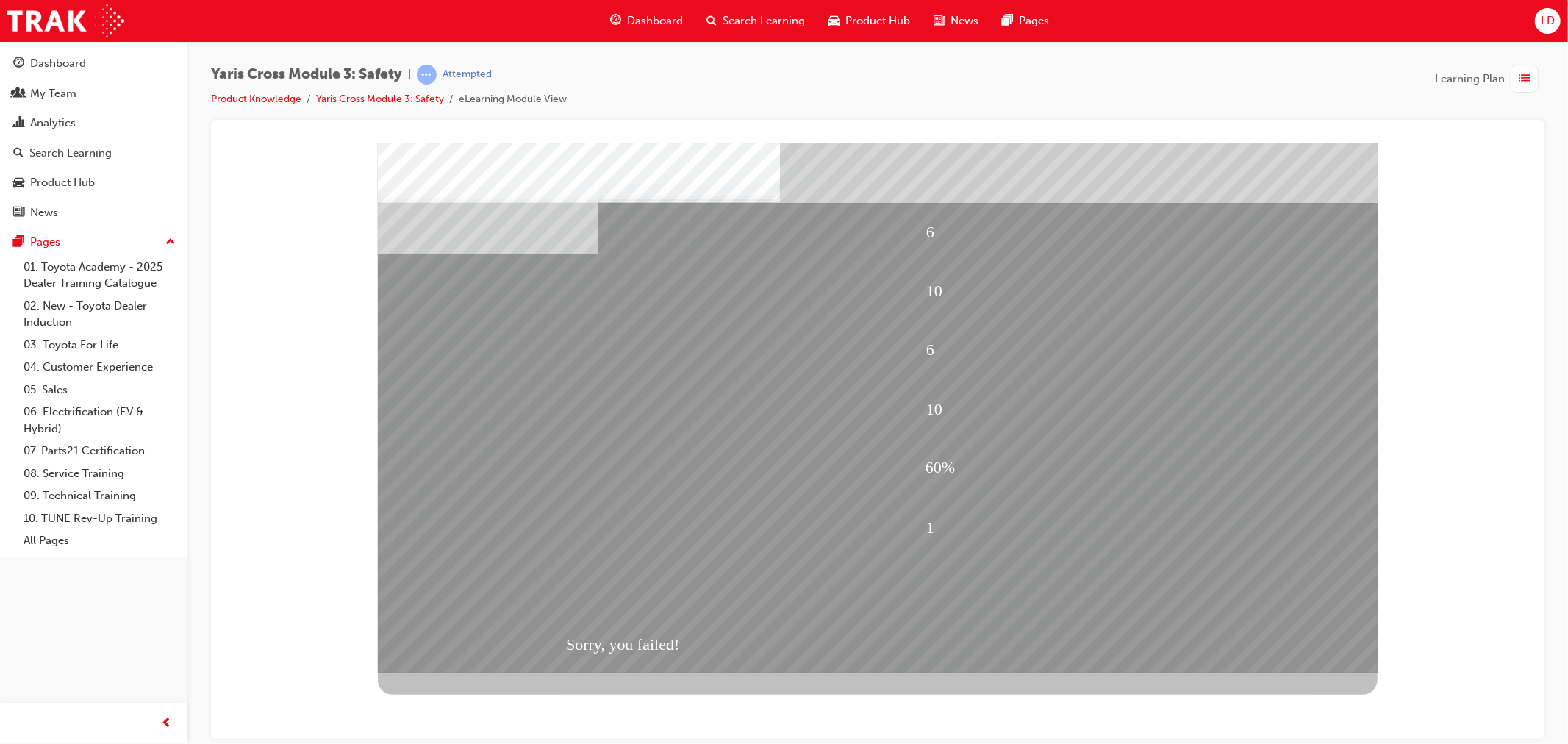
click at [930, 328] on div "6" at bounding box center [1126, 349] width 402 height 56
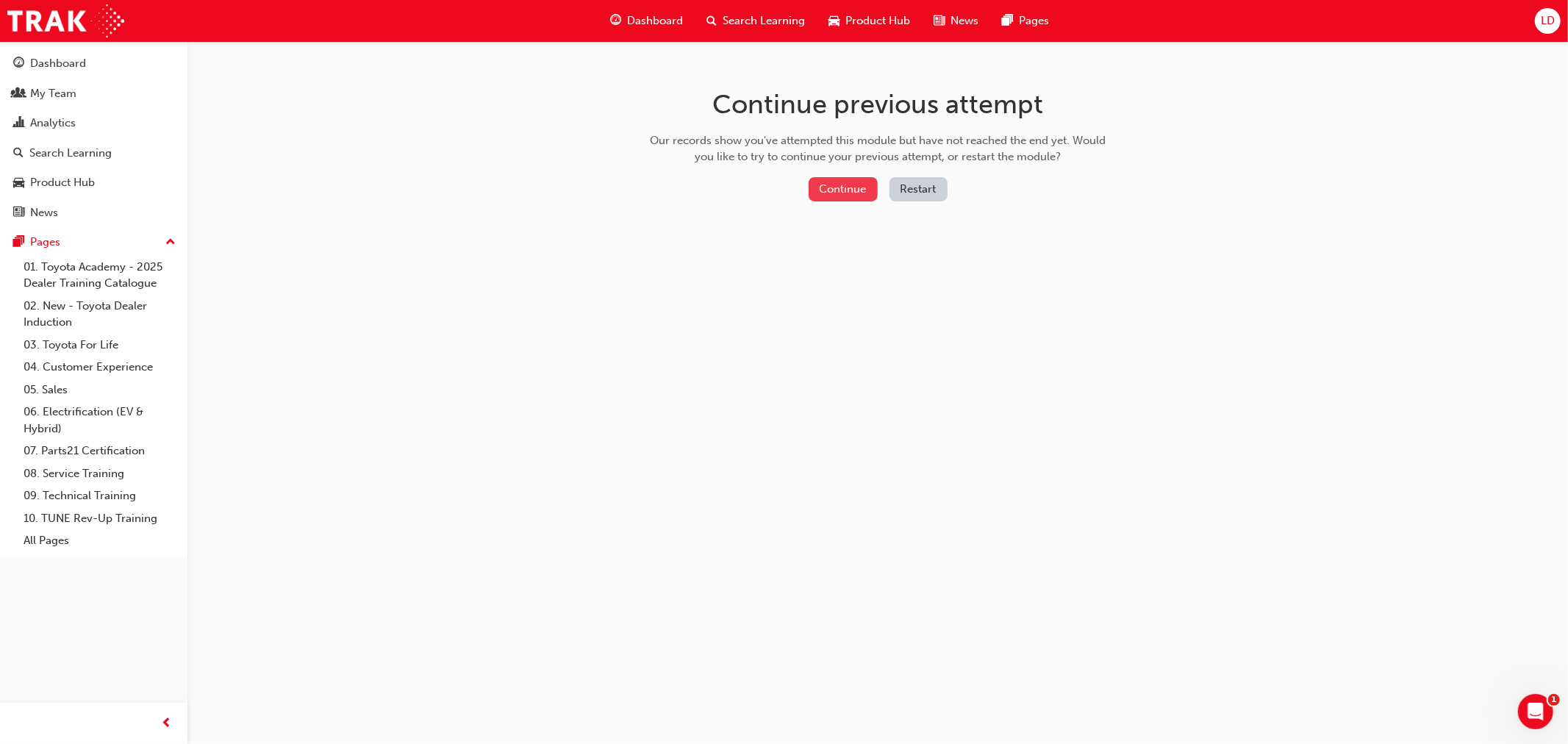
click at [845, 194] on button "Continue" at bounding box center [842, 189] width 69 height 25
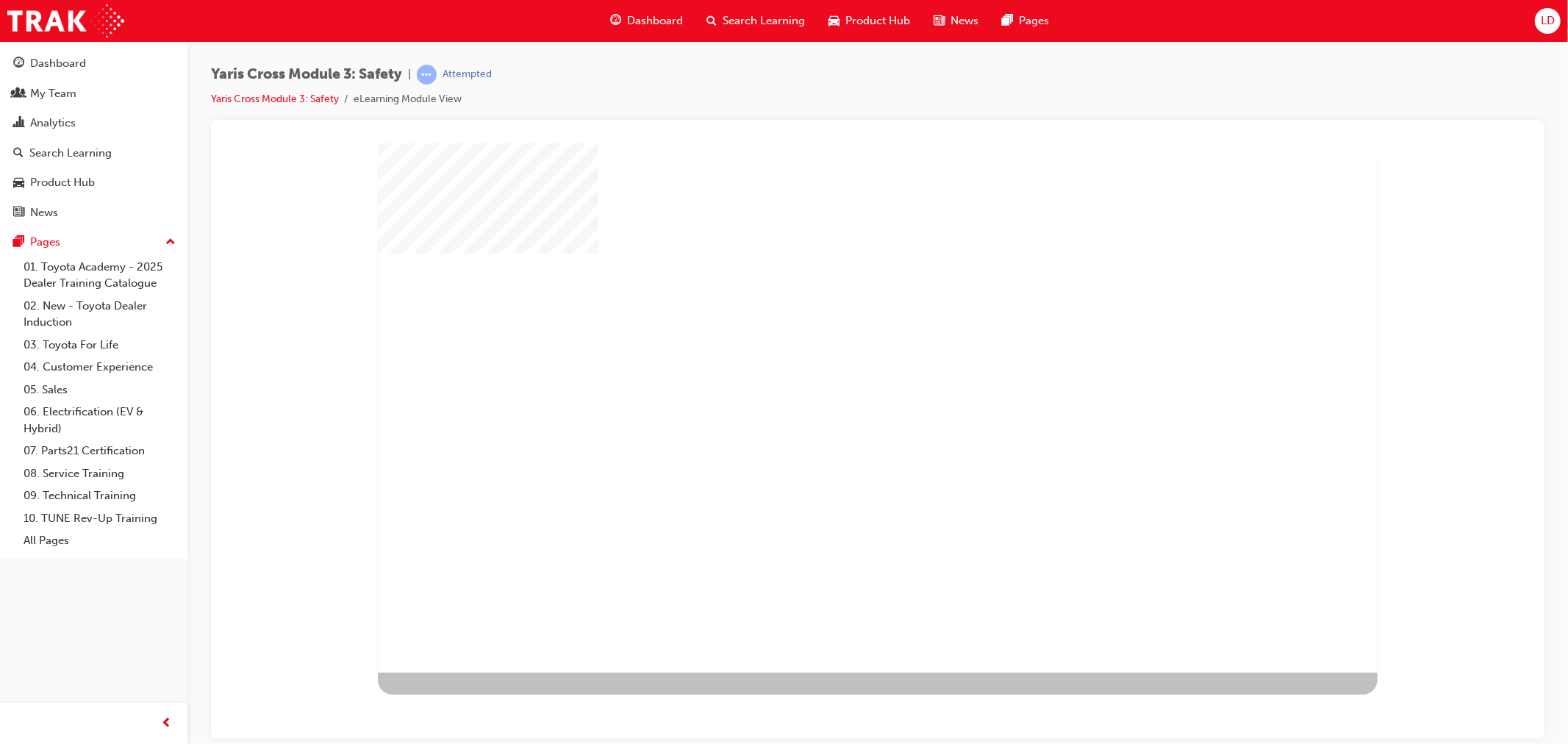
click at [834, 365] on div "play" at bounding box center [834, 365] width 0 height 0
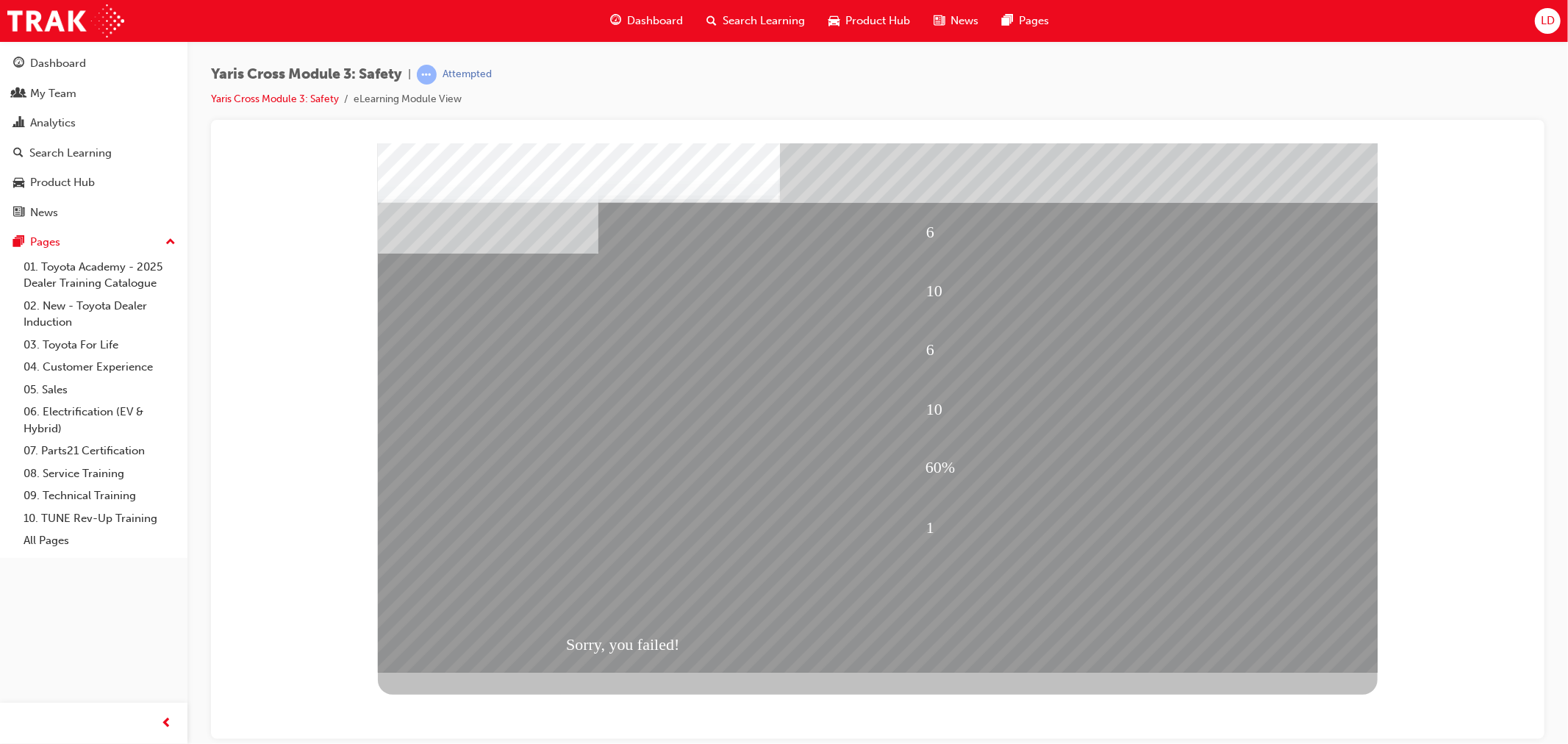
click at [459, 69] on div "Attempted" at bounding box center [467, 75] width 49 height 14
click at [457, 69] on div "Attempted" at bounding box center [467, 75] width 49 height 14
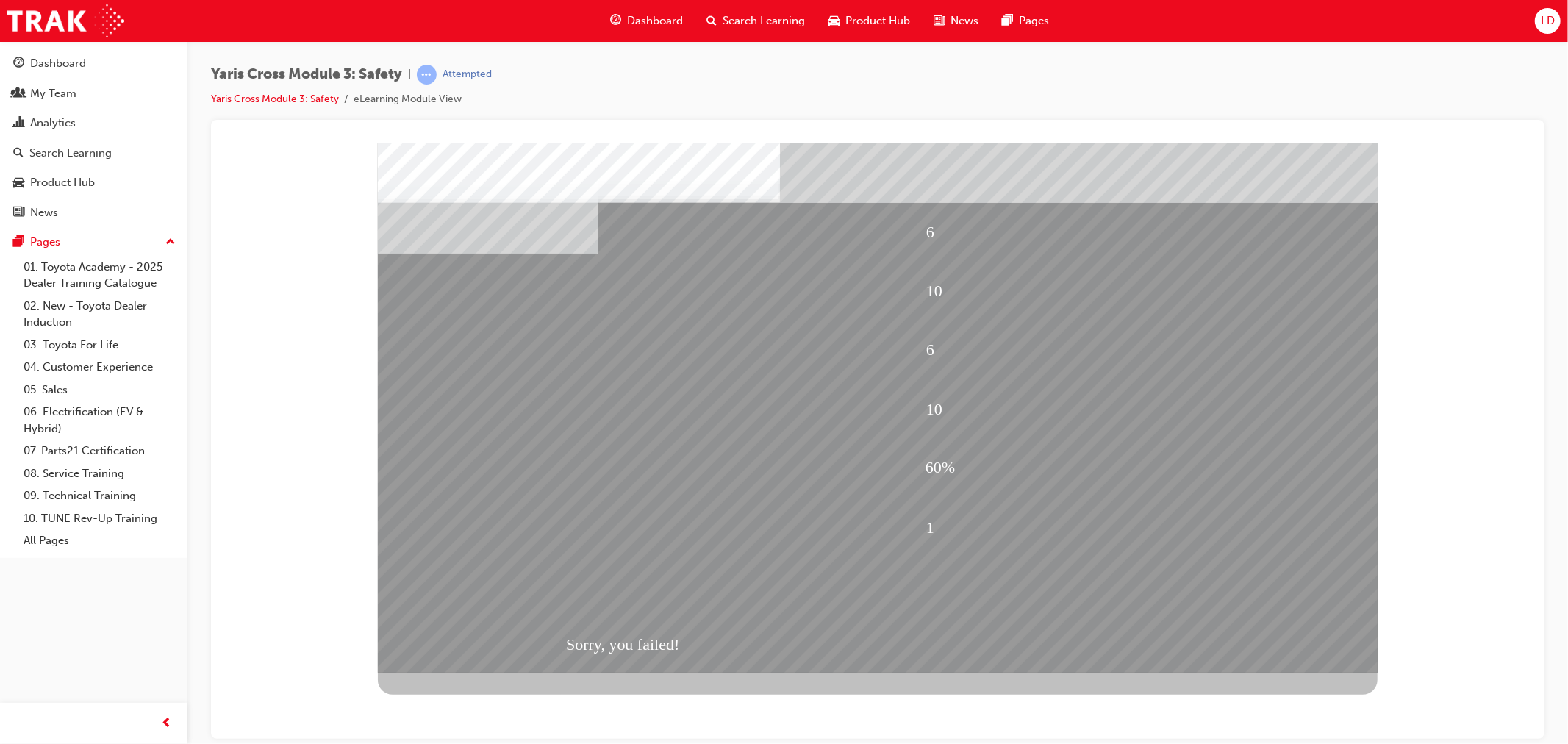
click at [627, 654] on div "Sorry, you failed!" at bounding box center [877, 644] width 624 height 59
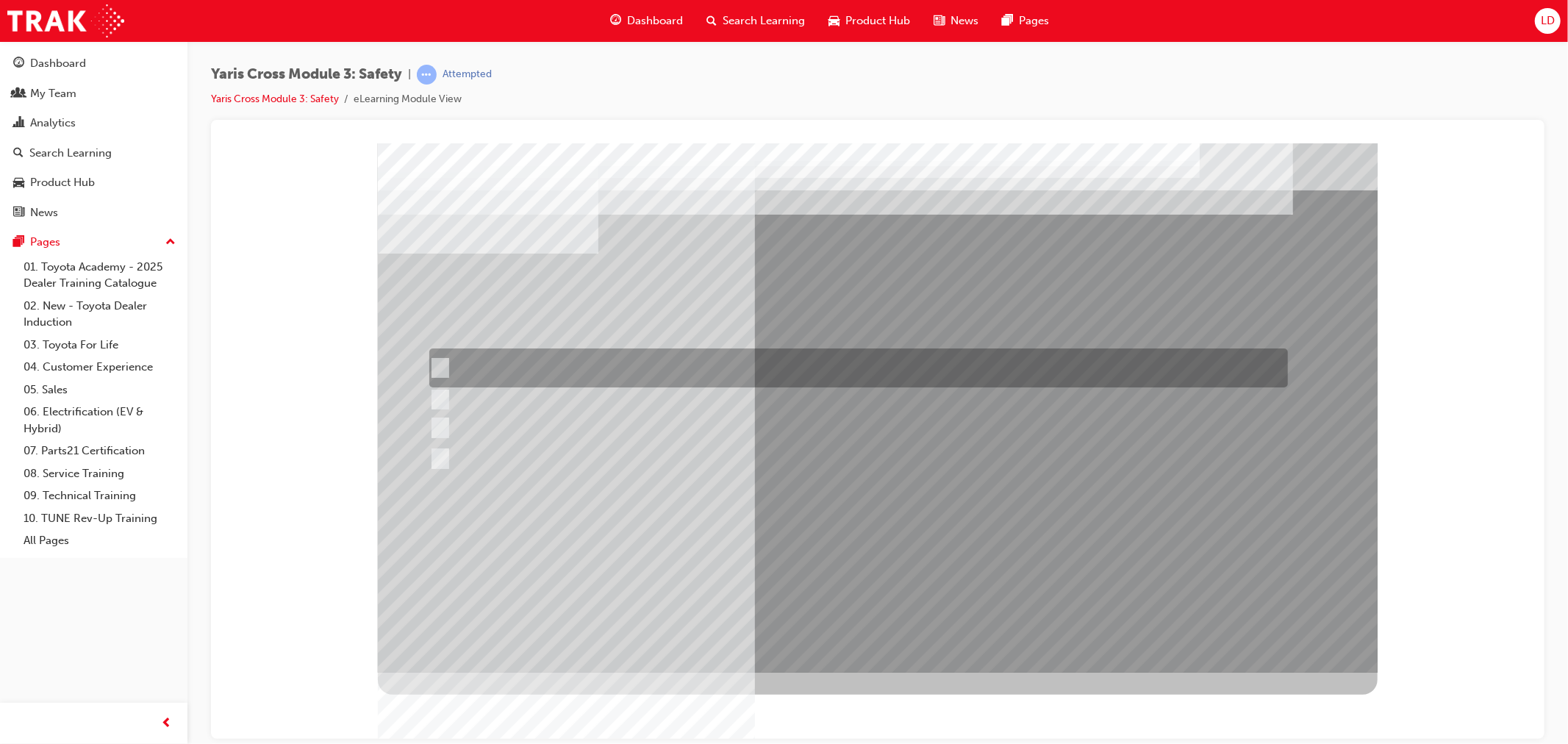
click at [442, 355] on div at bounding box center [854, 367] width 859 height 39
checkbox input "true"
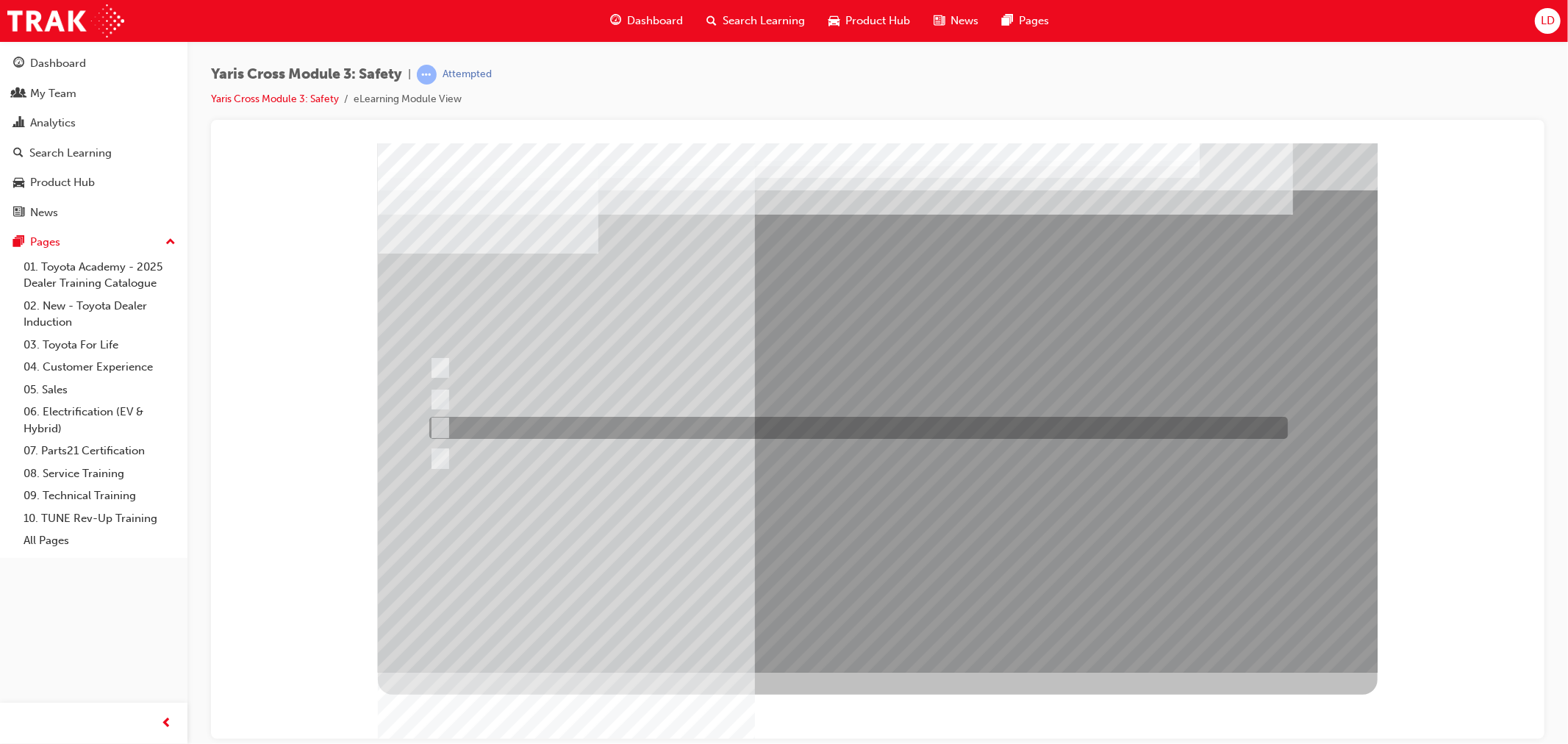
click at [437, 431] on input "Pre-Collision System (PCS)" at bounding box center [435, 428] width 16 height 16
checkbox input "true"
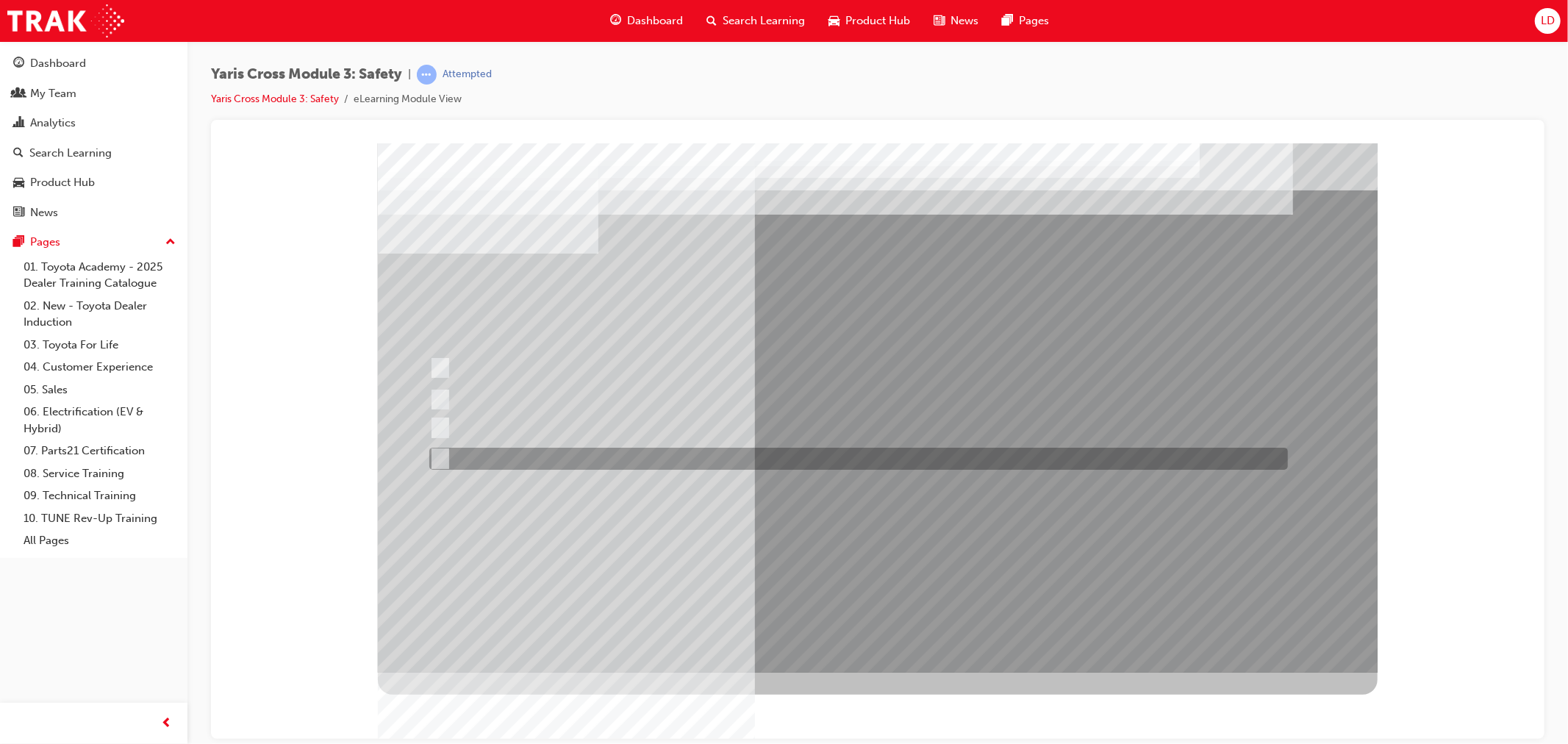
click at [450, 464] on div at bounding box center [854, 458] width 859 height 22
checkbox input "true"
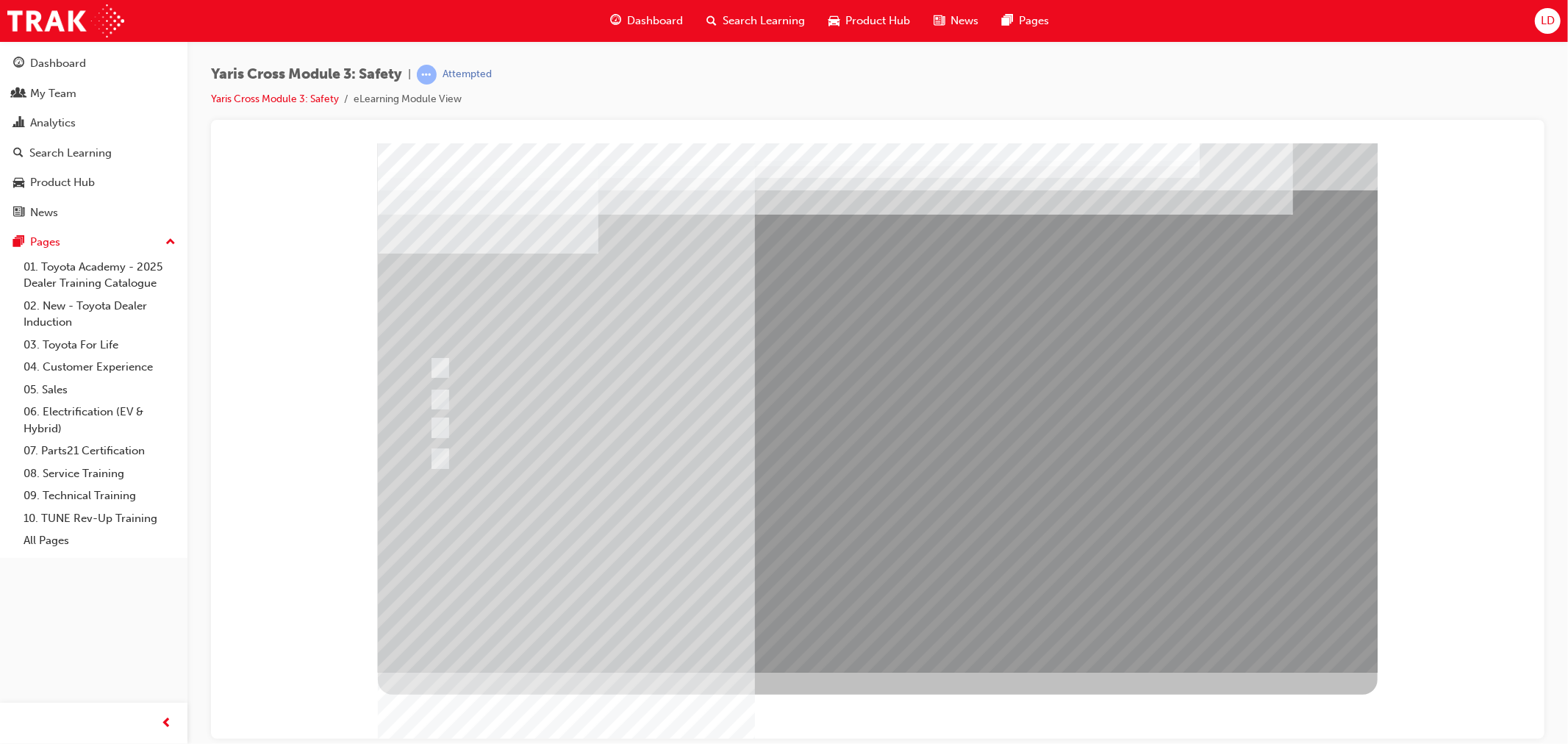
drag, startPoint x: 935, startPoint y: 639, endPoint x: 919, endPoint y: 634, distance: 16.8
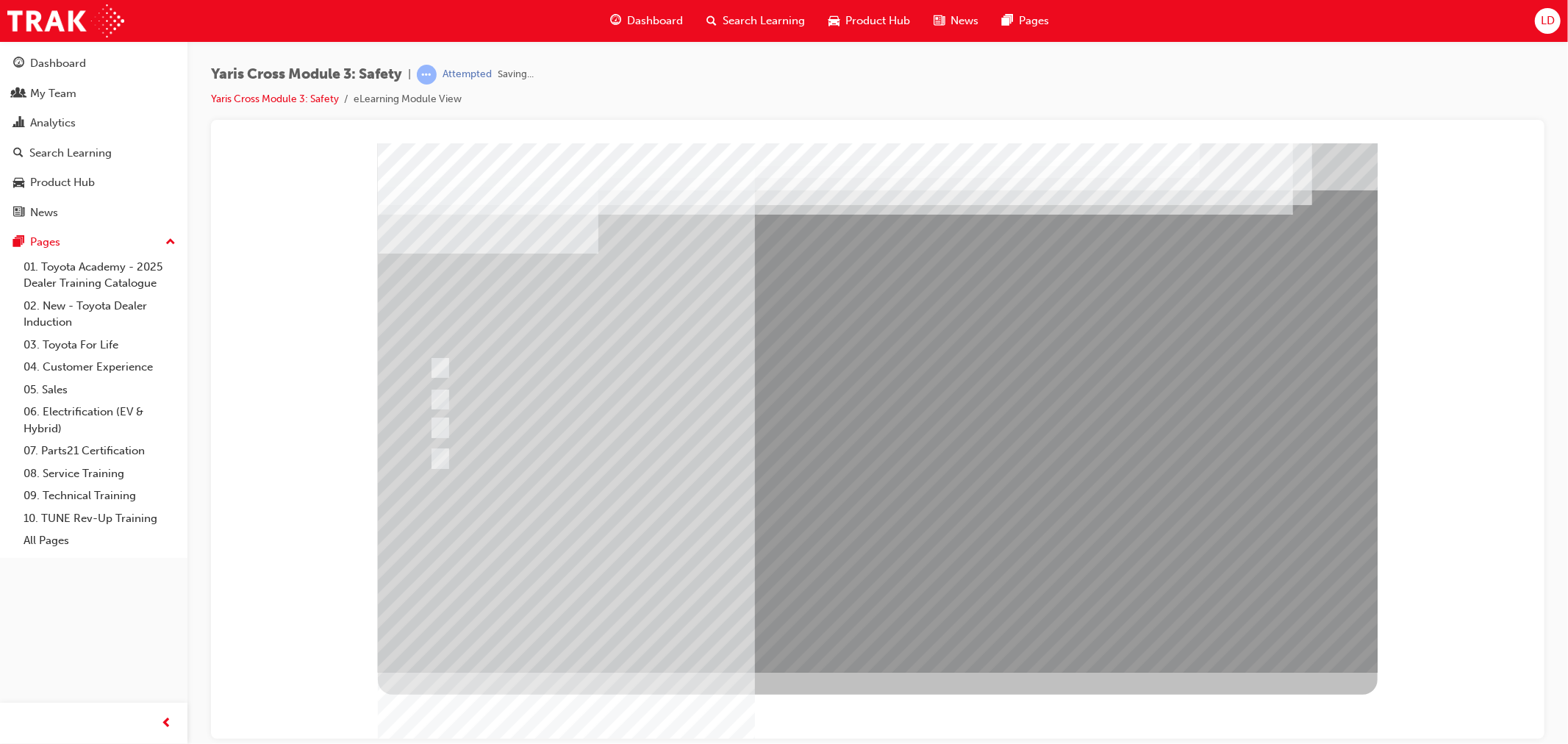
click at [915, 564] on div at bounding box center [876, 407] width 999 height 529
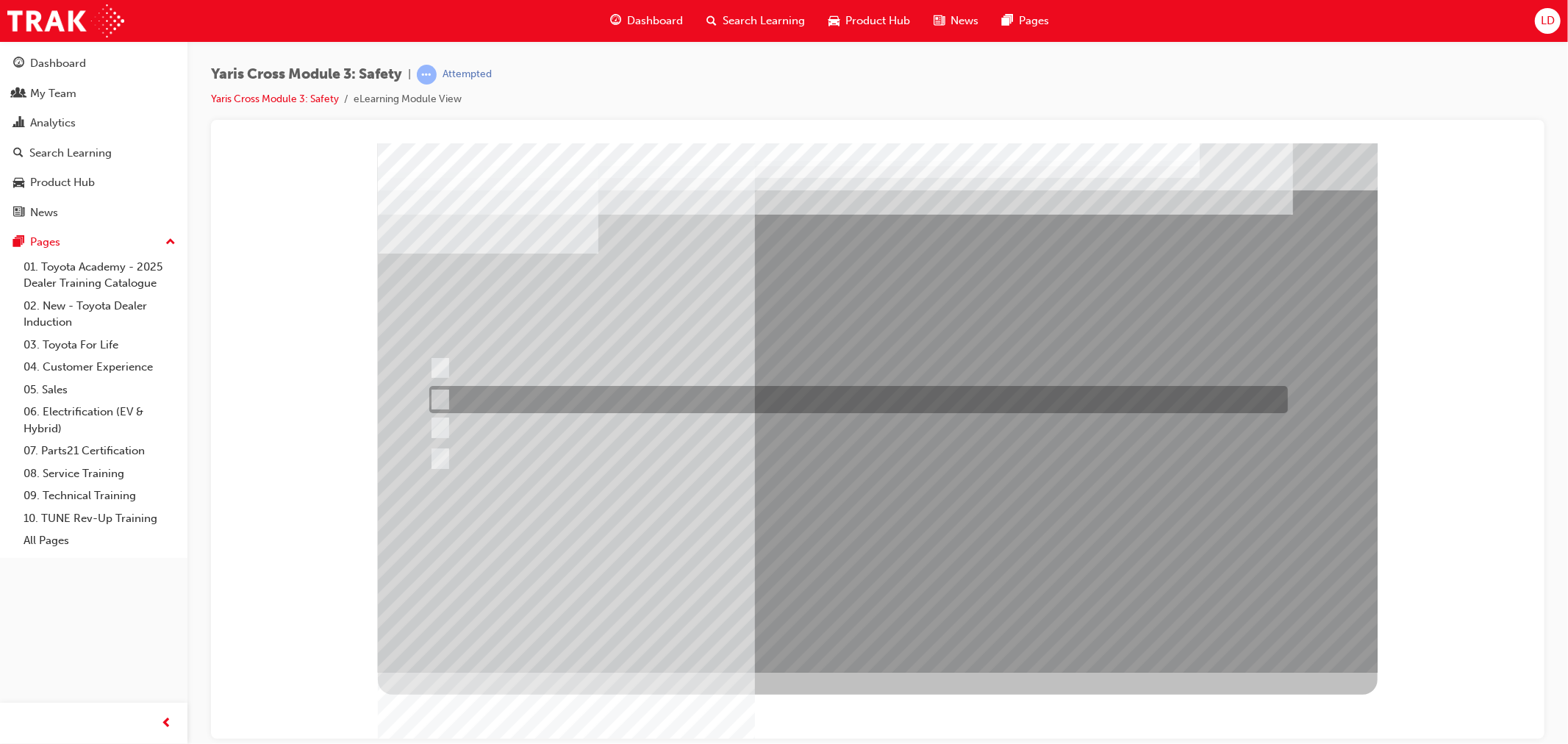
click at [443, 399] on input "SRS Airbags" at bounding box center [436, 400] width 16 height 16
radio input "true"
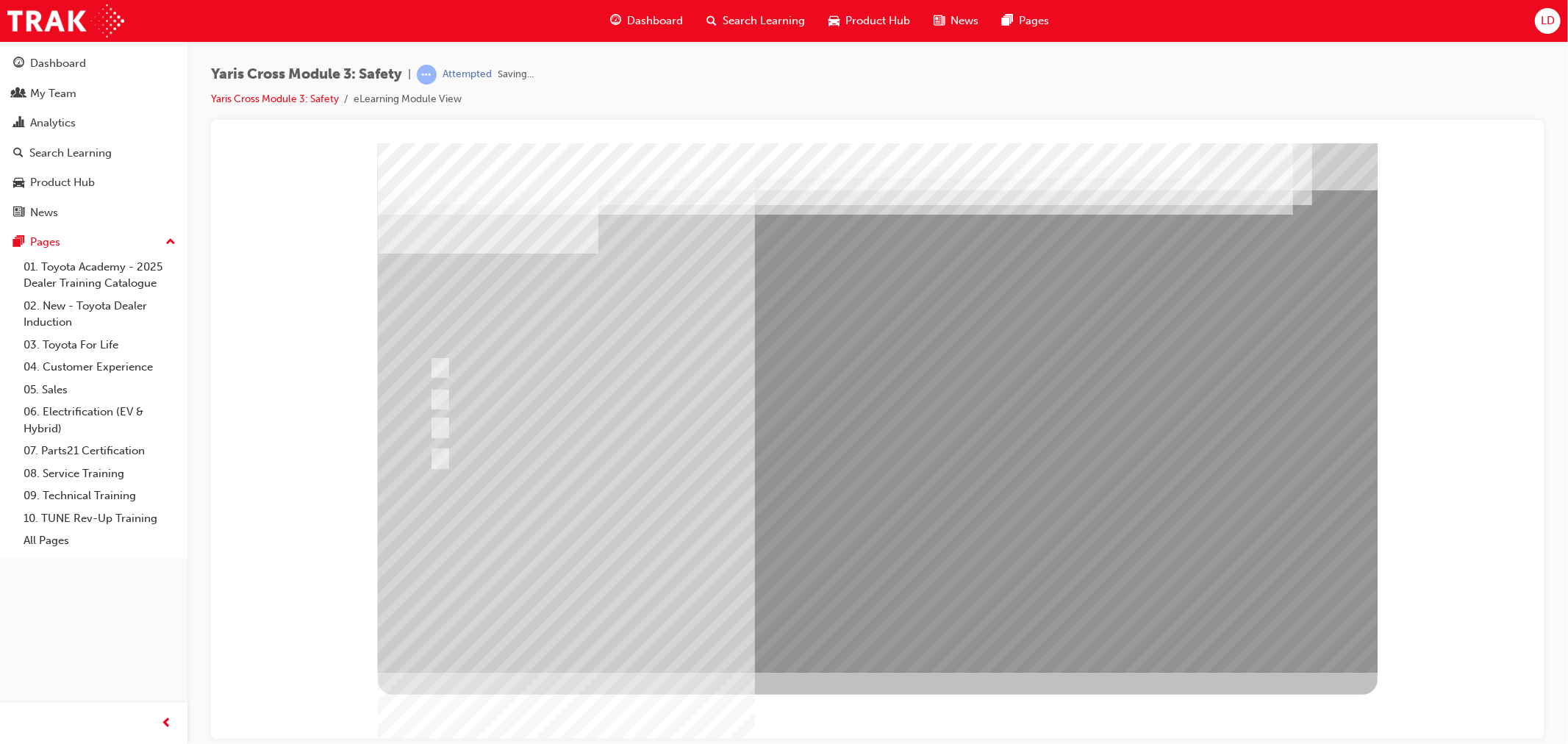
click at [1001, 543] on div at bounding box center [876, 407] width 999 height 529
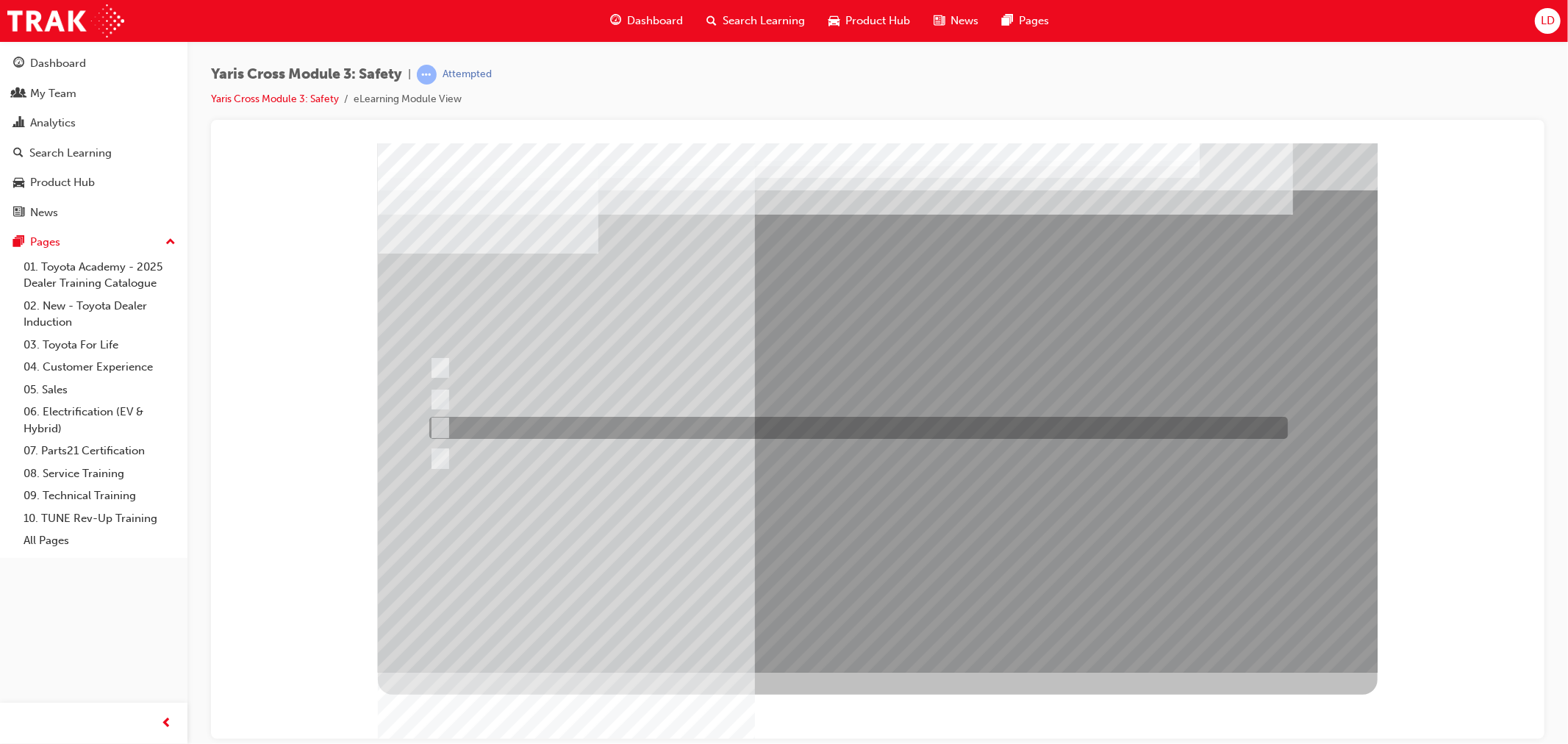
click at [455, 427] on div at bounding box center [854, 428] width 859 height 22
radio input "true"
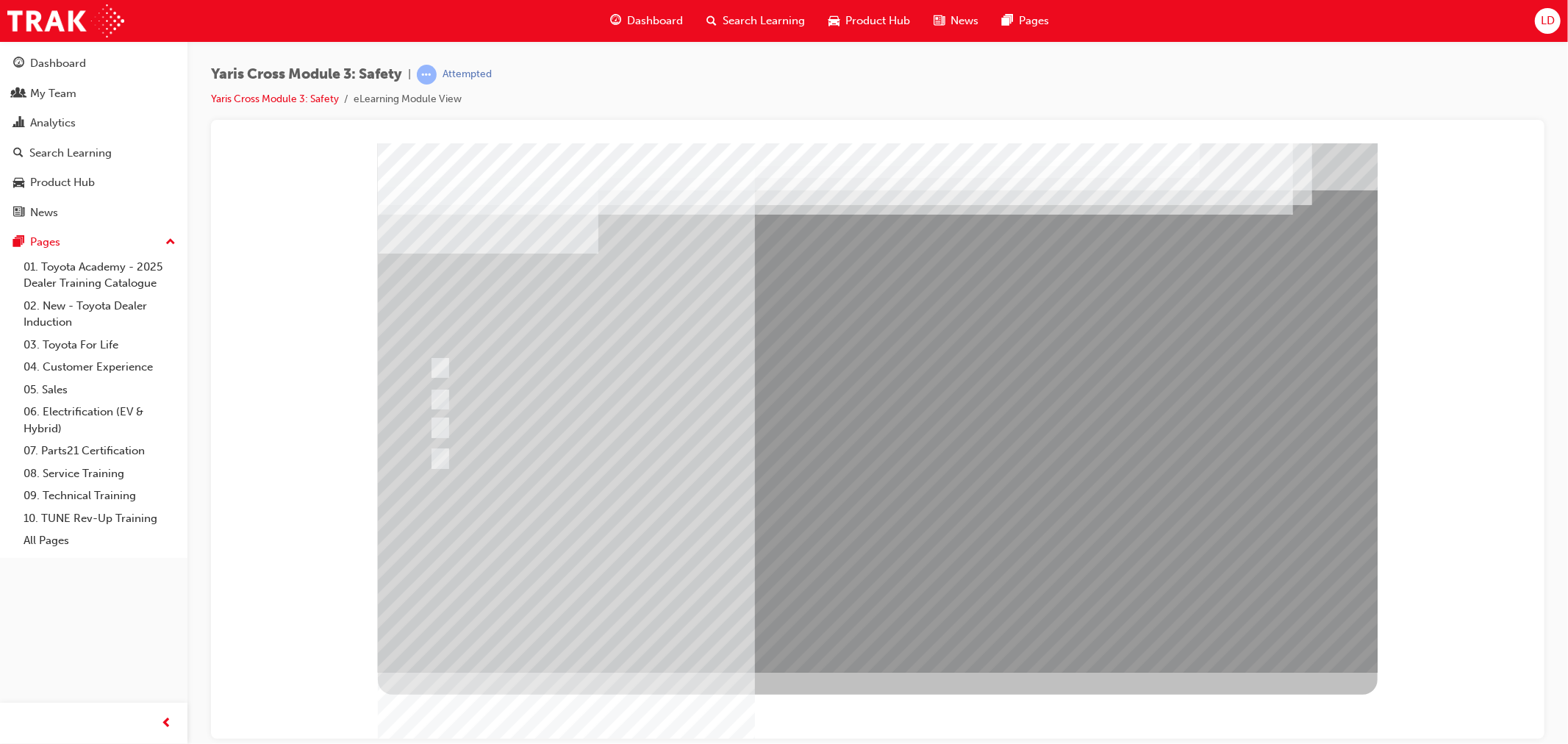
click at [930, 558] on div at bounding box center [876, 407] width 999 height 529
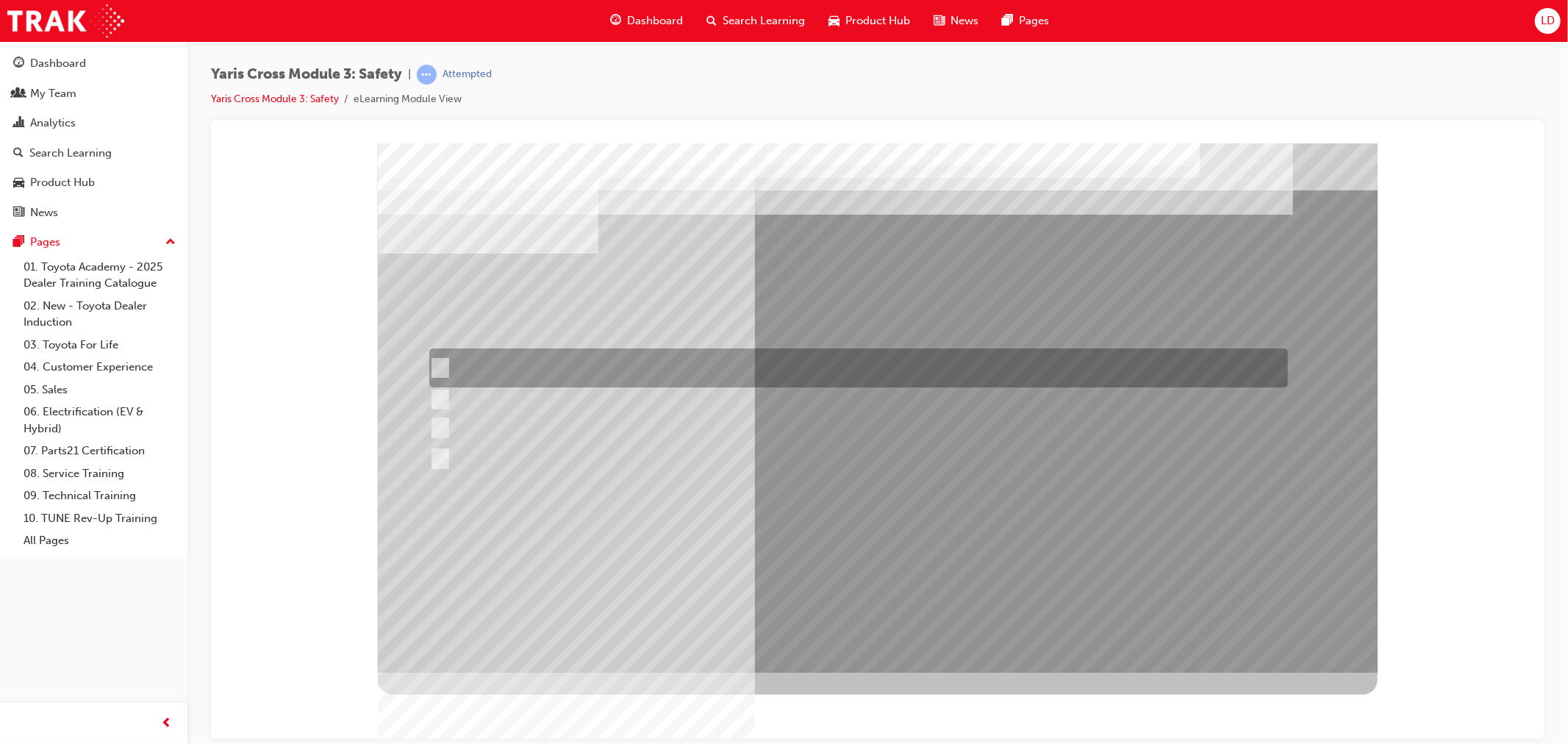
click at [556, 354] on div at bounding box center [854, 367] width 859 height 39
radio input "true"
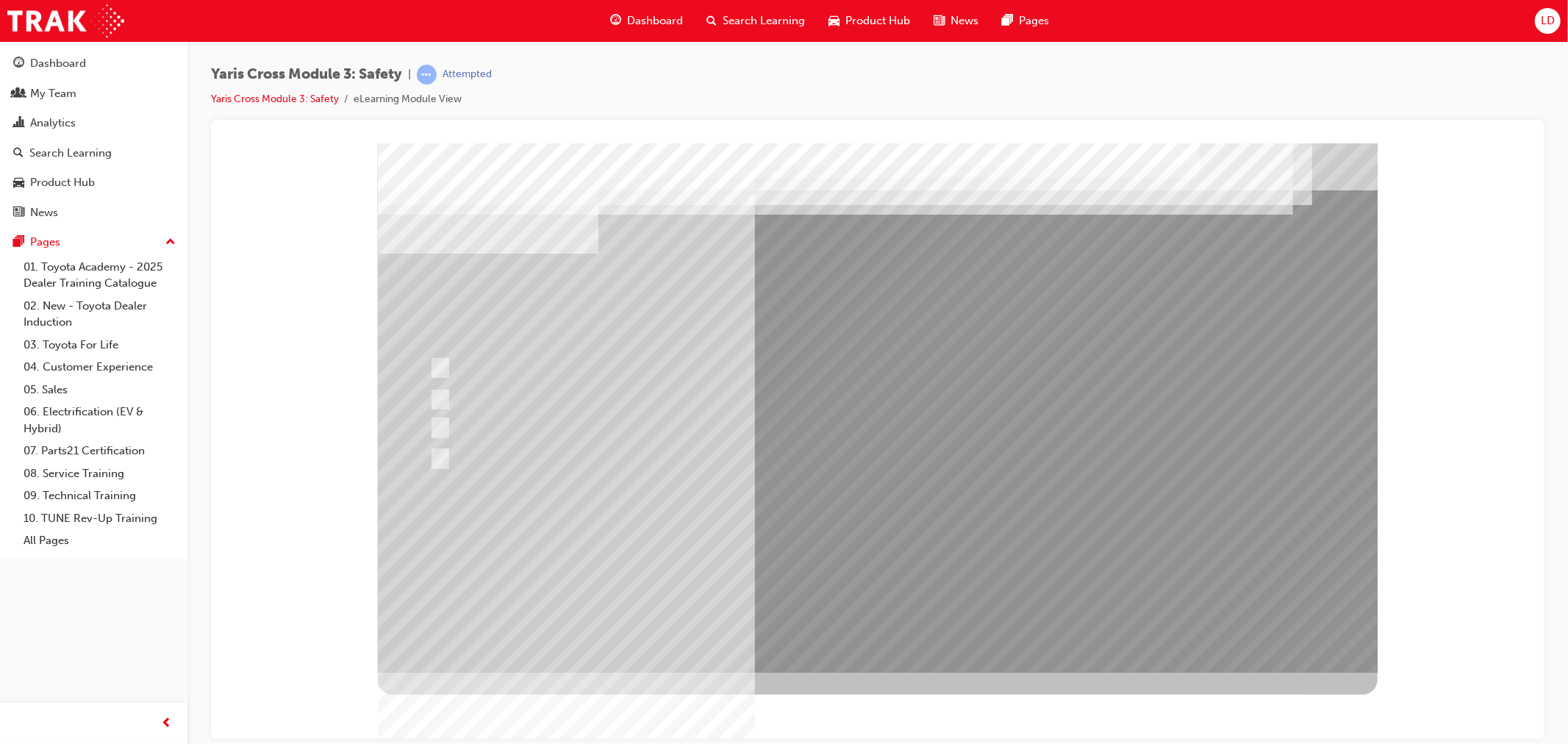
click at [892, 560] on div at bounding box center [876, 407] width 999 height 529
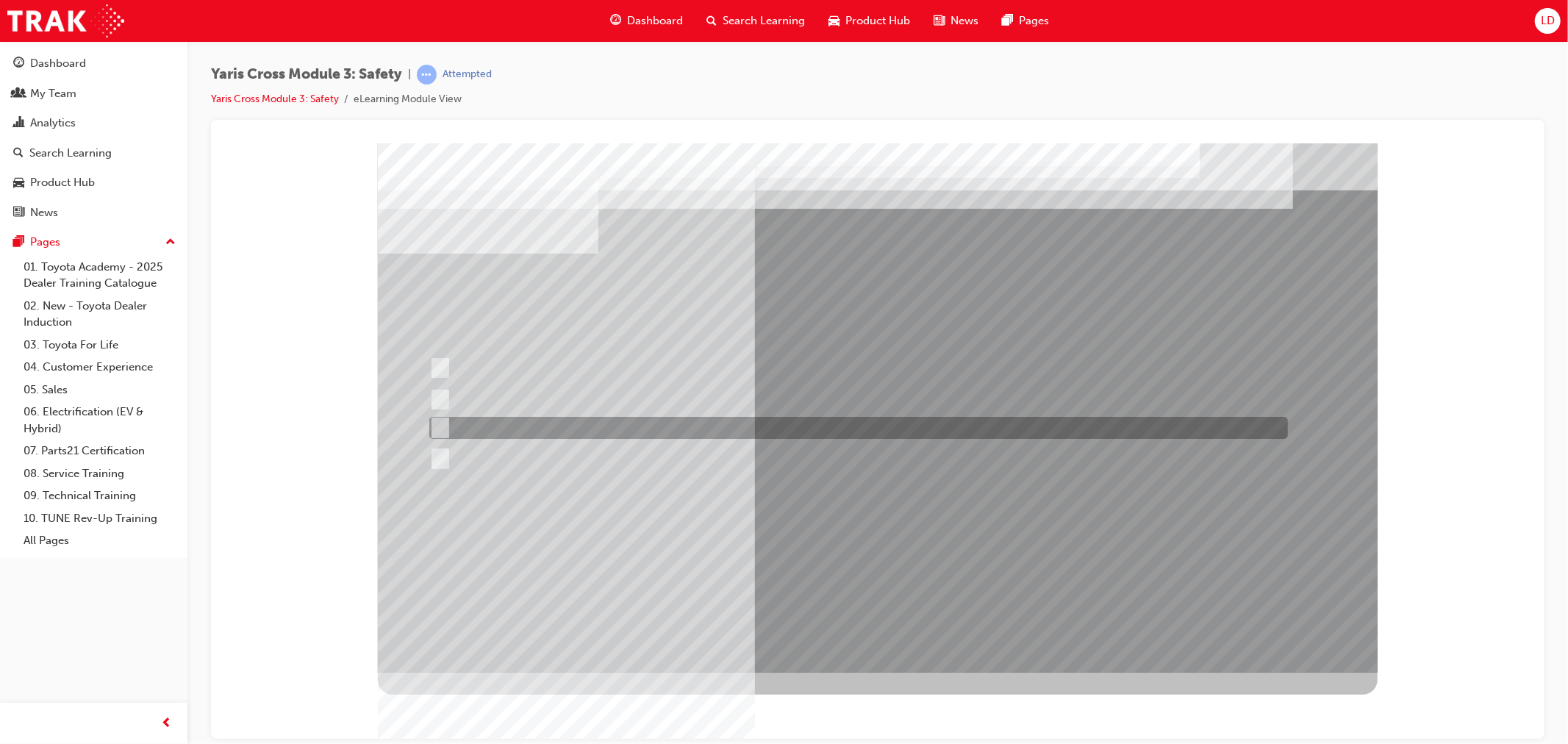
click at [440, 424] on input "TNGA-B" at bounding box center [436, 428] width 16 height 16
radio input "true"
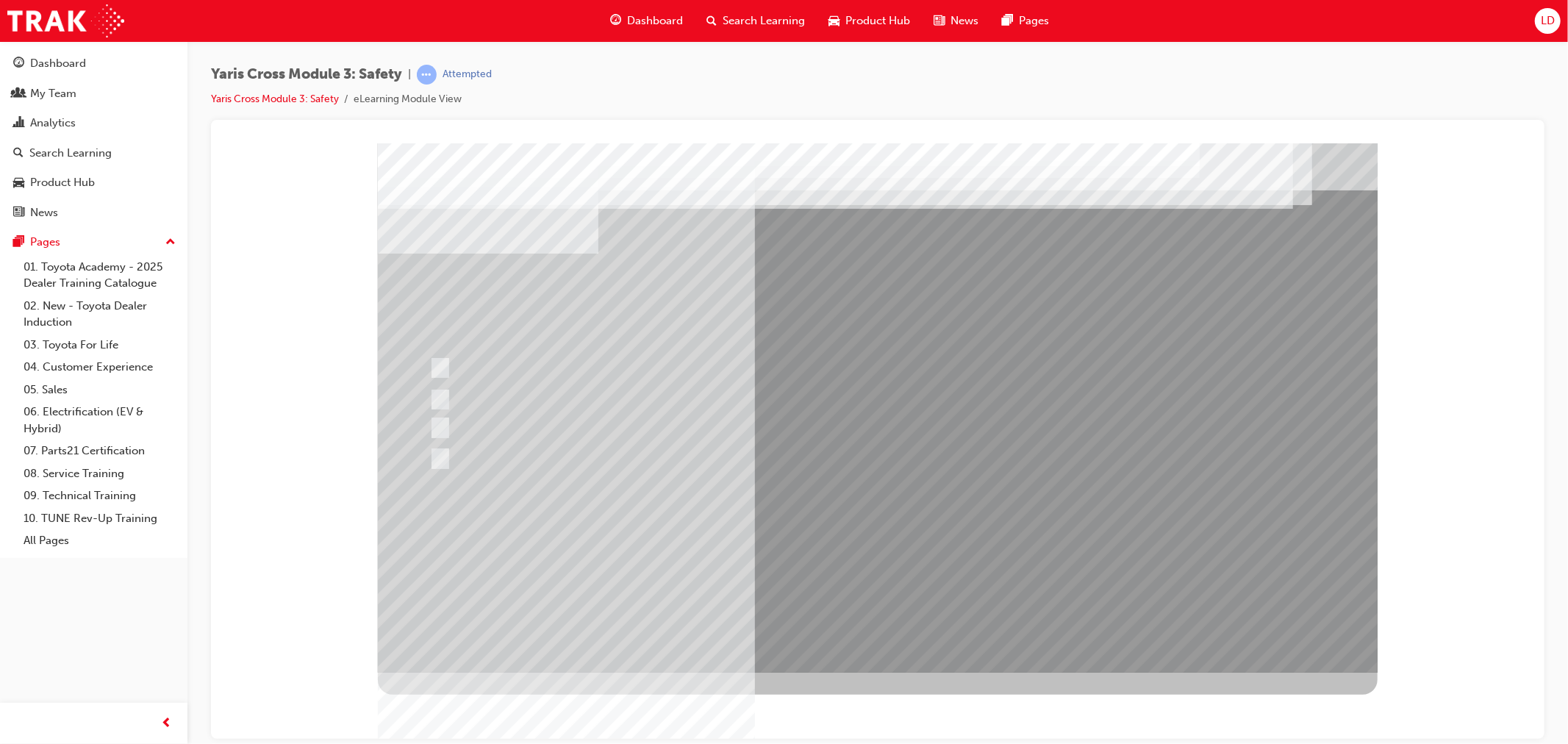
click at [920, 561] on div at bounding box center [876, 407] width 999 height 529
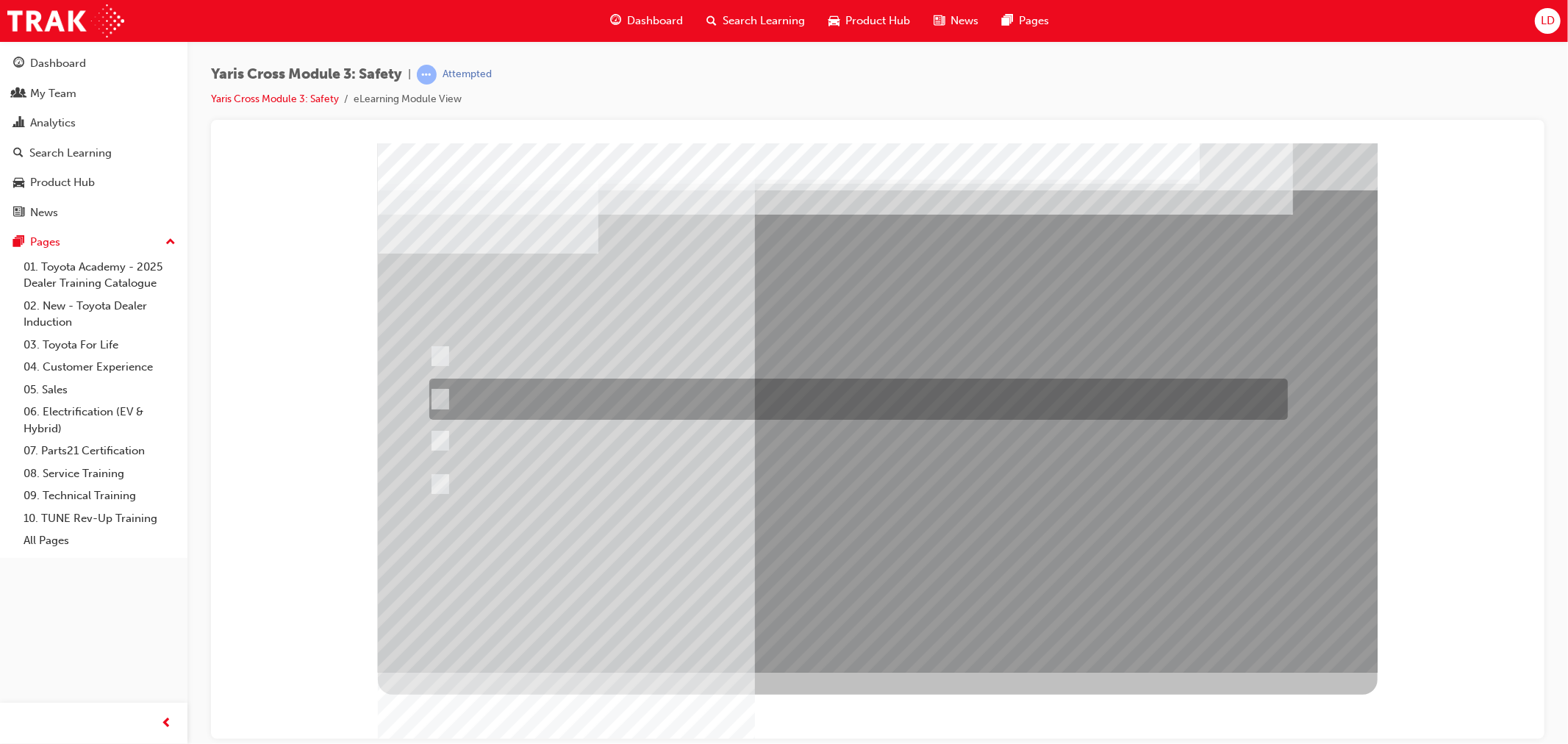
click at [451, 391] on div at bounding box center [854, 399] width 859 height 41
radio input "true"
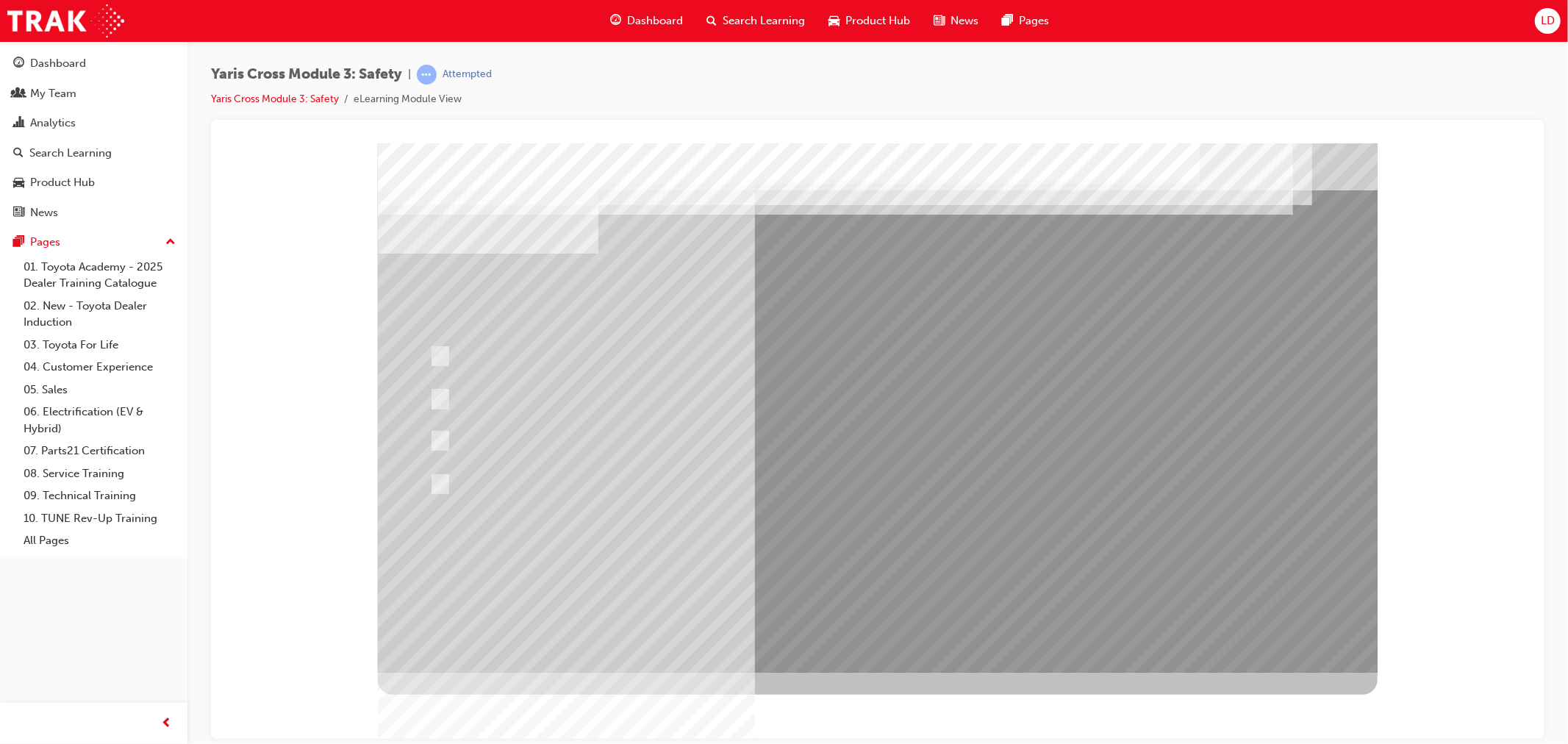
click at [886, 552] on div at bounding box center [876, 407] width 999 height 529
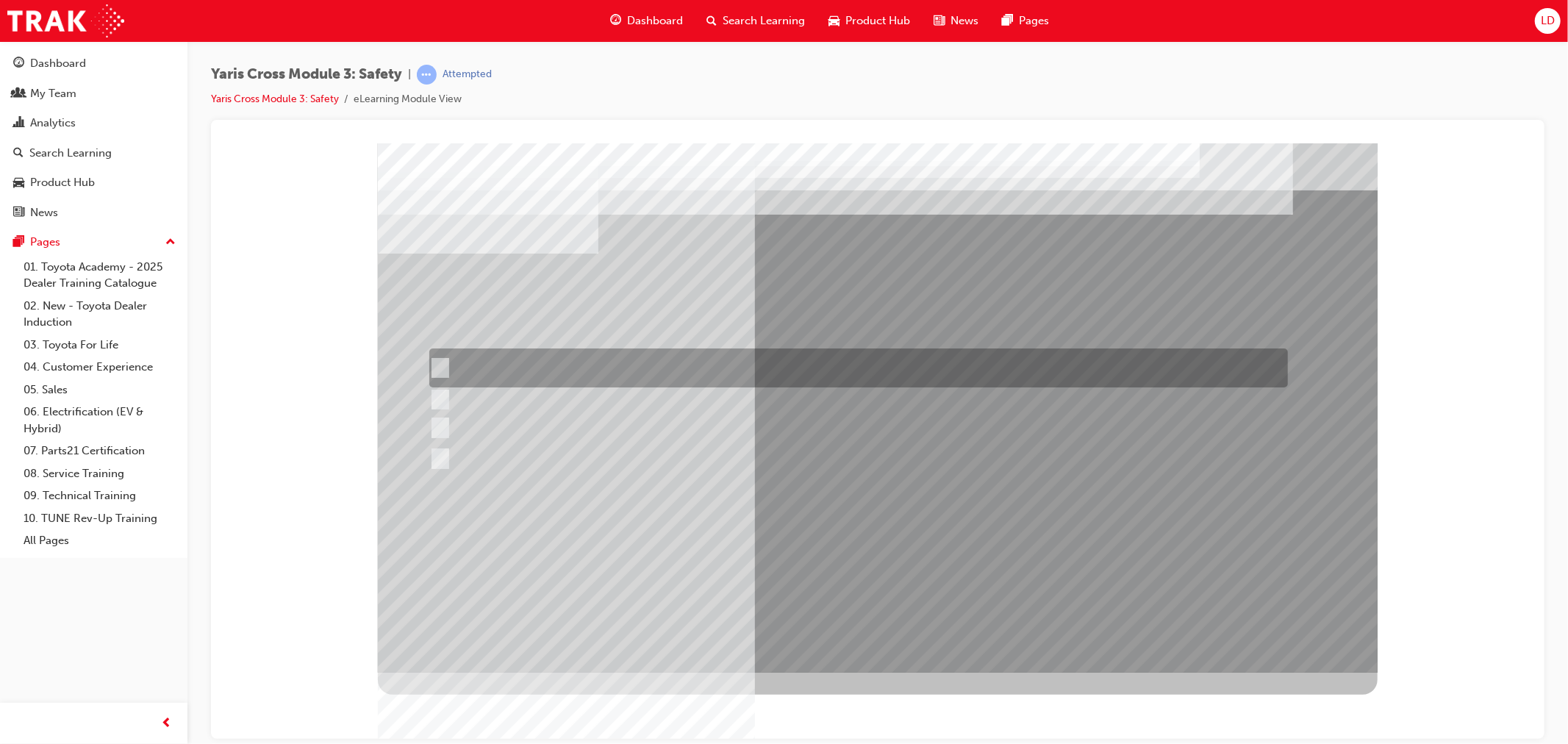
click at [638, 361] on div at bounding box center [854, 367] width 859 height 39
radio input "true"
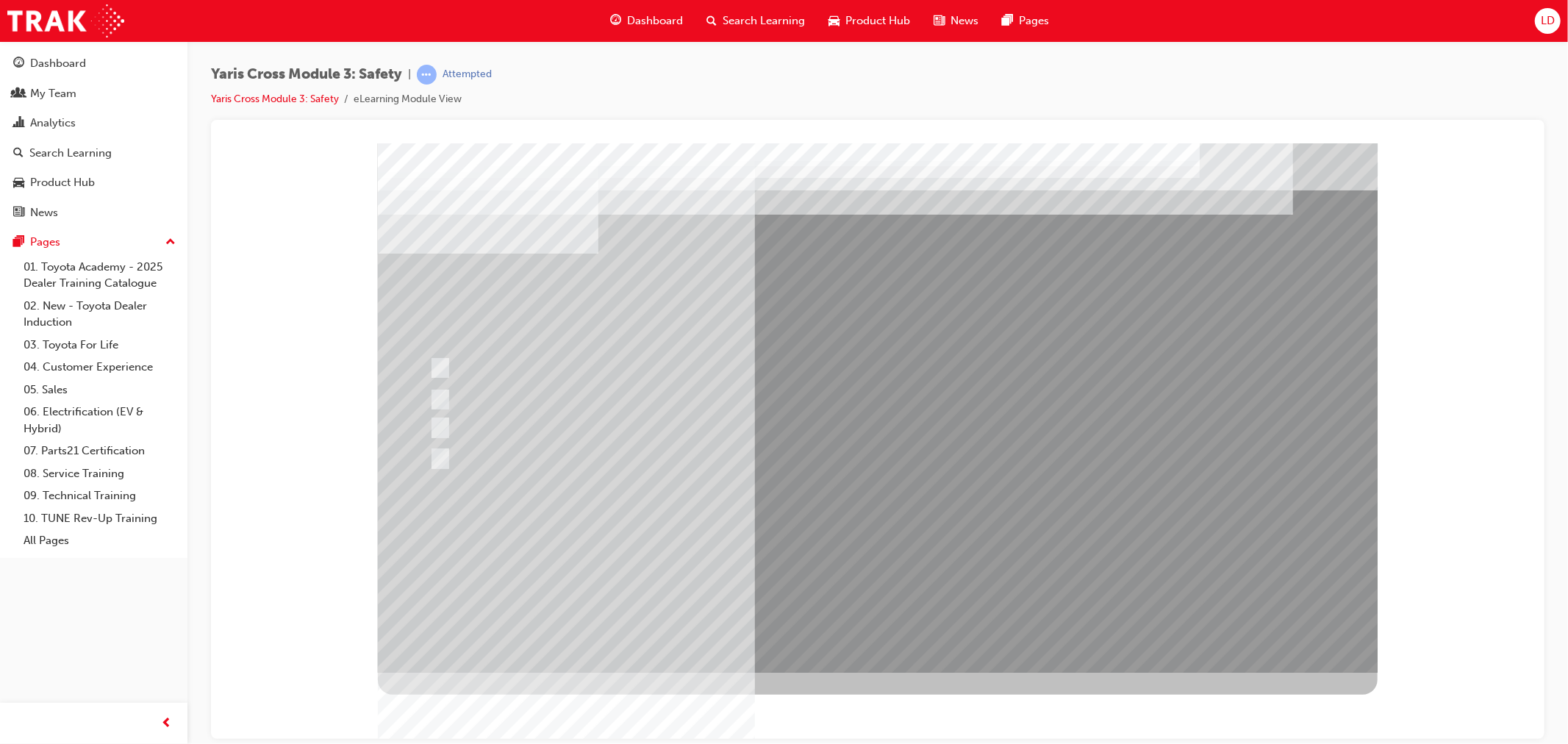
click at [764, 548] on div at bounding box center [876, 407] width 999 height 529
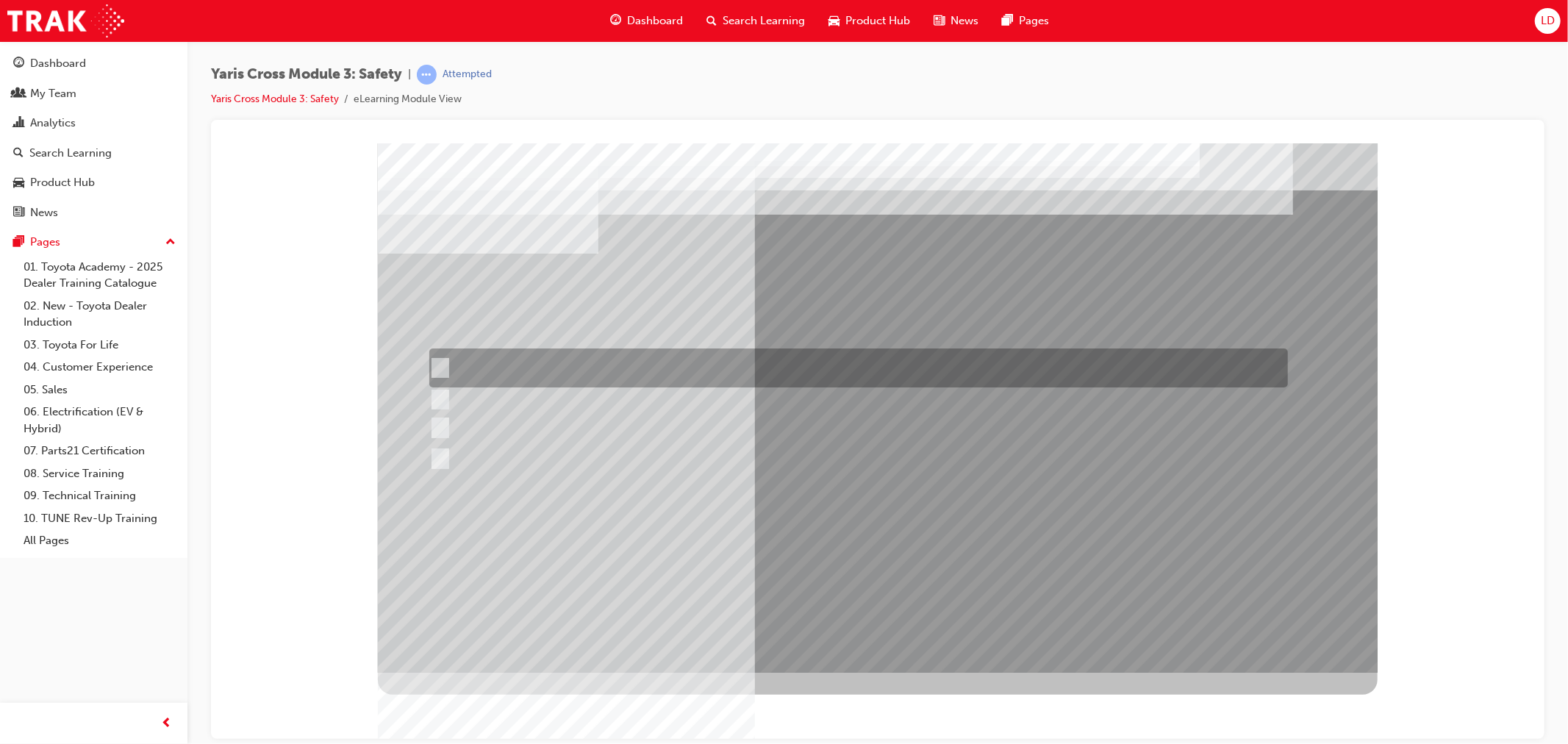
click at [437, 360] on input "SOS - Emergency Call" at bounding box center [435, 368] width 16 height 16
checkbox input "true"
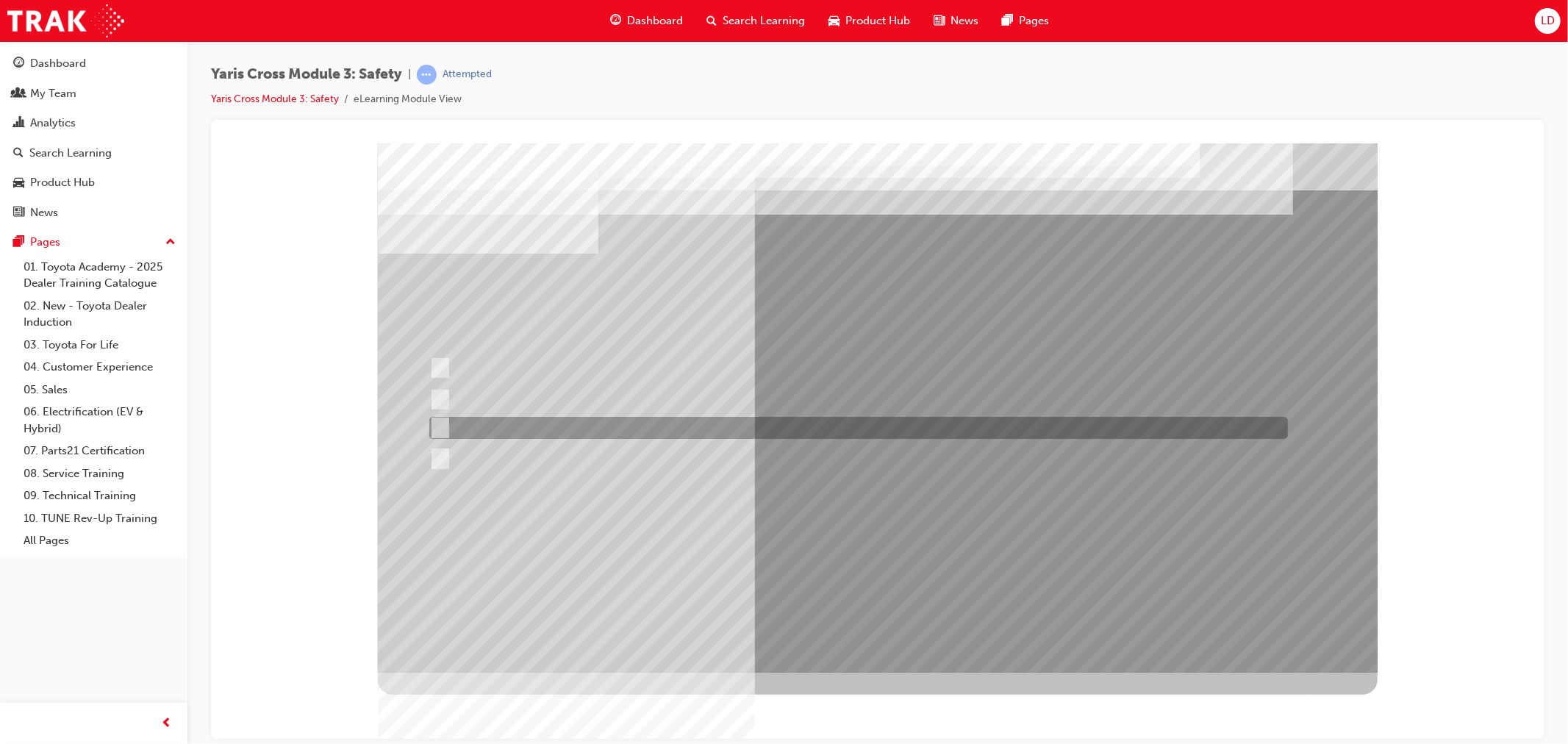
click at [443, 428] on input "ACN – Automatic Collision Notification" at bounding box center [435, 428] width 16 height 16
checkbox input "true"
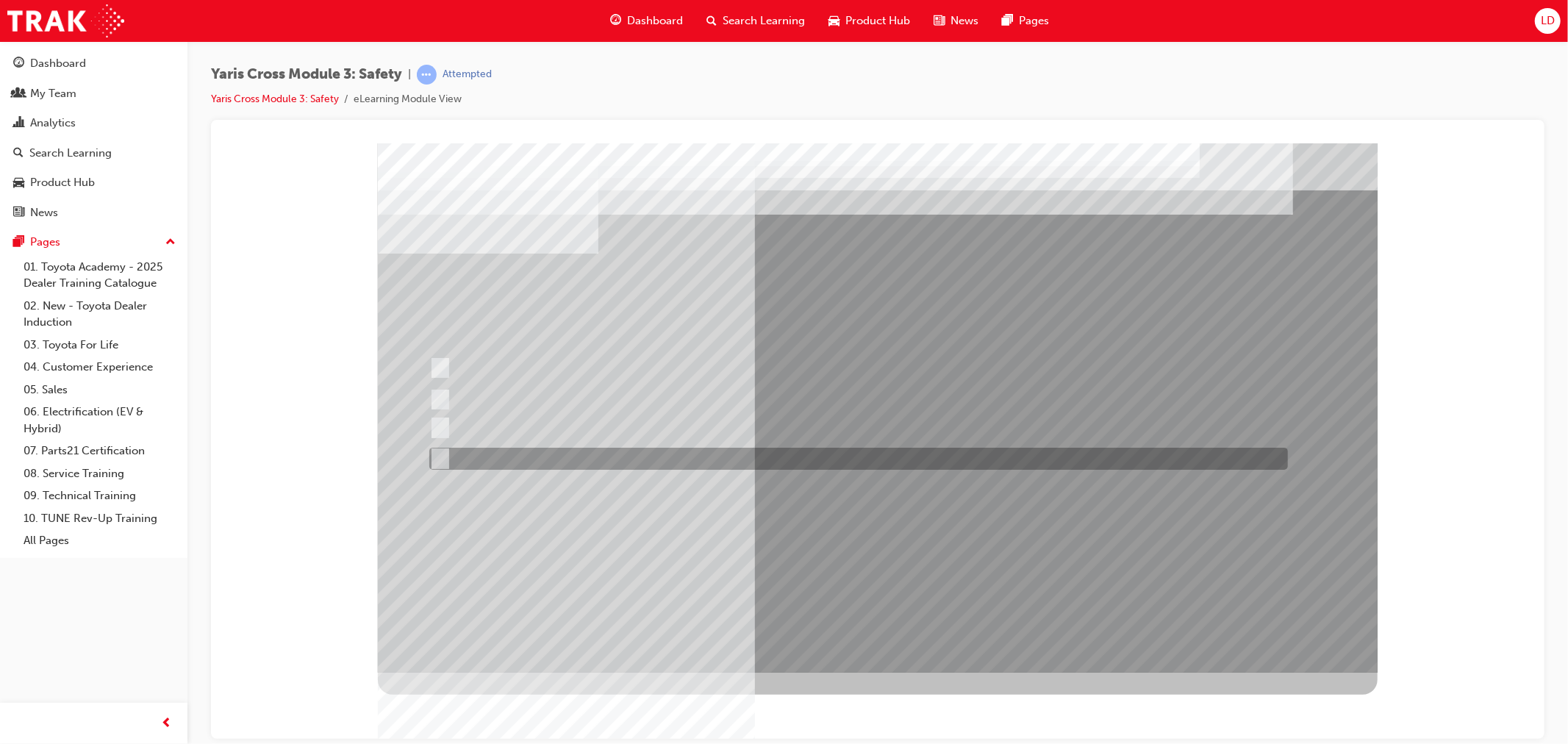
click at [435, 454] on input "SVT – Stolen Vehicle Tracking" at bounding box center [435, 458] width 16 height 16
checkbox input "true"
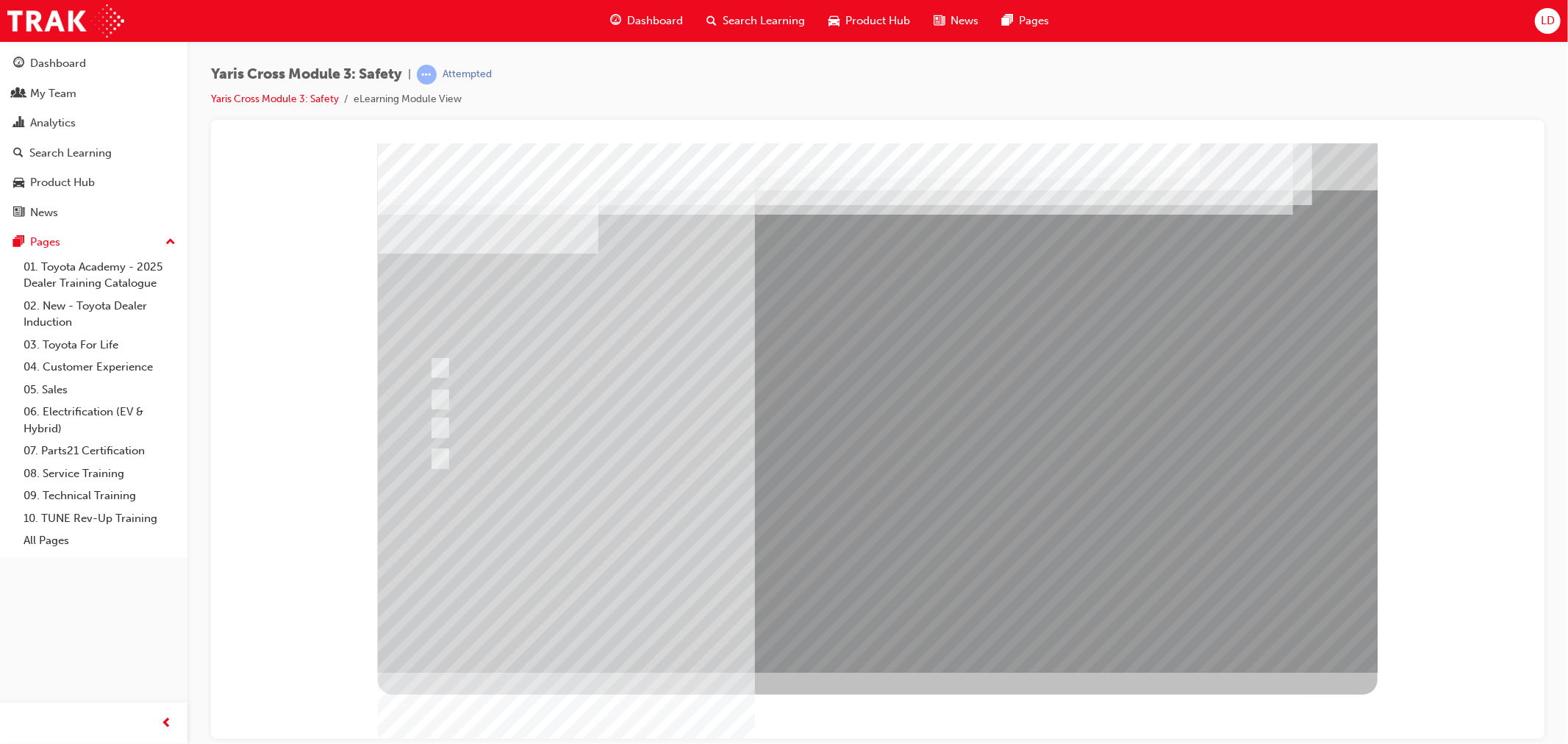
click at [921, 555] on div at bounding box center [876, 407] width 999 height 529
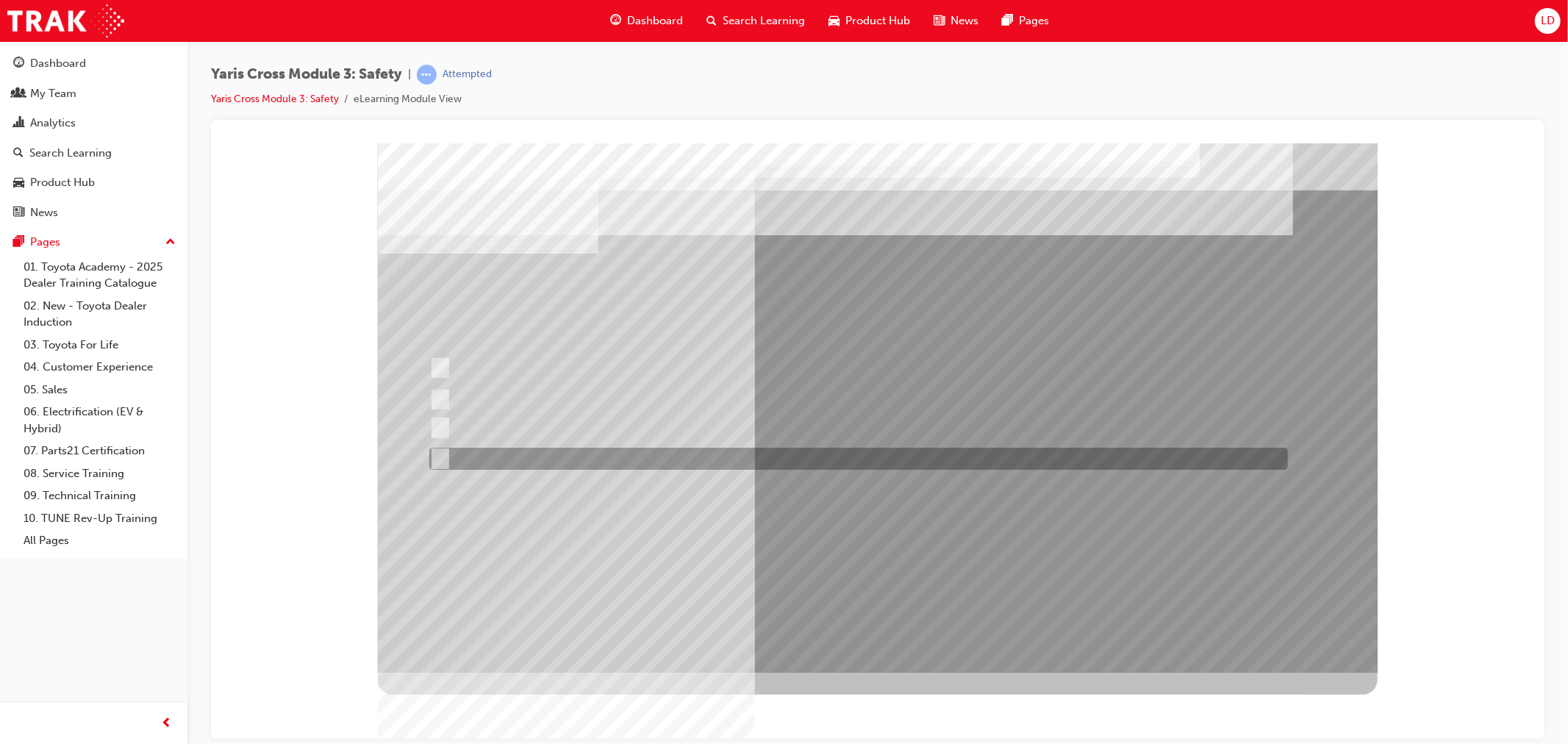
click at [447, 456] on div at bounding box center [854, 458] width 859 height 22
radio input "true"
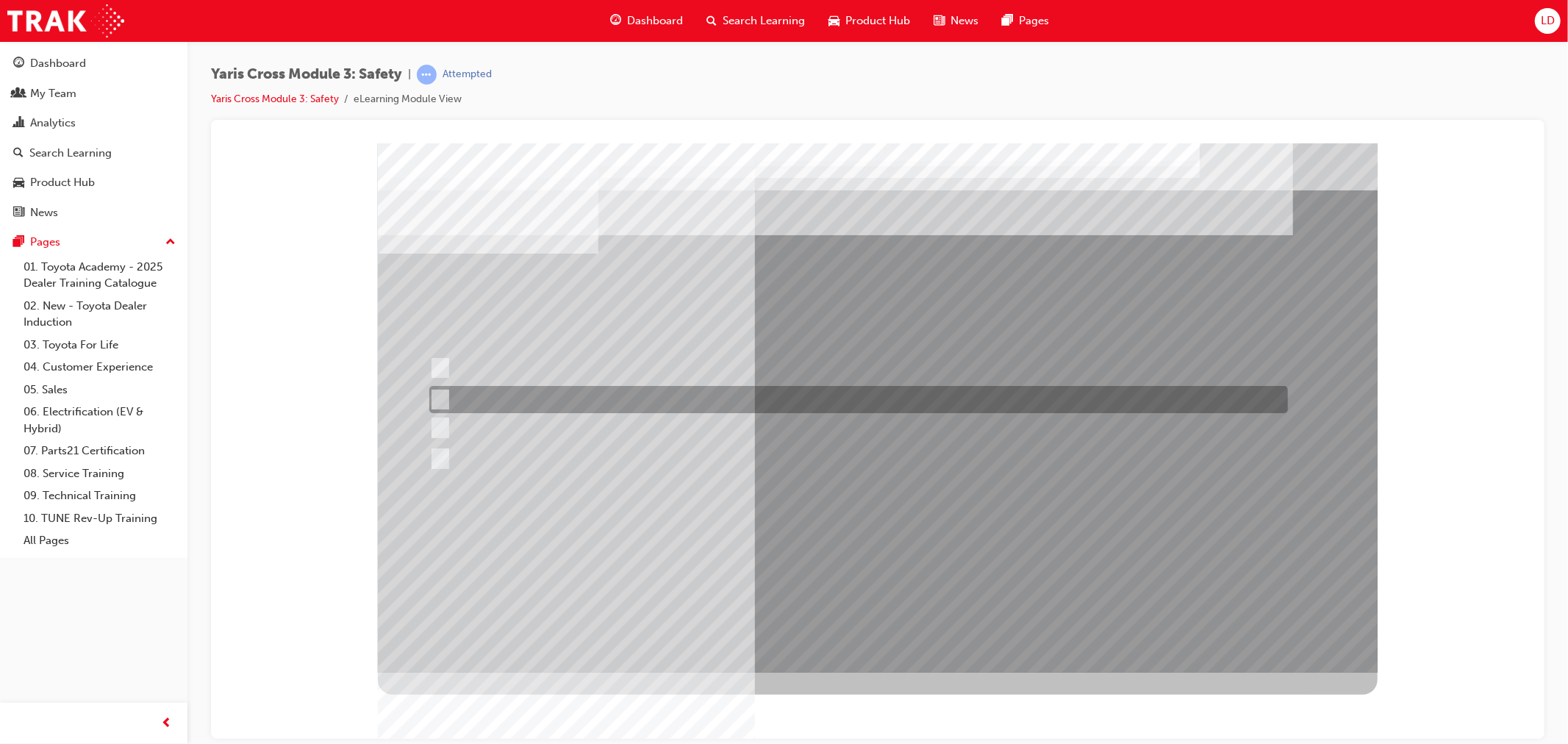
click at [450, 397] on div at bounding box center [854, 400] width 859 height 27
radio input "true"
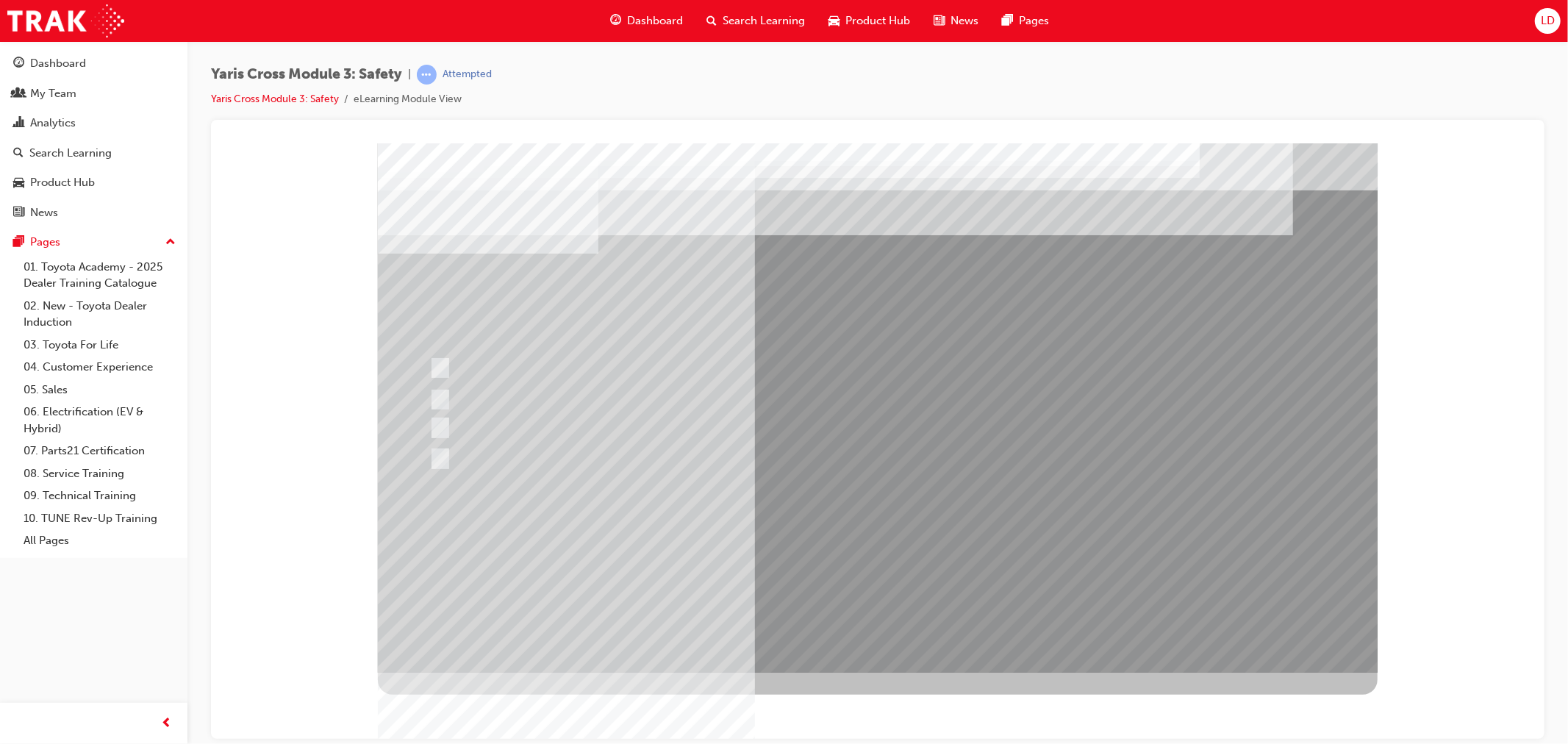
click at [861, 557] on div at bounding box center [876, 407] width 999 height 529
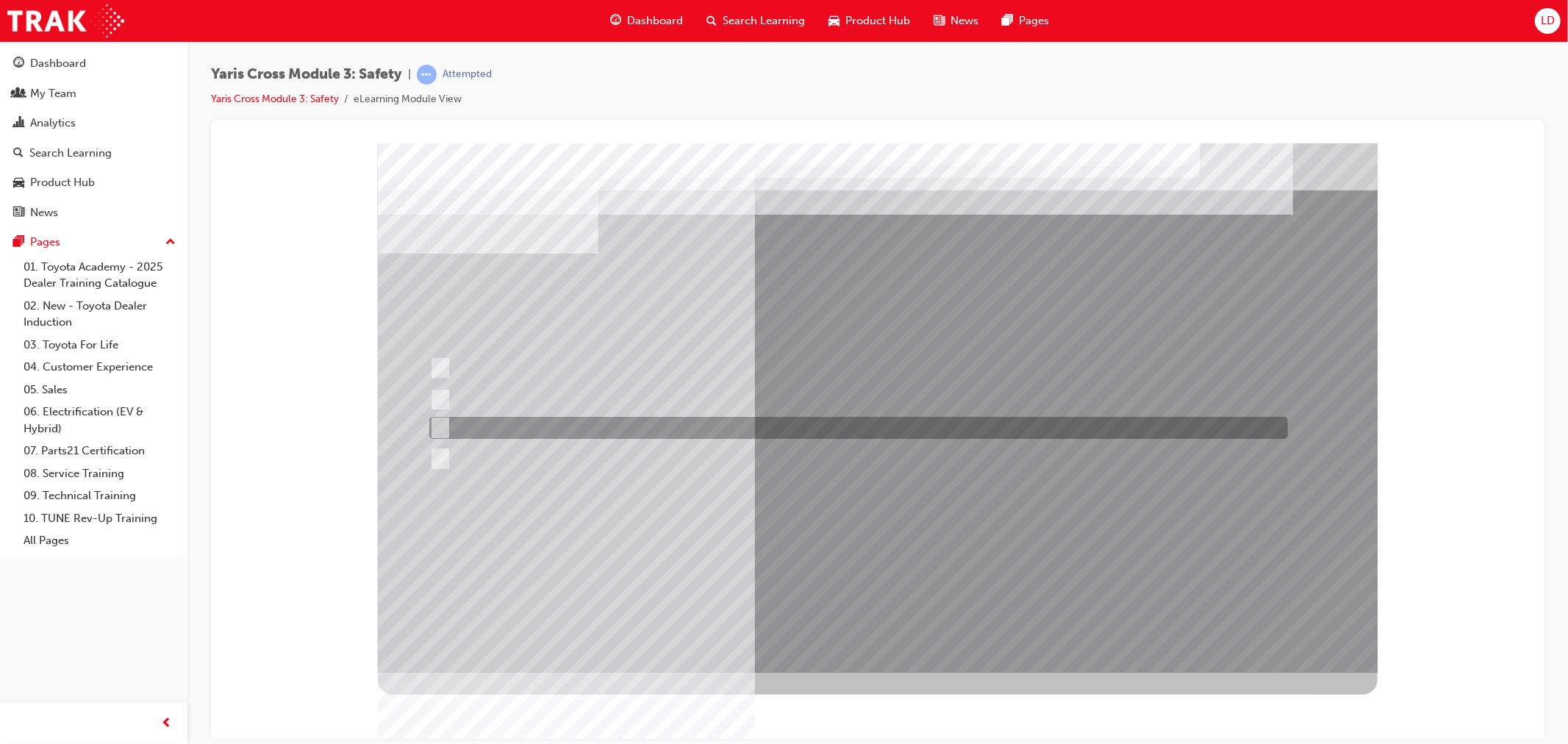
click at [463, 431] on div at bounding box center [854, 428] width 859 height 22
radio input "true"
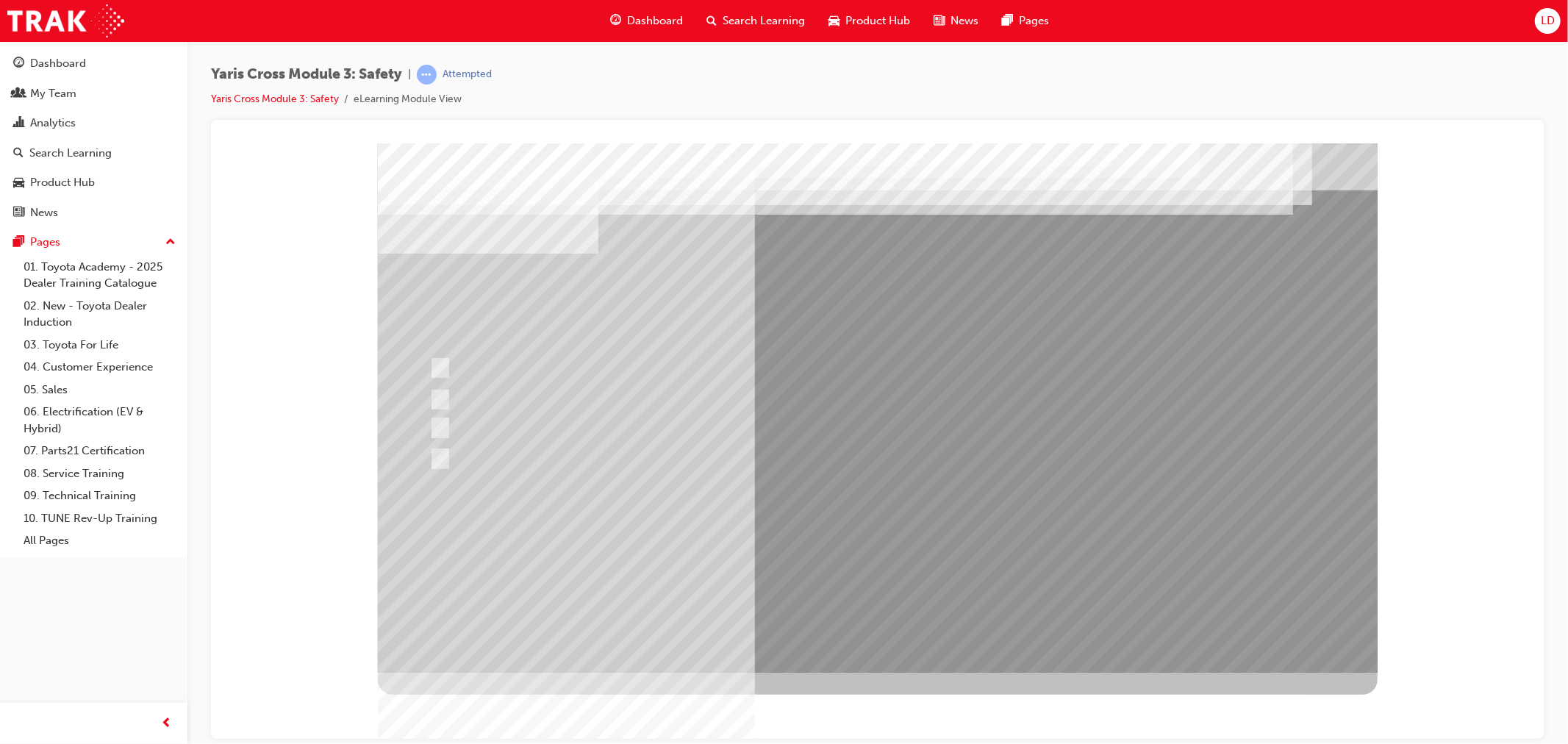
click at [868, 551] on div at bounding box center [876, 407] width 999 height 529
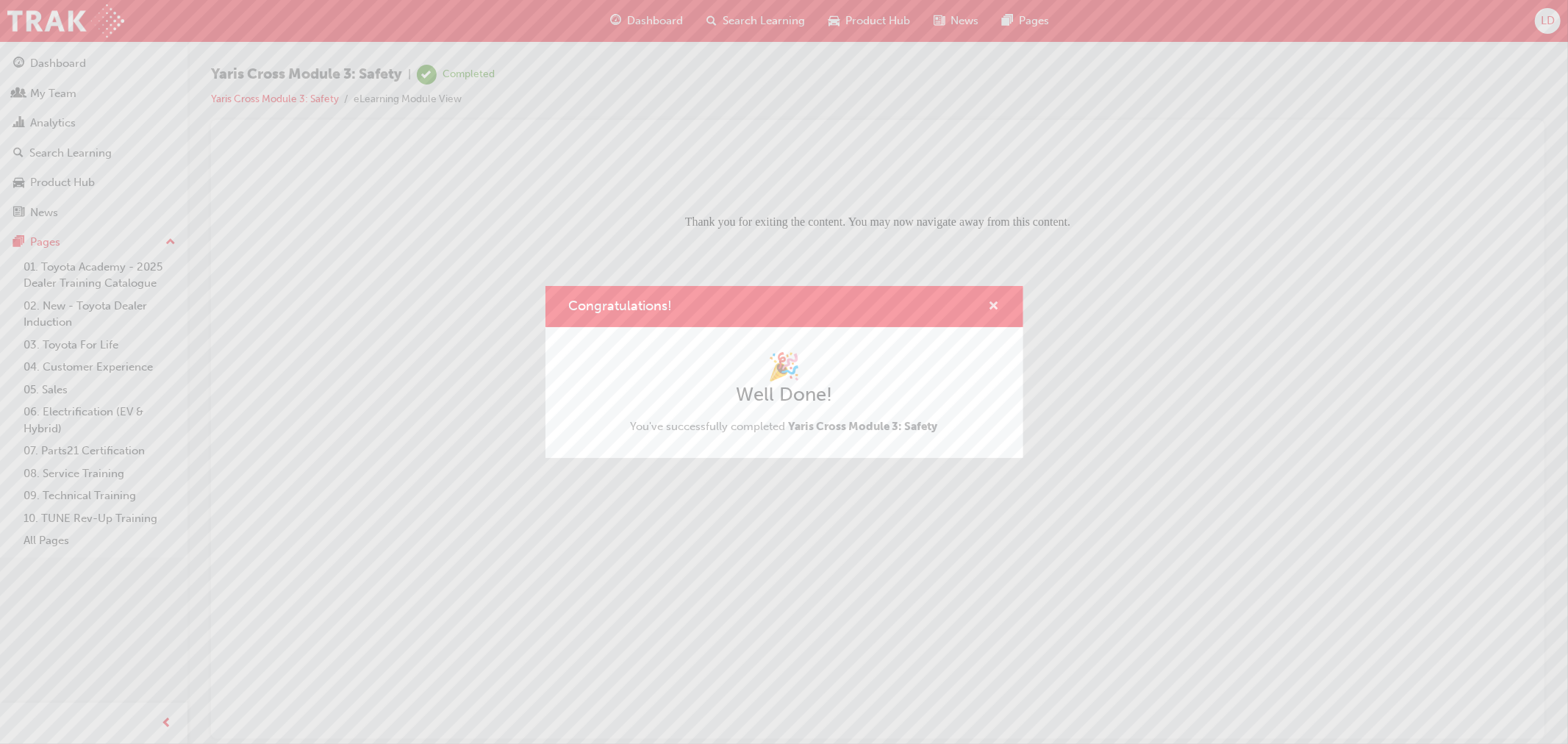
click at [998, 305] on span "cross-icon" at bounding box center [995, 307] width 11 height 13
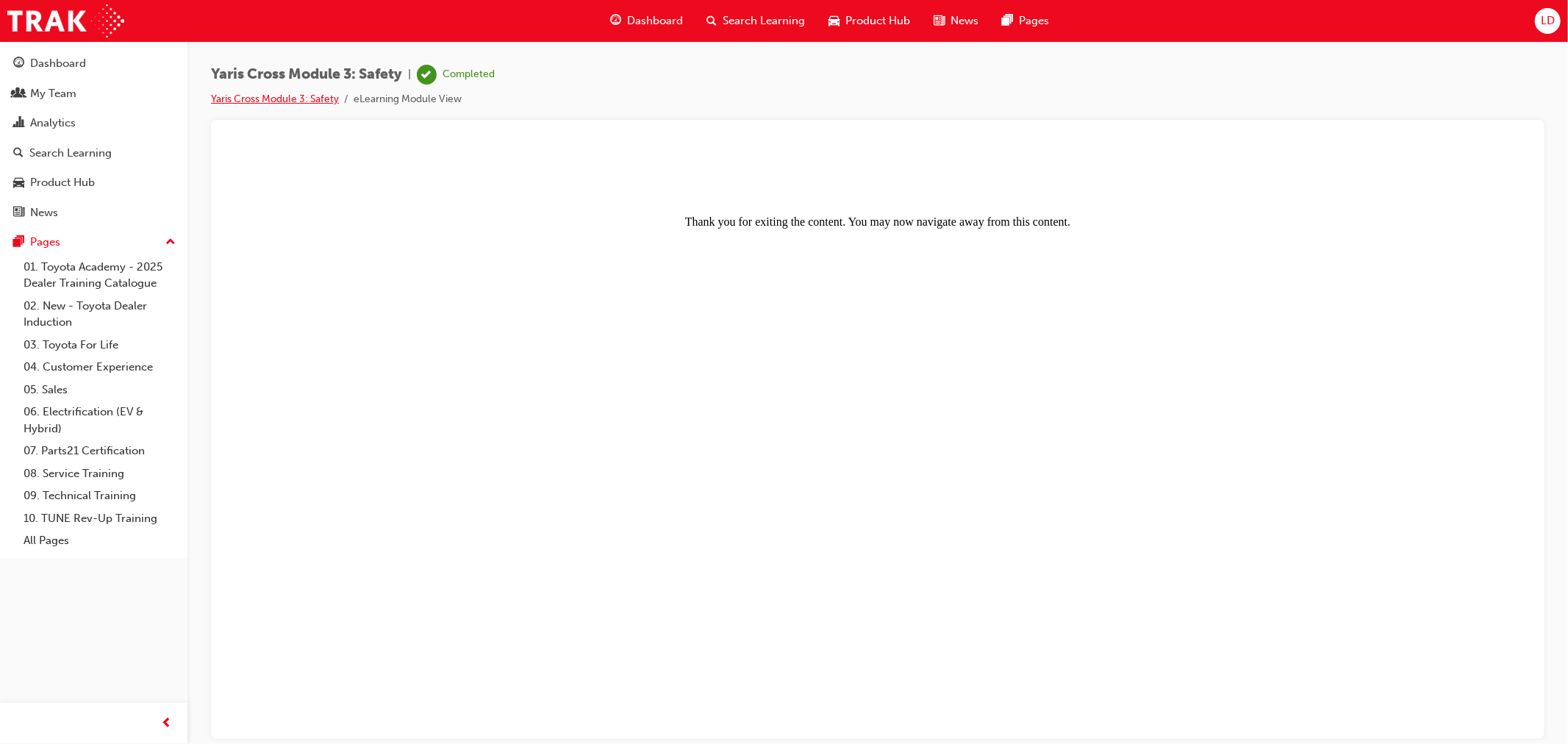
drag, startPoint x: 289, startPoint y: 86, endPoint x: 290, endPoint y: 96, distance: 10.0
click at [289, 86] on div "Yaris Cross Module 3: Safety | Completed Yaris Cross Module 3: Safety eLearning…" at bounding box center [353, 86] width 284 height 44
click at [290, 96] on link "Yaris Cross Module 3: Safety" at bounding box center [274, 99] width 128 height 13
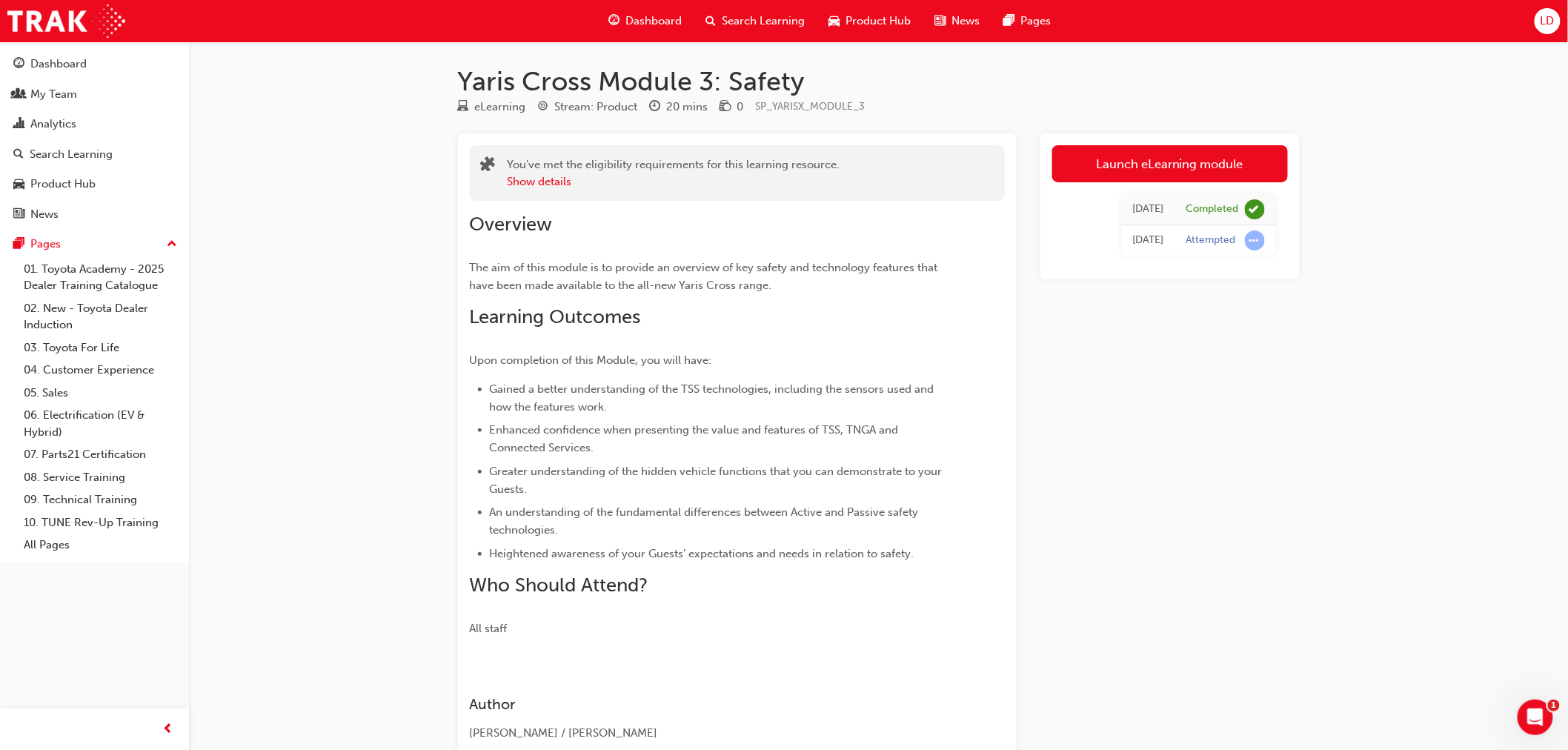
click at [736, 19] on span "Search Learning" at bounding box center [764, 21] width 83 height 17
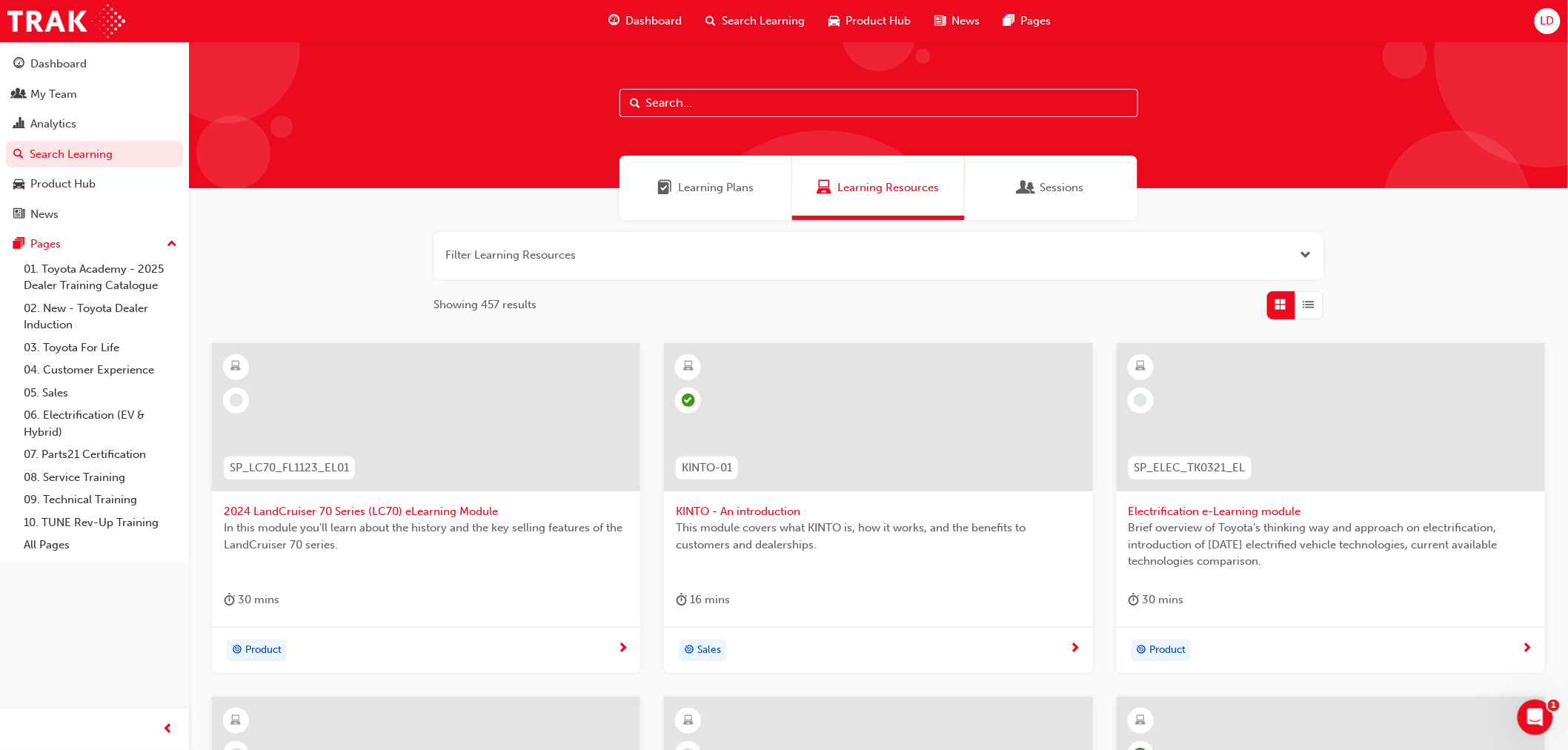
click at [668, 182] on span "Learning Plans" at bounding box center [664, 187] width 15 height 17
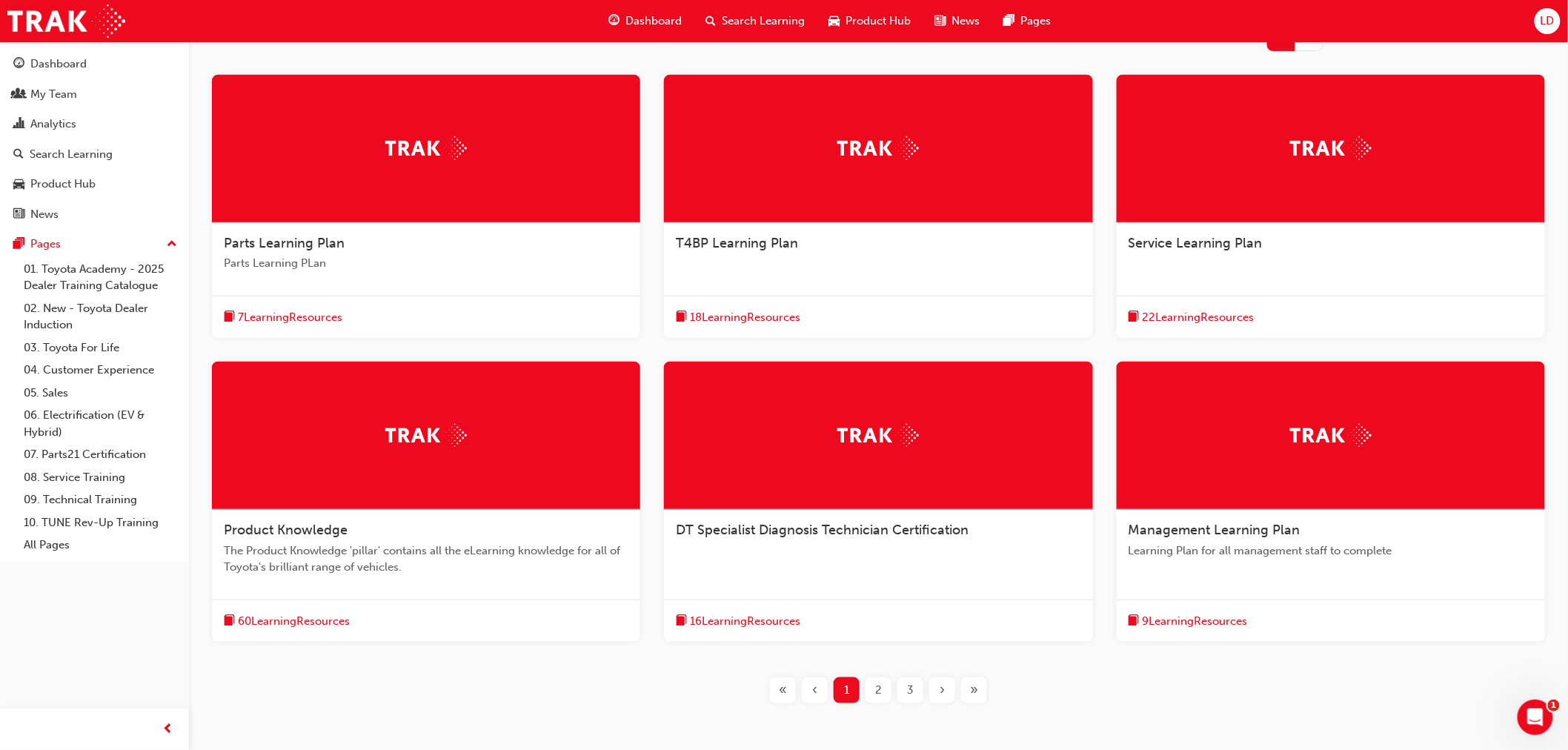
scroll to position [329, 0]
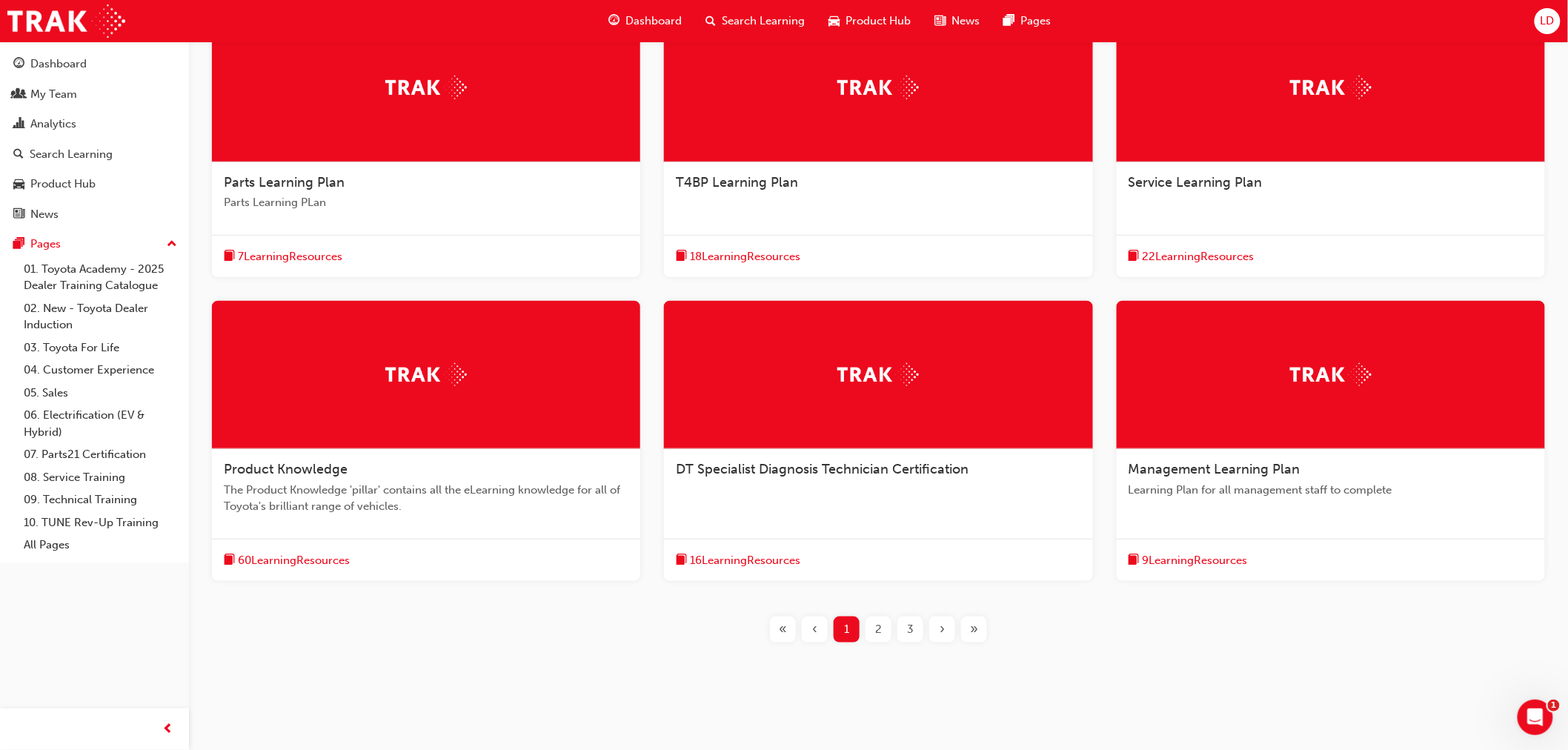
click at [354, 393] on div at bounding box center [426, 374] width 429 height 148
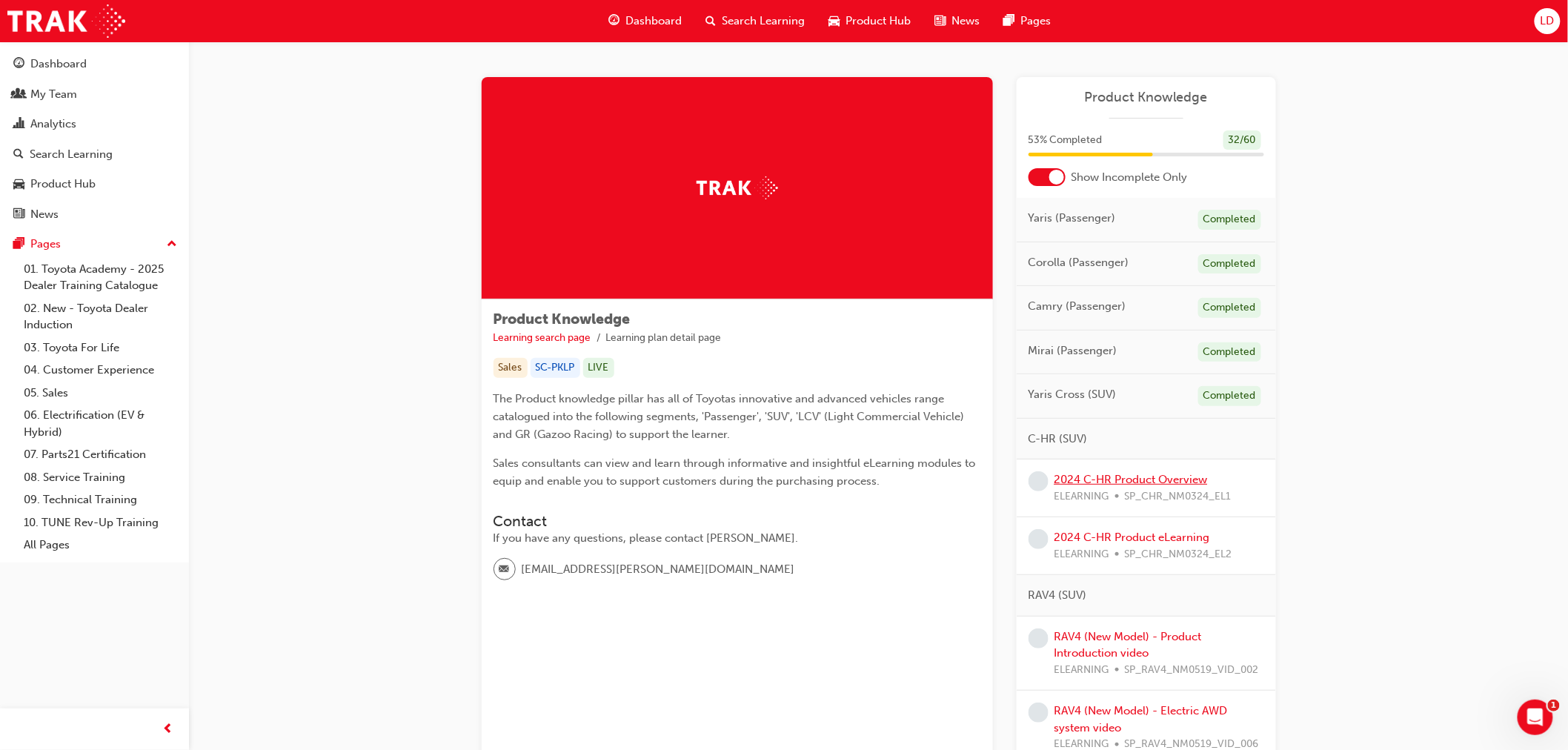
click at [1127, 481] on link "2024 C-HR Product Overview" at bounding box center [1131, 479] width 154 height 14
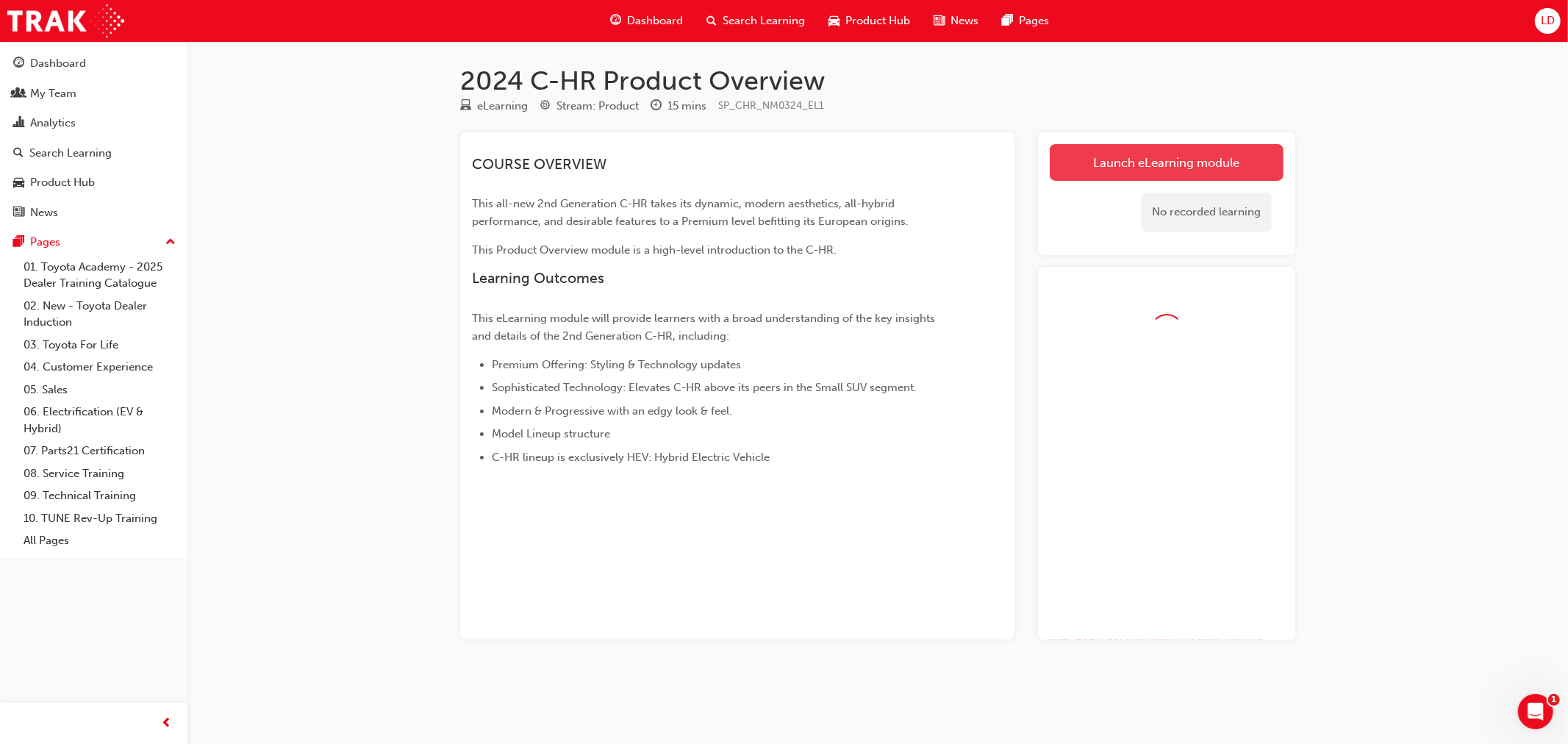
click at [1118, 174] on link "Launch eLearning module" at bounding box center [1166, 163] width 234 height 36
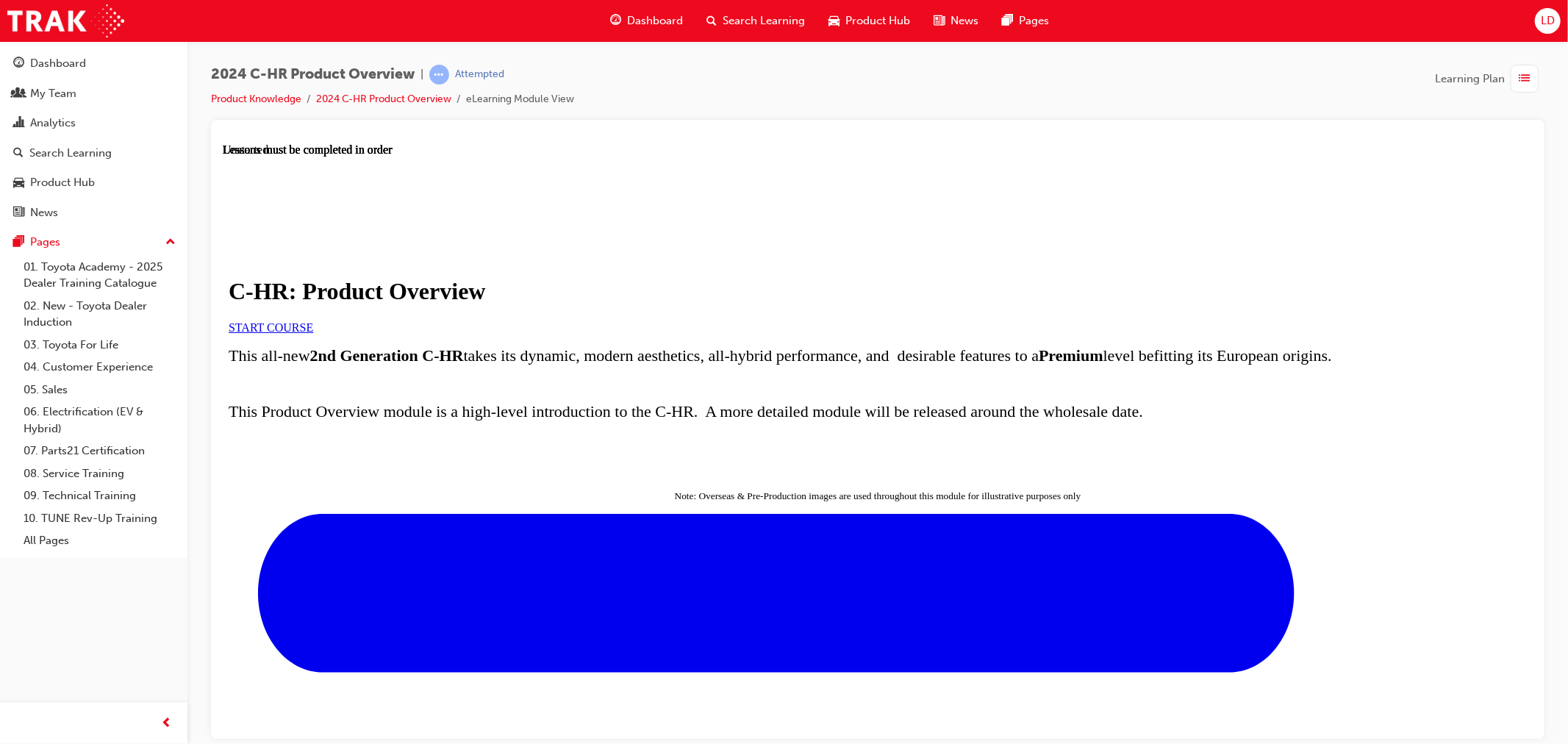
click at [312, 333] on span "START COURSE" at bounding box center [270, 327] width 85 height 13
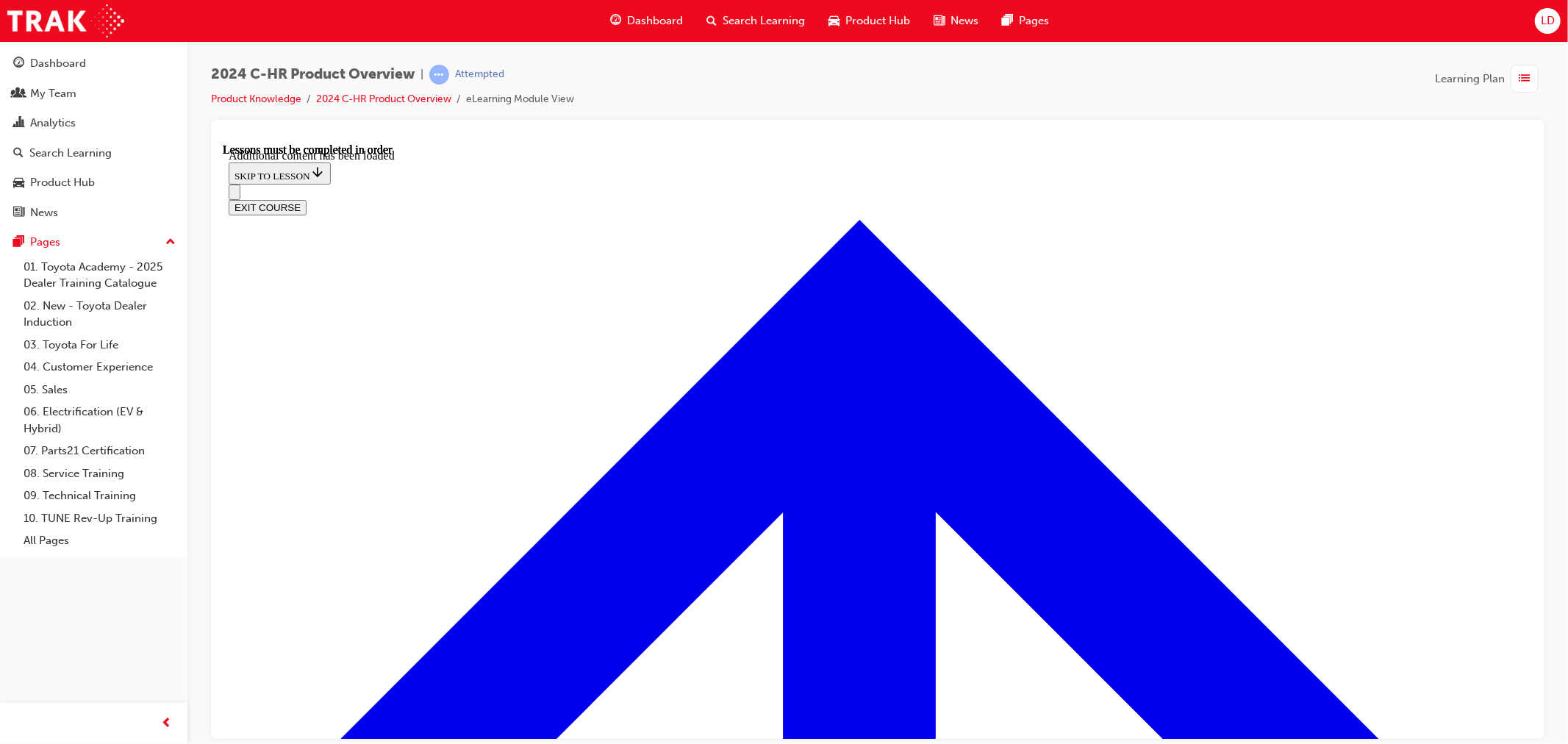
scroll to position [3104, 0]
